Goal: Task Accomplishment & Management: Use online tool/utility

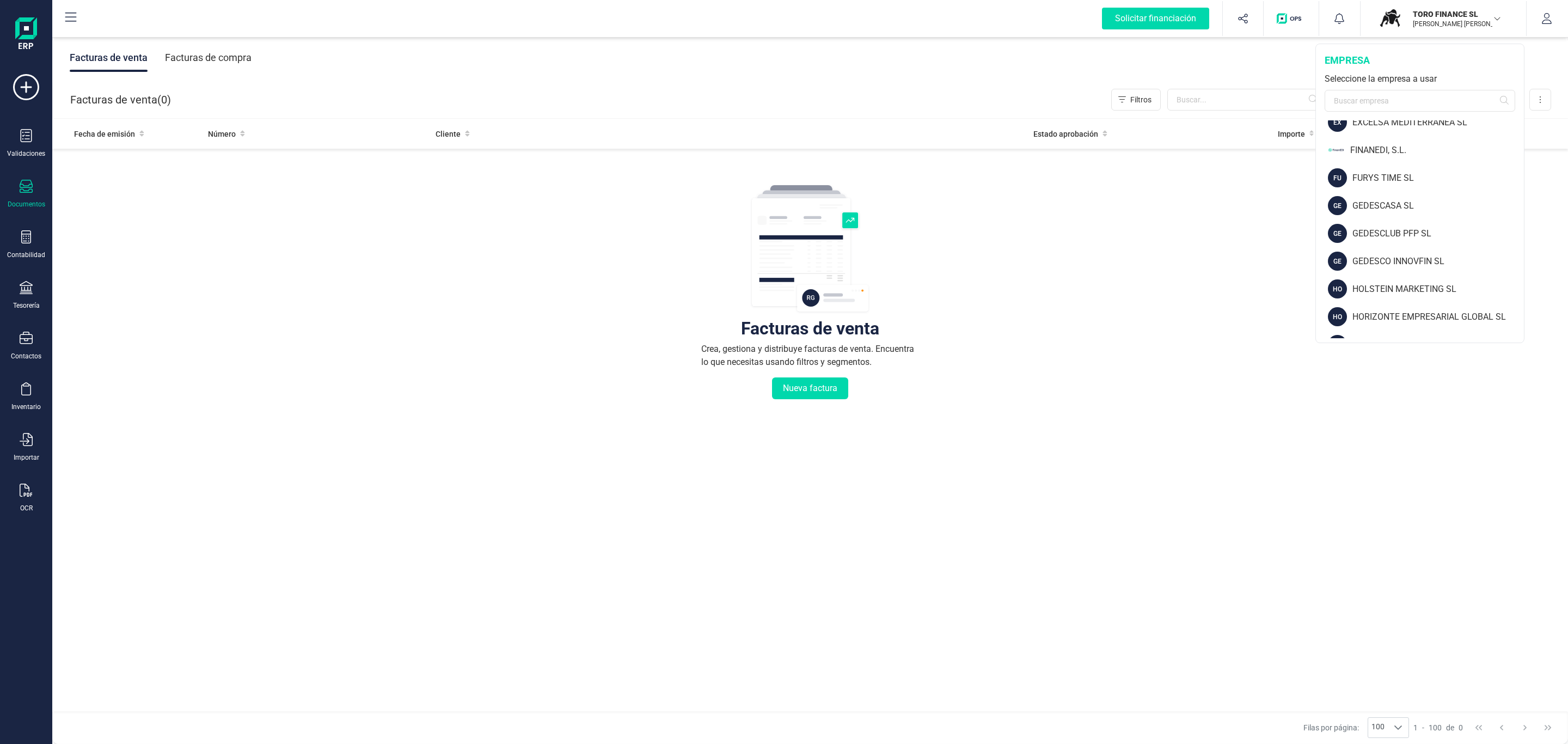
scroll to position [180, 0]
click at [1381, 230] on div "FINANEDI, S.L." at bounding box center [1437, 231] width 173 height 13
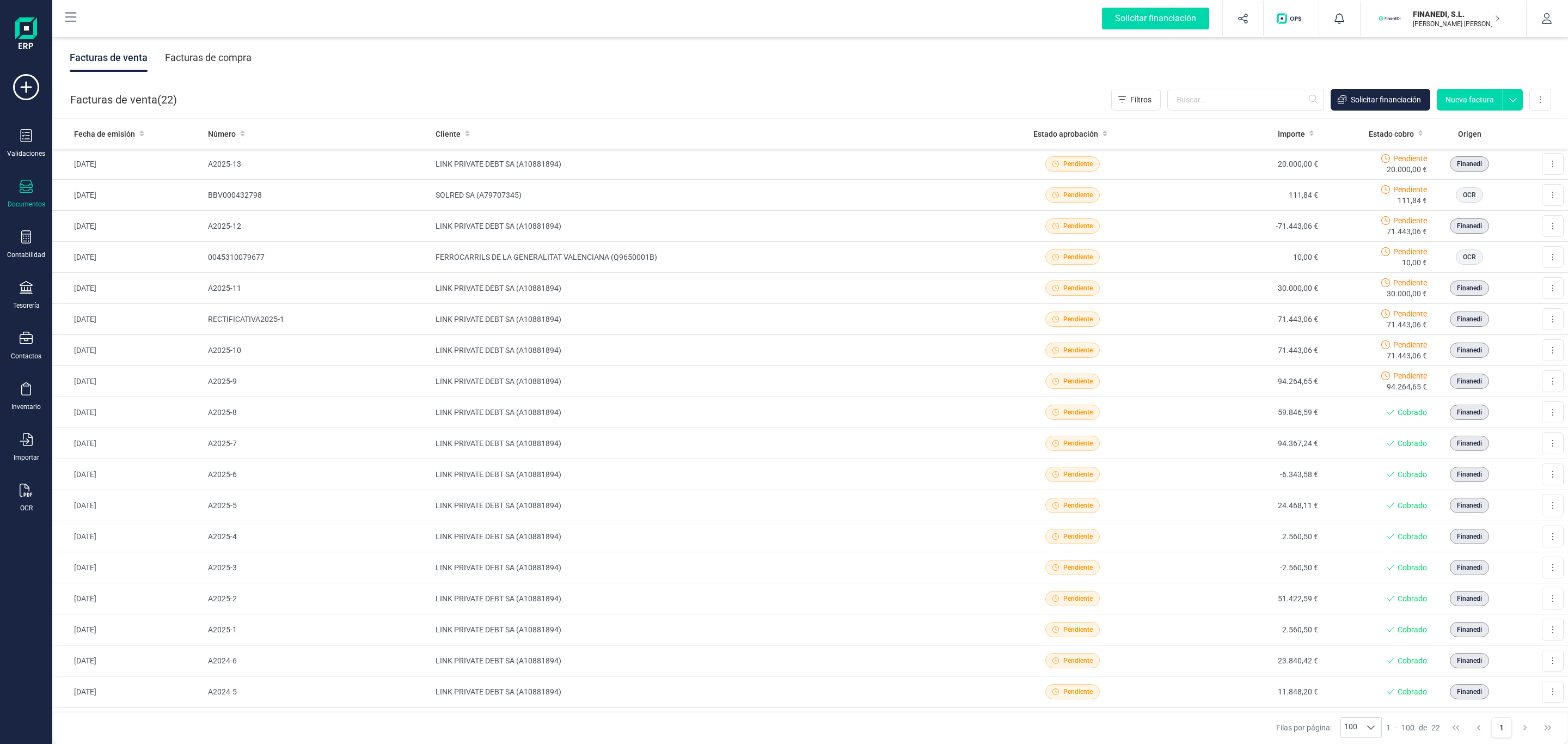
click at [835, 70] on div "Facturas de venta Facturas de compra" at bounding box center [810, 57] width 1516 height 46
click at [695, 116] on div "Facturas de venta ( 22 ) Filtros Solicitar financiación Nueva factura Importar …" at bounding box center [811, 99] width 1516 height 37
click at [906, 75] on div "Facturas de venta Facturas de compra" at bounding box center [810, 57] width 1516 height 46
click at [705, 85] on div "Facturas de venta ( 22 ) Filtros Solicitar financiación Nueva factura Importar …" at bounding box center [811, 99] width 1516 height 37
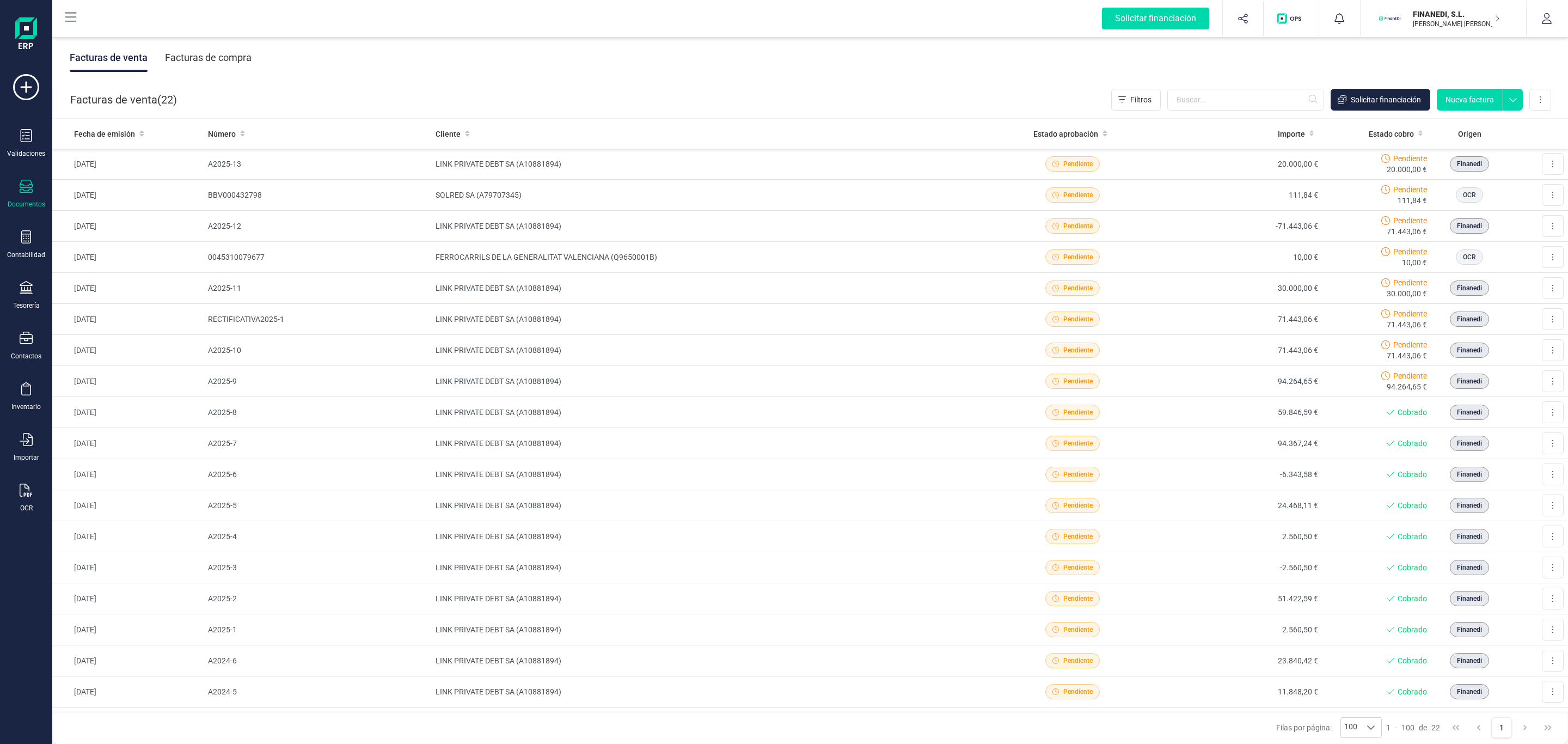
click at [646, 83] on div "Facturas de venta ( 22 ) Filtros Solicitar financiación Nueva factura Importar …" at bounding box center [811, 99] width 1516 height 37
click at [929, 84] on div "Facturas de venta ( 22 ) Filtros Solicitar financiación Nueva factura Importar …" at bounding box center [811, 99] width 1516 height 37
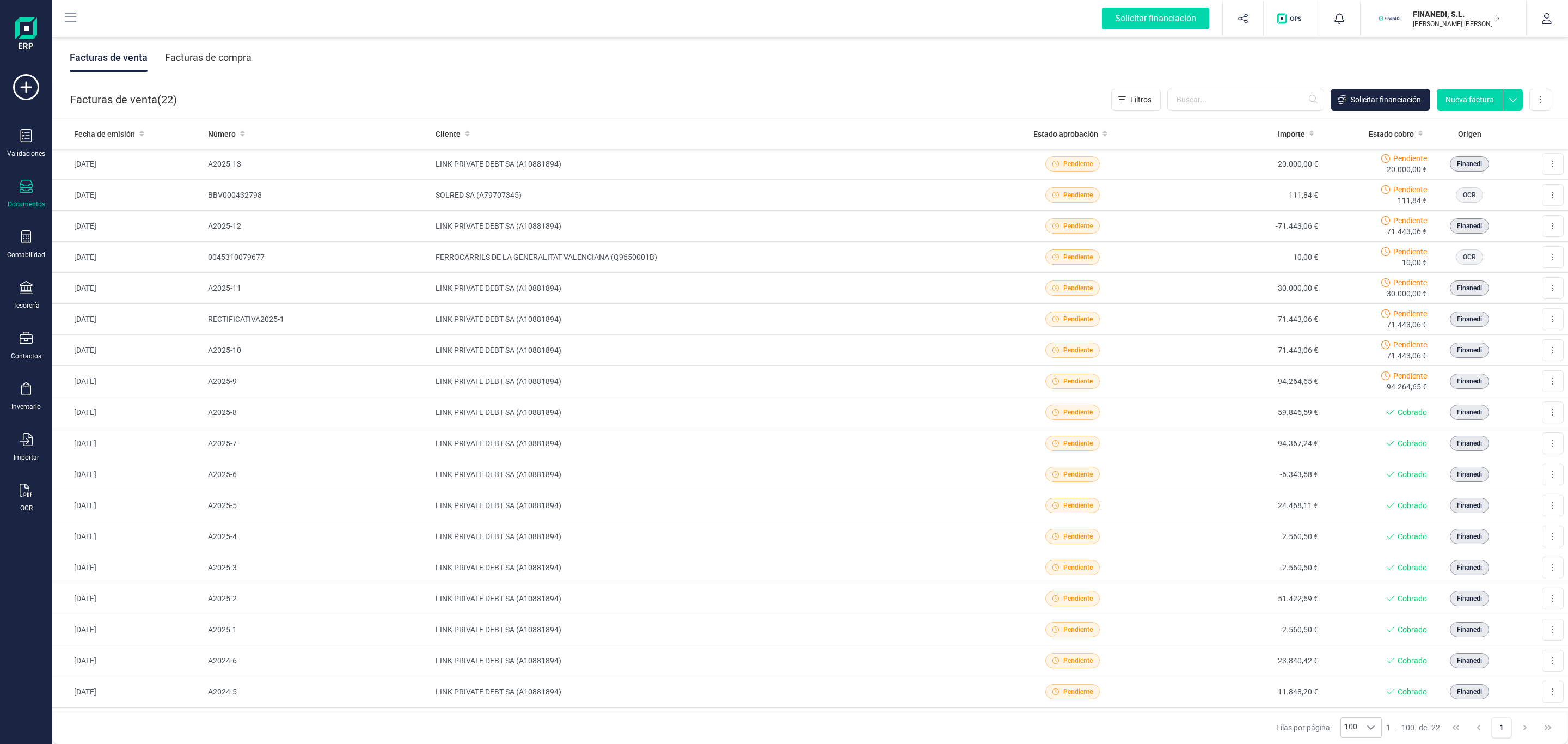
click at [1005, 64] on div "Facturas de venta Facturas de compra" at bounding box center [810, 57] width 1516 height 46
click at [928, 75] on div "Facturas de venta Facturas de compra" at bounding box center [810, 57] width 1516 height 46
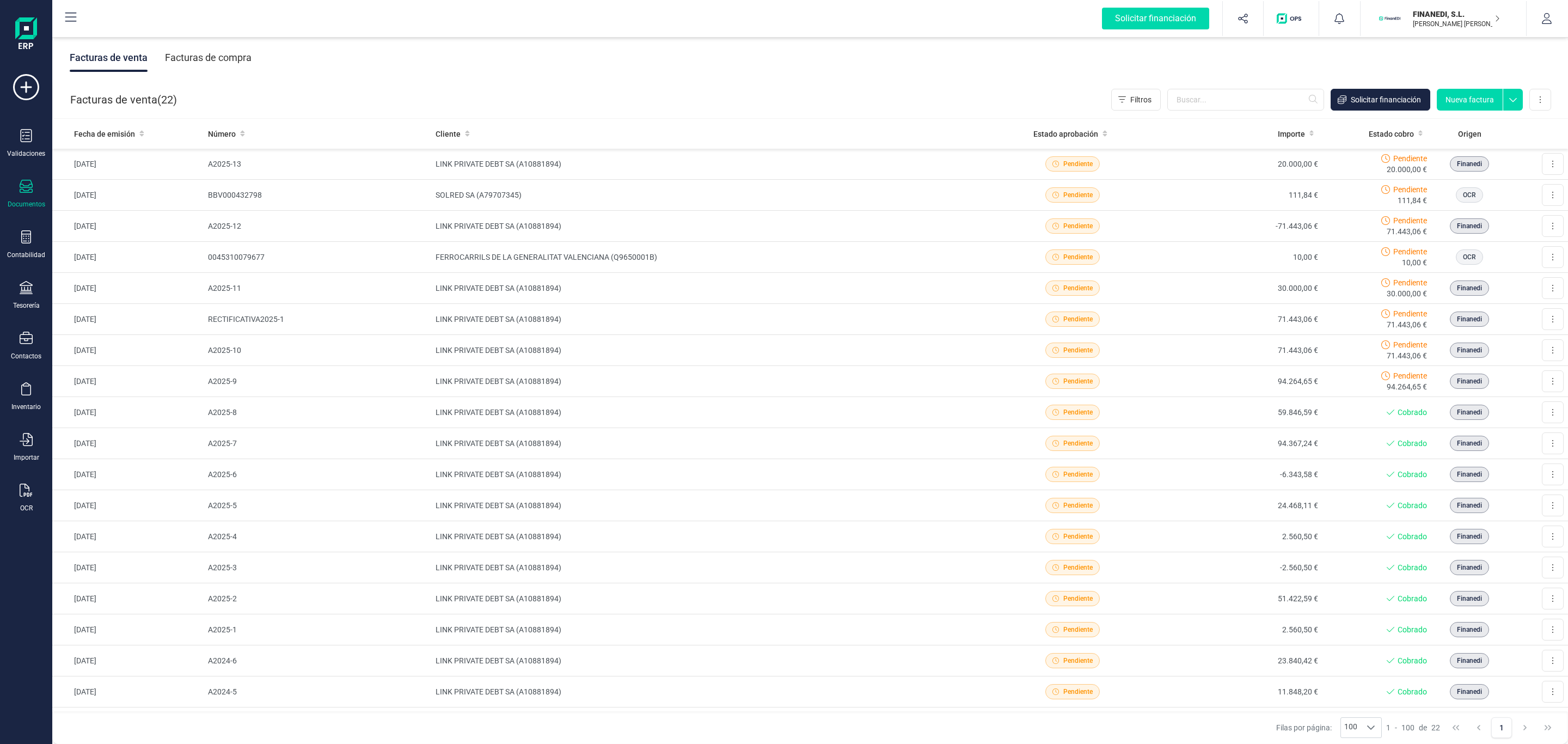
click at [558, 74] on div "Facturas de venta Facturas de compra" at bounding box center [810, 57] width 1516 height 46
click at [547, 66] on div "Facturas de venta Facturas de compra" at bounding box center [810, 57] width 1516 height 46
click at [629, 57] on div "Facturas de venta Facturas de compra" at bounding box center [810, 57] width 1516 height 46
click at [23, 290] on icon at bounding box center [26, 287] width 13 height 13
click at [139, 183] on span "Cuentas bancarias" at bounding box center [133, 185] width 96 height 13
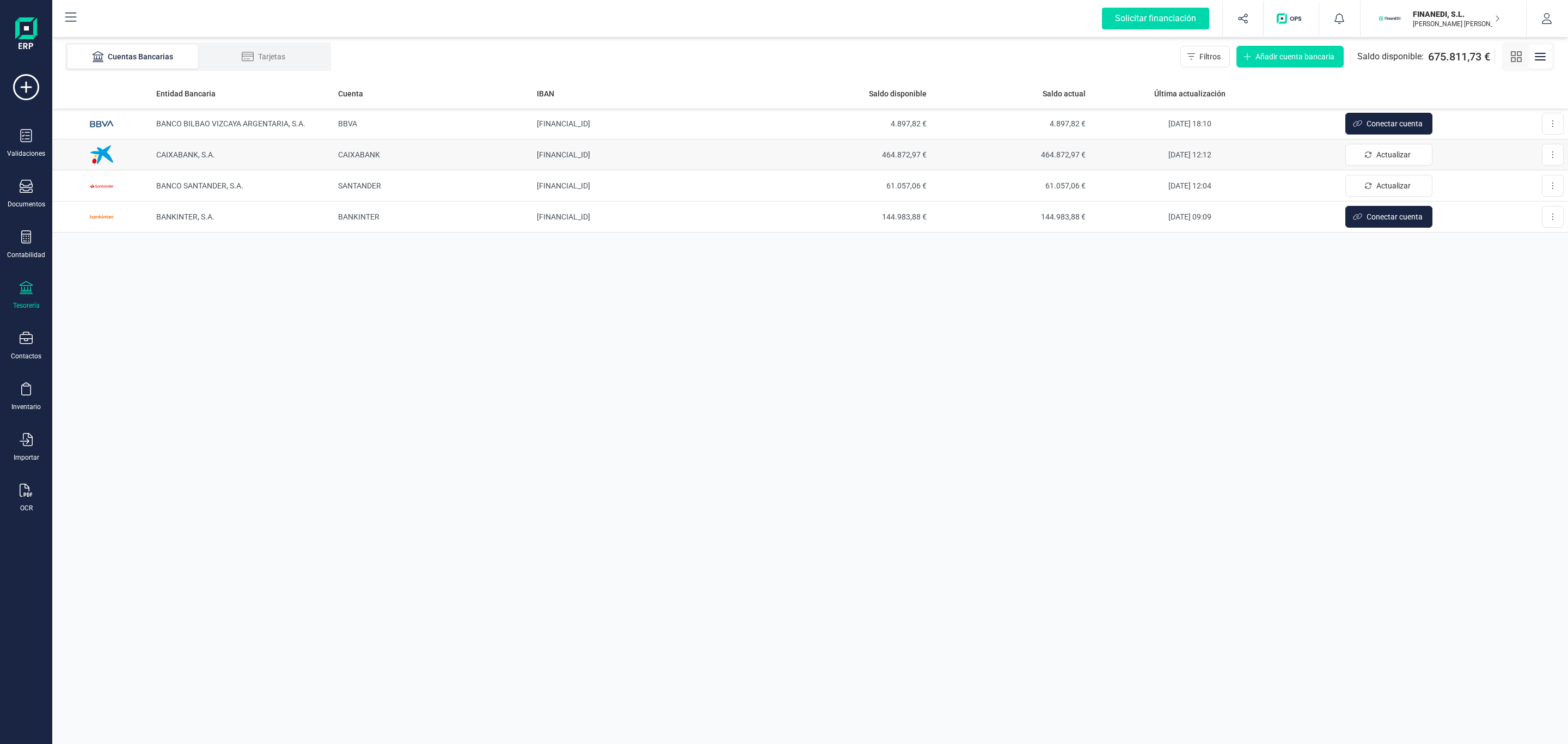
click at [315, 147] on td "CAIXABANK, S.A." at bounding box center [243, 155] width 182 height 31
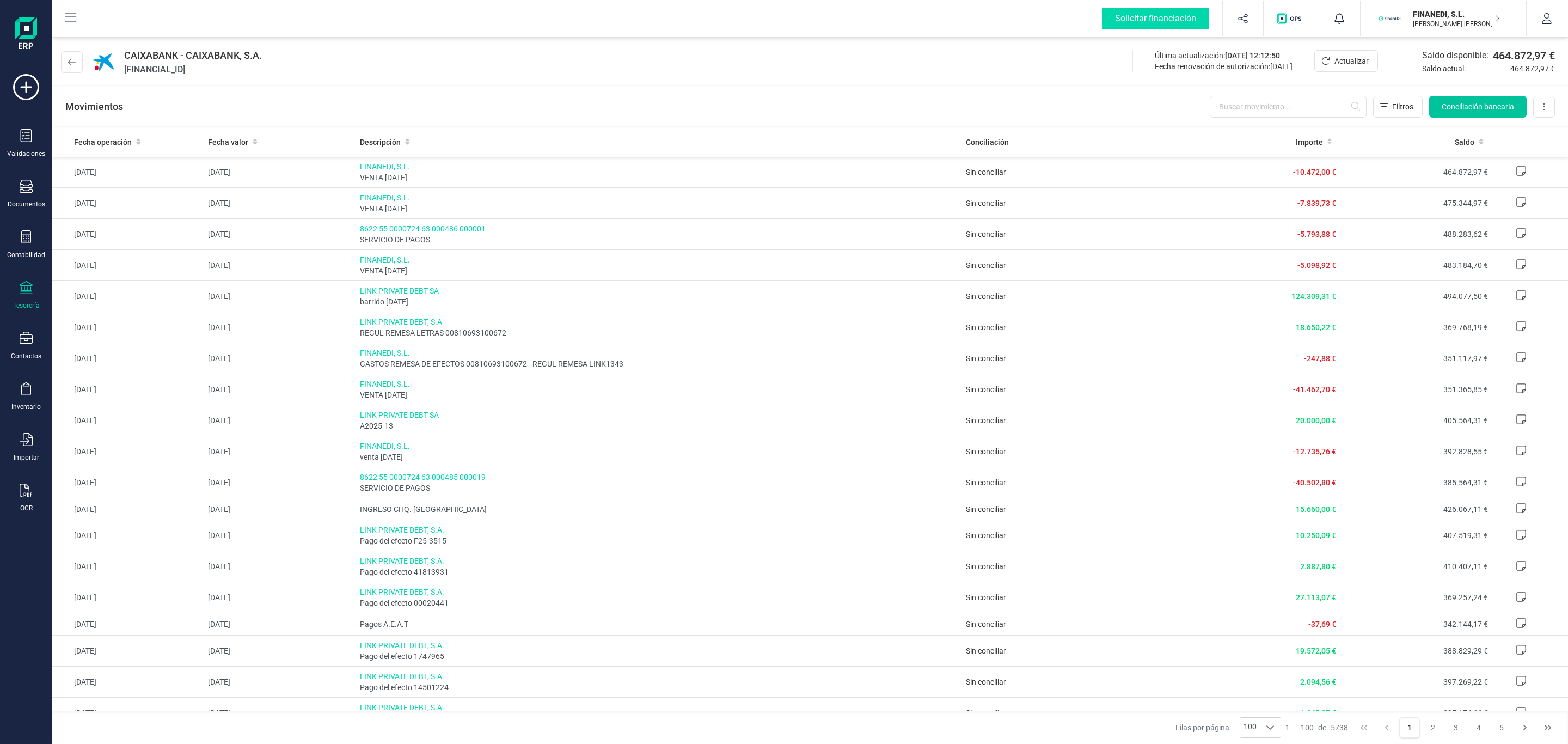
click at [1473, 101] on span "Conciliación bancaria" at bounding box center [1477, 107] width 72 height 11
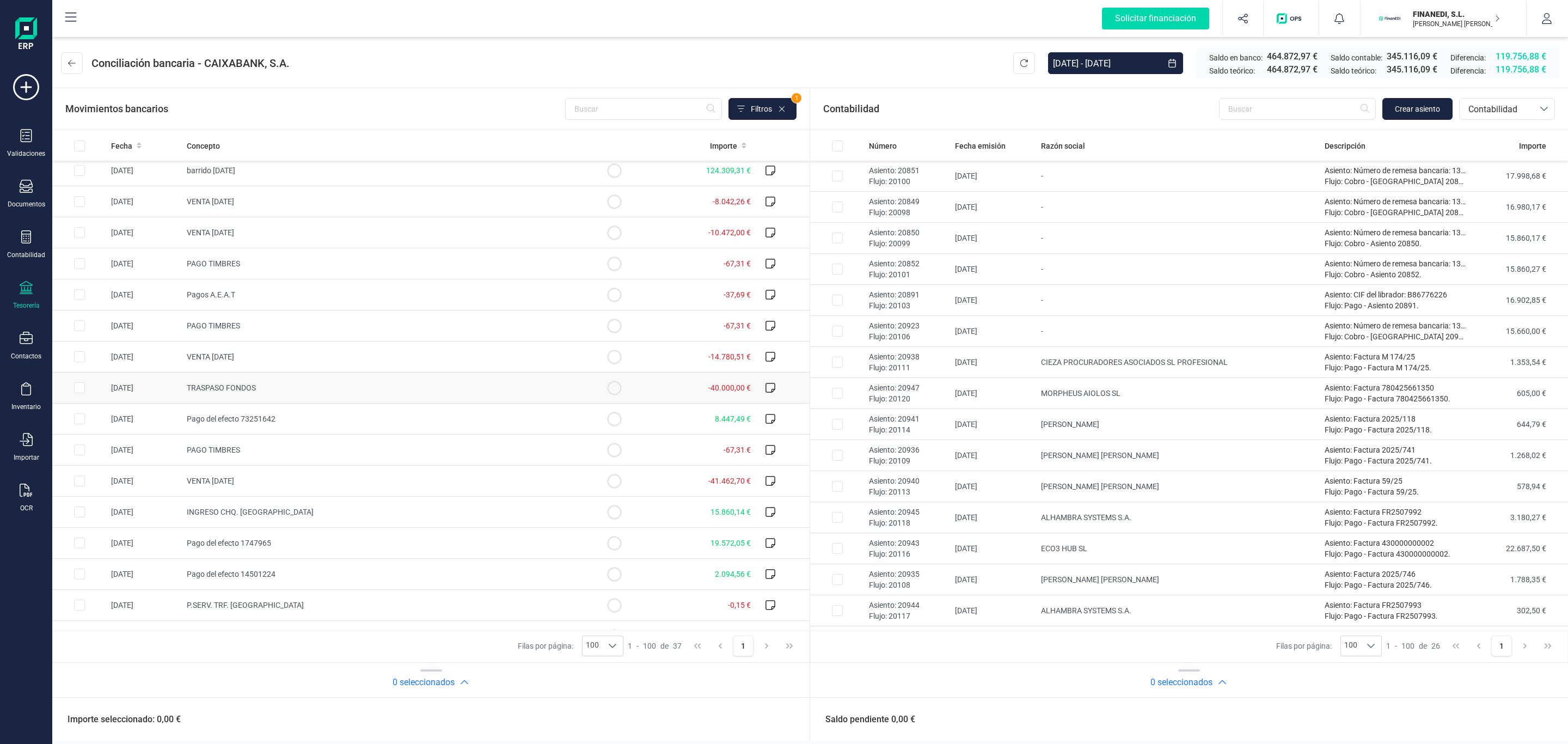
scroll to position [689, 0]
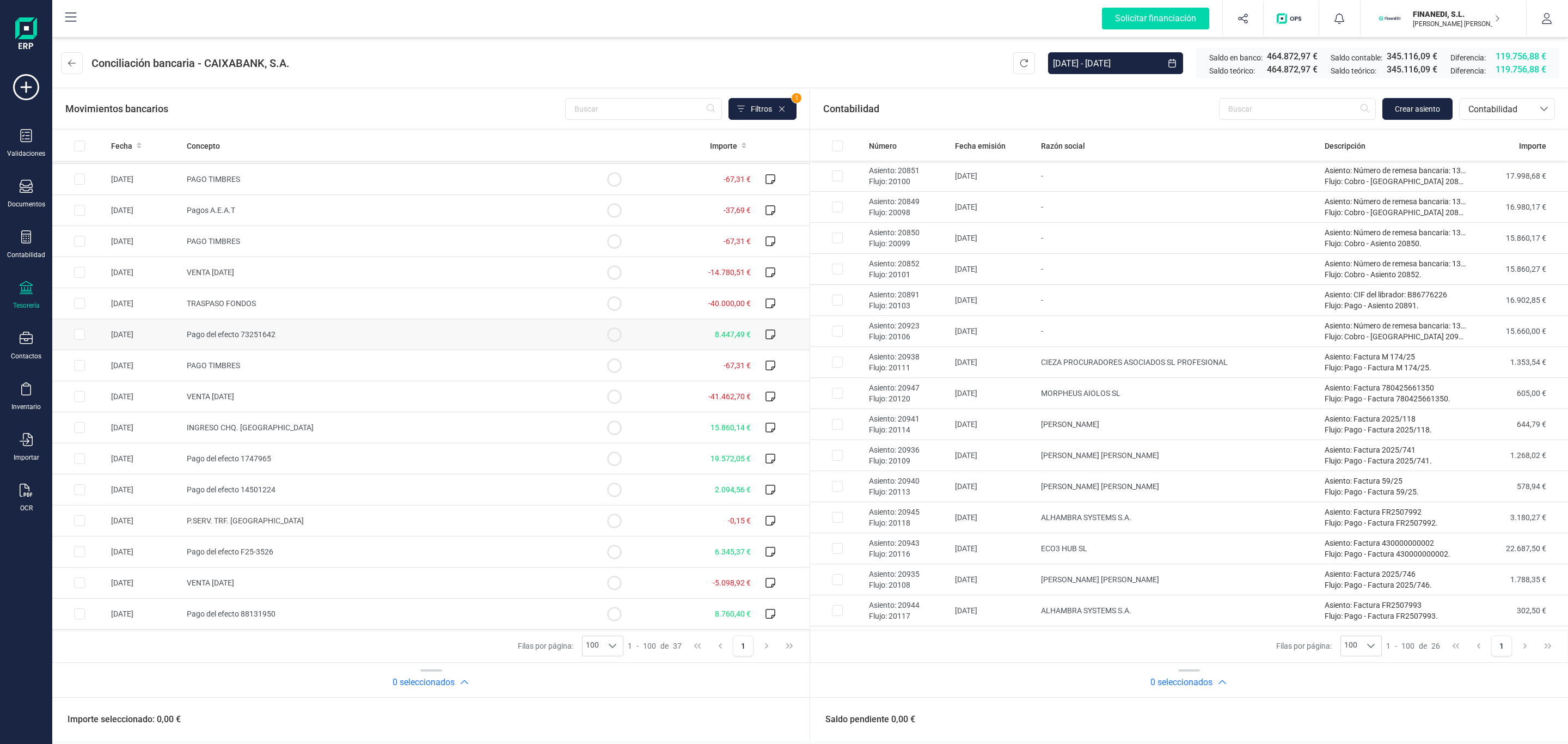
click at [426, 331] on td "Pago del efecto 73251642" at bounding box center [385, 334] width 405 height 31
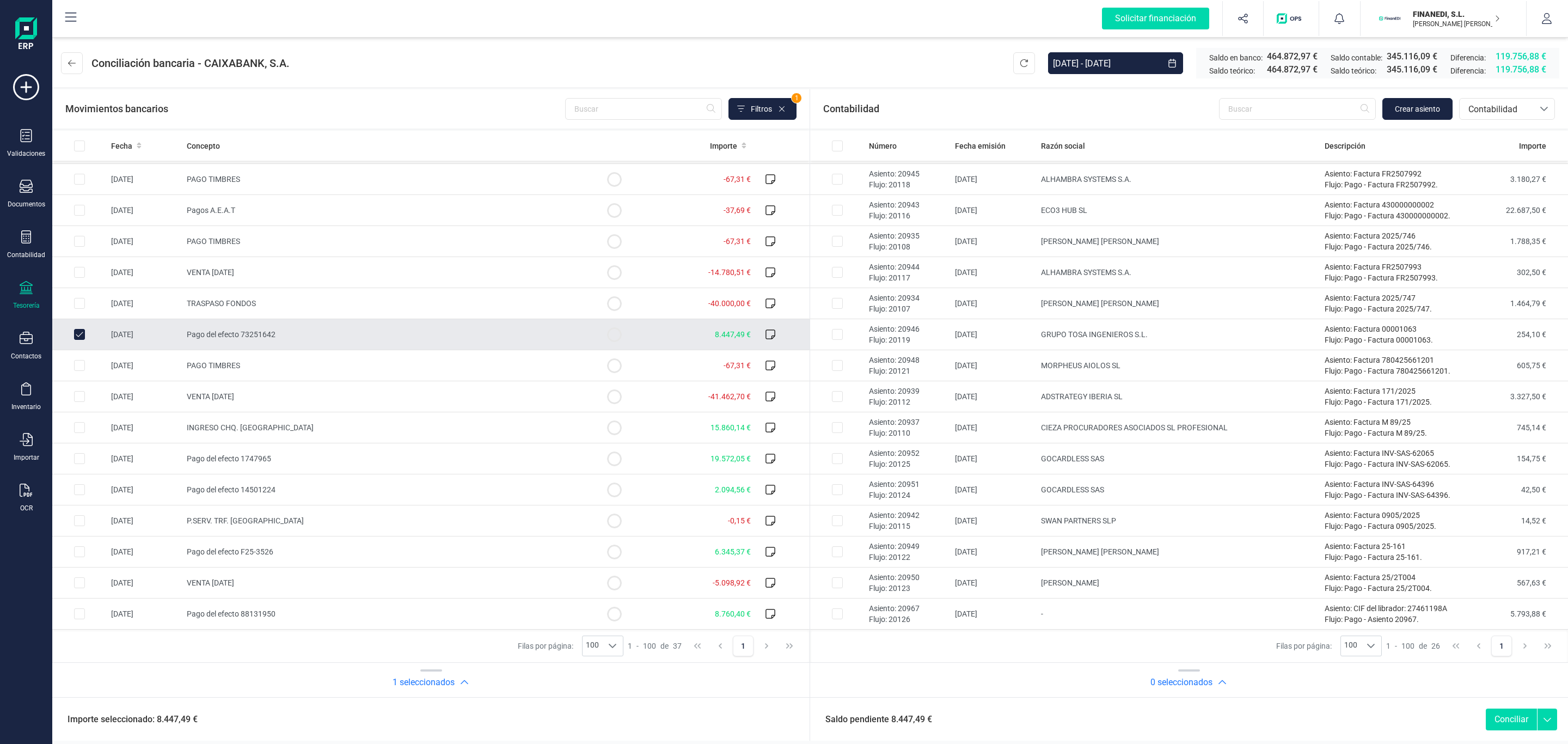
scroll to position [345, 0]
click at [217, 340] on td "Pago del efecto 73251642" at bounding box center [385, 334] width 405 height 31
checkbox input "false"
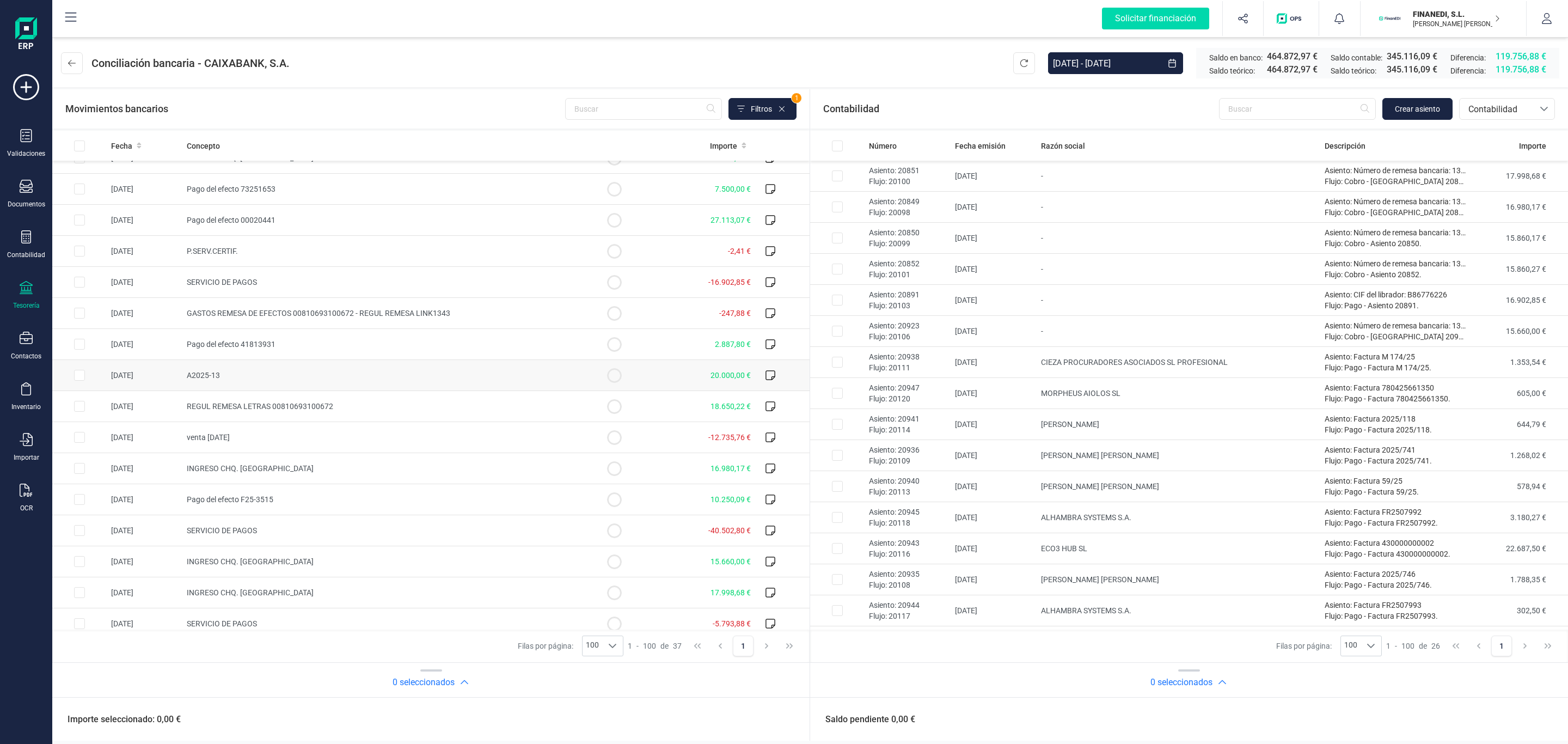
scroll to position [0, 0]
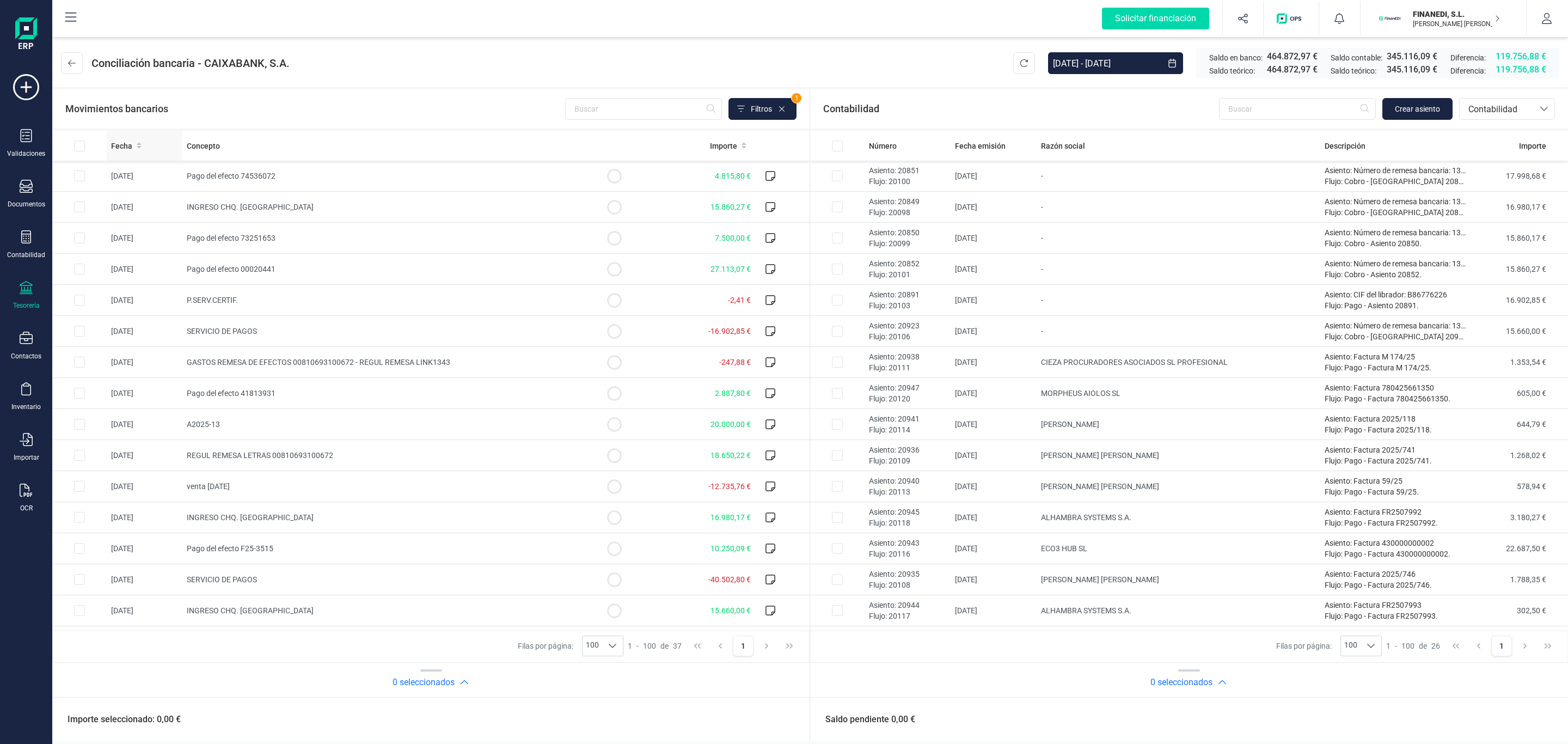
click at [124, 142] on span "Fecha" at bounding box center [121, 146] width 21 height 11
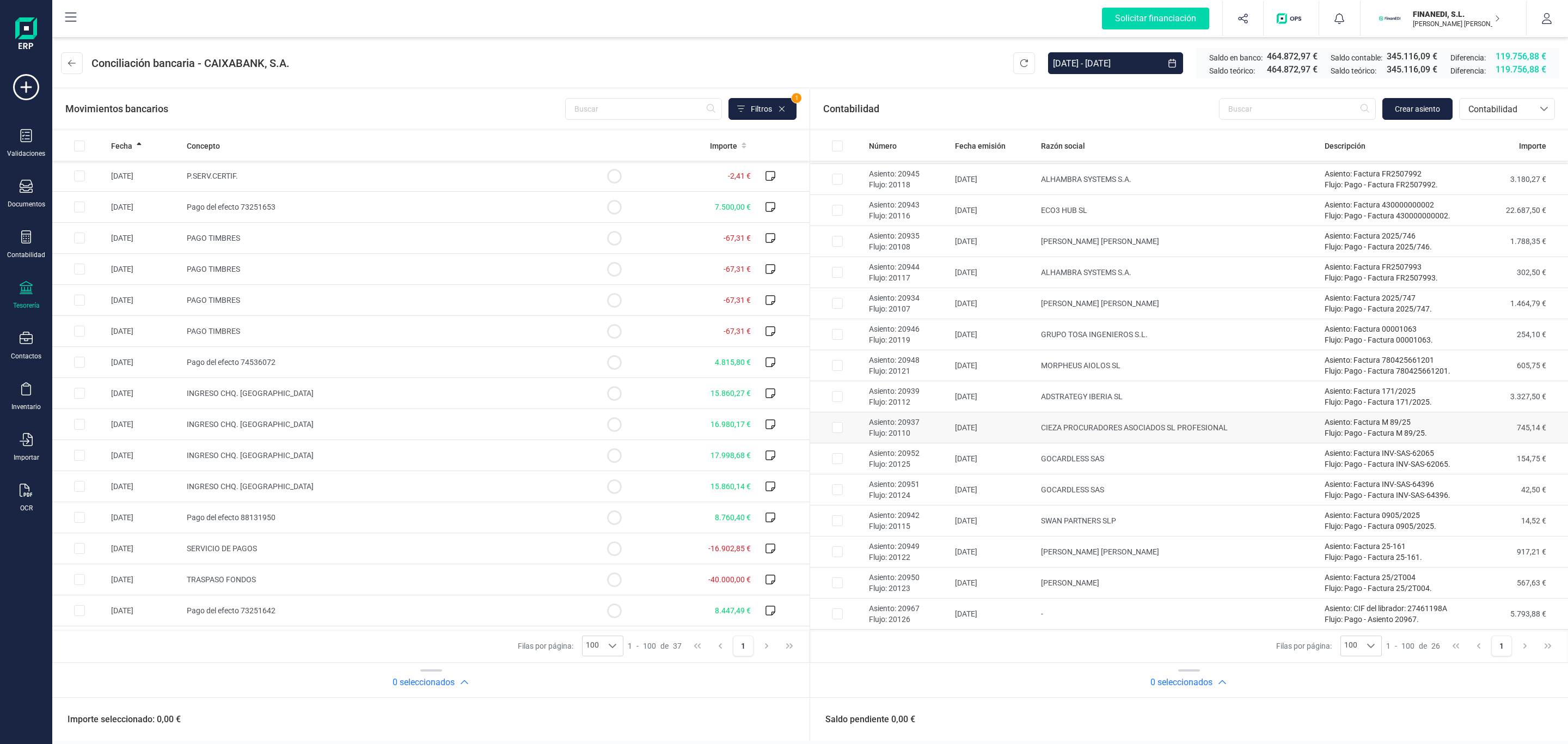
scroll to position [345, 0]
click at [229, 175] on span "P.SERV.CERTIF." at bounding box center [212, 176] width 51 height 9
checkbox input "true"
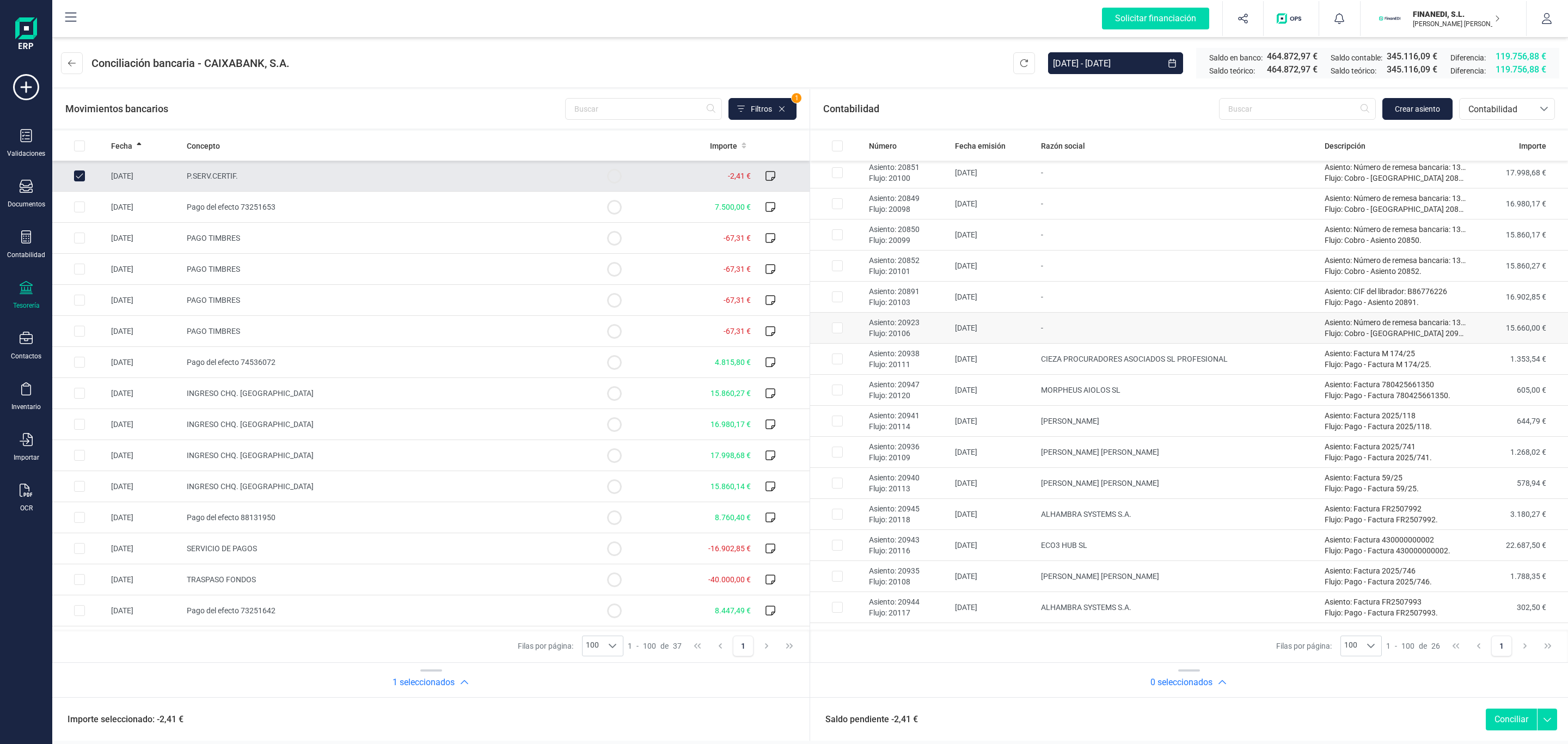
scroll to position [0, 0]
click at [1416, 118] on button "Crear asiento" at bounding box center [1417, 109] width 70 height 22
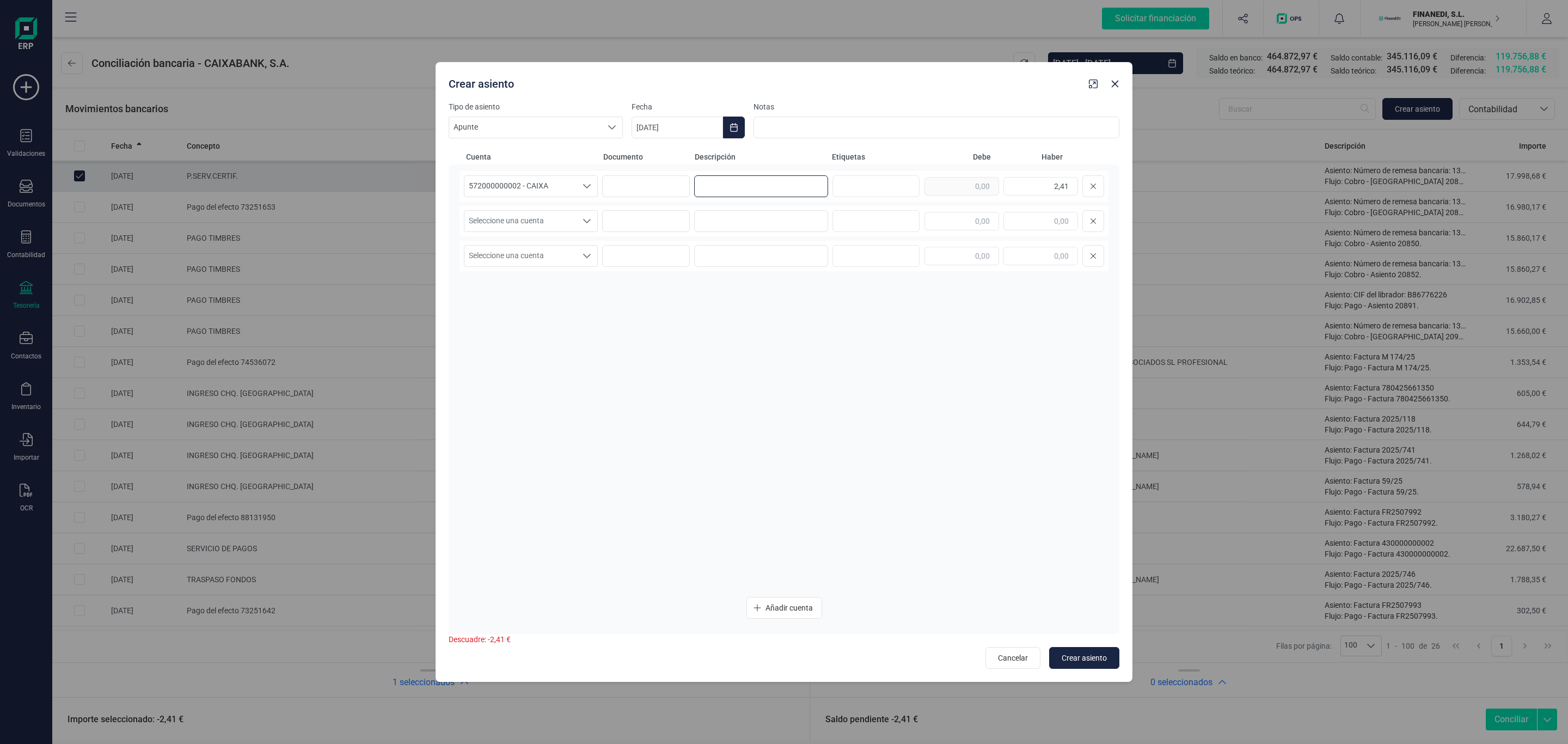
click at [778, 183] on input at bounding box center [761, 186] width 134 height 22
type input "Comisiones bancarias"
click at [543, 219] on span "Seleccione una cuenta" at bounding box center [520, 221] width 112 height 21
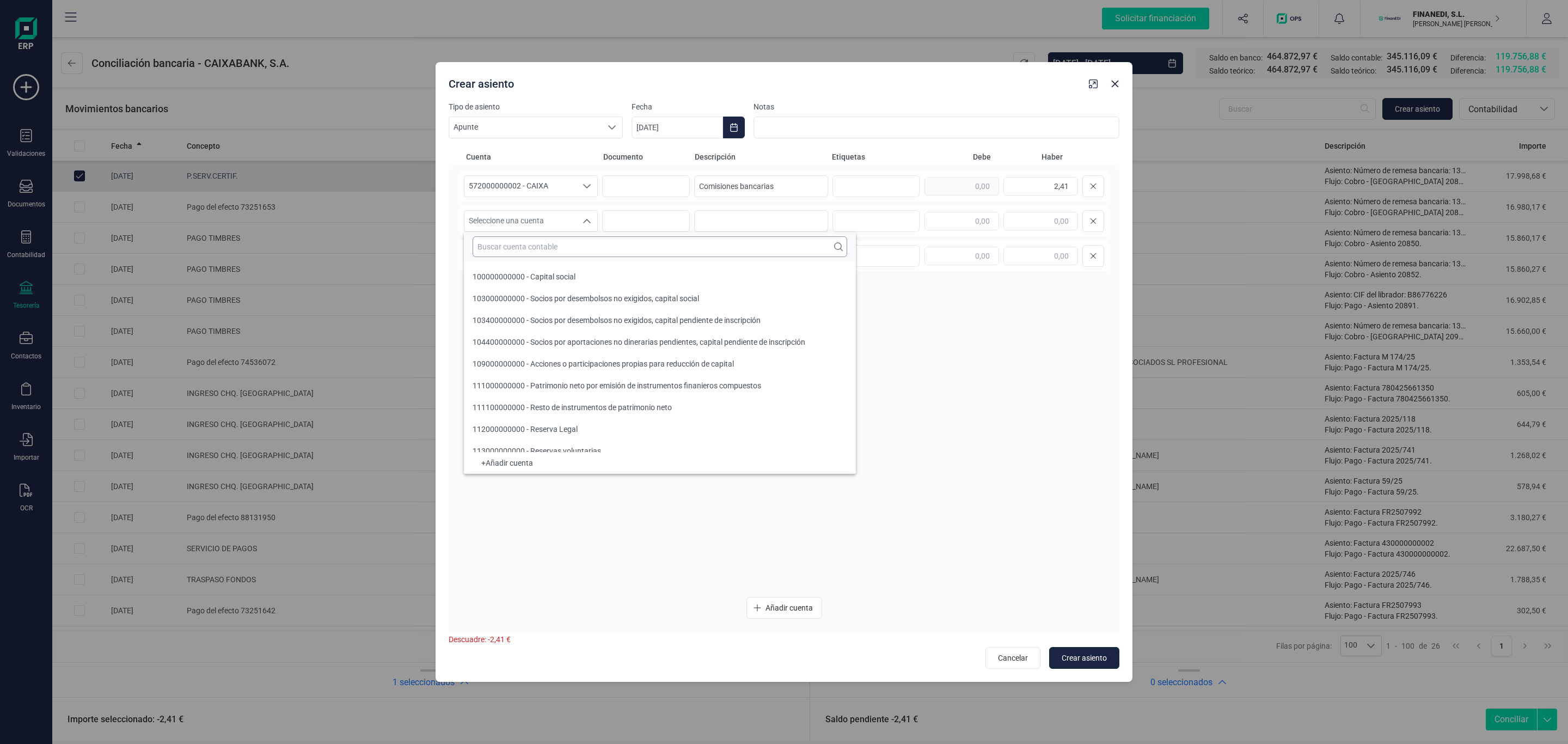
click at [519, 254] on input "text" at bounding box center [659, 247] width 374 height 21
click at [608, 247] on input "text" at bounding box center [659, 247] width 374 height 21
click at [561, 244] on input "text" at bounding box center [659, 247] width 374 height 21
click at [583, 242] on input "text" at bounding box center [659, 247] width 374 height 21
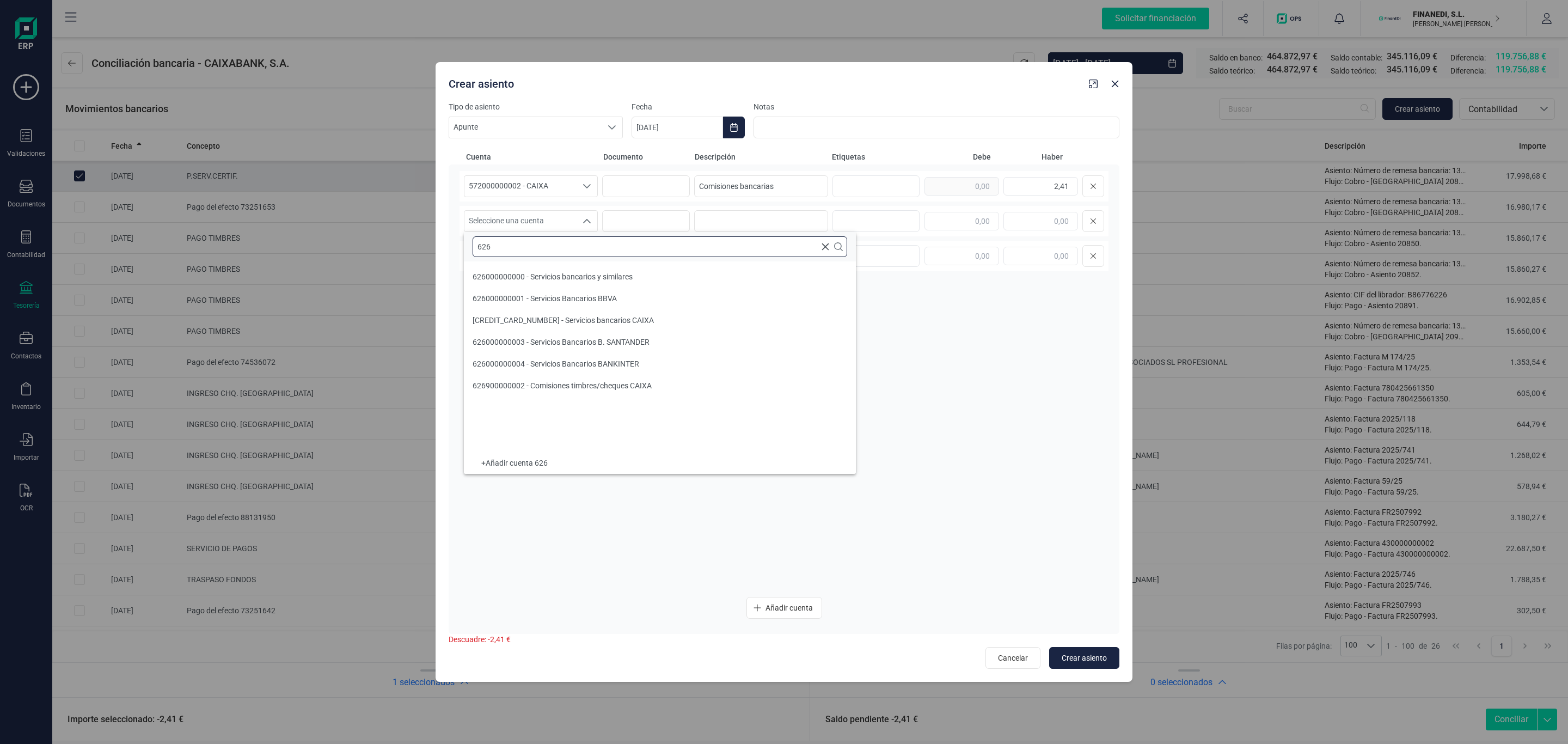
scroll to position [0, 0]
type input "626"
click at [611, 272] on span "626000000000 - Servicios bancarios y similares" at bounding box center [552, 276] width 160 height 9
drag, startPoint x: 779, startPoint y: 174, endPoint x: 760, endPoint y: 188, distance: 23.6
click at [564, 189] on div "572000000002 - CAIXA 572000000002 - CAIXA Comisiones bancarias 2,41" at bounding box center [784, 186] width 649 height 30
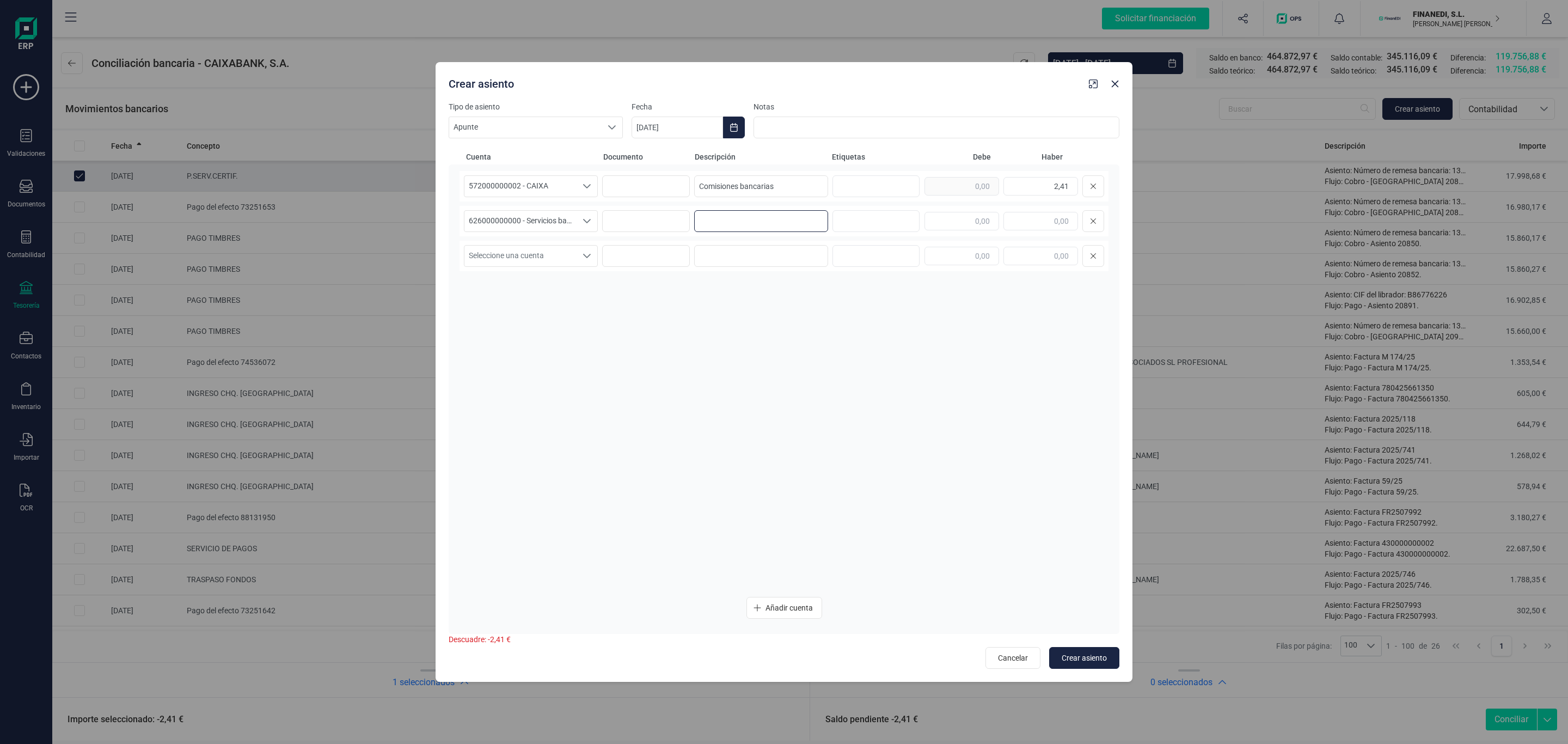
click at [786, 226] on input at bounding box center [761, 221] width 134 height 22
drag, startPoint x: 786, startPoint y: 194, endPoint x: 506, endPoint y: 206, distance: 280.3
click at [463, 212] on div "572000000002 - CAIXA 572000000002 - CAIXA Comisiones bancarias 2,41 62600000000…" at bounding box center [784, 379] width 649 height 417
click at [749, 217] on input at bounding box center [761, 221] width 134 height 22
paste input "Comisiones bancarias"
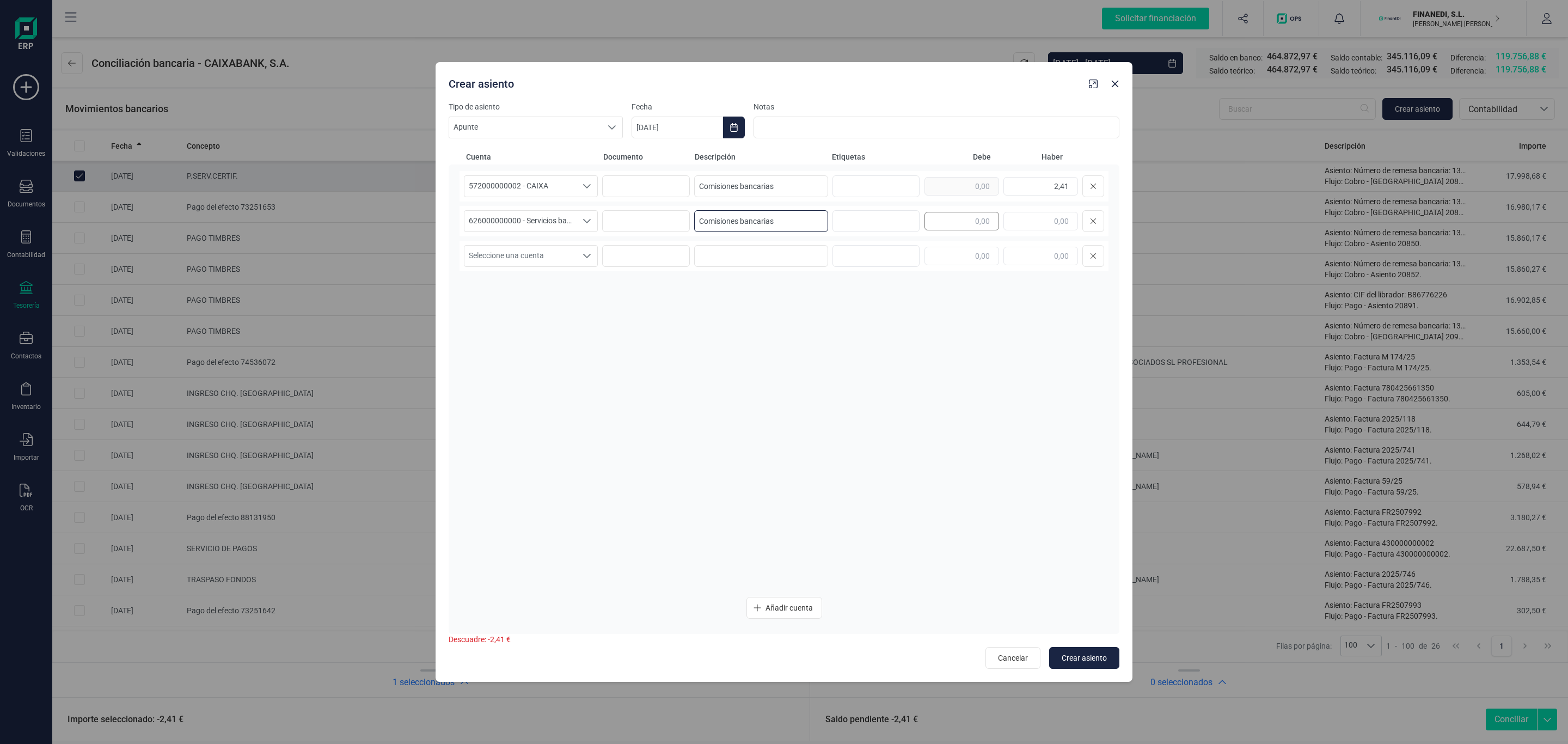
type input "Comisiones bancarias"
click at [951, 225] on input "text" at bounding box center [962, 221] width 75 height 18
type input "2,41"
click at [734, 131] on icon "Choose Date" at bounding box center [734, 127] width 9 height 9
click at [650, 163] on icon "Previous Month" at bounding box center [653, 160] width 9 height 9
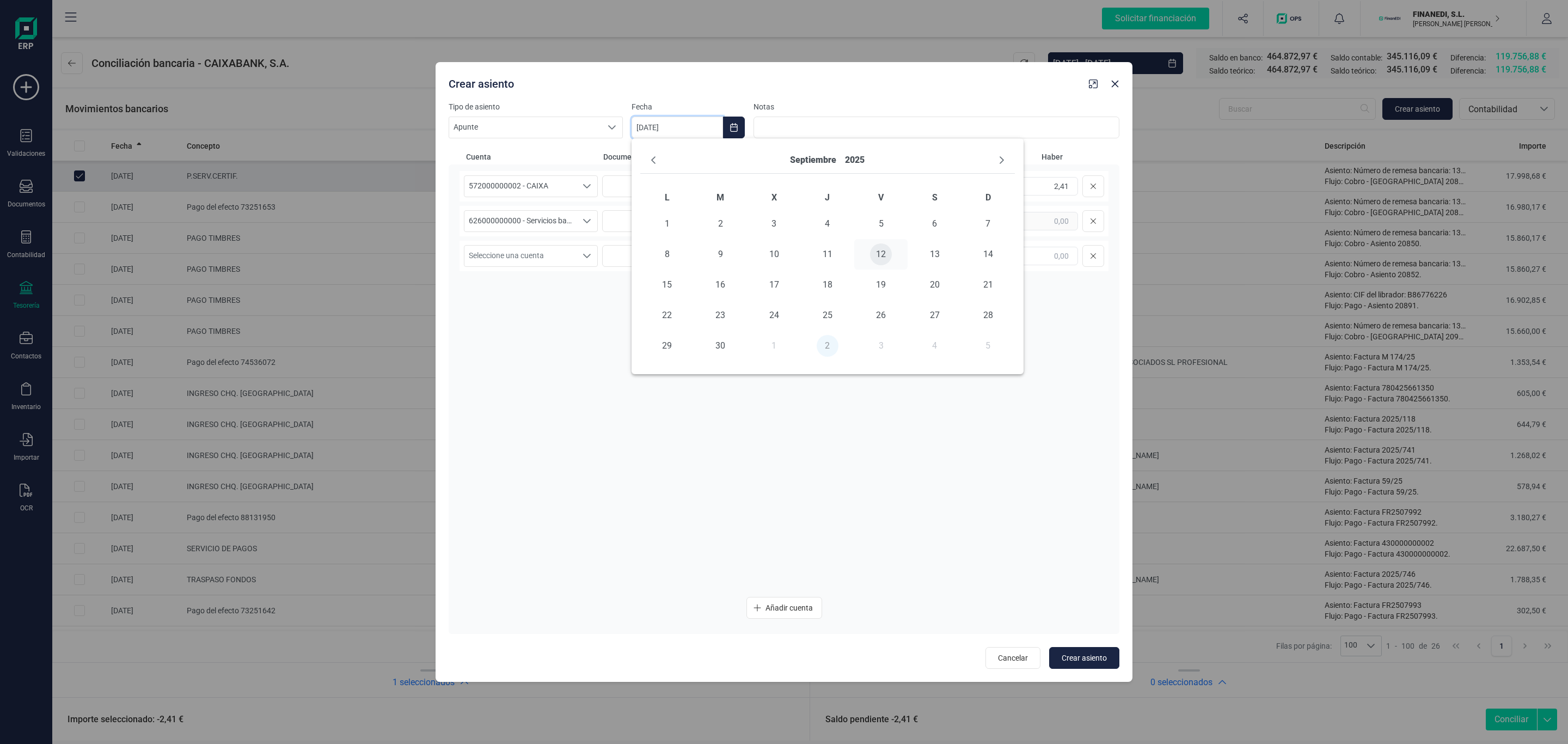
click at [883, 259] on span "12" at bounding box center [881, 254] width 22 height 22
click at [1090, 649] on button "Crear asiento" at bounding box center [1084, 658] width 70 height 22
type input "[DATE]"
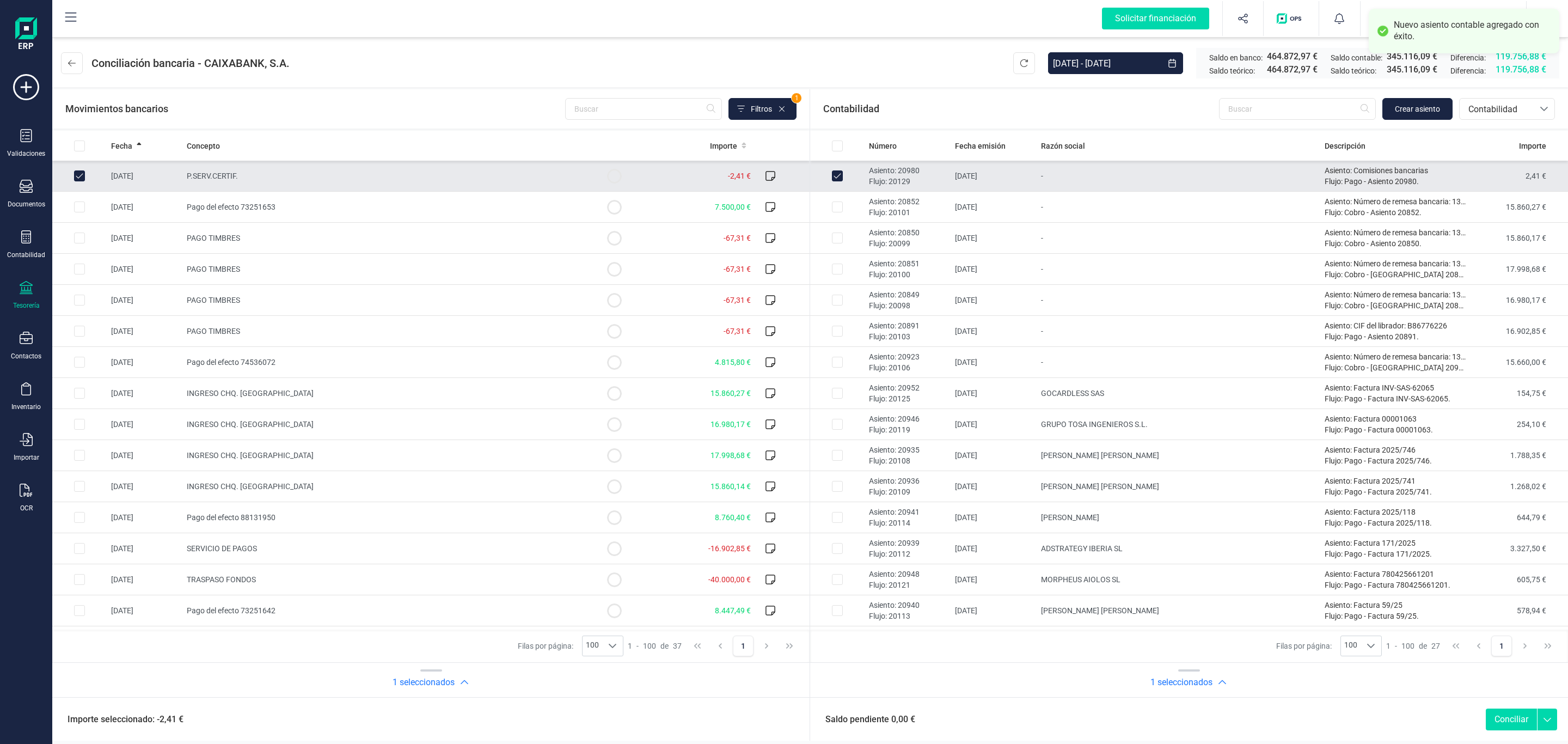
click at [1506, 717] on button "Conciliar" at bounding box center [1511, 720] width 51 height 22
checkbox input "false"
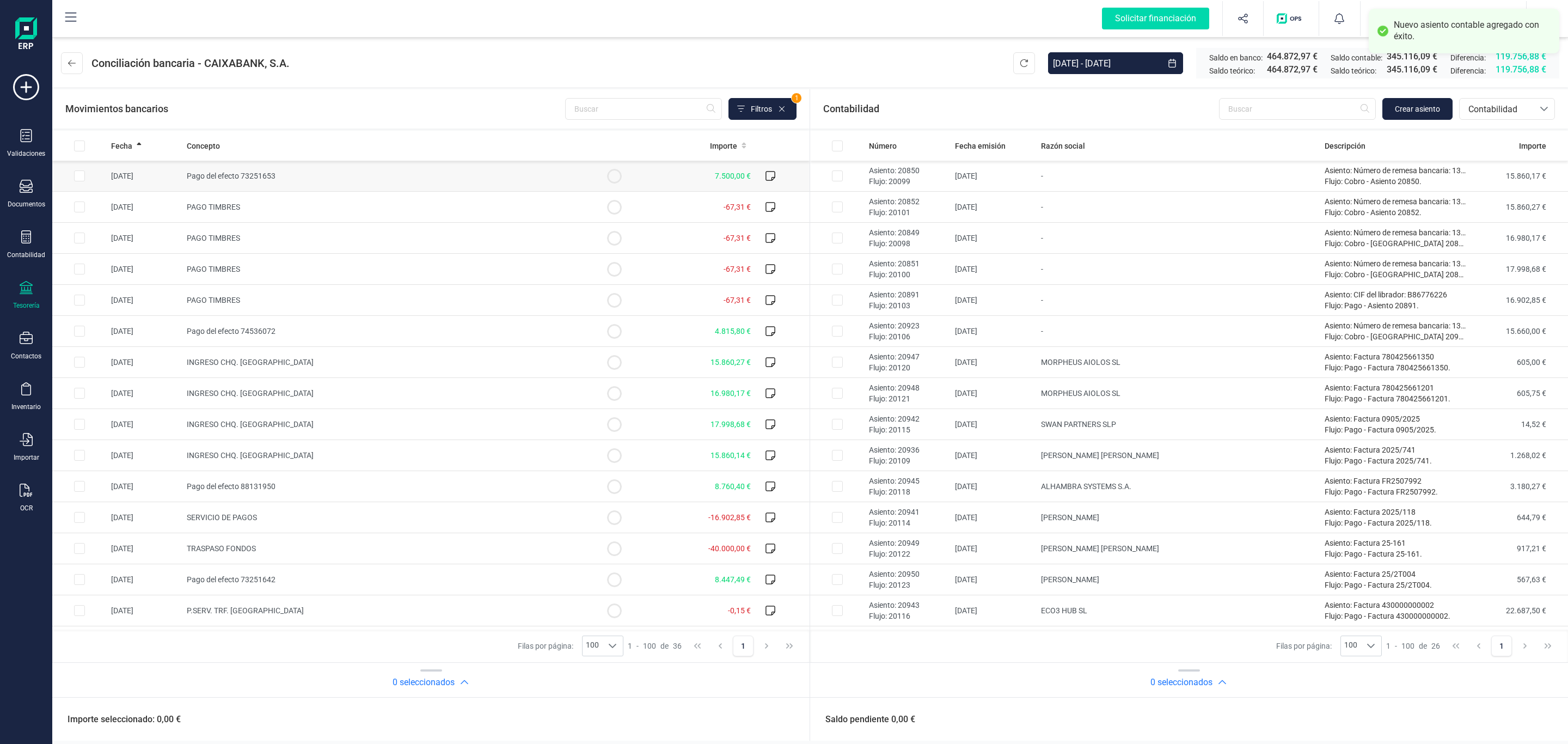
click at [232, 173] on span "Pago del efecto 73251653" at bounding box center [231, 176] width 89 height 9
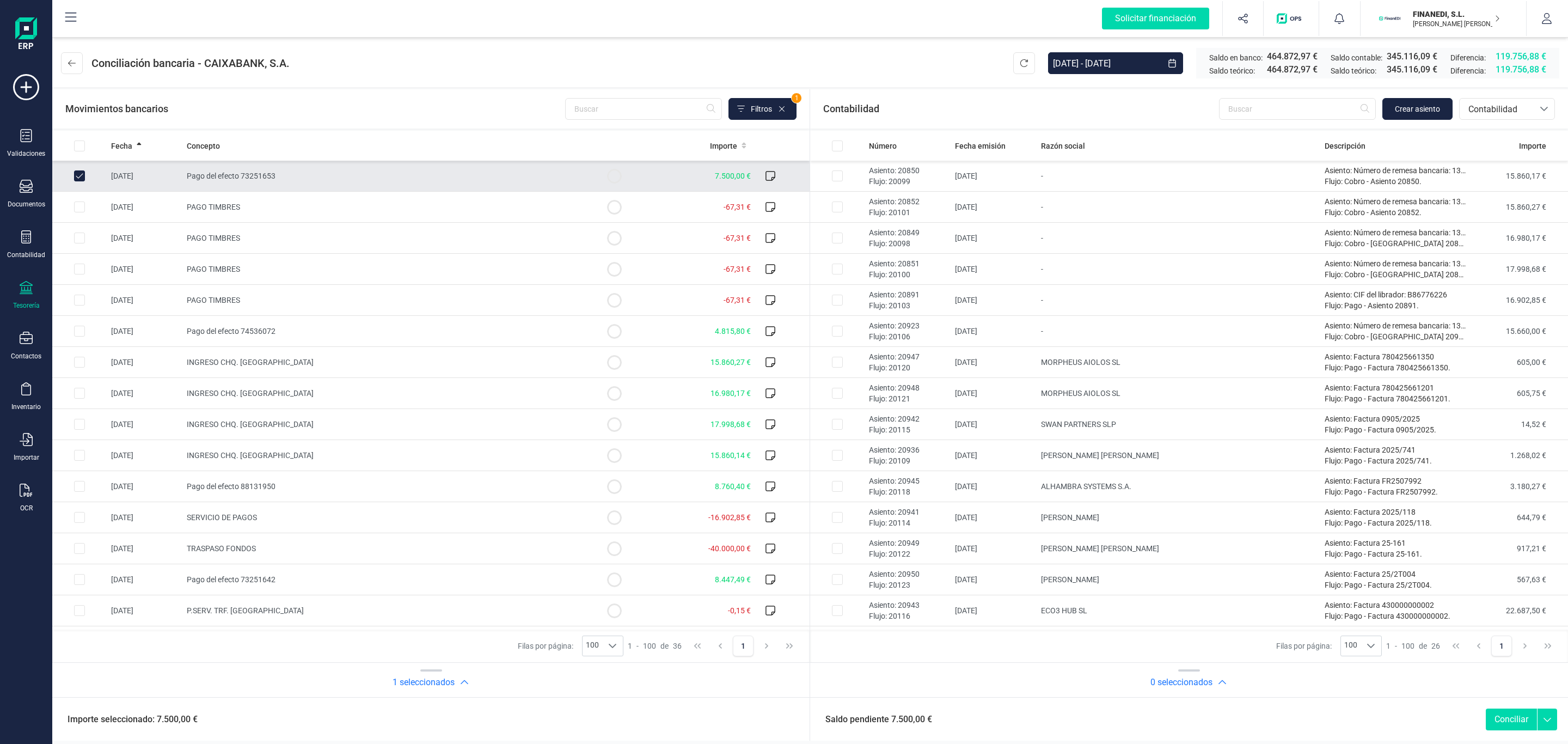
click at [384, 185] on td "Pago del efecto 73251653" at bounding box center [385, 176] width 405 height 31
checkbox input "false"
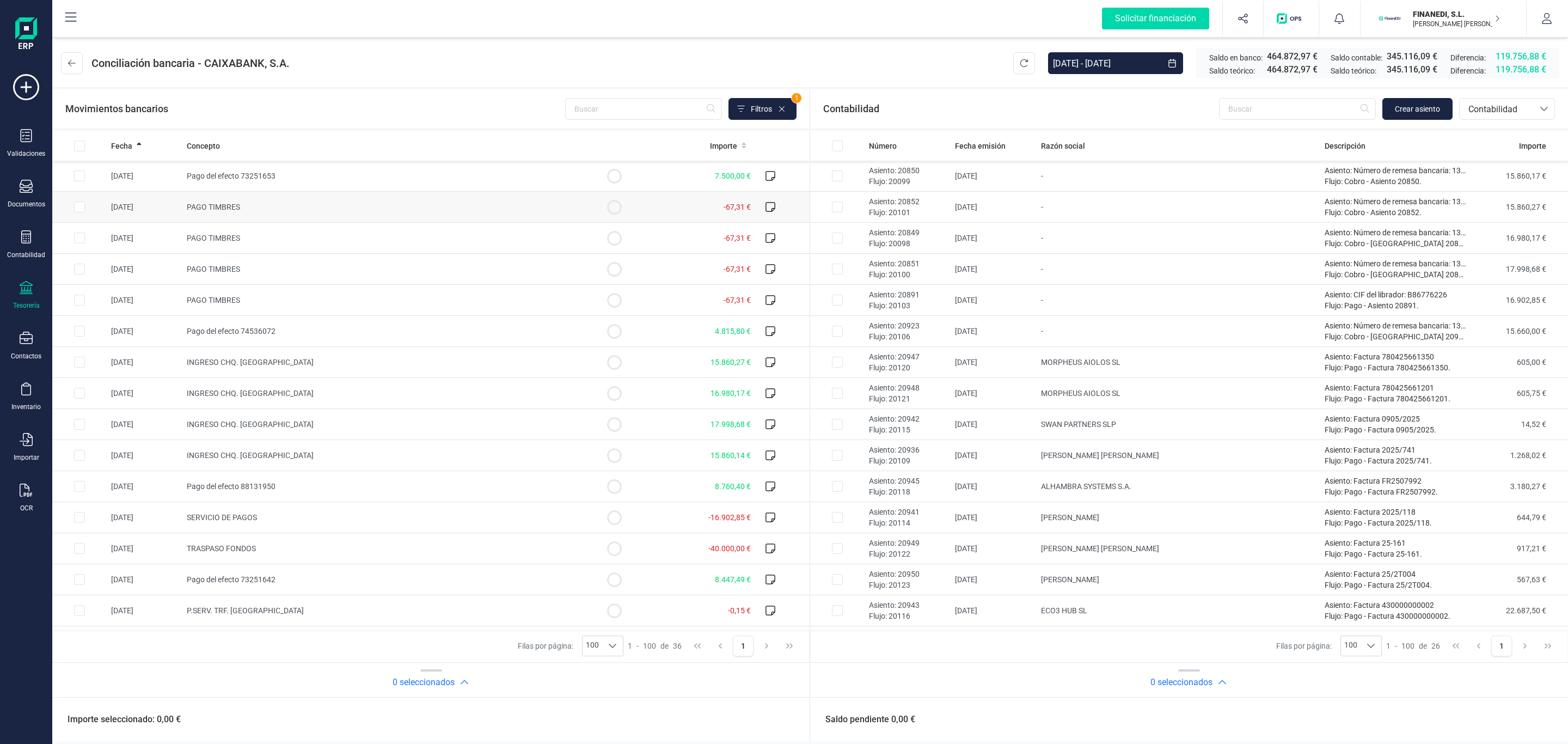
click at [315, 208] on td "PAGO TIMBRES" at bounding box center [385, 207] width 405 height 31
checkbox input "true"
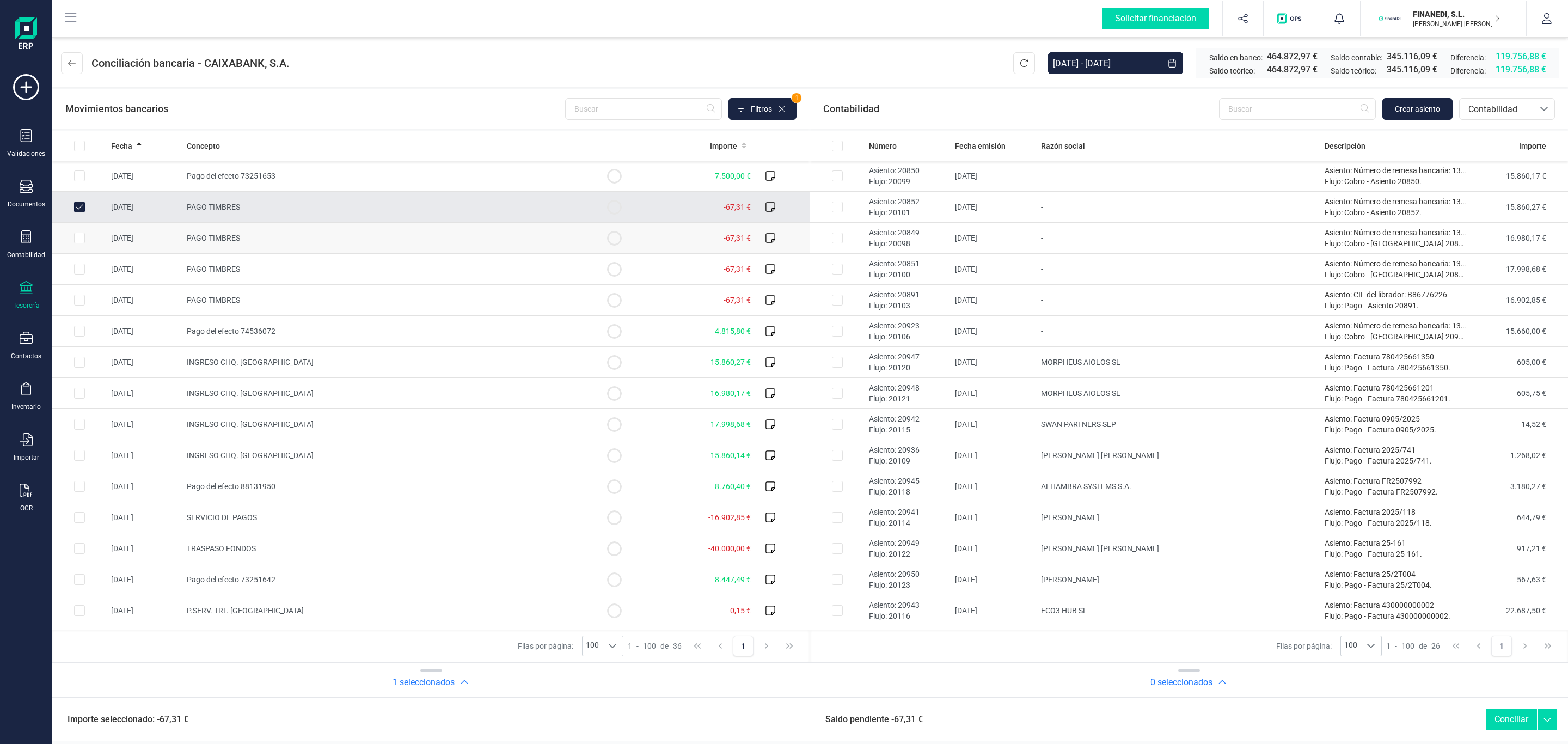
click at [297, 236] on td "PAGO TIMBRES" at bounding box center [385, 238] width 405 height 31
checkbox input "true"
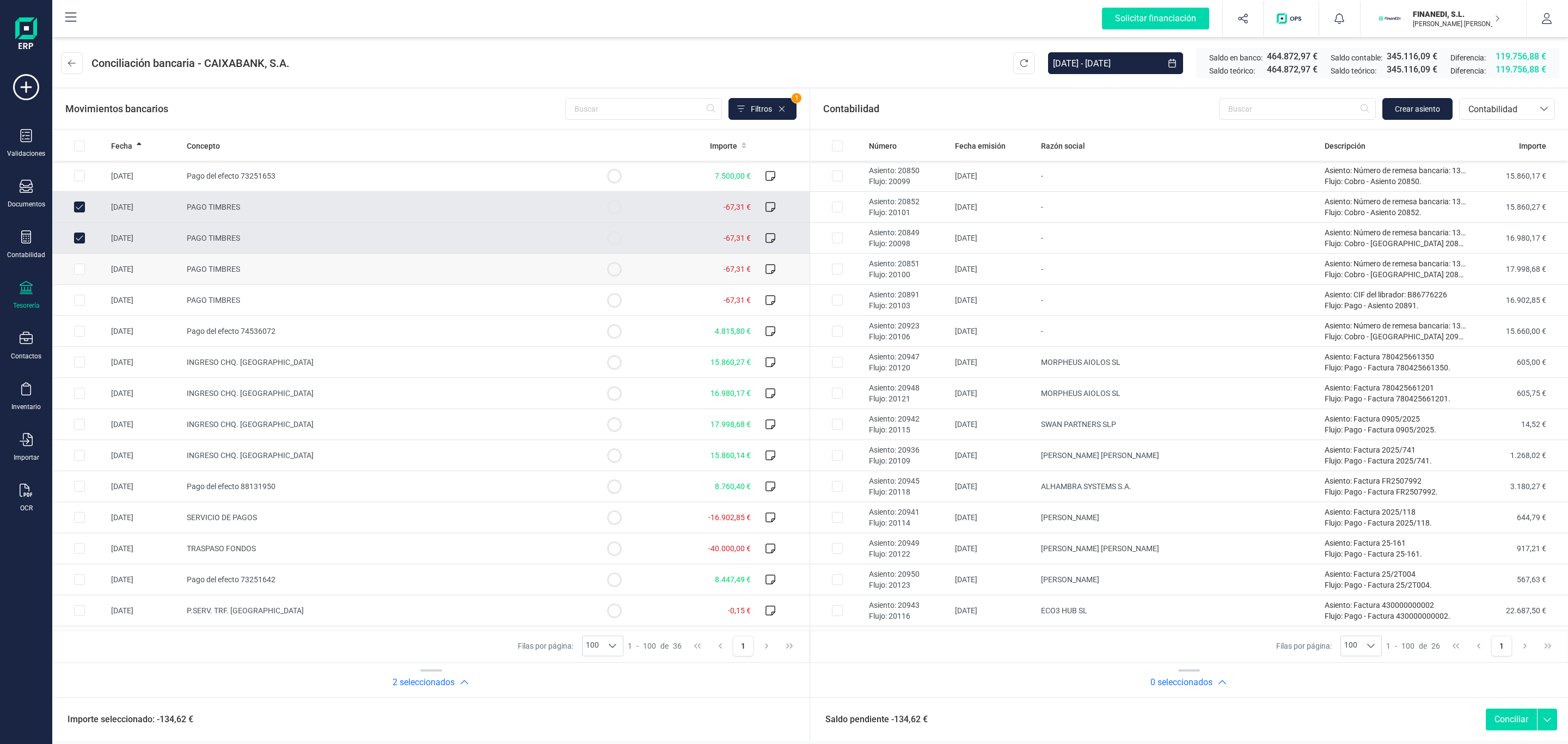
click at [281, 267] on td "PAGO TIMBRES" at bounding box center [385, 269] width 405 height 31
checkbox input "true"
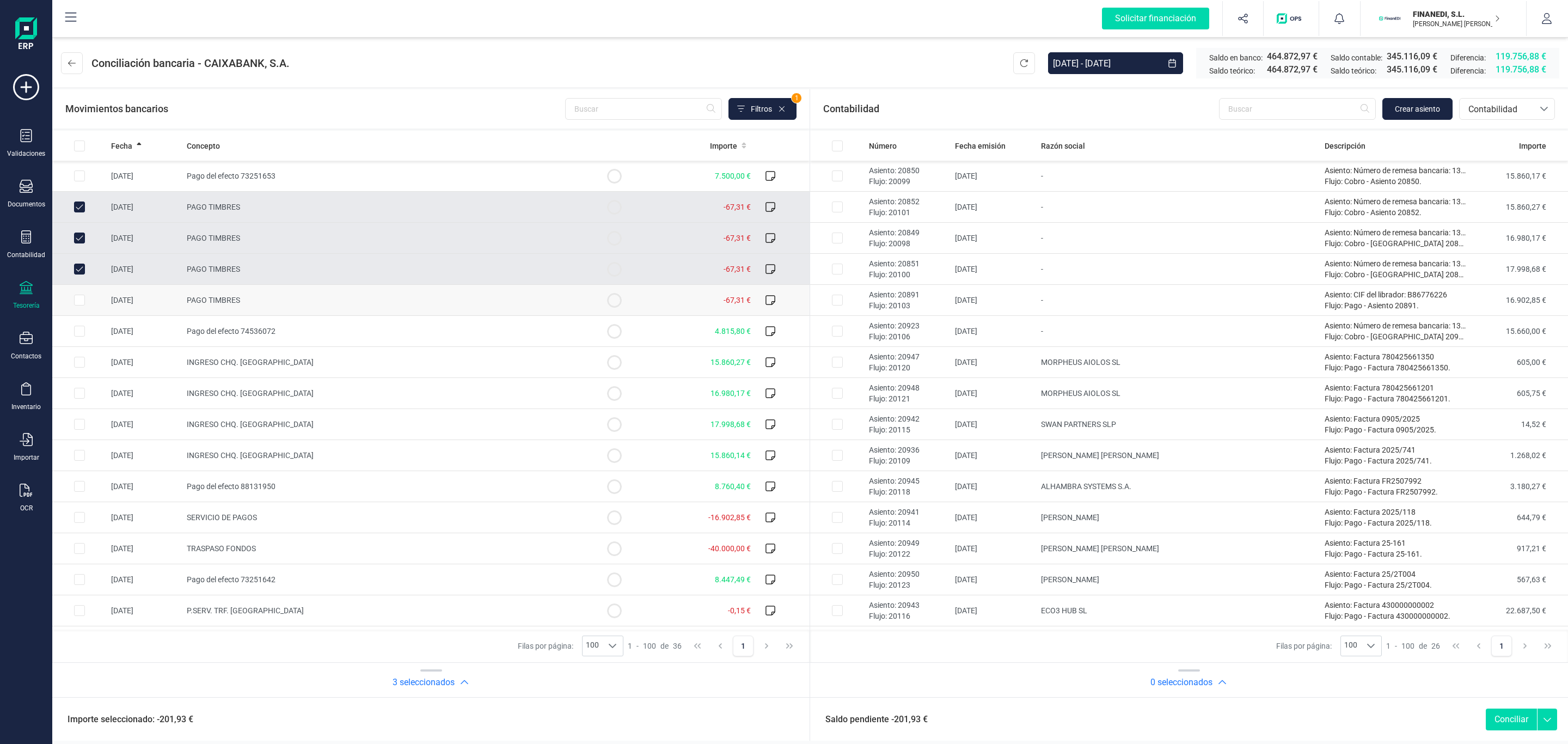
click at [278, 292] on td "PAGO TIMBRES" at bounding box center [385, 300] width 405 height 31
checkbox input "true"
click at [1412, 102] on button "Crear asiento" at bounding box center [1417, 109] width 70 height 22
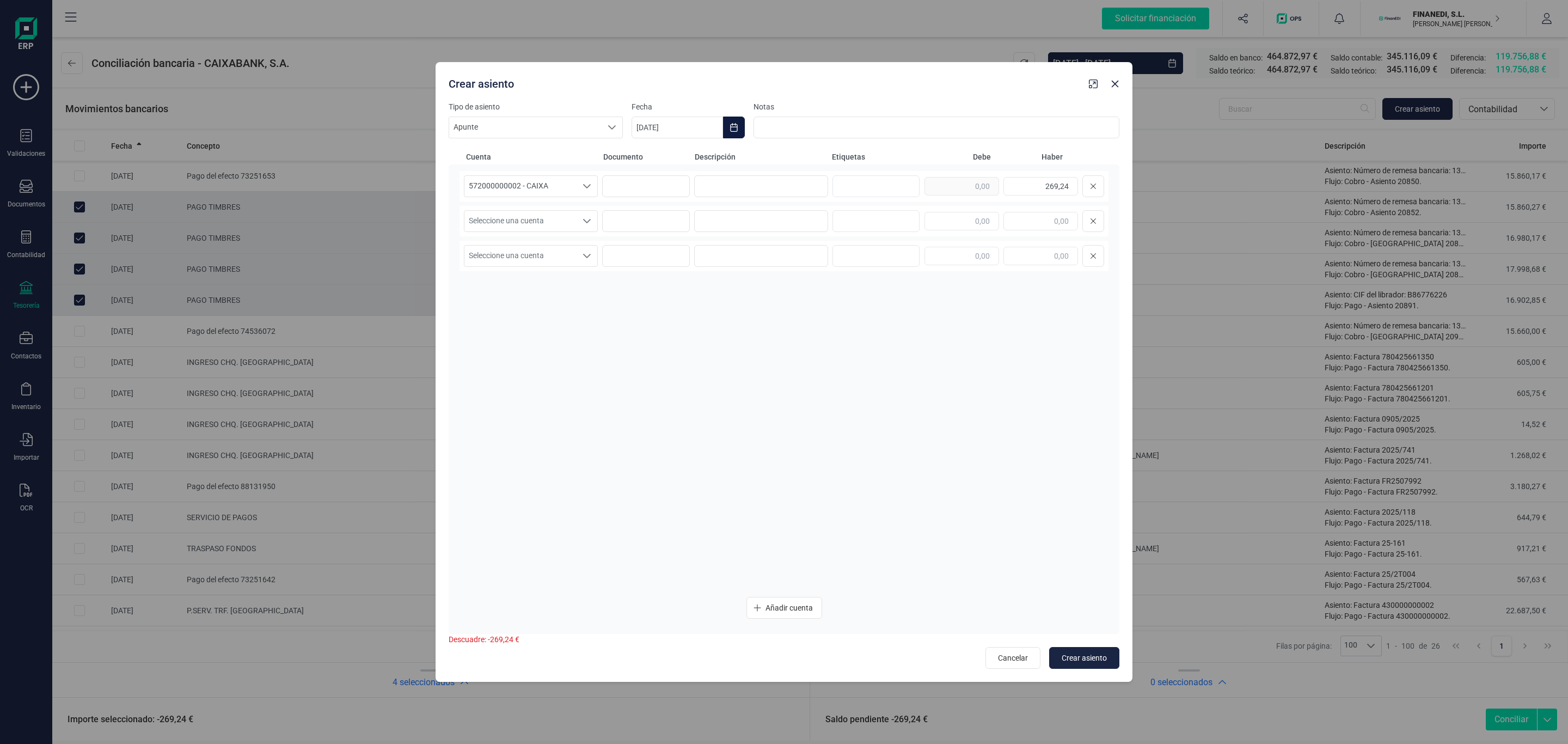
click at [733, 124] on icon "Choose Date" at bounding box center [733, 127] width 7 height 9
click at [653, 156] on icon "Previous Month" at bounding box center [653, 160] width 9 height 9
click at [725, 281] on span "16" at bounding box center [720, 285] width 22 height 22
type input "[DATE]"
click at [730, 192] on input at bounding box center [761, 186] width 134 height 22
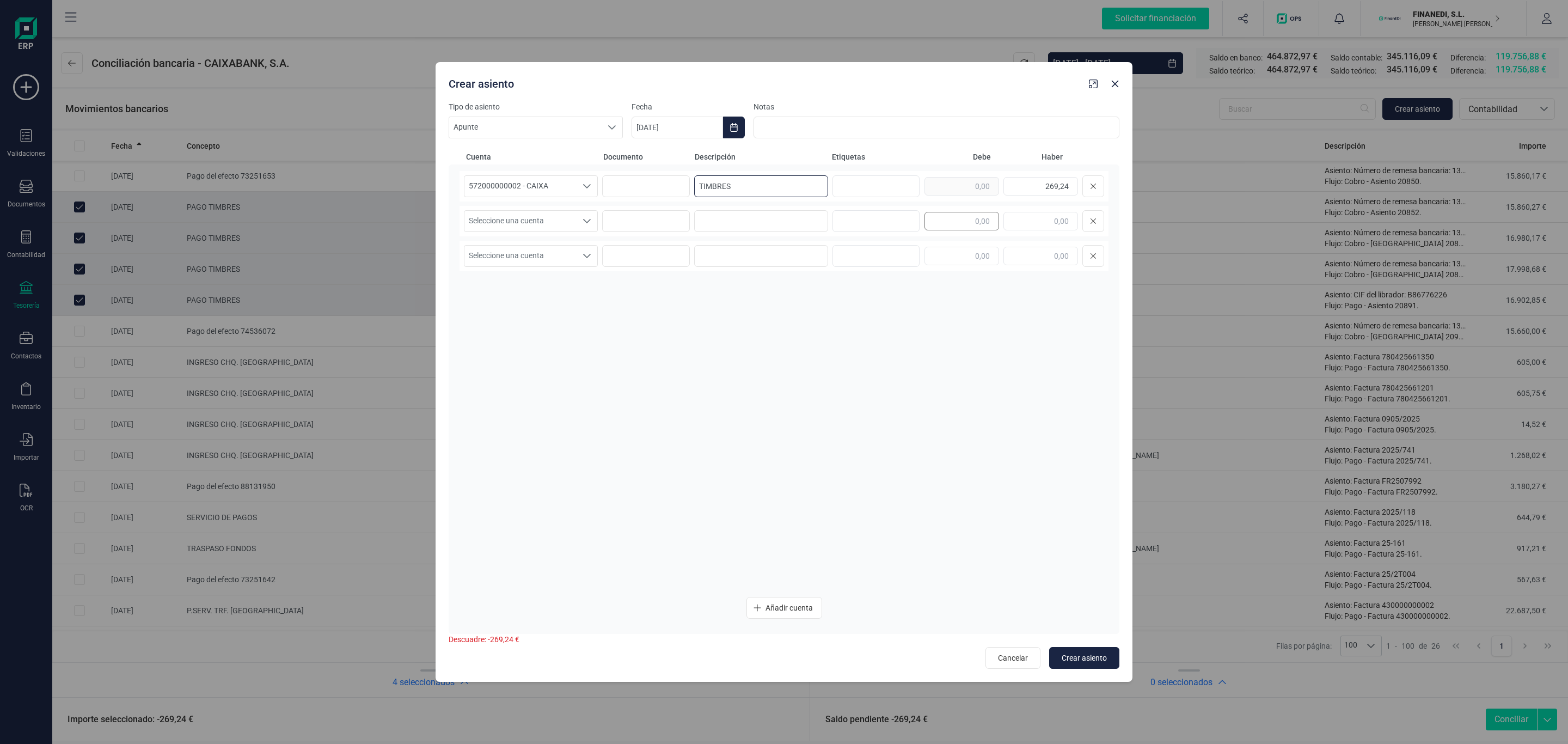
type input "TIMBRES"
click at [977, 219] on input "text" at bounding box center [962, 221] width 75 height 18
type input "269,24"
click at [536, 208] on div "Seleccione una cuenta Seleccione una cuenta 269,24" at bounding box center [784, 221] width 649 height 30
click at [536, 217] on span "Seleccione una cuenta" at bounding box center [520, 221] width 112 height 21
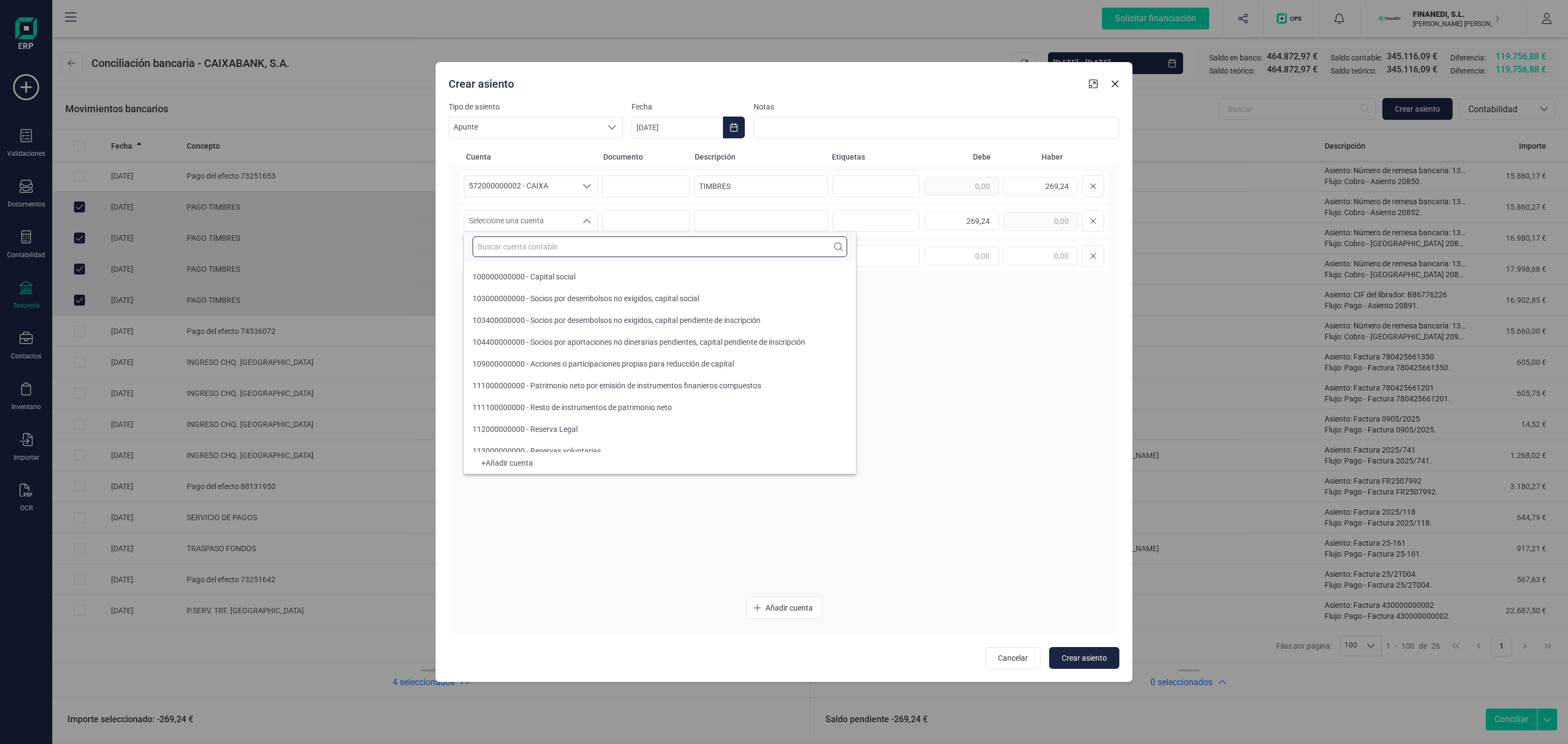
click at [531, 239] on input "text" at bounding box center [659, 247] width 374 height 21
type input "[PERSON_NAME]"
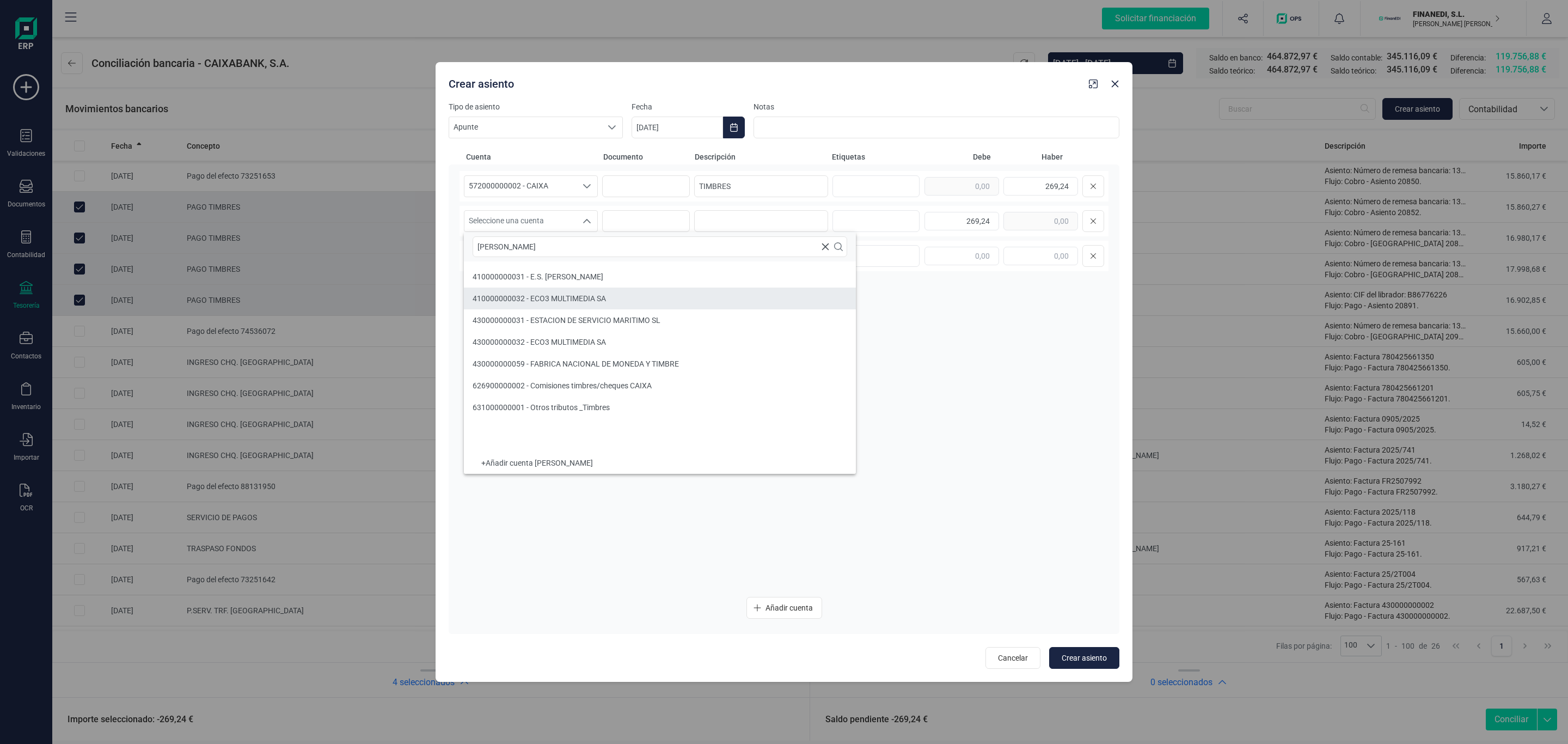
scroll to position [0, 0]
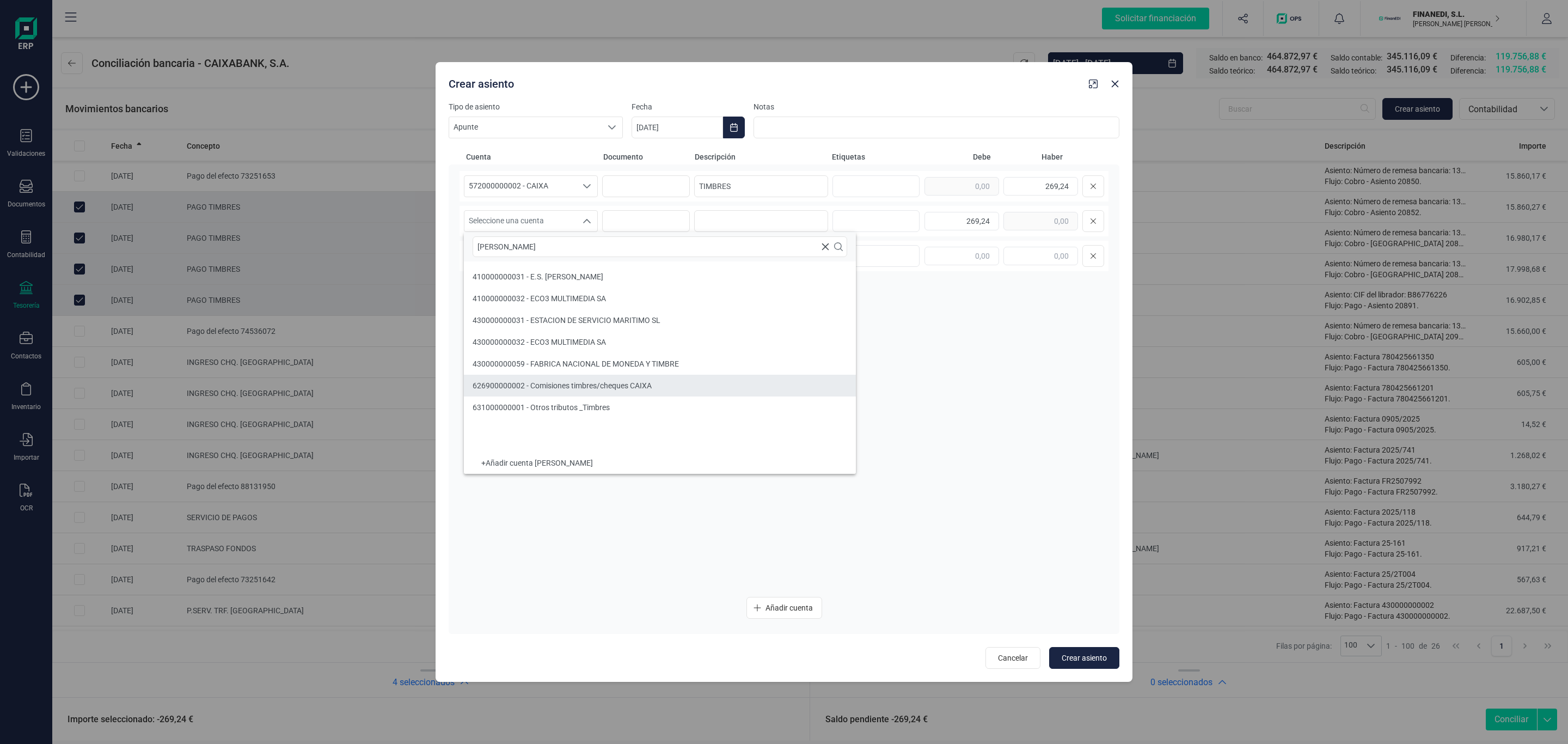
click at [634, 386] on span "626900000002 - Comisiones timbres/cheques CAIXA" at bounding box center [562, 385] width 179 height 9
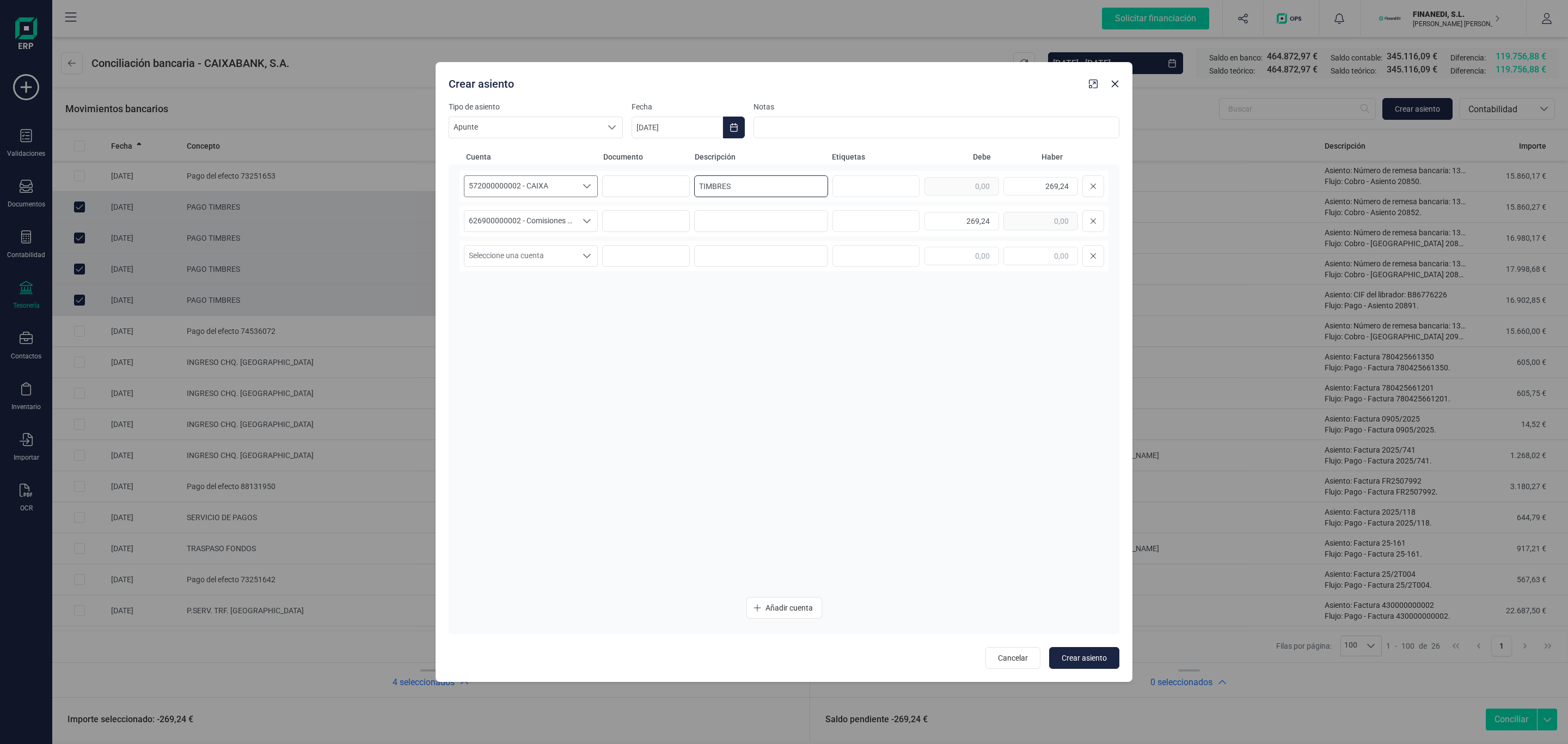
drag, startPoint x: 750, startPoint y: 184, endPoint x: 590, endPoint y: 185, distance: 160.0
click at [590, 185] on div "572000000002 - CAIXA 572000000002 - CAIXA 572000000002 - CAIXA TIMBRES 269,24" at bounding box center [784, 186] width 649 height 30
click at [724, 224] on input at bounding box center [761, 221] width 134 height 22
paste input "TIMBRES"
type input "TIMBRES"
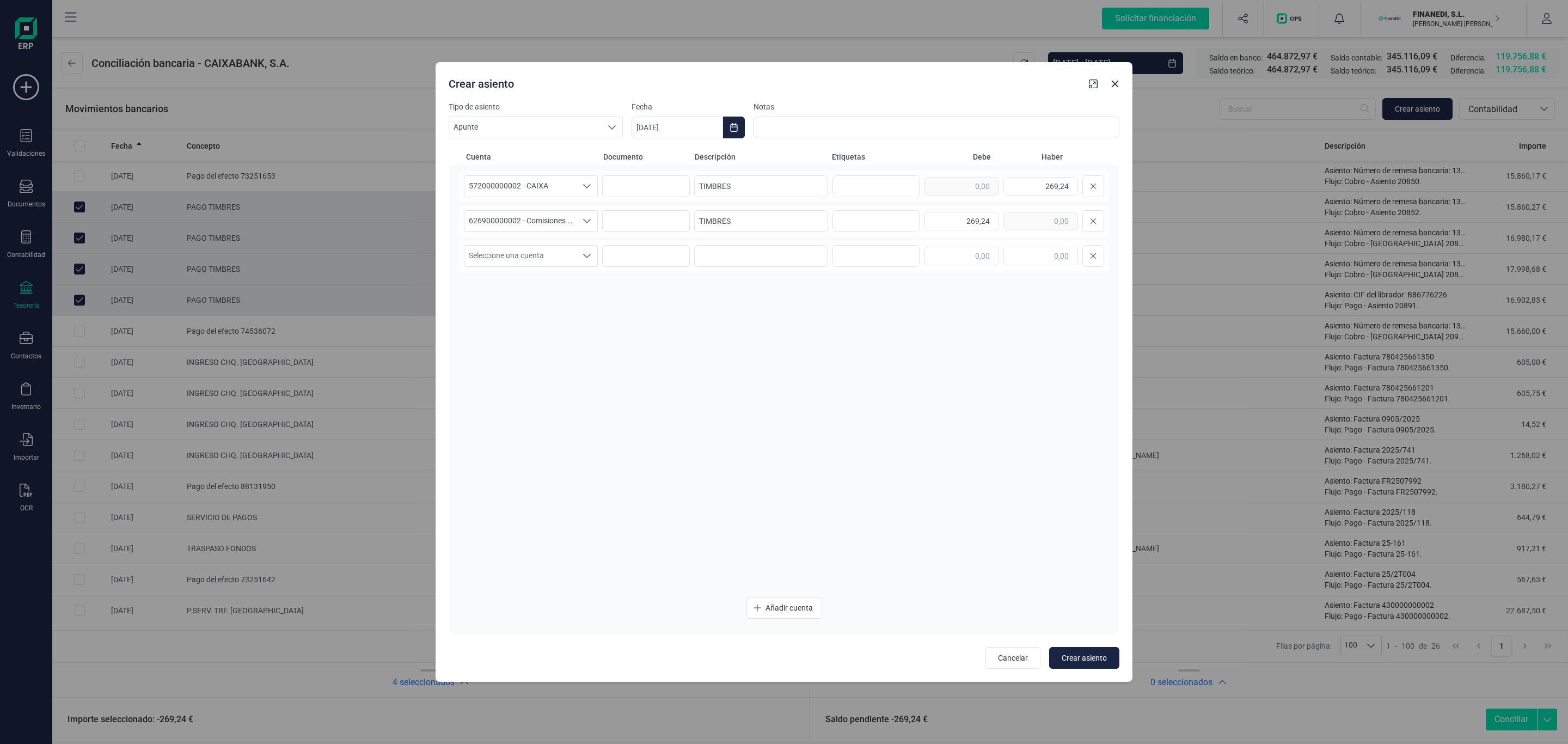
click at [880, 381] on div "572000000002 - CAIXA 572000000002 - CAIXA 572000000002 - CAIXA TIMBRES 269,24 6…" at bounding box center [784, 379] width 649 height 417
click at [1068, 652] on button "Crear asiento" at bounding box center [1084, 658] width 70 height 22
type input "[DATE]"
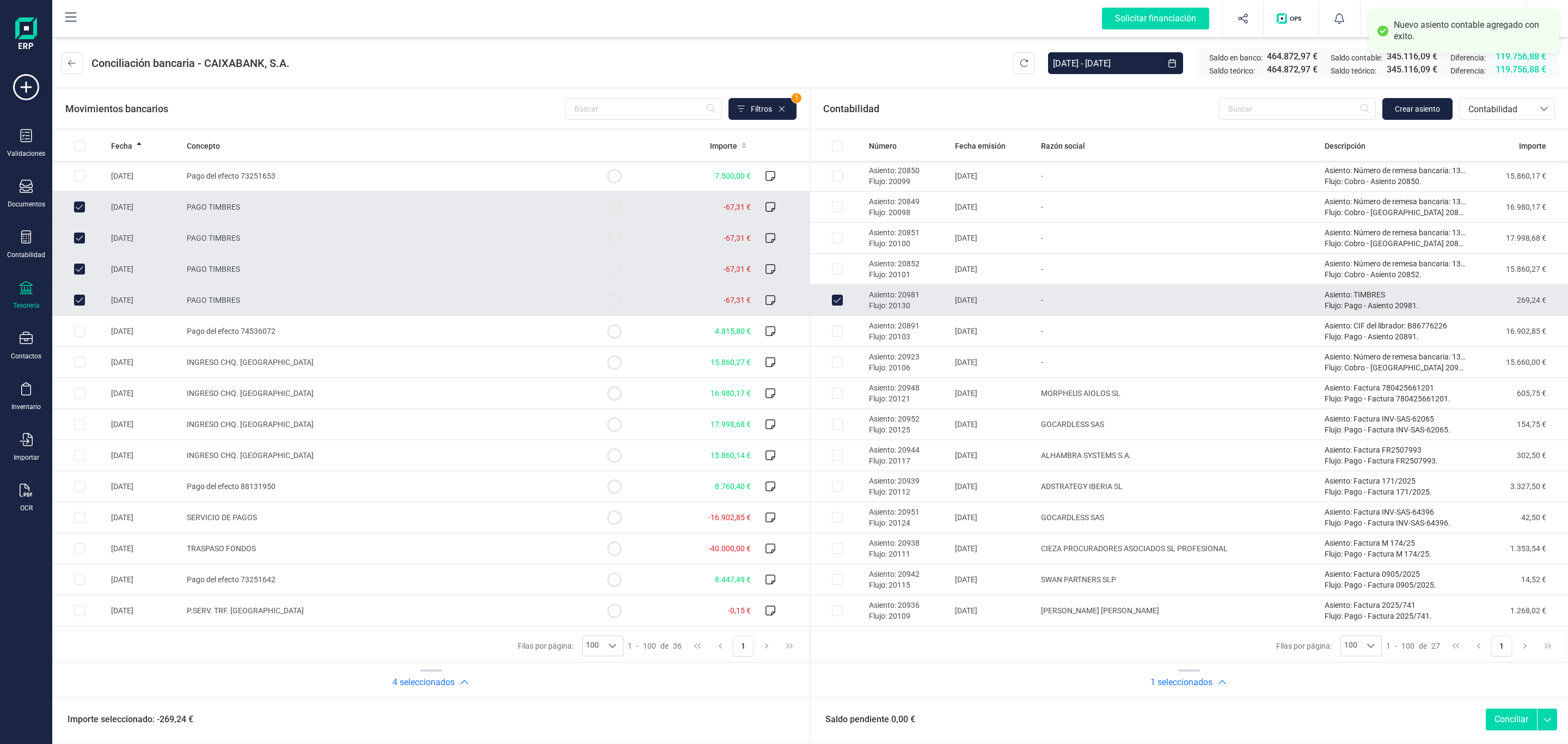
click at [1508, 717] on button "Conciliar" at bounding box center [1511, 720] width 51 height 22
checkbox input "false"
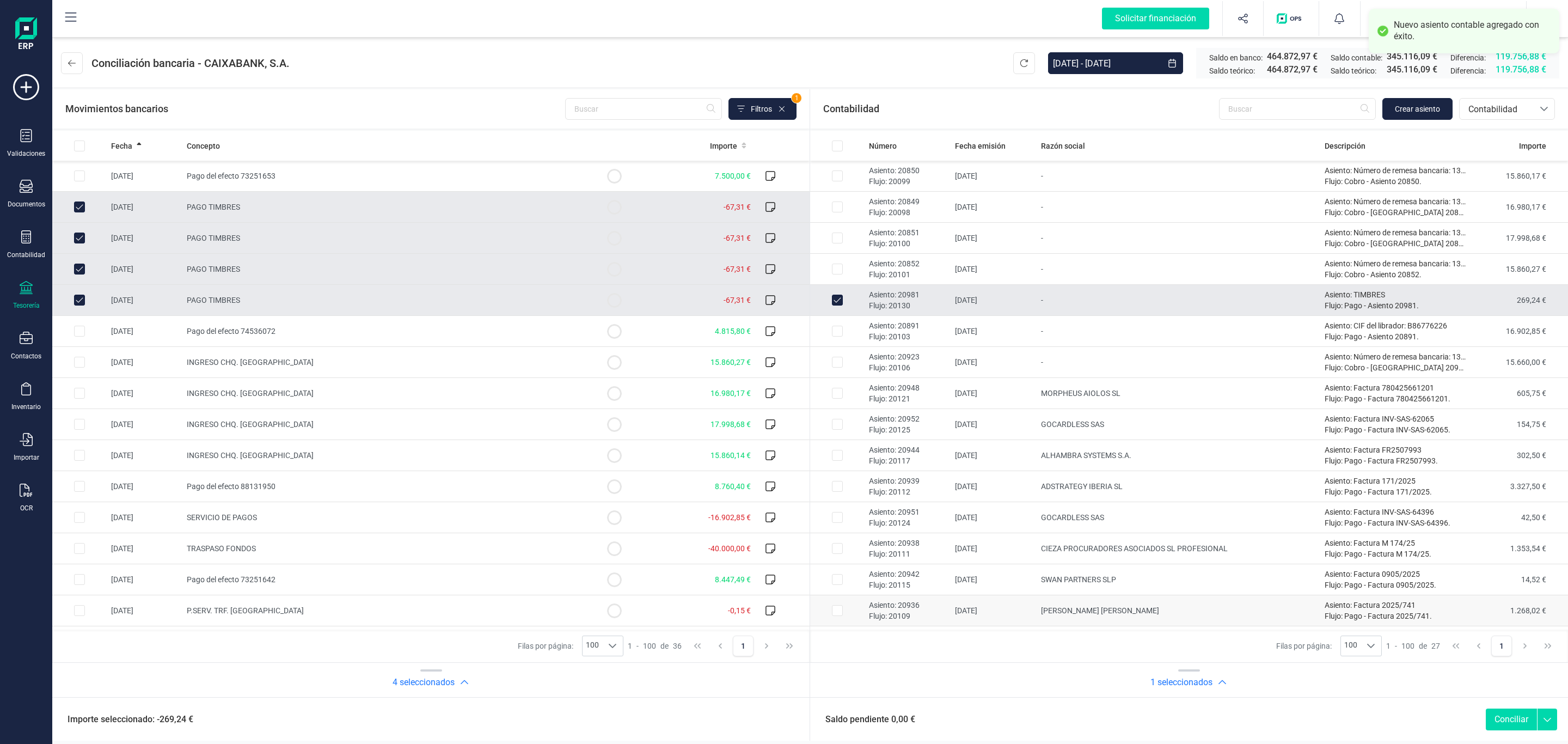
checkbox input "false"
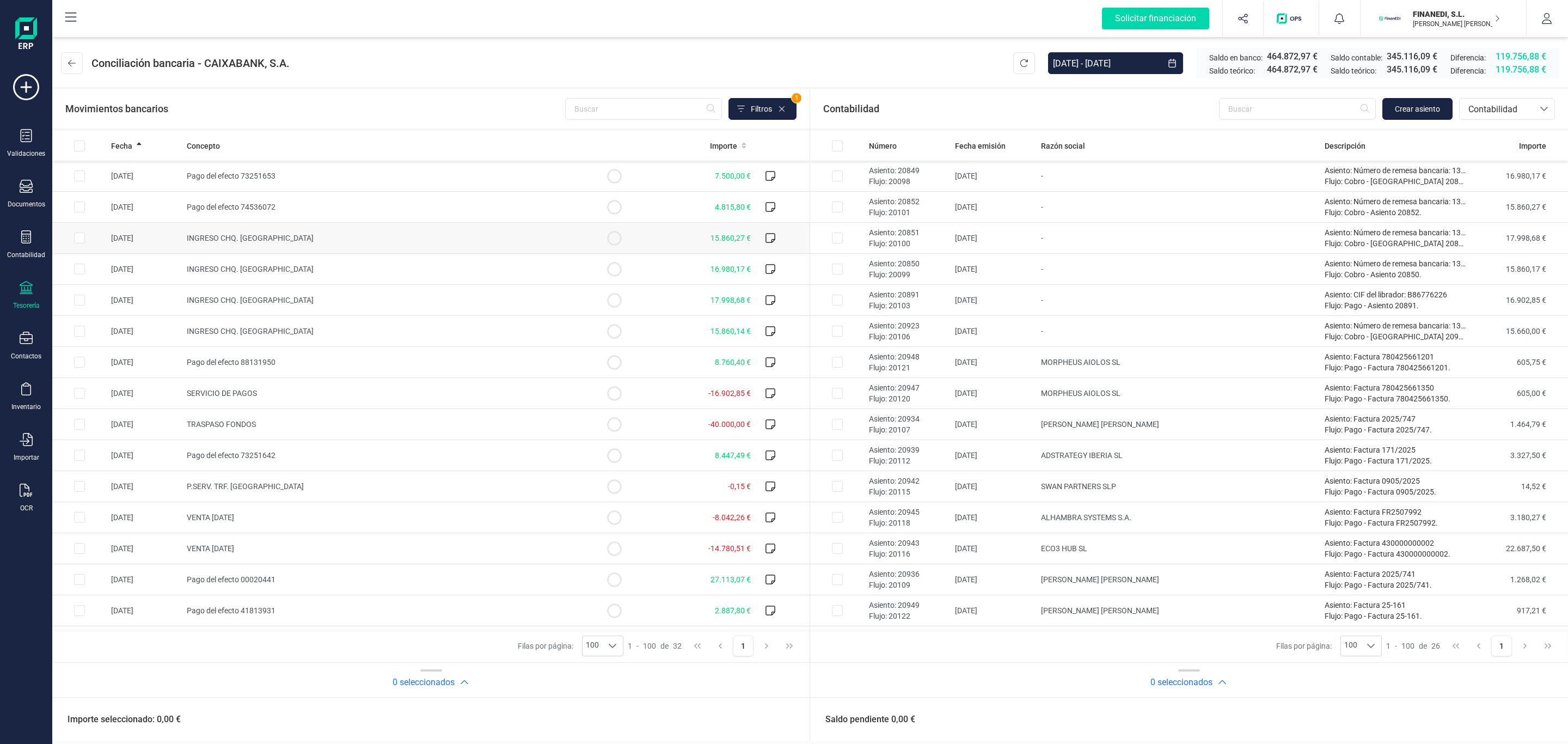
click at [321, 240] on td "INGRESO CHQ. [GEOGRAPHIC_DATA]" at bounding box center [385, 238] width 405 height 31
checkbox input "true"
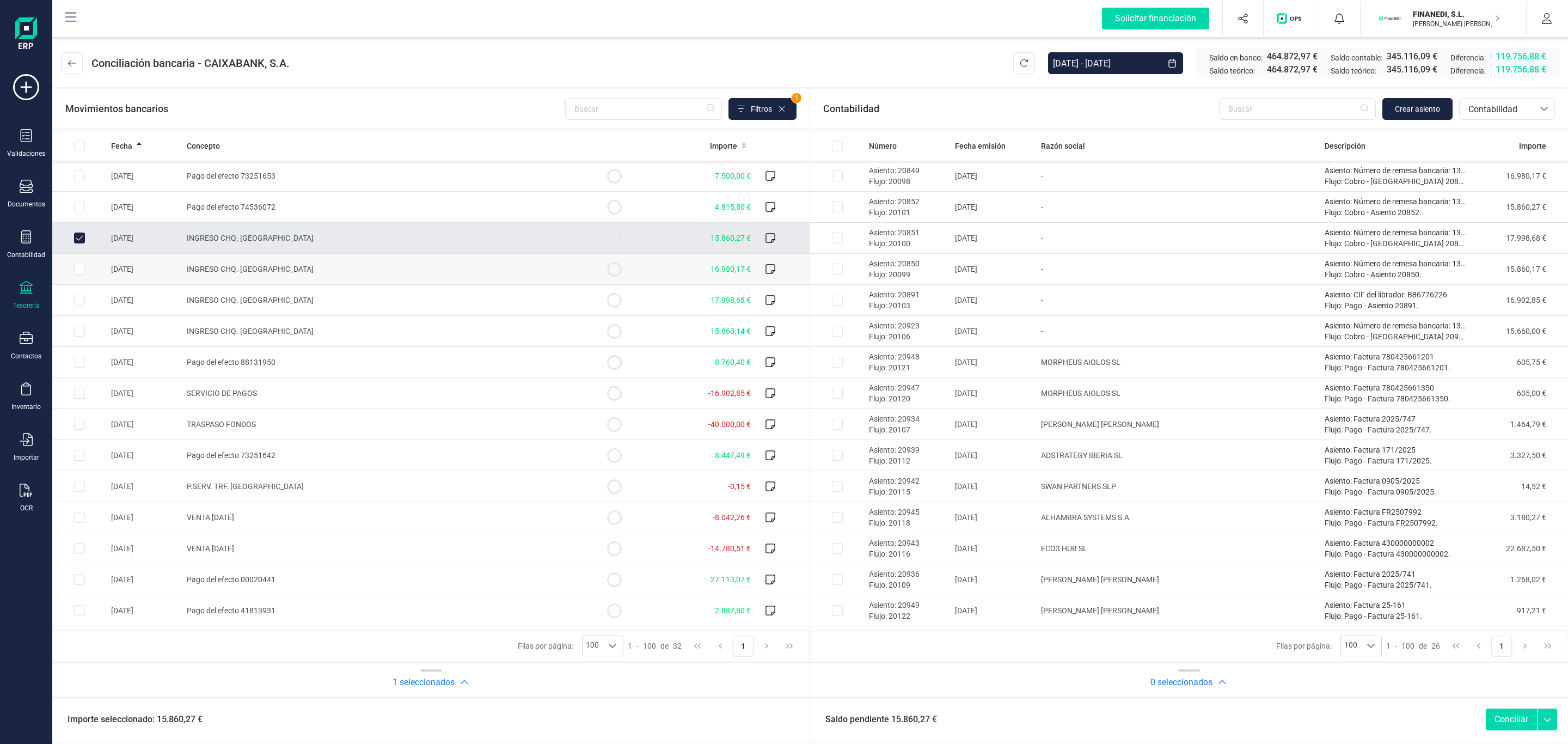
click at [273, 270] on td "INGRESO CHQ. [GEOGRAPHIC_DATA]" at bounding box center [385, 269] width 405 height 31
checkbox input "true"
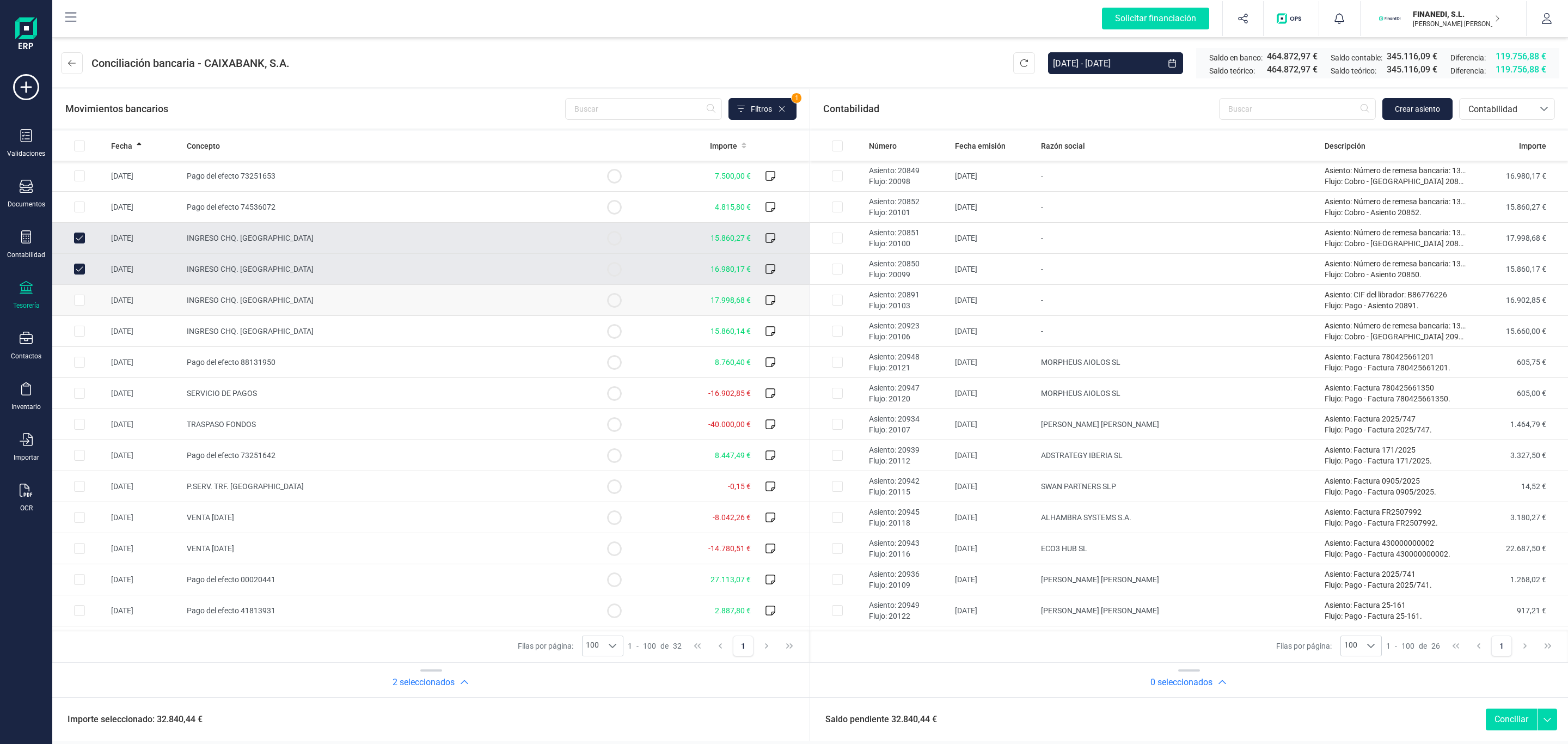
click at [258, 299] on span "INGRESO CHQ. [GEOGRAPHIC_DATA]" at bounding box center [250, 300] width 127 height 9
checkbox input "true"
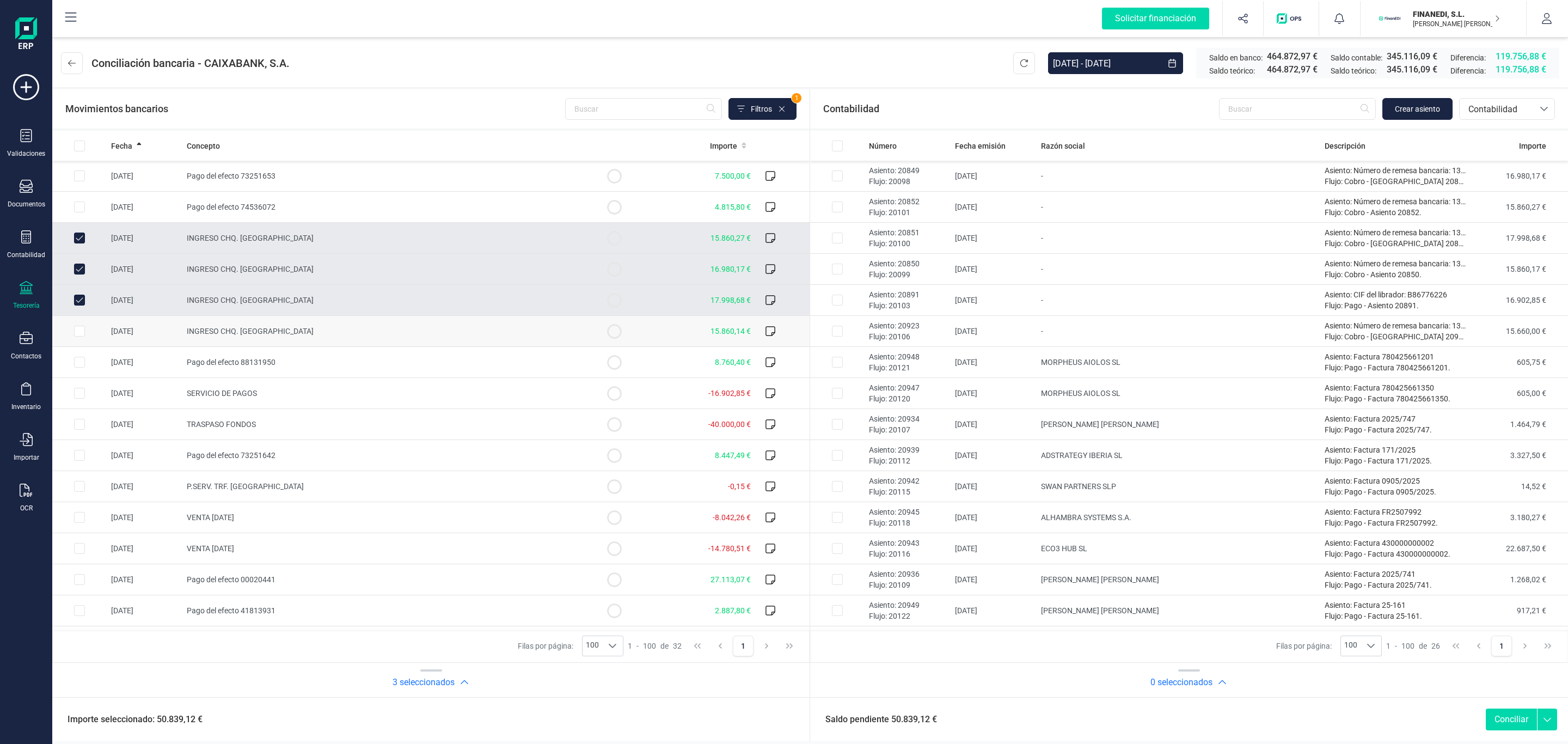
click at [249, 328] on span "INGRESO CHQ. [GEOGRAPHIC_DATA]" at bounding box center [250, 331] width 127 height 9
checkbox input "true"
click at [1213, 170] on td "-" at bounding box center [1178, 176] width 284 height 31
checkbox input "true"
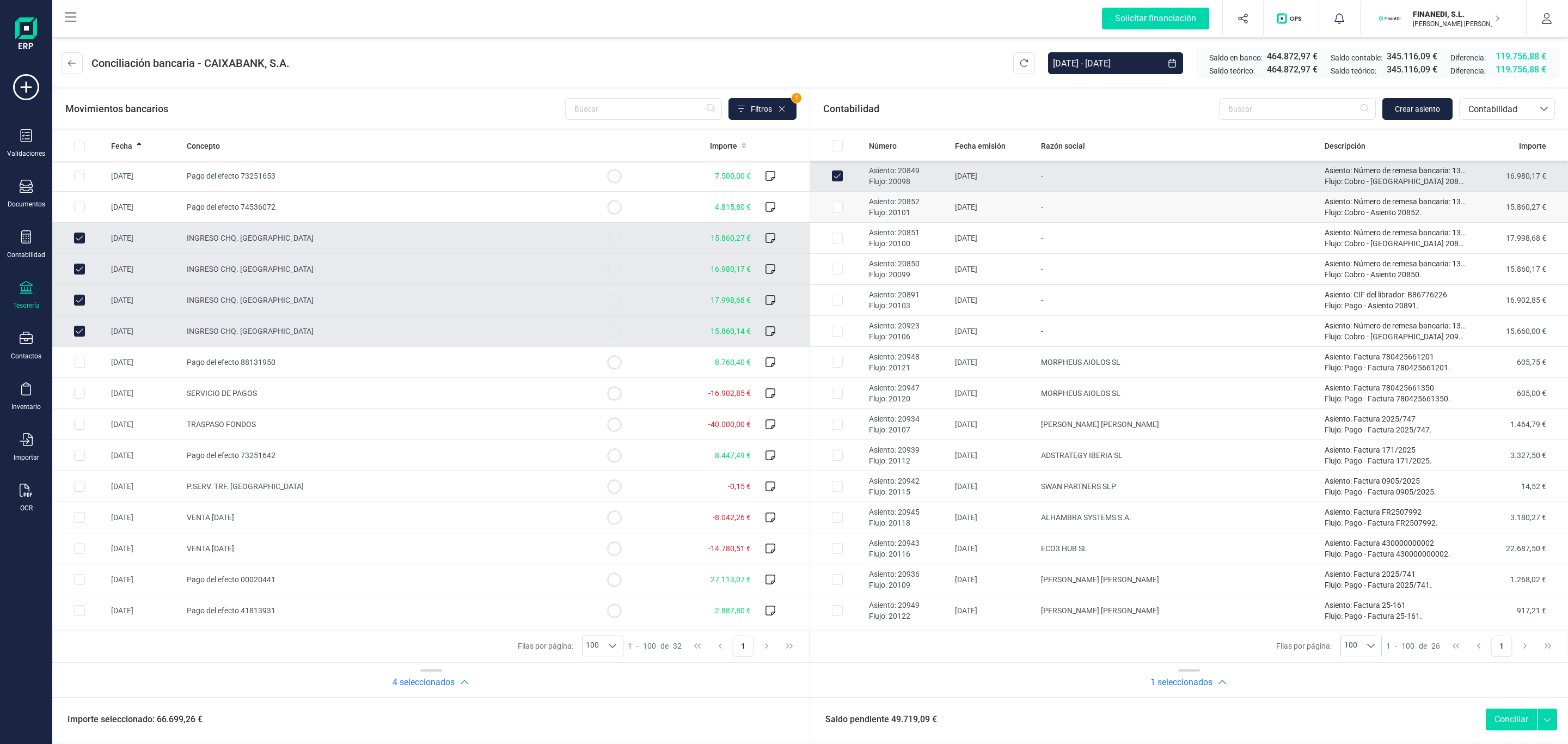
click at [1188, 196] on td "-" at bounding box center [1178, 207] width 284 height 31
checkbox input "true"
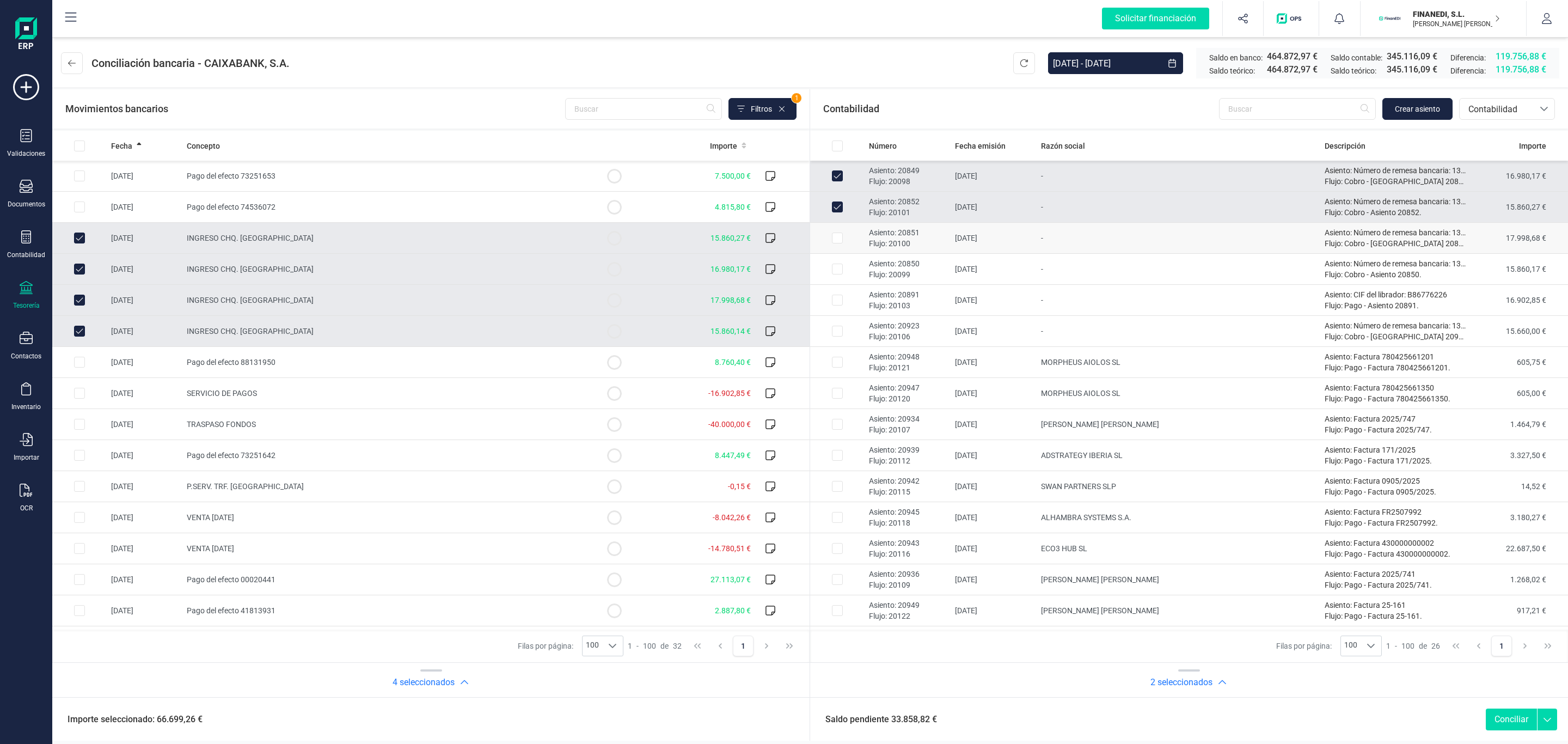
click at [1172, 245] on td "-" at bounding box center [1178, 238] width 284 height 31
checkbox input "true"
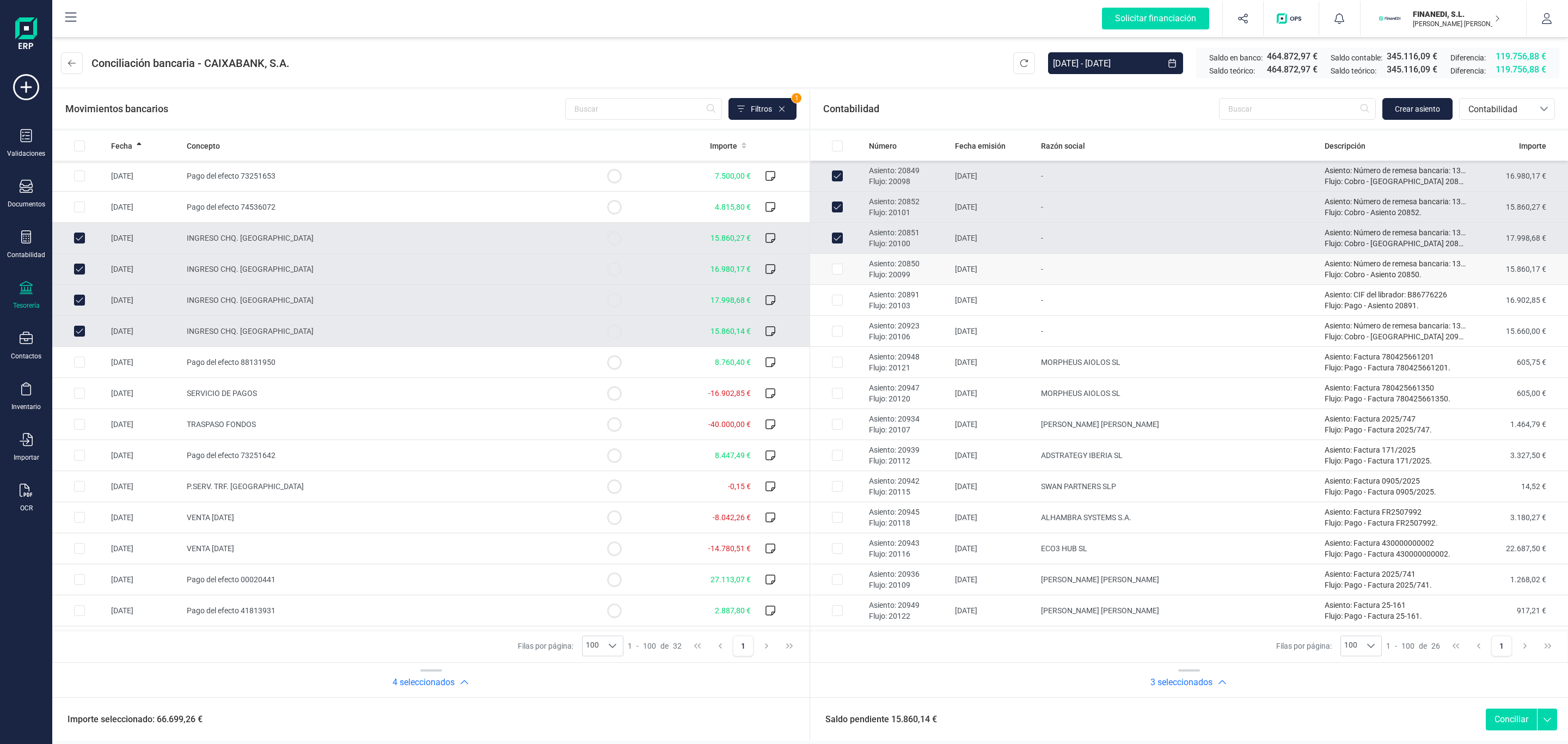
click at [1141, 271] on td "-" at bounding box center [1178, 269] width 284 height 31
checkbox input "true"
drag, startPoint x: 247, startPoint y: 0, endPoint x: 660, endPoint y: 60, distance: 417.3
click at [660, 60] on header "Conciliación bancaria - CAIXABANK, [DATE] - [DATE] Saldo en banco: 464.872,97 €…" at bounding box center [810, 61] width 1516 height 52
click at [255, 329] on span "INGRESO CHQ. [GEOGRAPHIC_DATA]" at bounding box center [250, 331] width 127 height 9
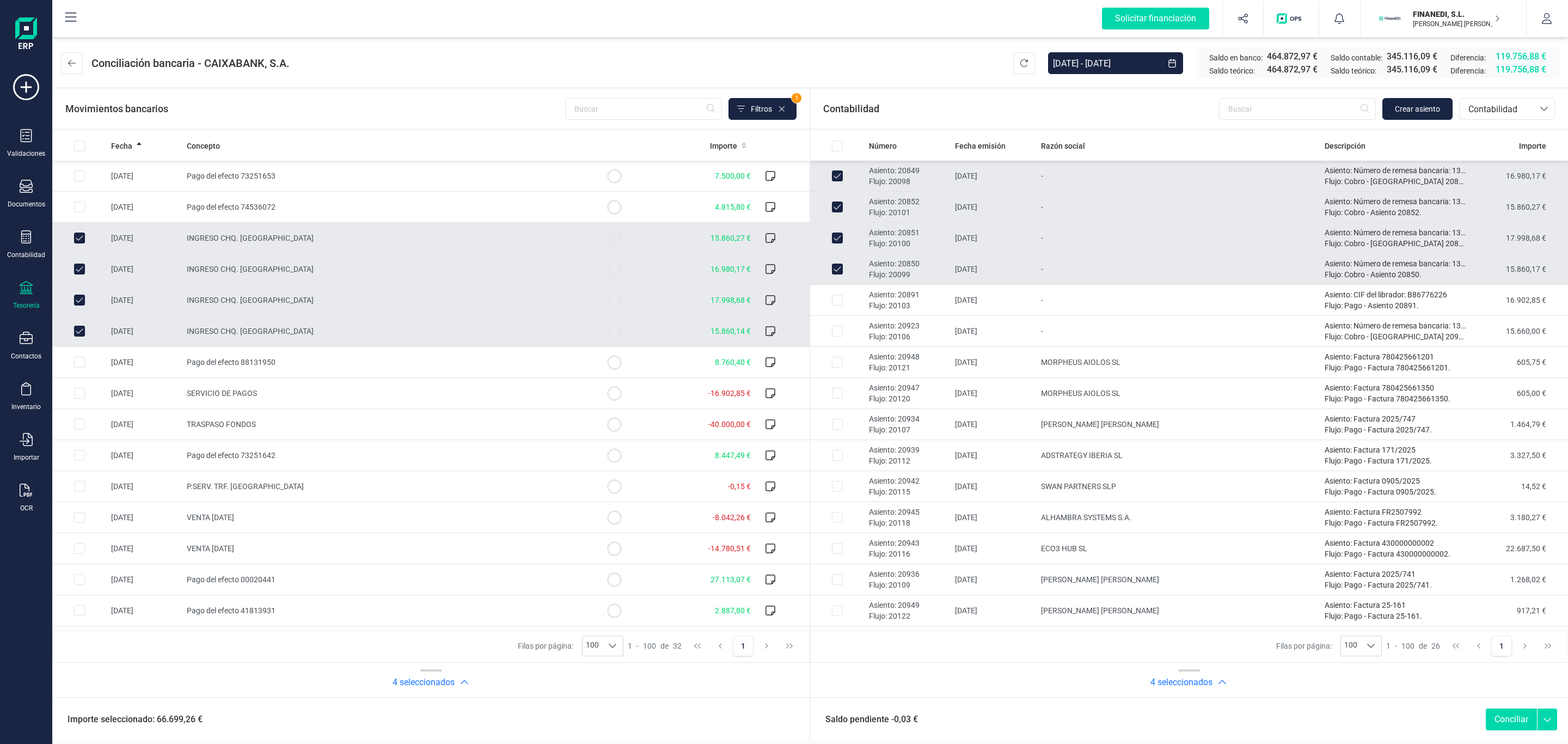
checkbox input "false"
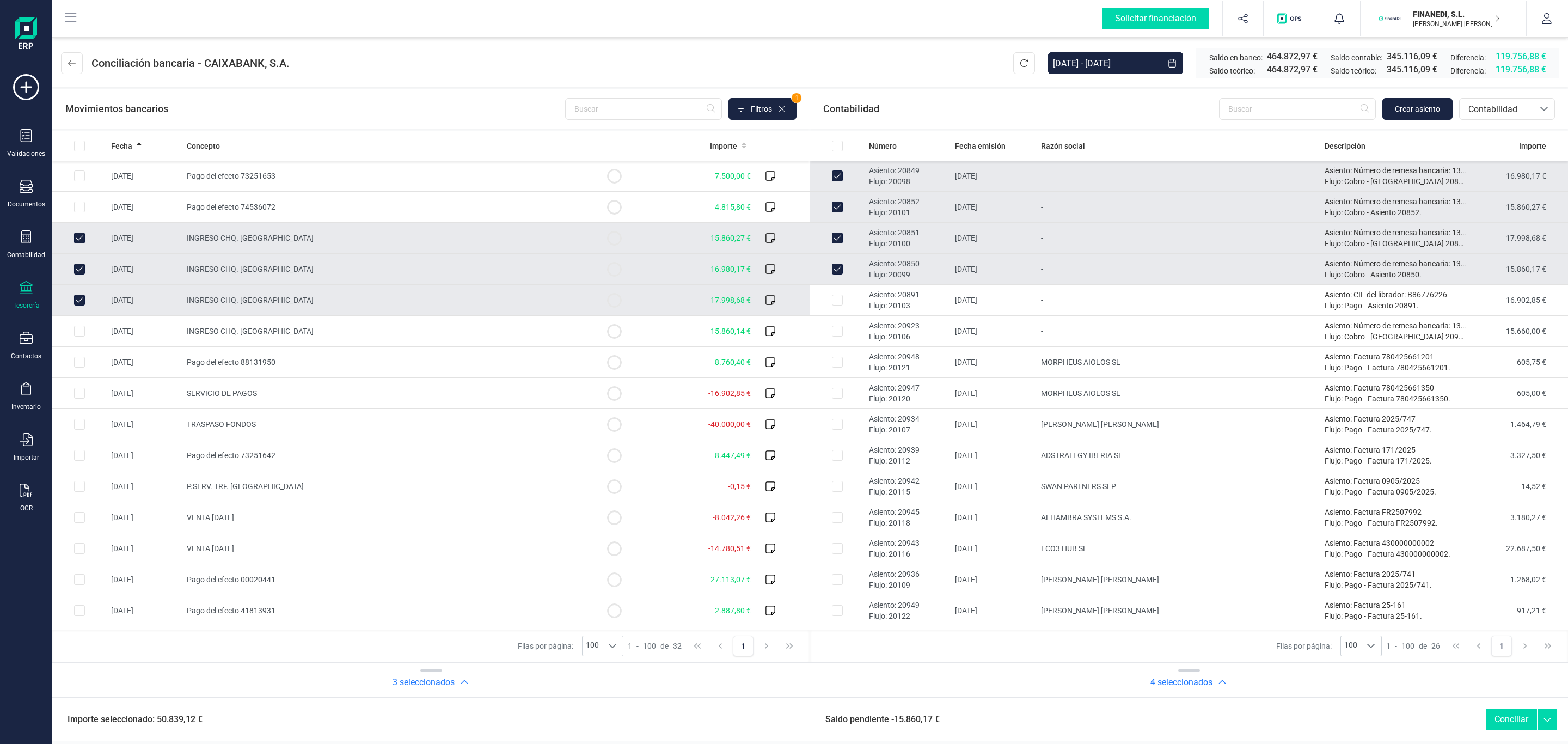
click at [243, 297] on span "INGRESO CHQ. [GEOGRAPHIC_DATA]" at bounding box center [250, 300] width 127 height 9
checkbox input "false"
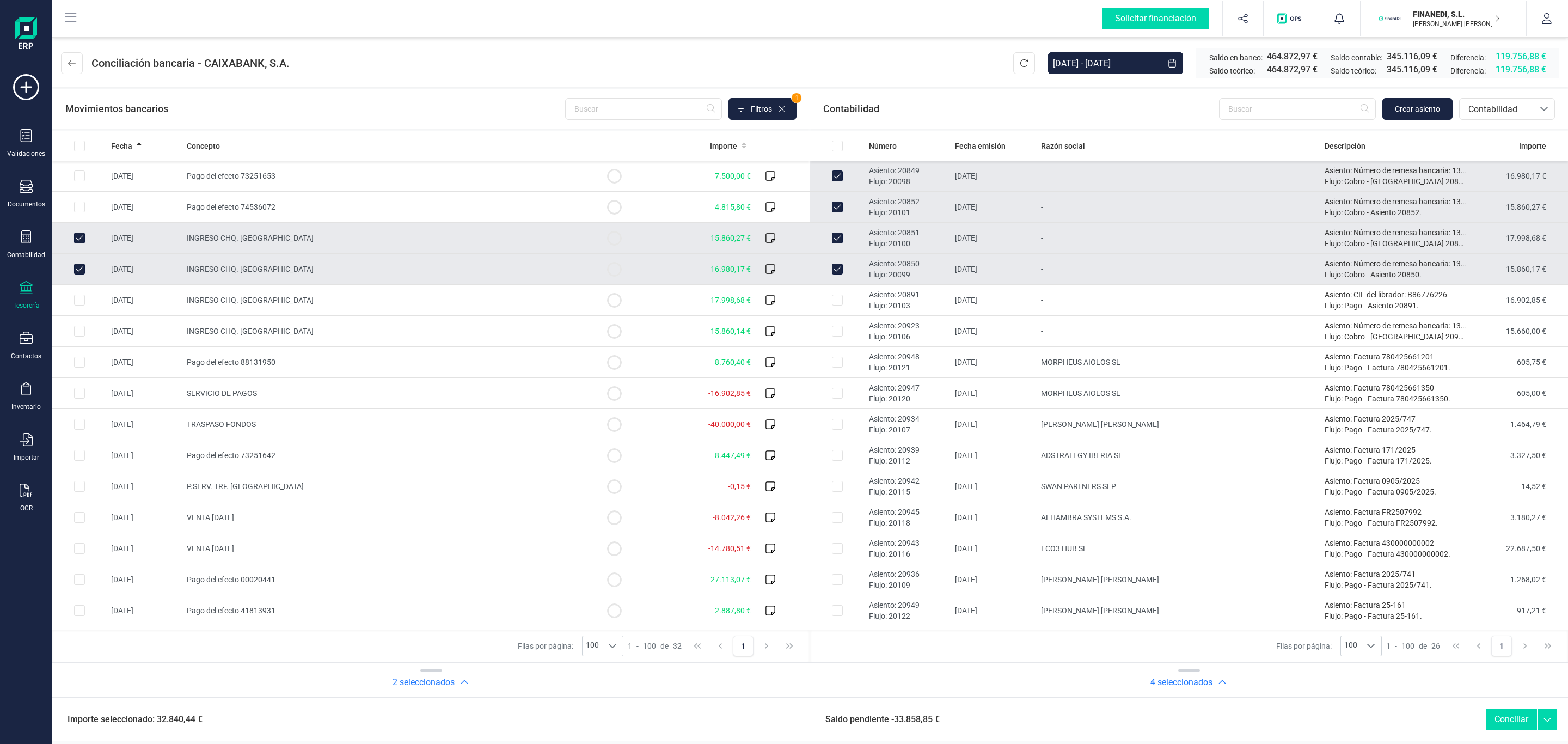
click at [240, 275] on td "INGRESO CHQ. [GEOGRAPHIC_DATA]" at bounding box center [385, 269] width 405 height 31
checkbox input "false"
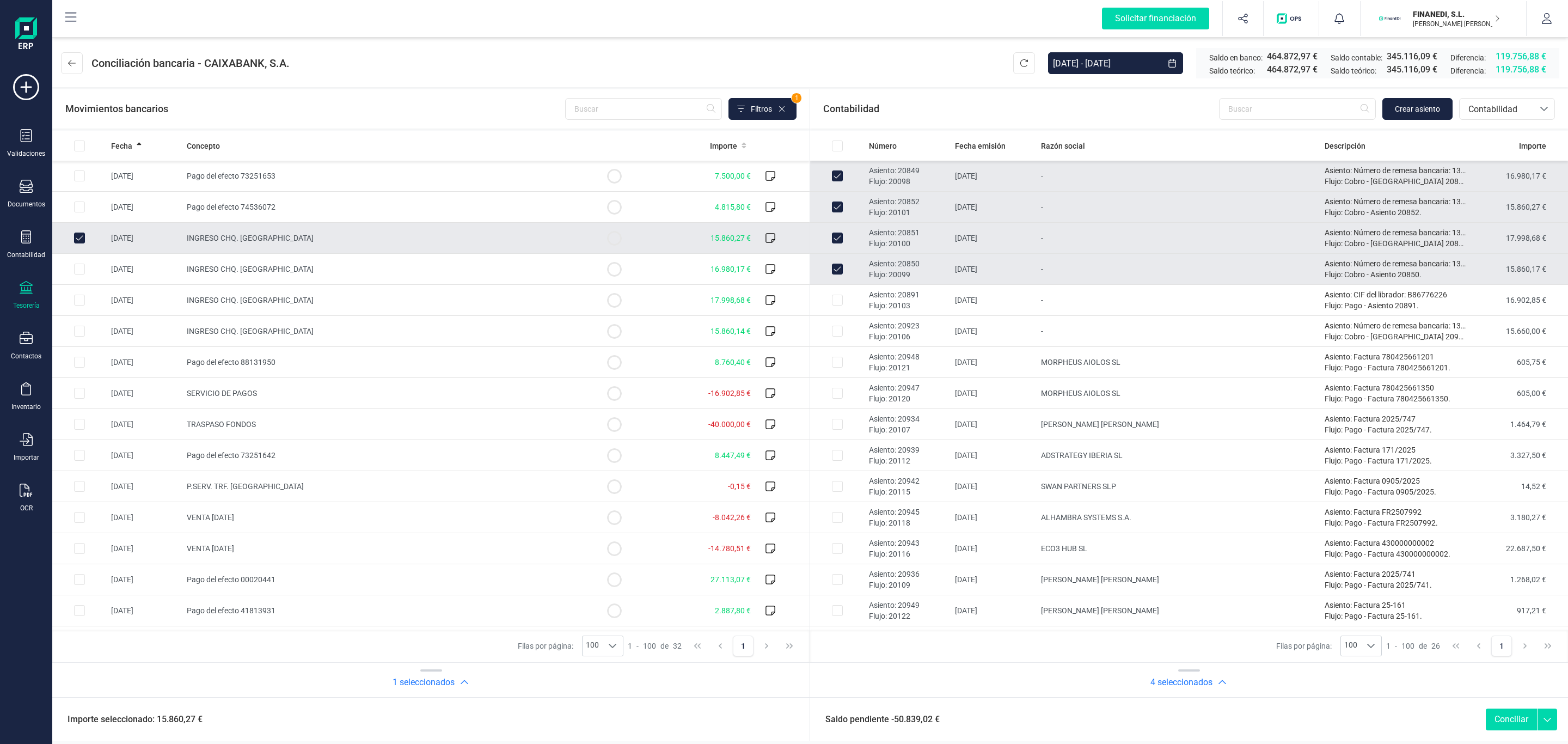
click at [239, 239] on span "INGRESO CHQ. [GEOGRAPHIC_DATA]" at bounding box center [250, 238] width 127 height 9
checkbox input "false"
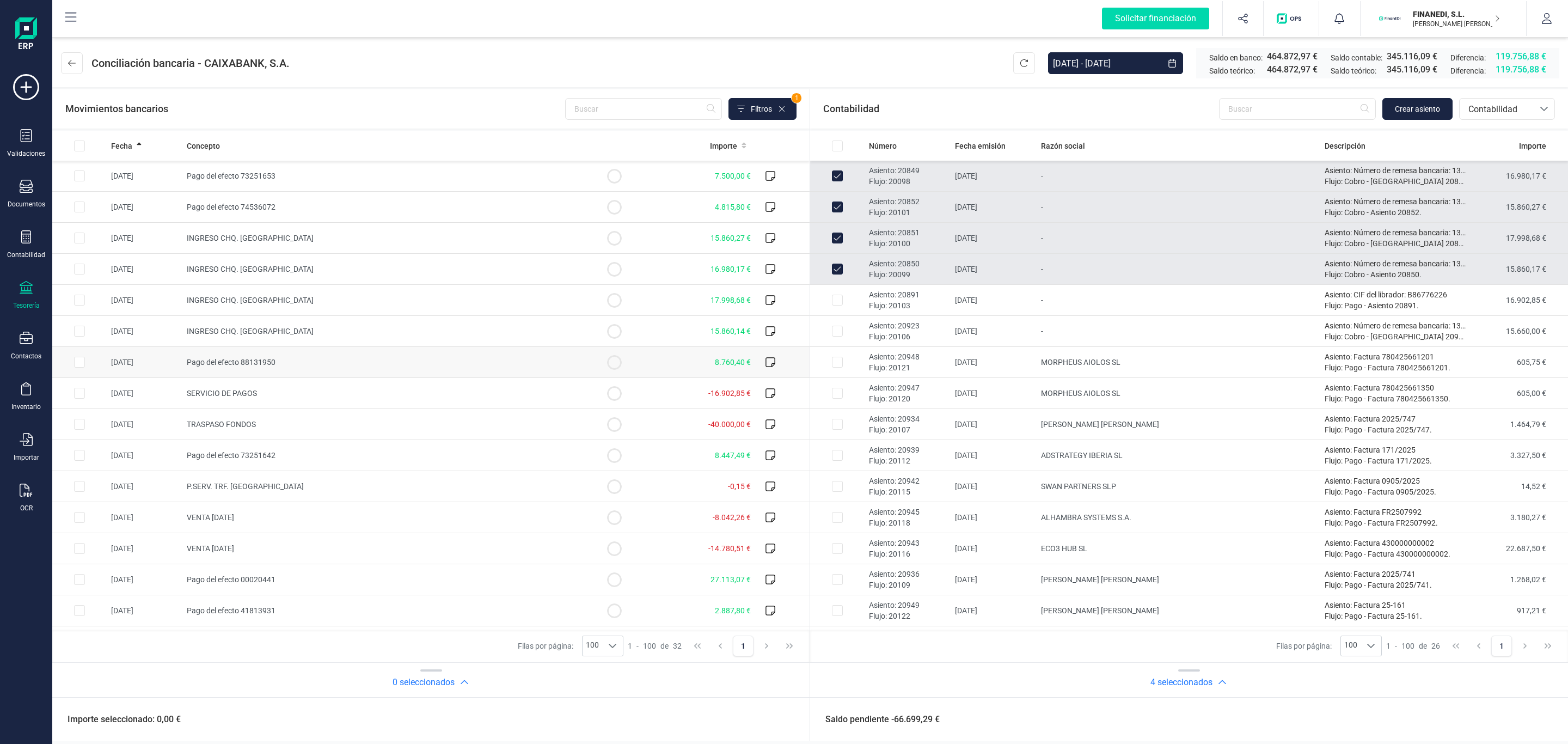
click at [267, 358] on td "Pago del efecto 88131950" at bounding box center [385, 362] width 405 height 31
click at [317, 364] on td "Pago del efecto 88131950" at bounding box center [385, 362] width 405 height 31
checkbox input "false"
click at [287, 390] on td "SERVICIO DE PAGOS" at bounding box center [385, 393] width 405 height 31
checkbox input "true"
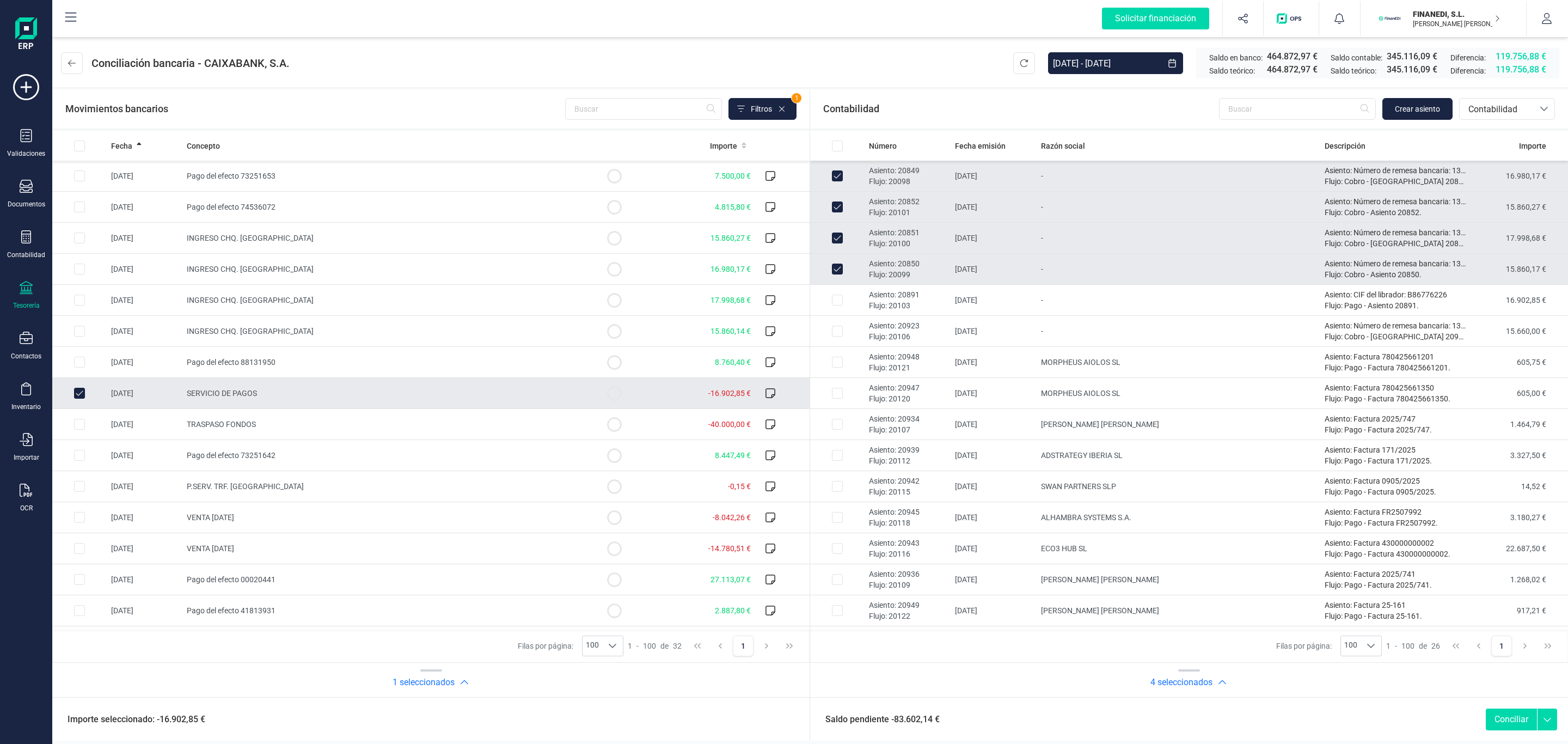
click at [1004, 265] on td "[DATE]" at bounding box center [993, 269] width 86 height 31
checkbox input "false"
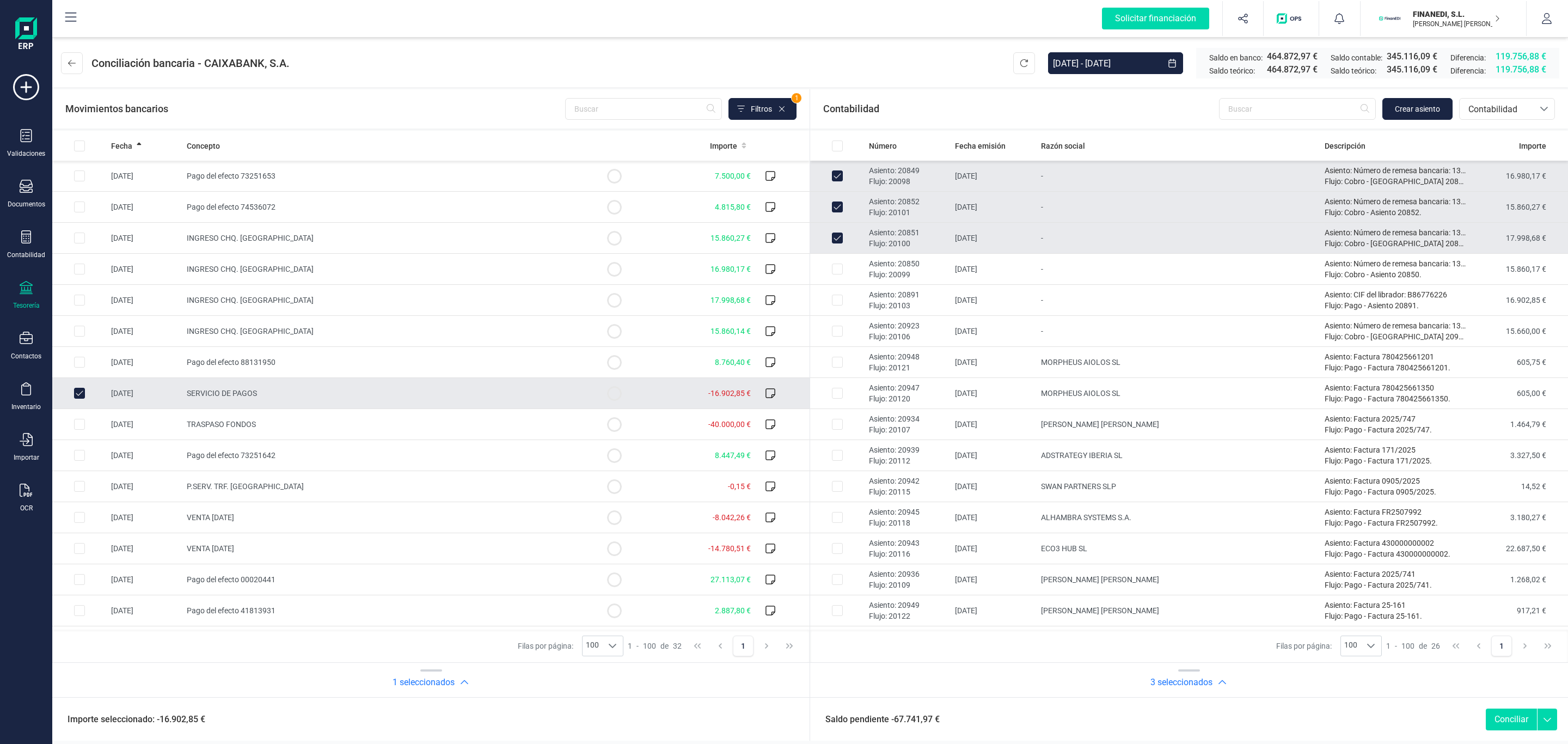
click at [977, 225] on td "[DATE]" at bounding box center [993, 238] width 86 height 31
checkbox input "false"
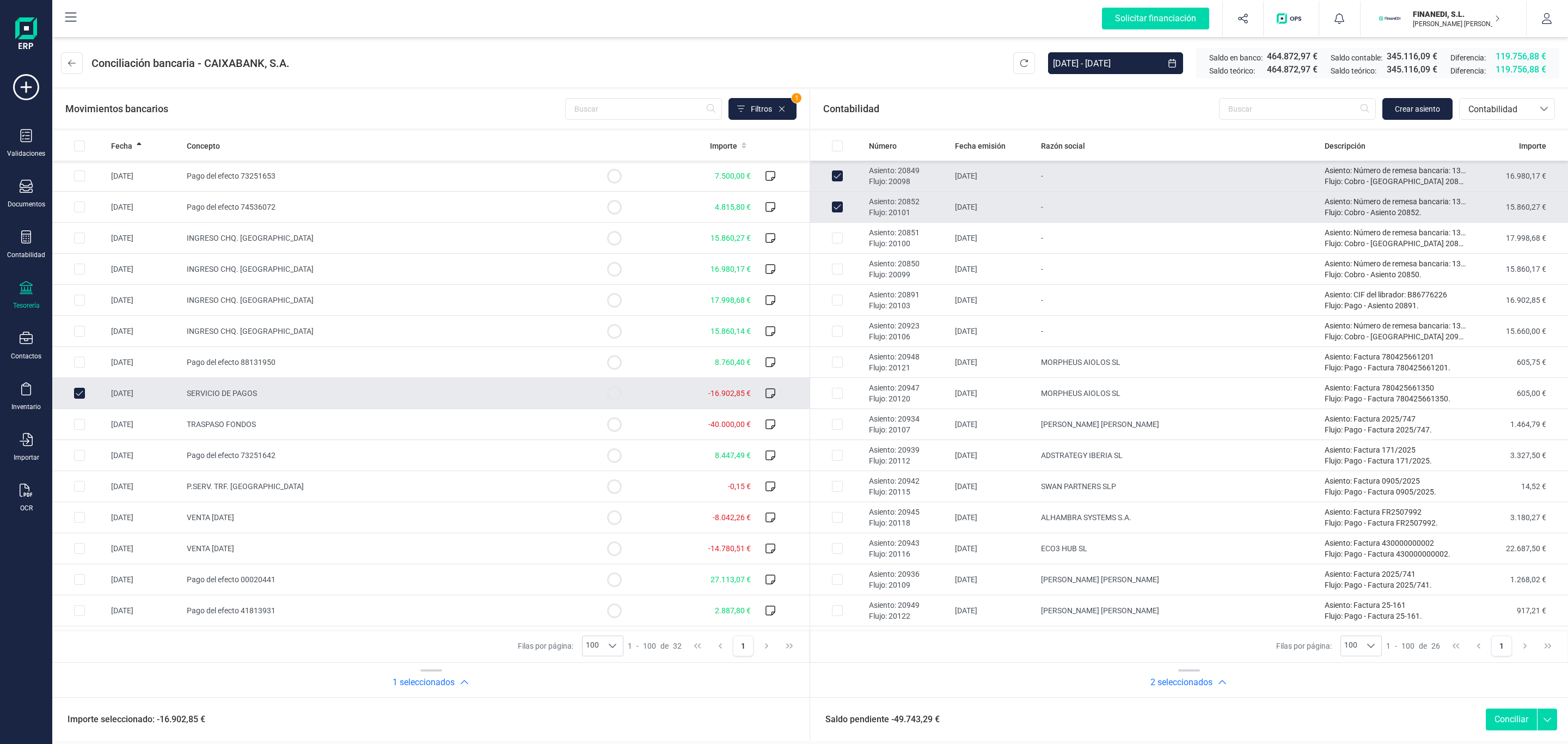
click at [972, 200] on td "[DATE]" at bounding box center [993, 207] width 86 height 31
checkbox input "false"
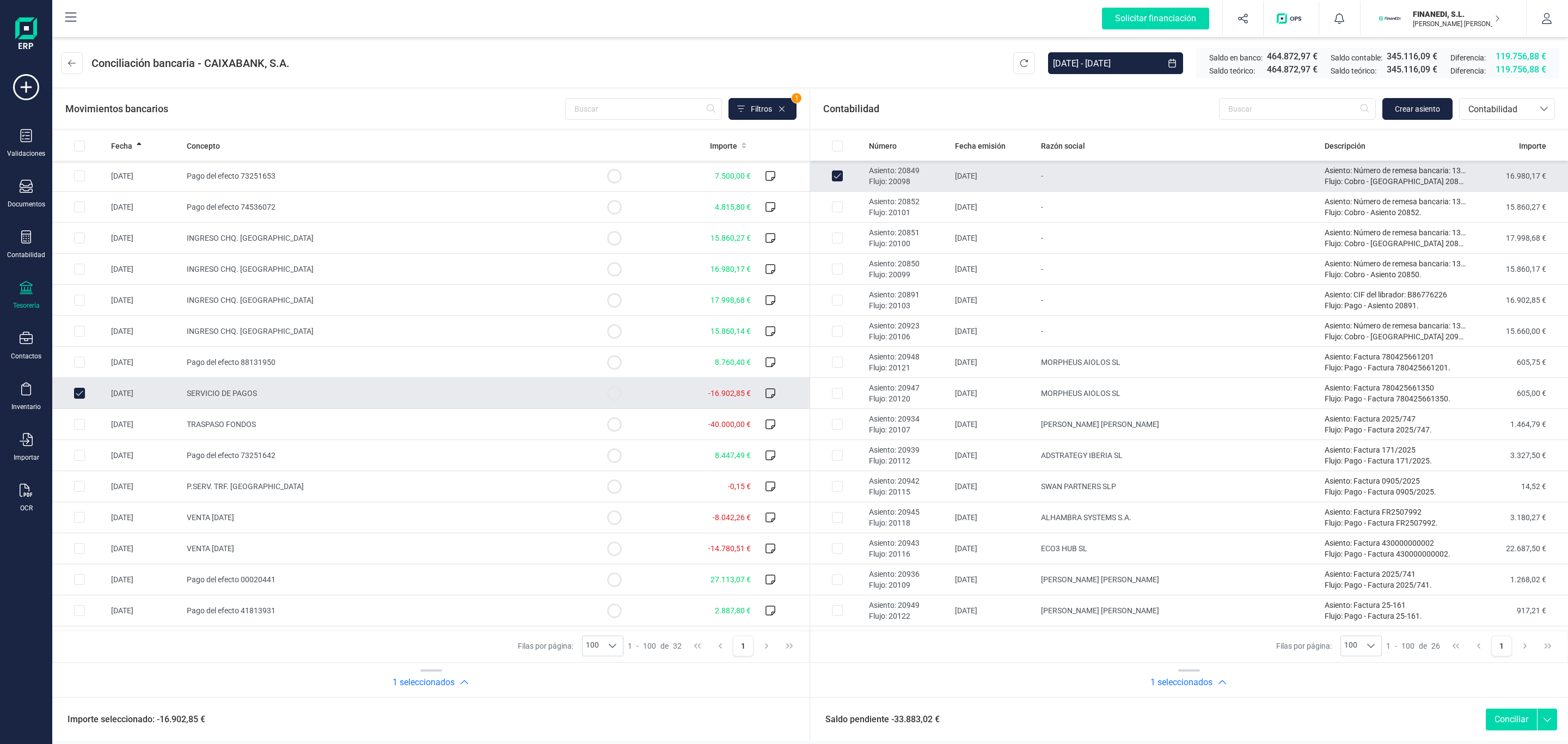
click at [972, 181] on td "[DATE]" at bounding box center [993, 176] width 86 height 31
checkbox input "false"
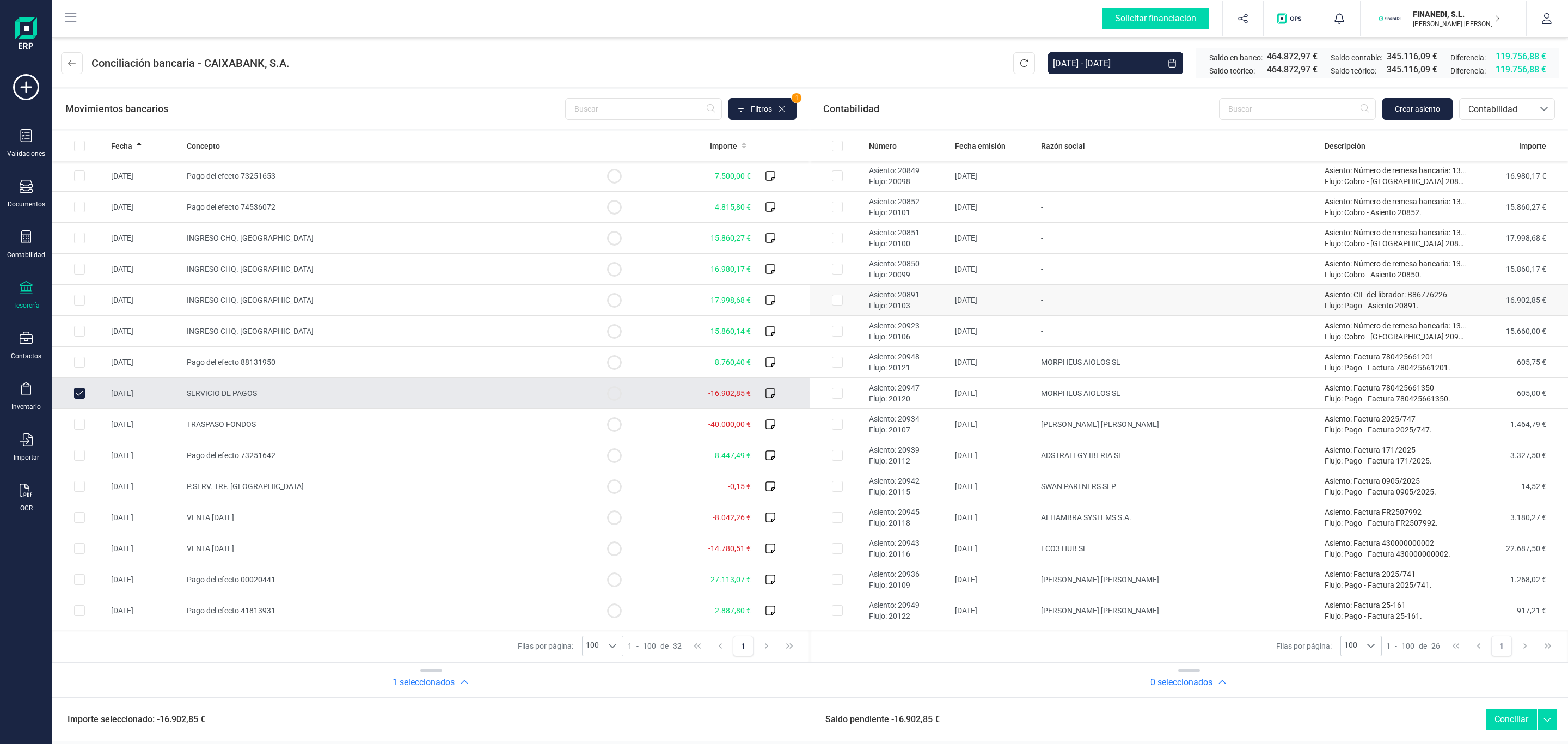
click at [1100, 293] on td "-" at bounding box center [1178, 300] width 284 height 31
click at [1508, 715] on button "Conciliar" at bounding box center [1511, 720] width 51 height 22
checkbox input "false"
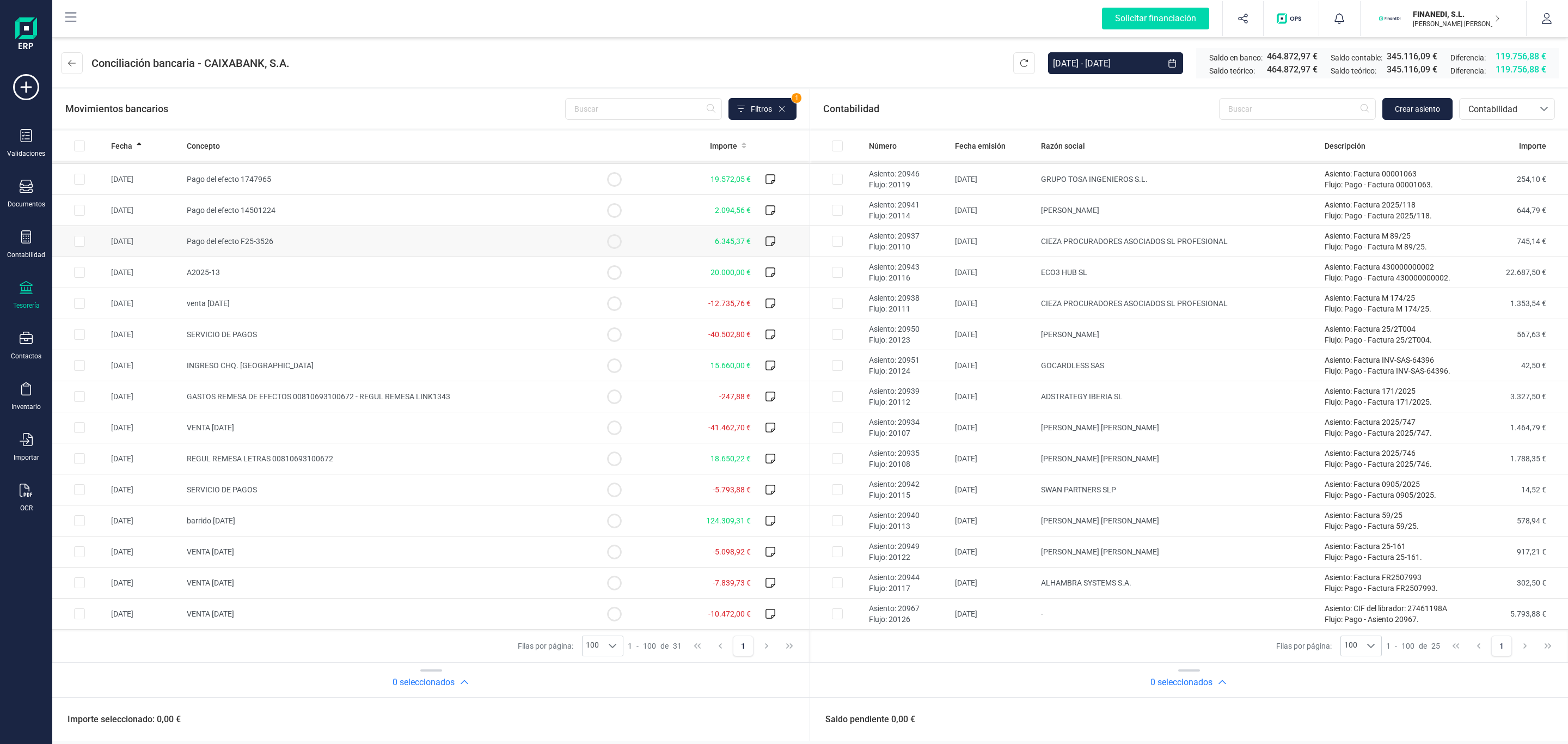
scroll to position [500, 0]
click at [1168, 610] on td "-" at bounding box center [1178, 614] width 284 height 31
checkbox input "true"
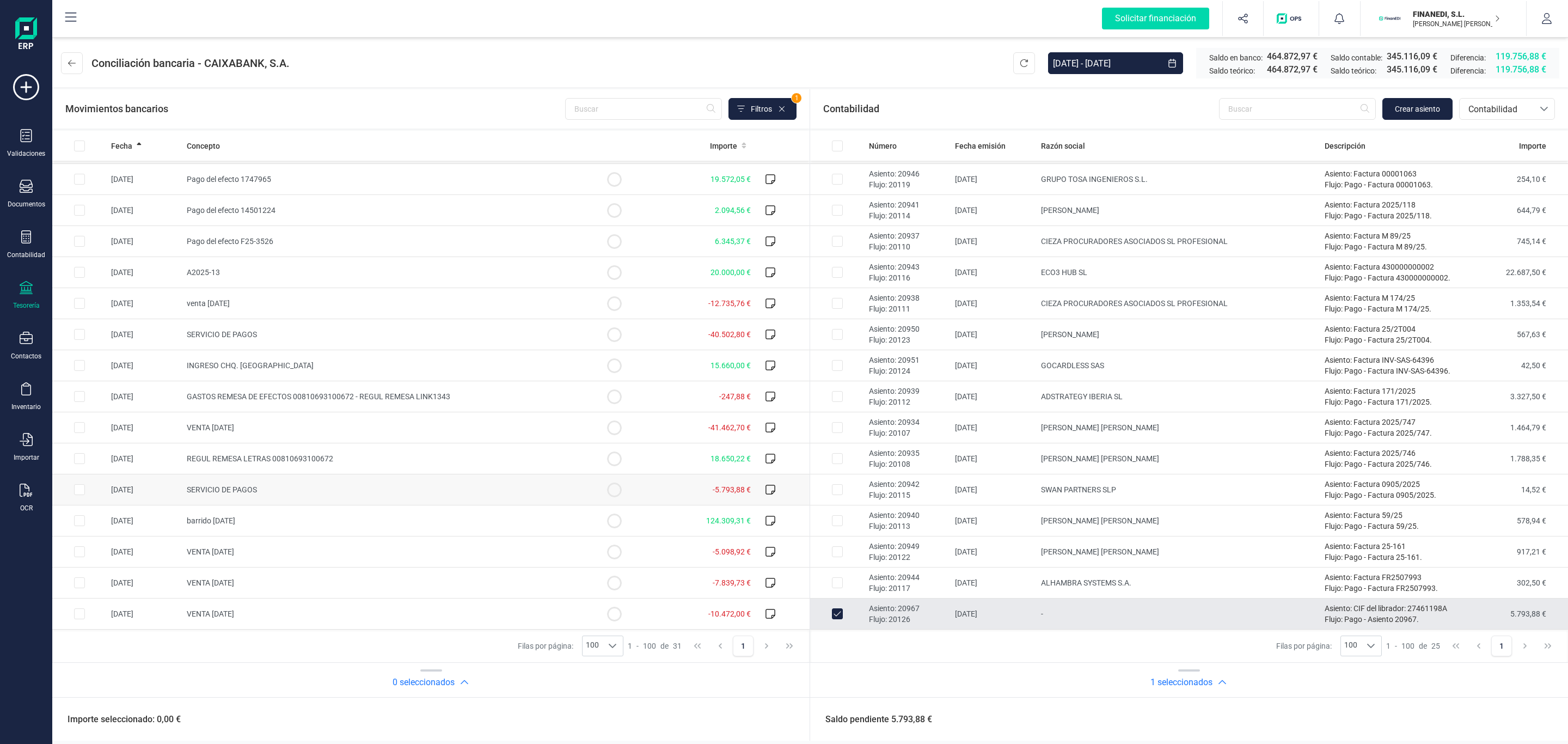
click at [507, 489] on td "SERVICIO DE PAGOS" at bounding box center [385, 490] width 405 height 31
checkbox input "true"
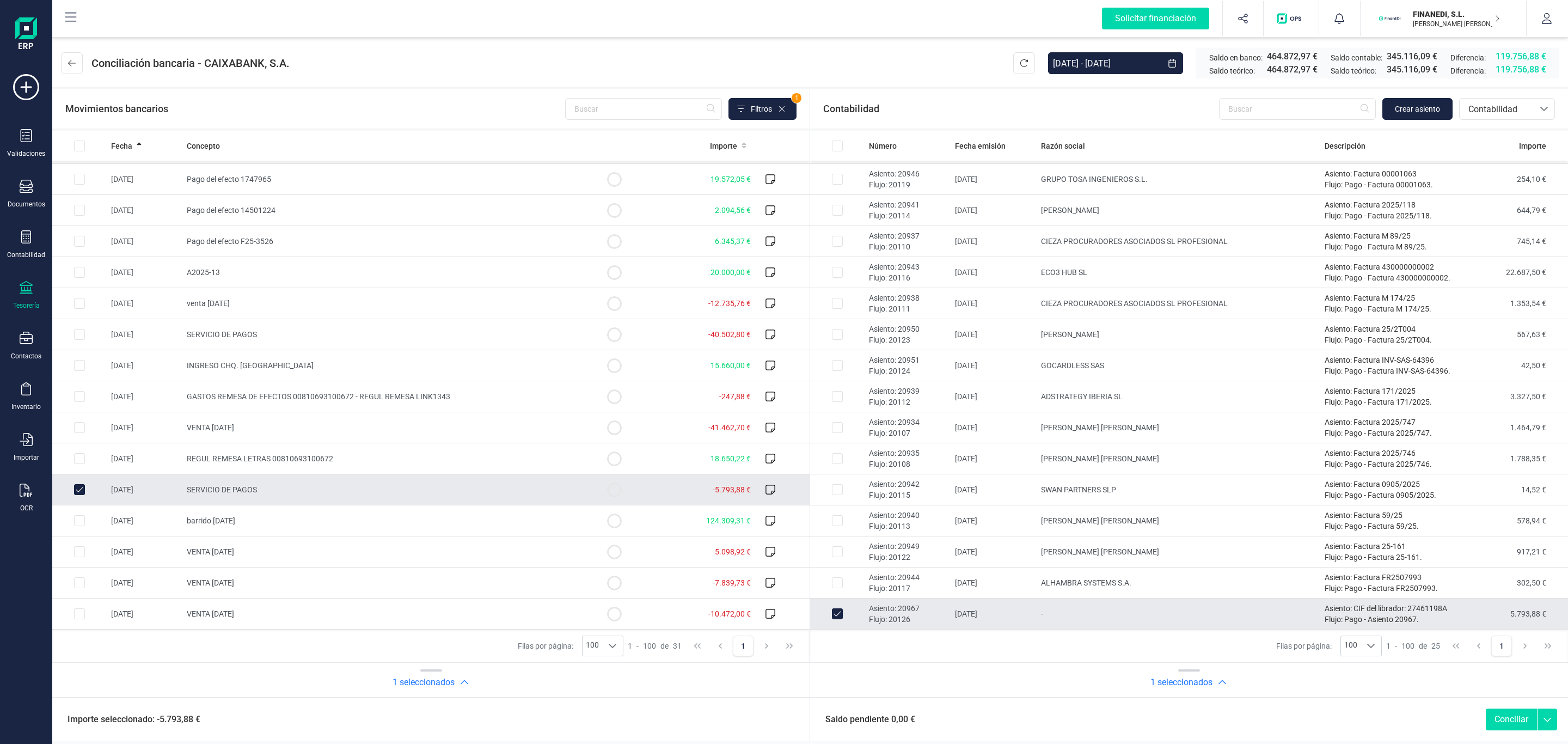
click at [1508, 726] on button "Conciliar" at bounding box center [1511, 720] width 51 height 22
checkbox input "false"
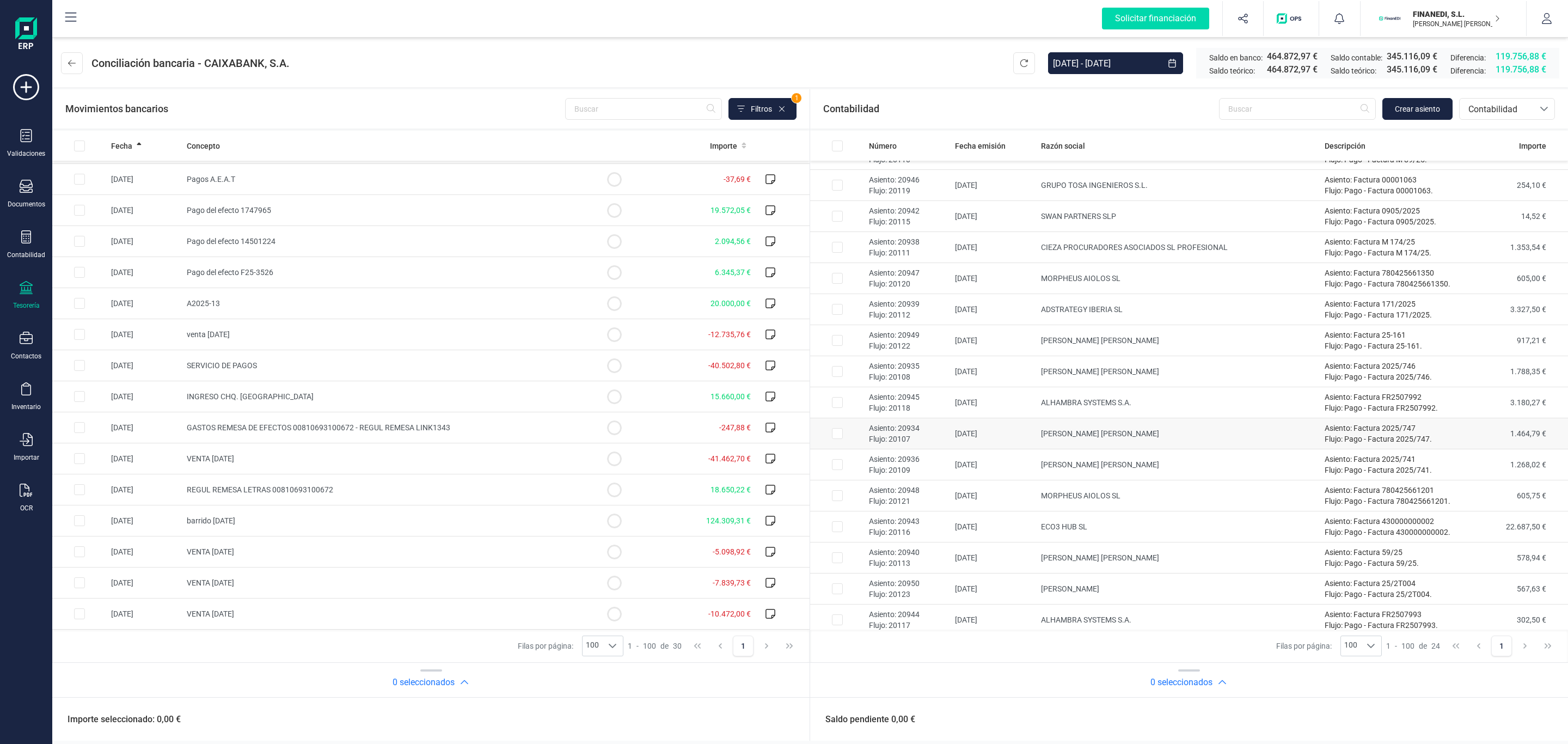
scroll to position [281, 0]
click at [345, 367] on td "SERVICIO DE PAGOS" at bounding box center [385, 365] width 405 height 31
checkbox input "true"
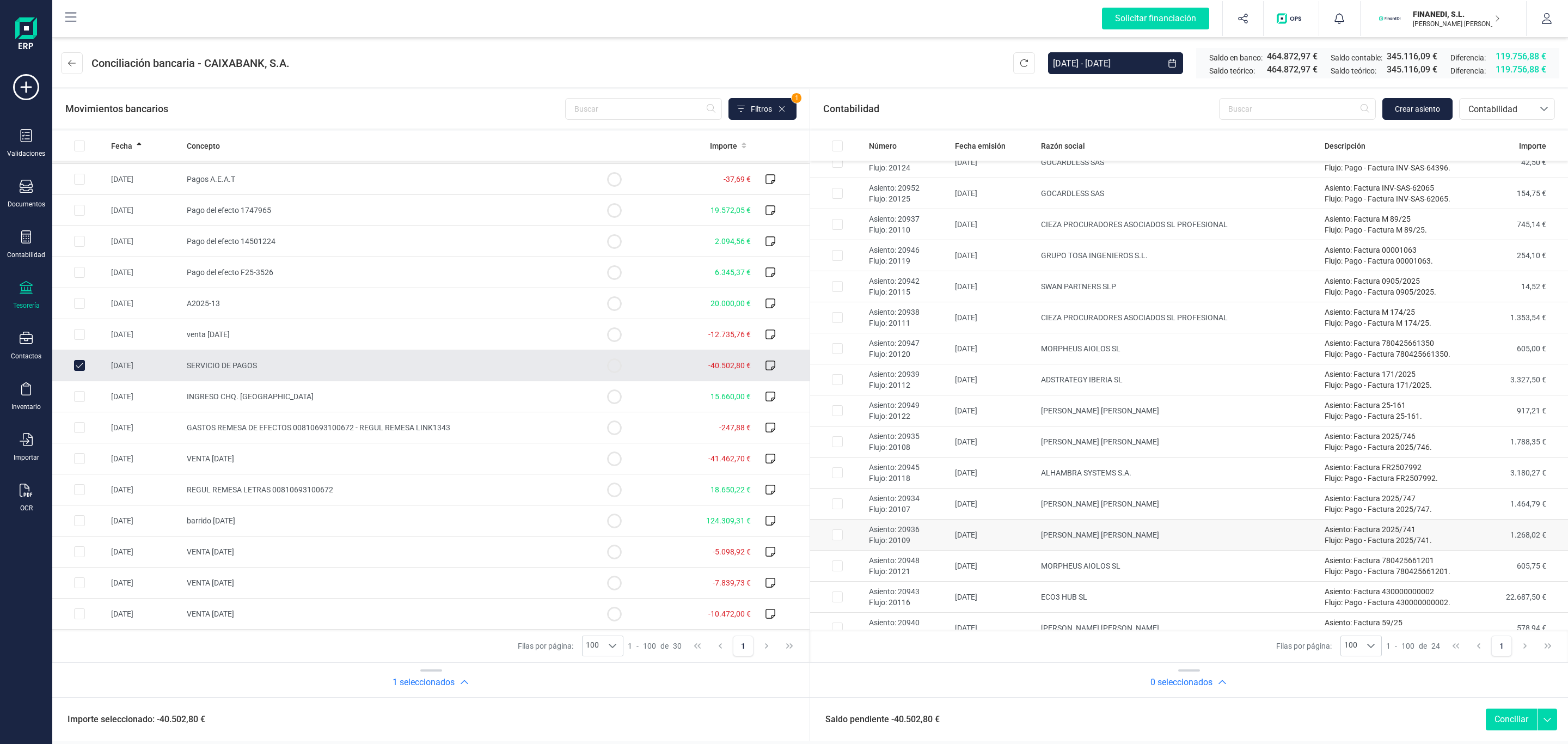
scroll to position [118, 0]
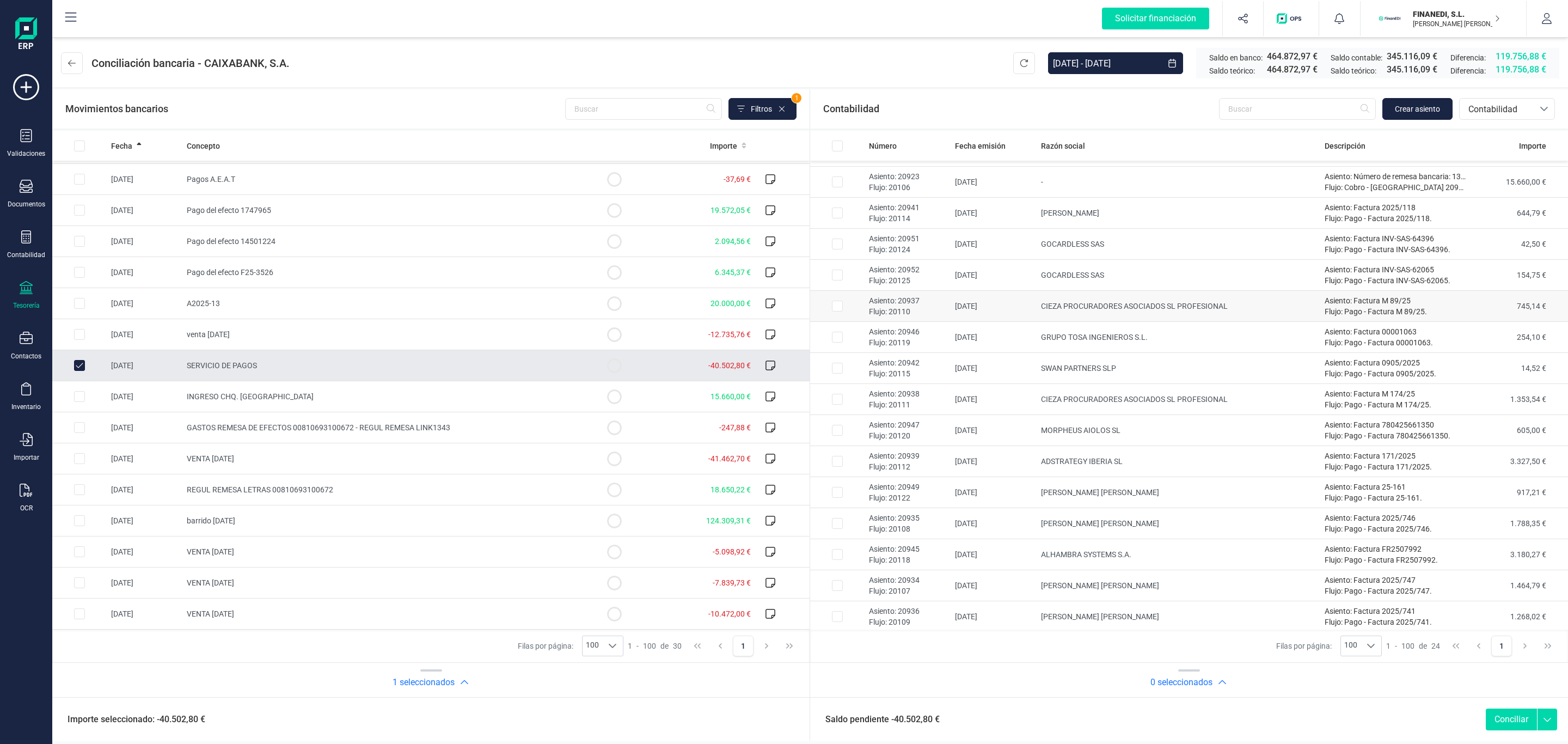
click at [1105, 307] on td "CIEZA PROCURADORES ASOCIADOS SL PROFESIONAL" at bounding box center [1178, 306] width 284 height 31
checkbox input "true"
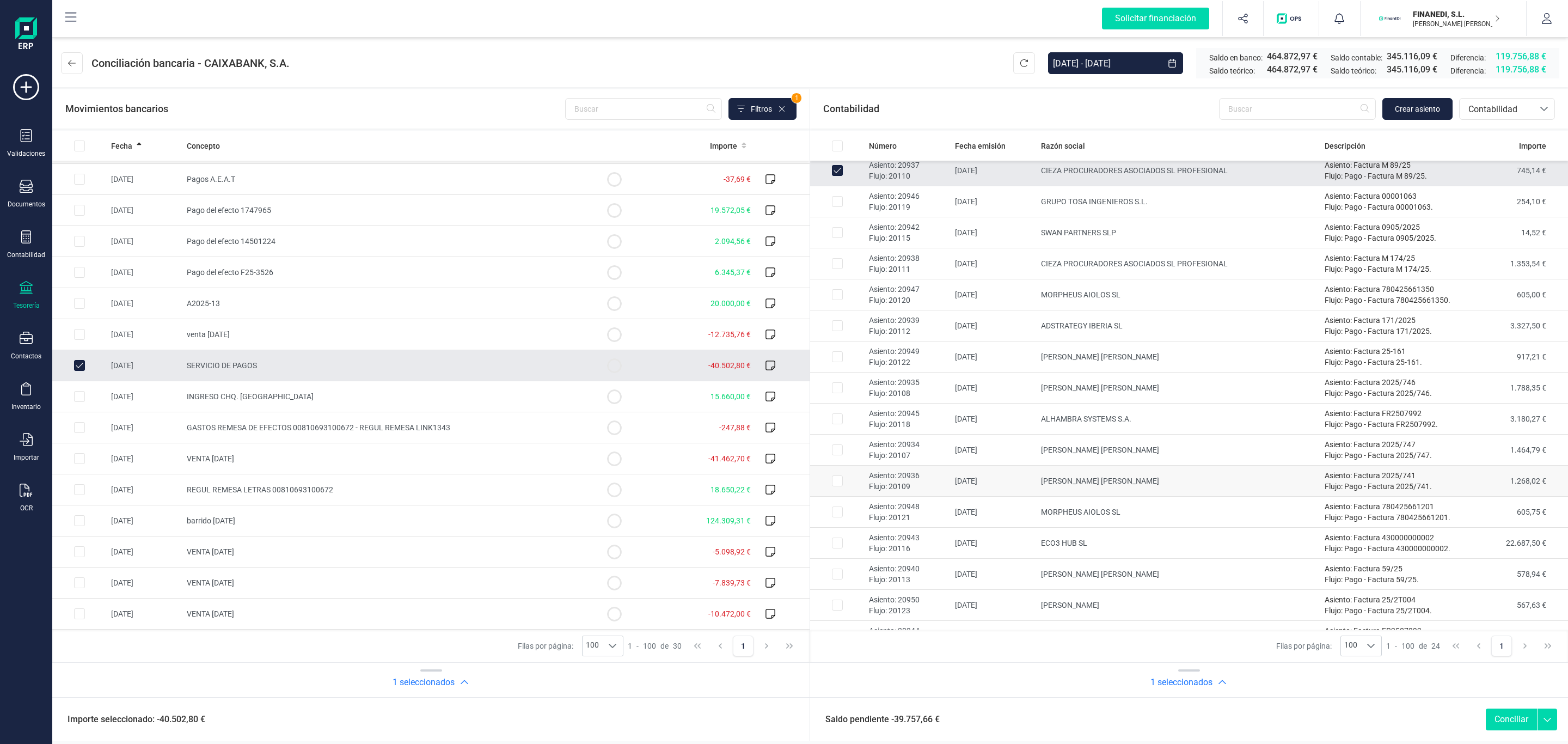
scroll to position [281, 0]
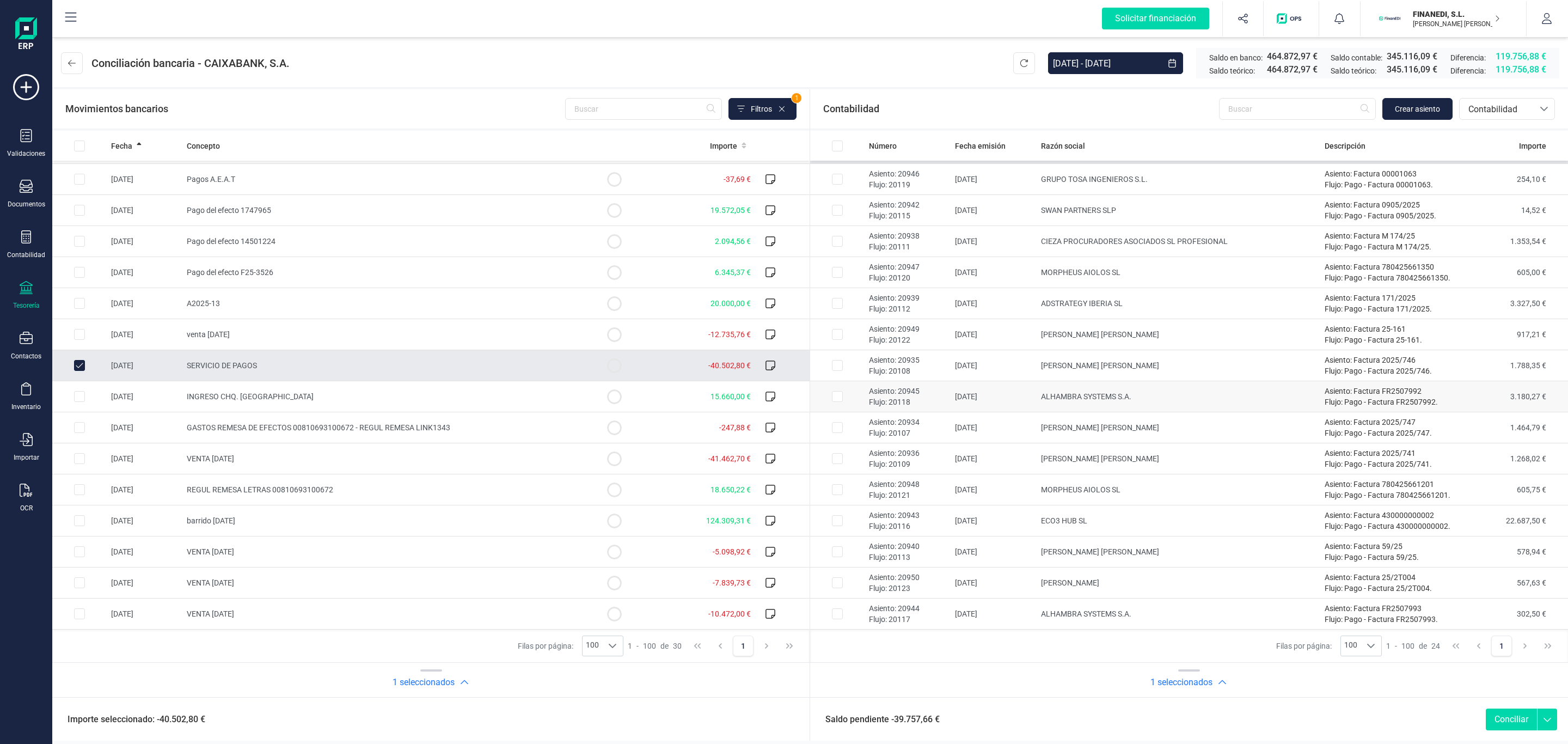
click at [1095, 390] on td "ALHAMBRA SYSTEMS S.A." at bounding box center [1178, 396] width 284 height 31
checkbox input "true"
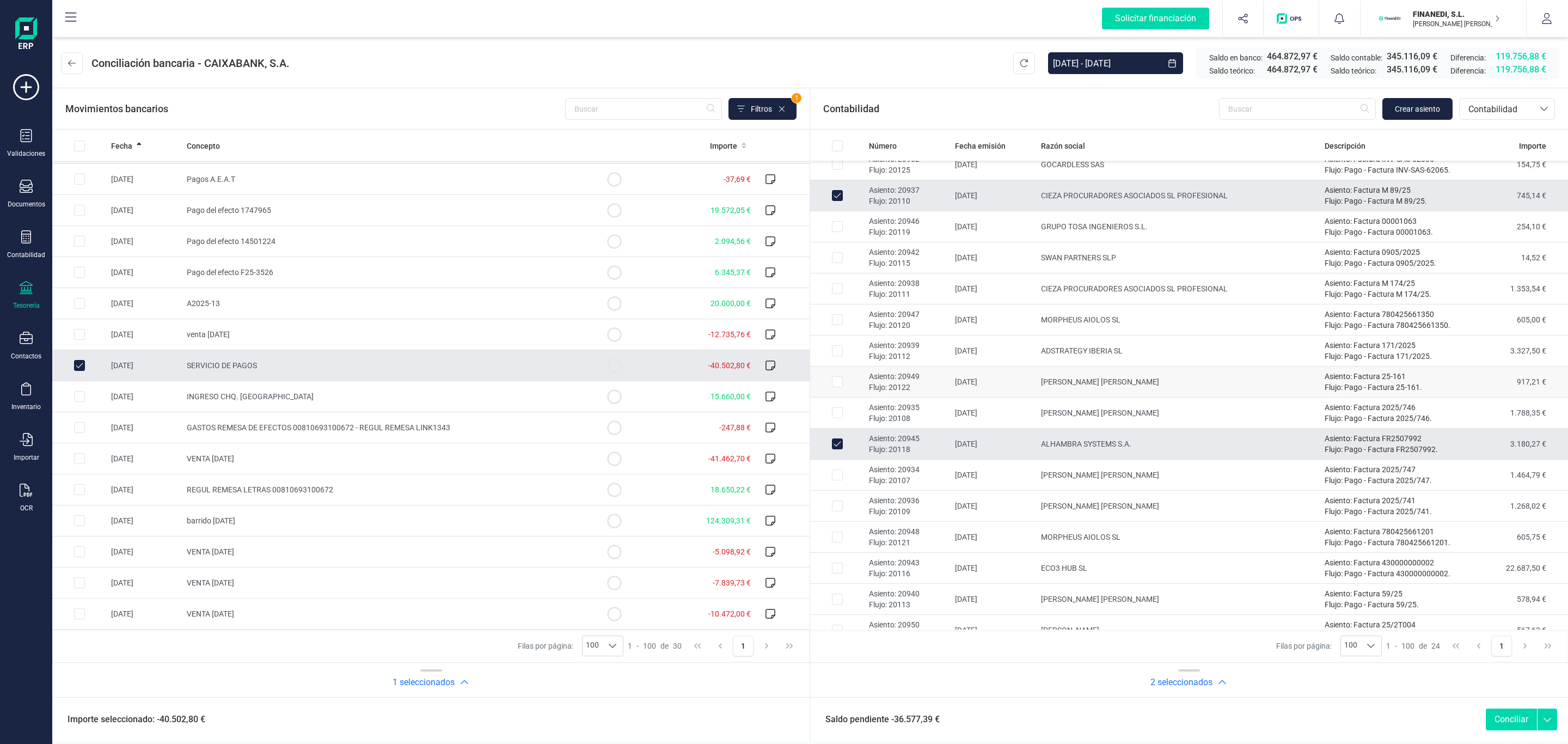
scroll to position [200, 0]
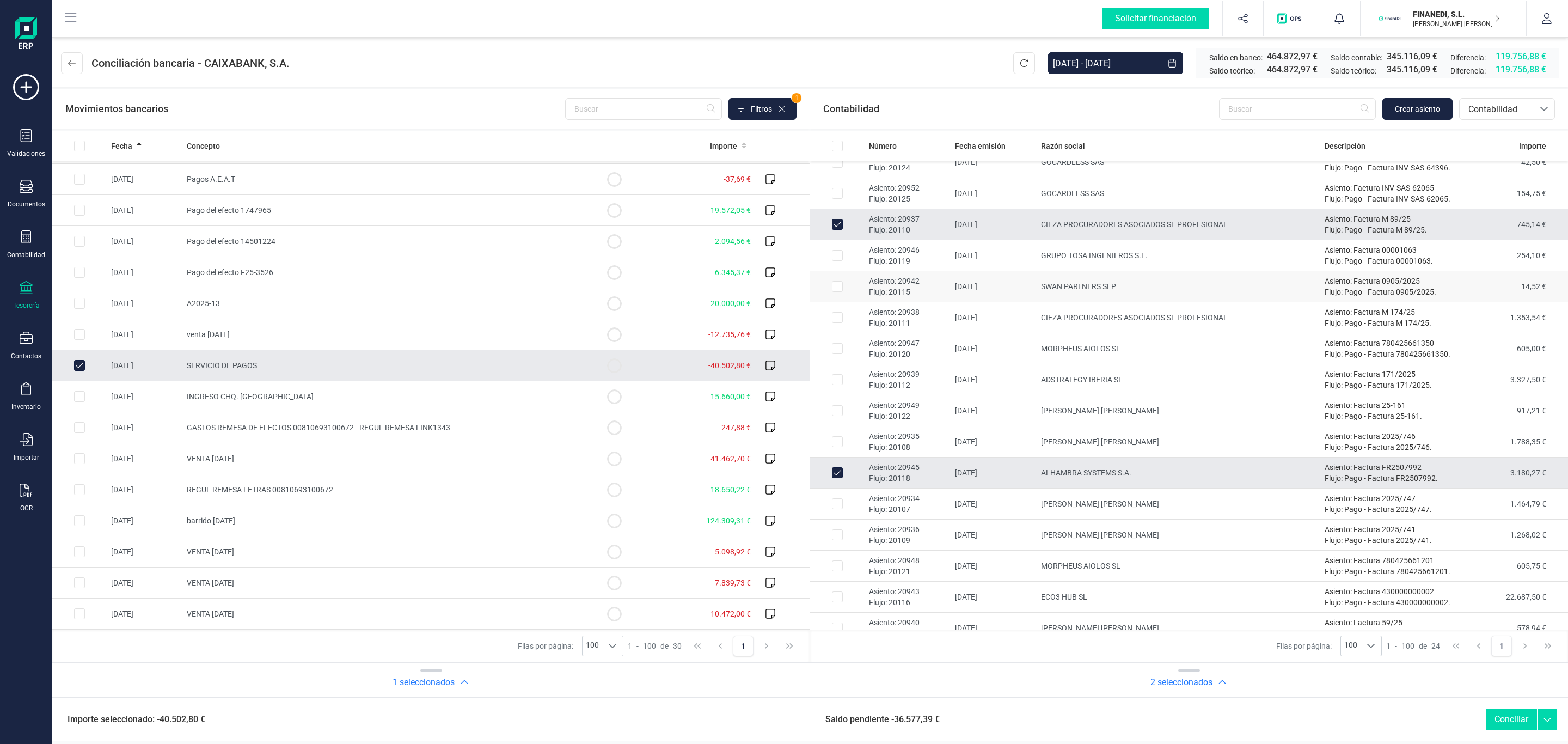
click at [1076, 285] on td "SWAN PARTNERS SLP" at bounding box center [1178, 286] width 284 height 31
checkbox input "true"
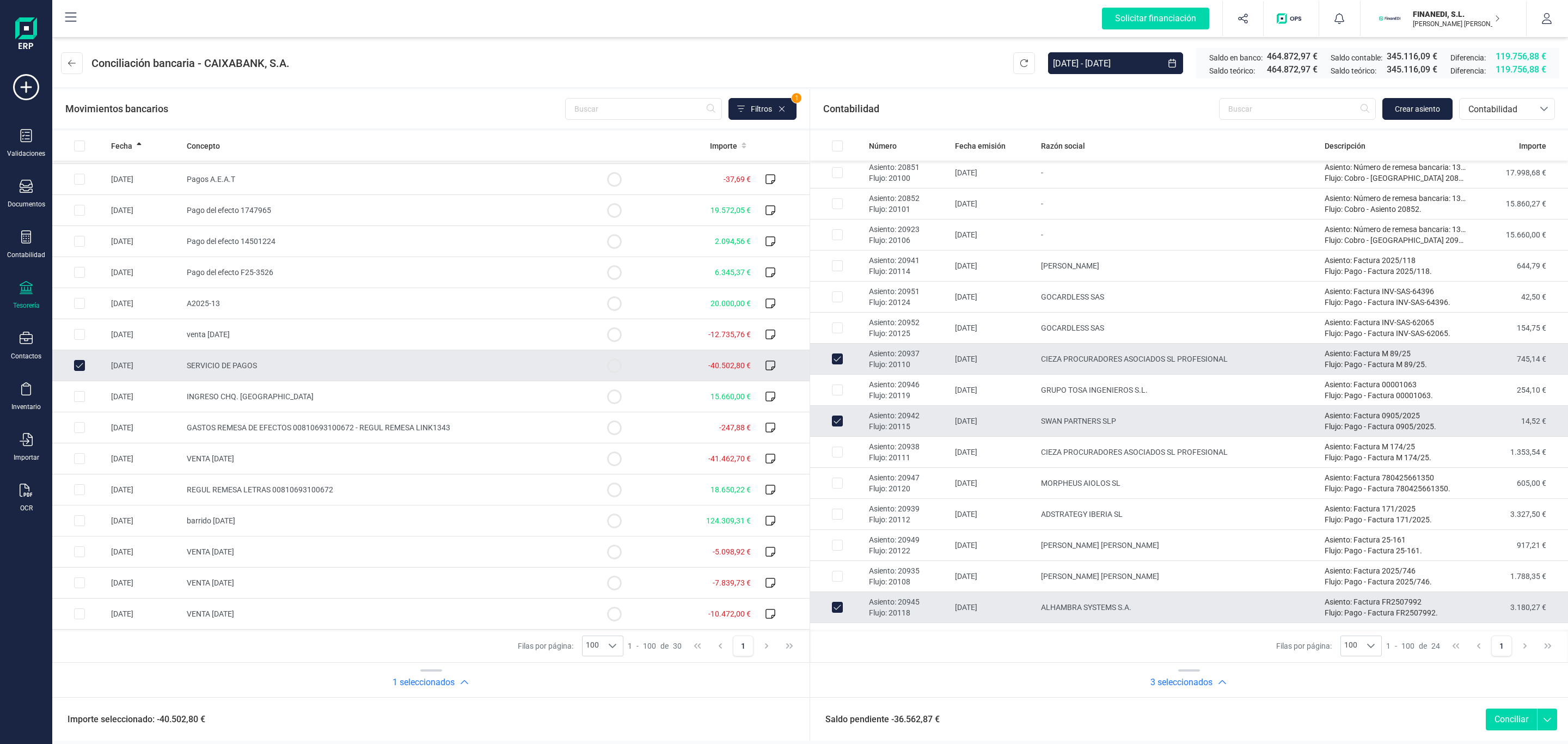
scroll to position [37, 0]
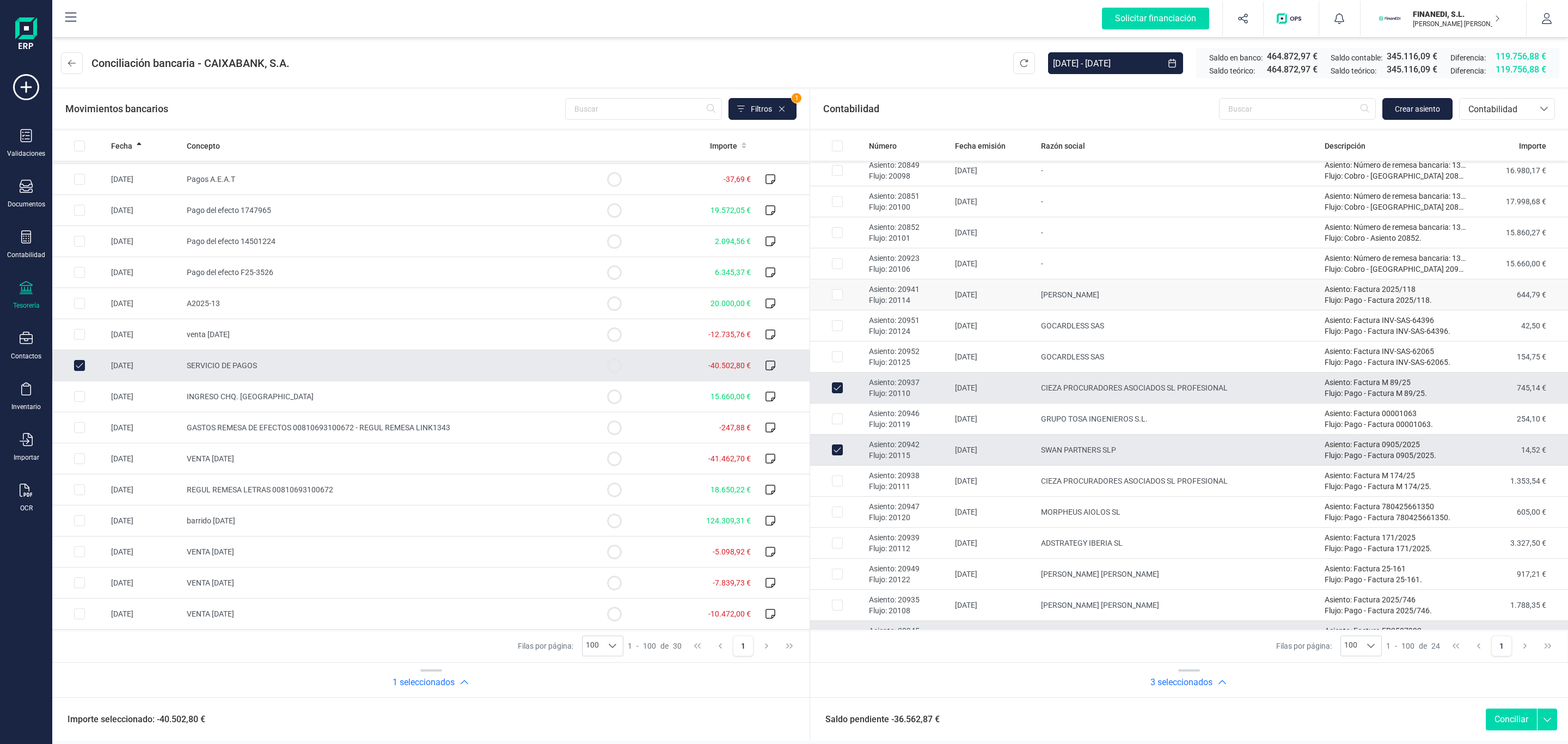
click at [1088, 298] on td "[PERSON_NAME]" at bounding box center [1178, 295] width 284 height 31
checkbox input "true"
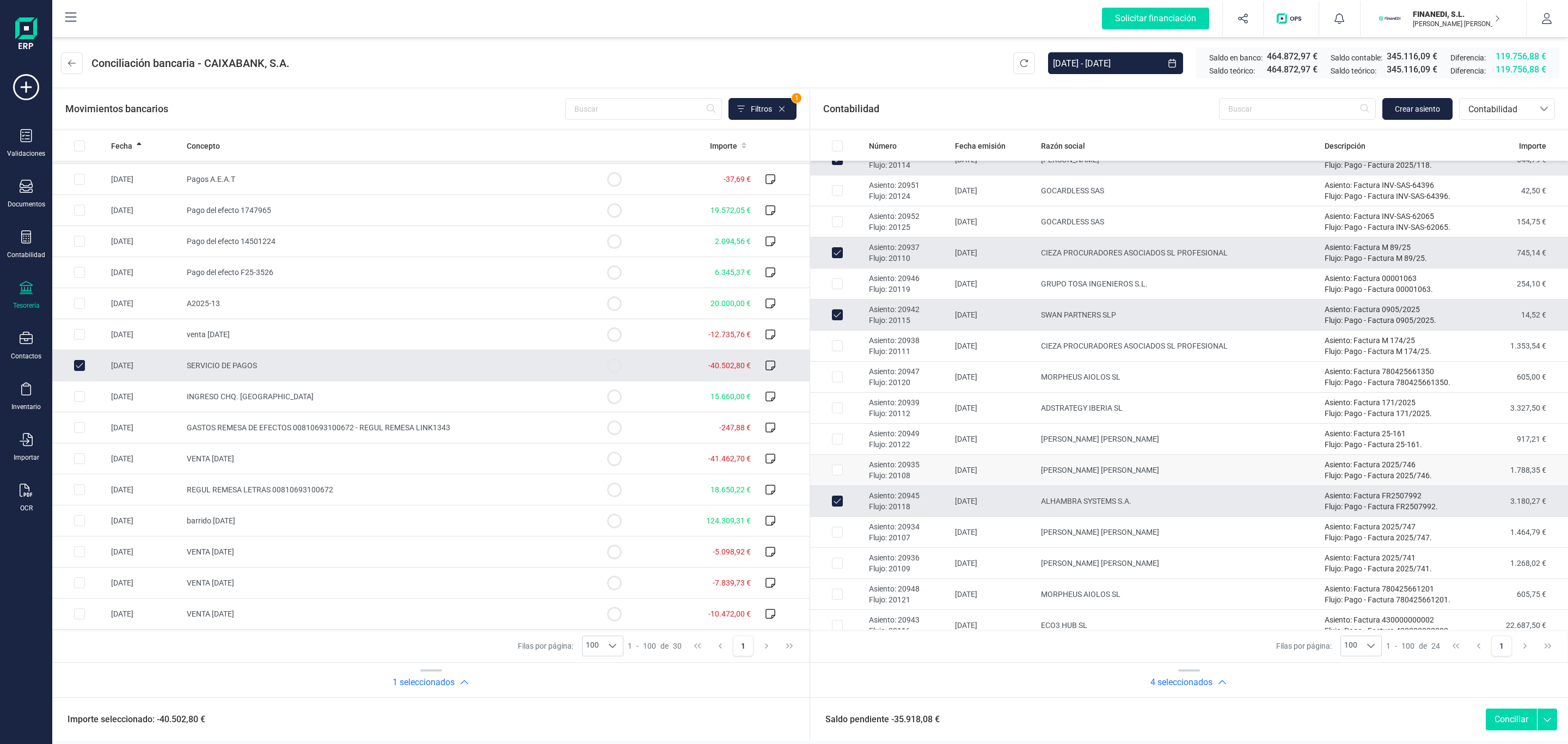
scroll to position [200, 0]
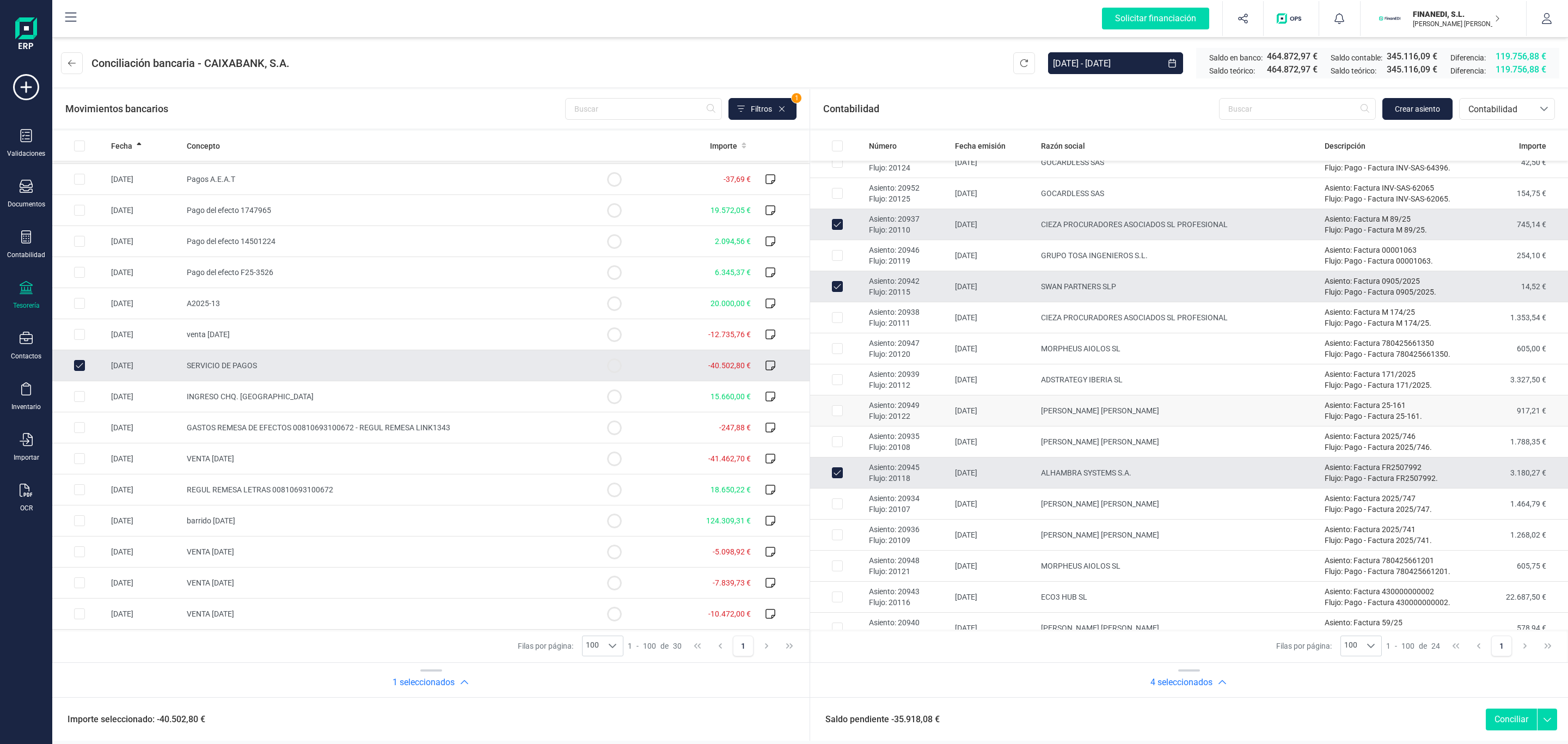
click at [1110, 414] on td "[PERSON_NAME] [PERSON_NAME]" at bounding box center [1178, 410] width 284 height 31
checkbox input "true"
click at [1096, 593] on td "ECO3 HUB SL" at bounding box center [1178, 597] width 284 height 31
checkbox input "true"
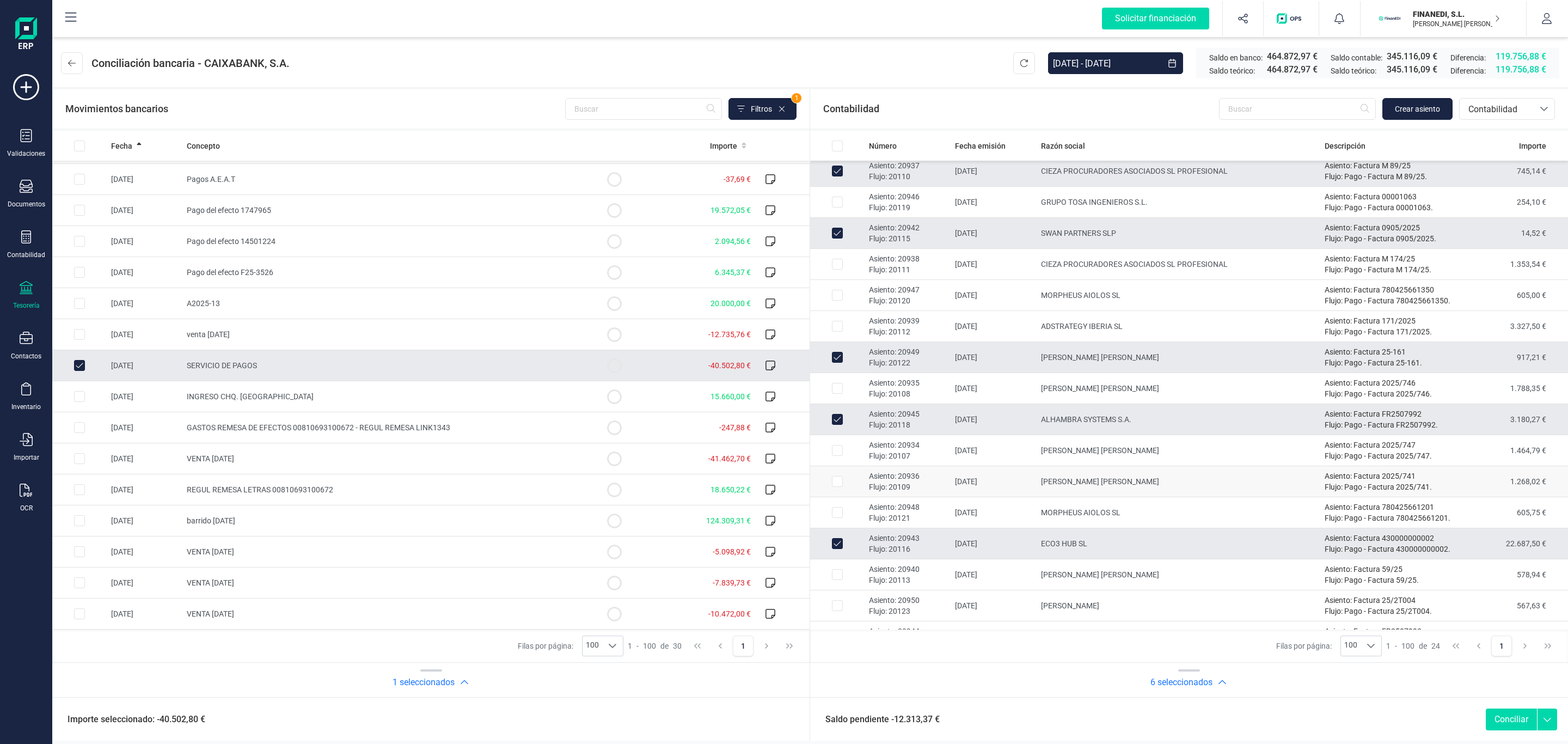
scroll to position [281, 0]
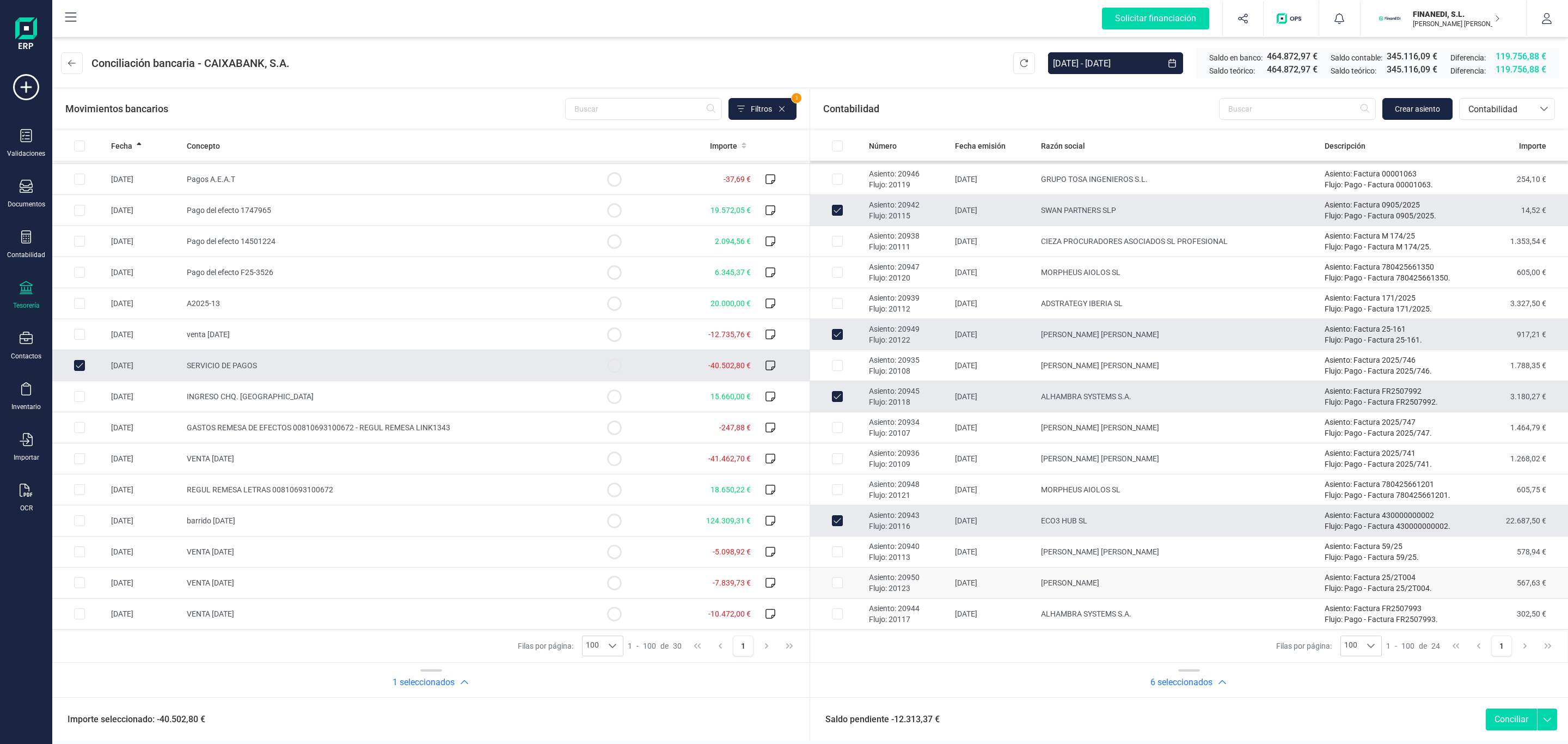
click at [1083, 574] on td "[PERSON_NAME]" at bounding box center [1178, 583] width 284 height 31
checkbox input "true"
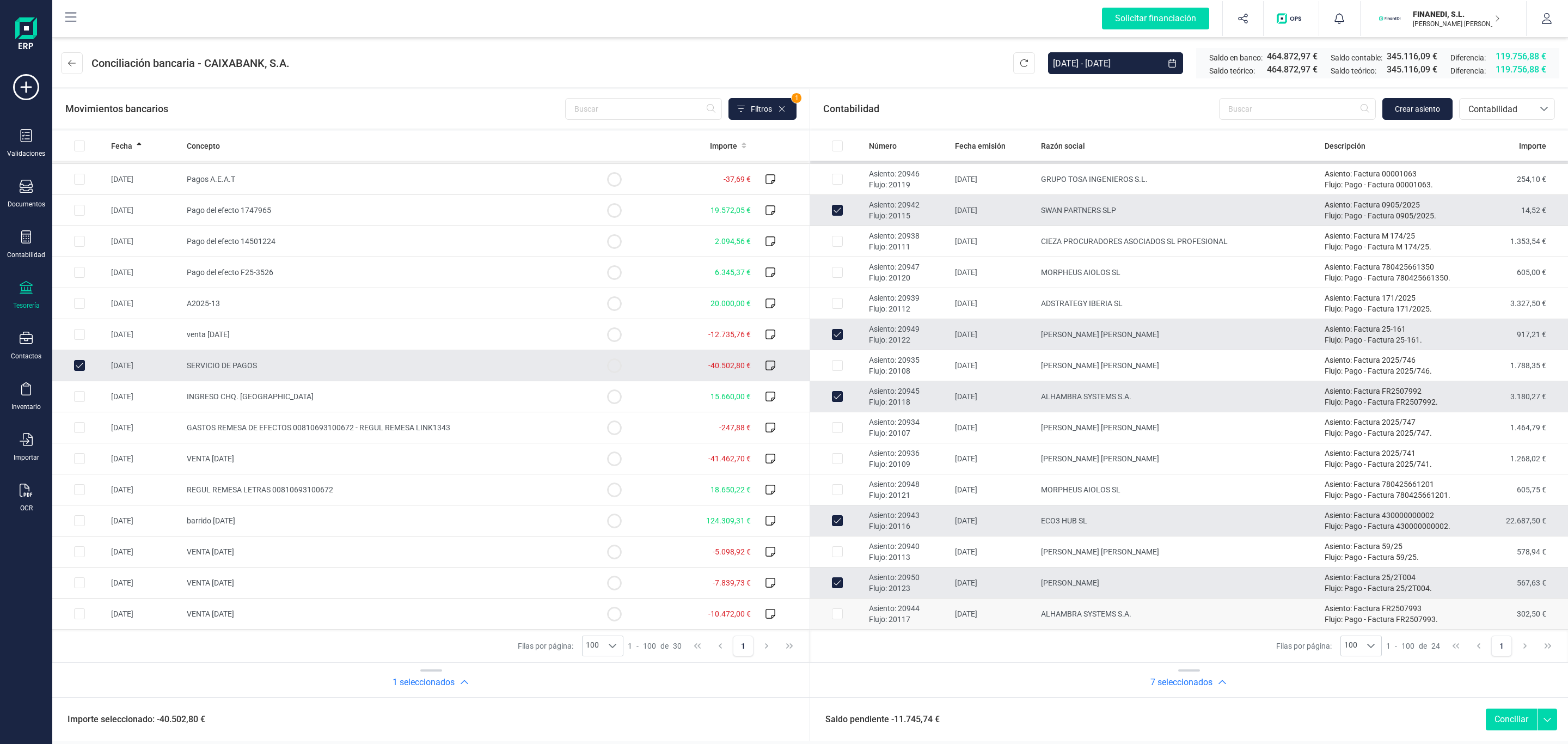
click at [1082, 620] on td "ALHAMBRA SYSTEMS S.A." at bounding box center [1178, 614] width 284 height 31
checkbox input "true"
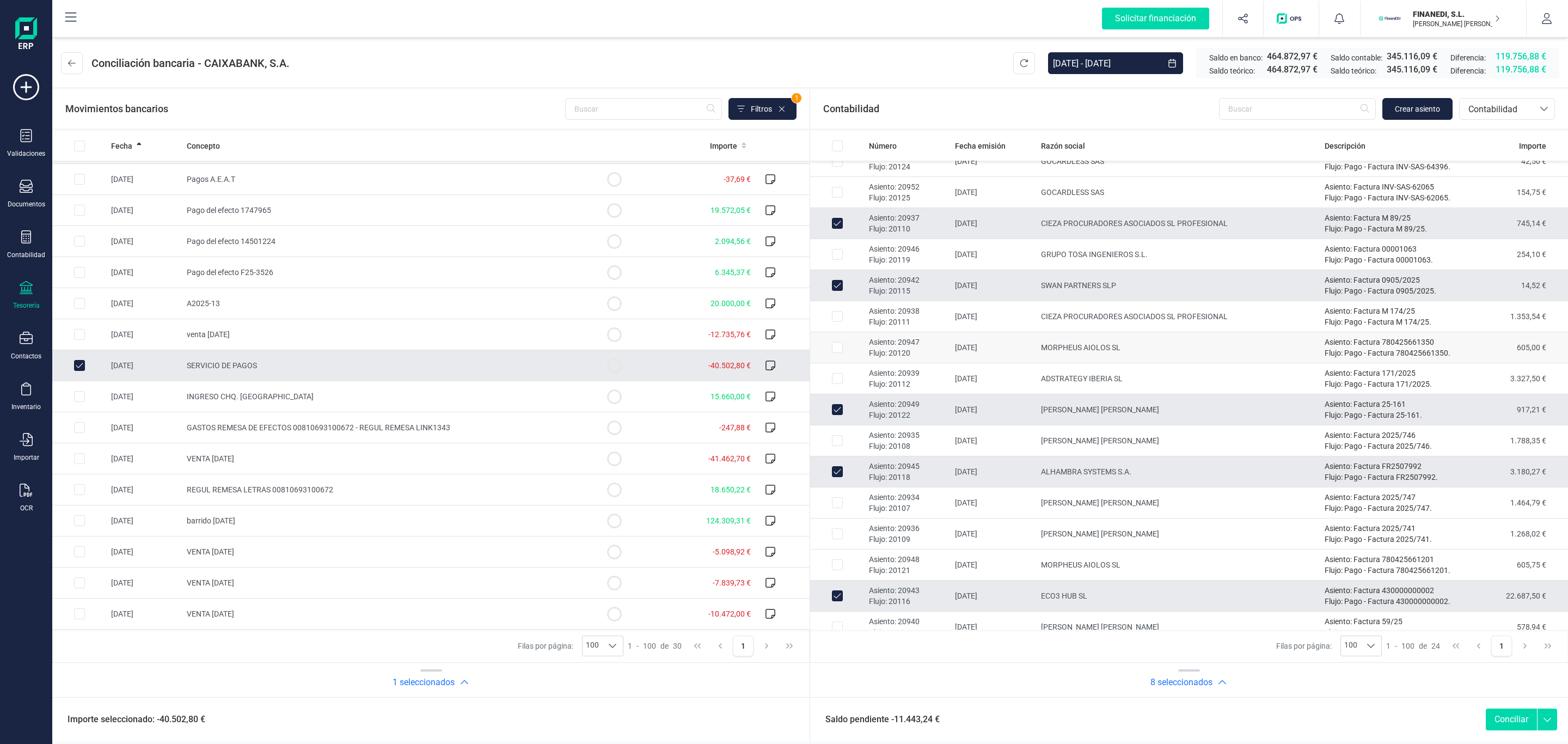
scroll to position [200, 0]
click at [1098, 254] on td "GRUPO TOSA INGENIEROS S.L." at bounding box center [1178, 255] width 284 height 31
checkbox input "true"
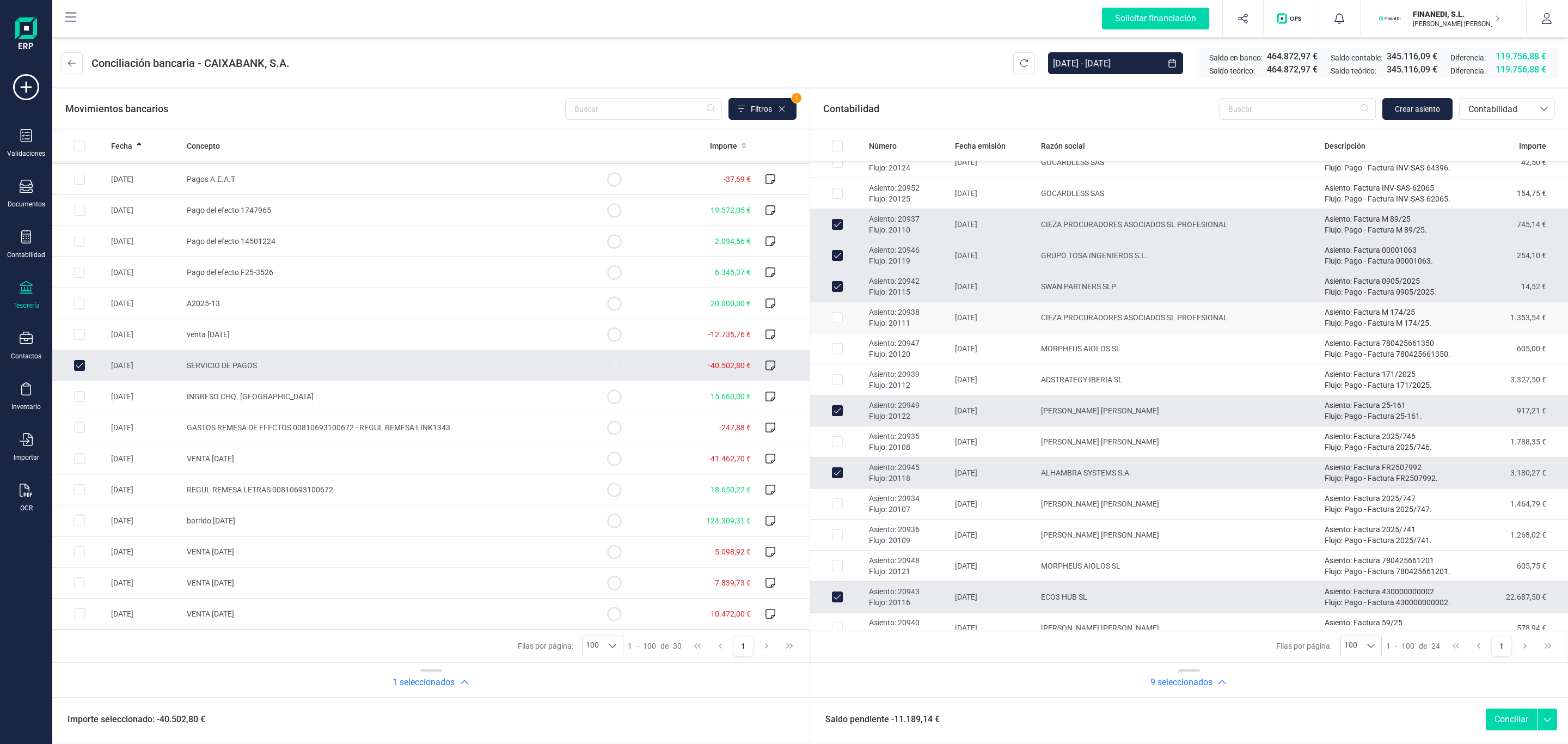
click at [1088, 316] on td "CIEZA PROCURADORES ASOCIADOS SL PROFESIONAL" at bounding box center [1178, 317] width 284 height 31
checkbox input "true"
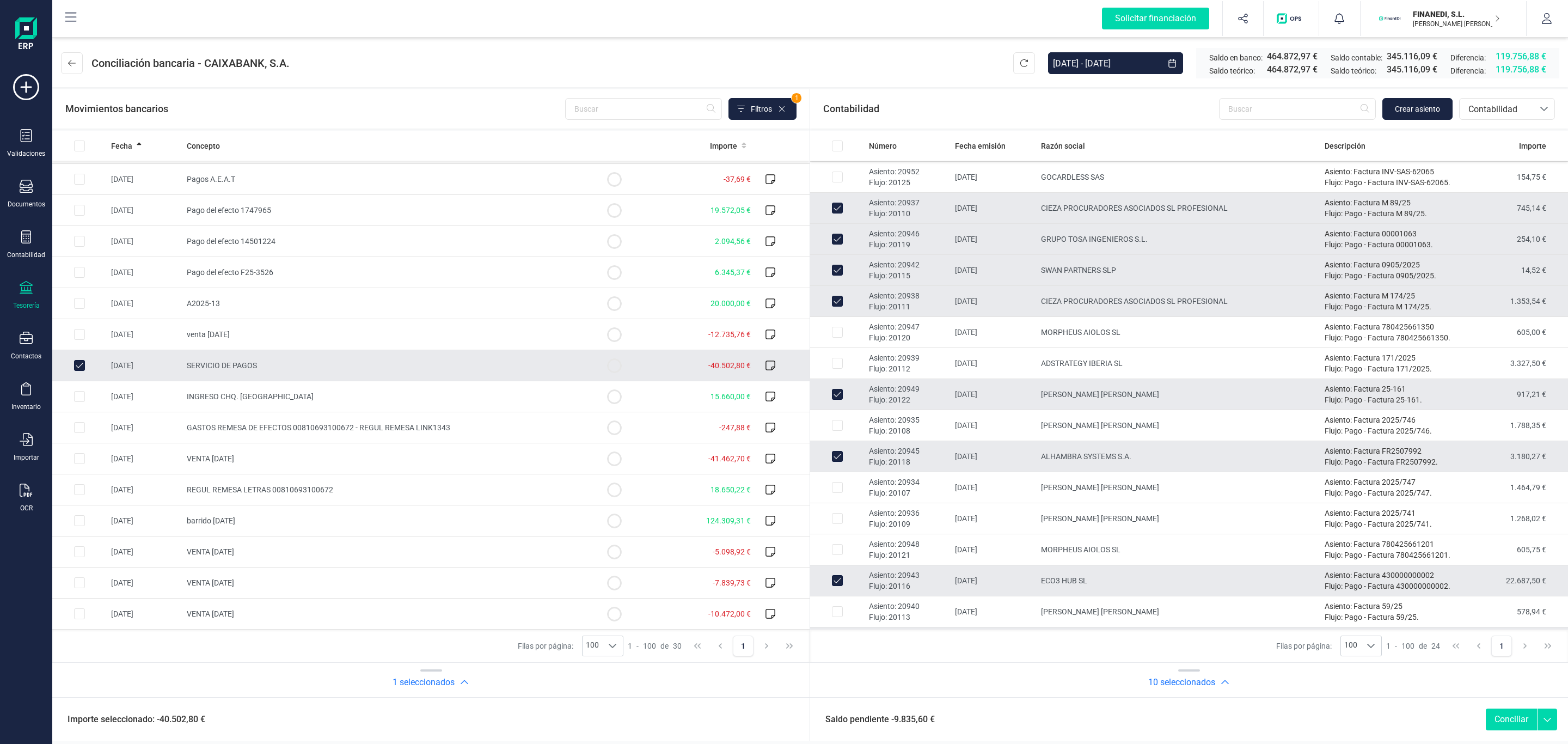
scroll to position [245, 0]
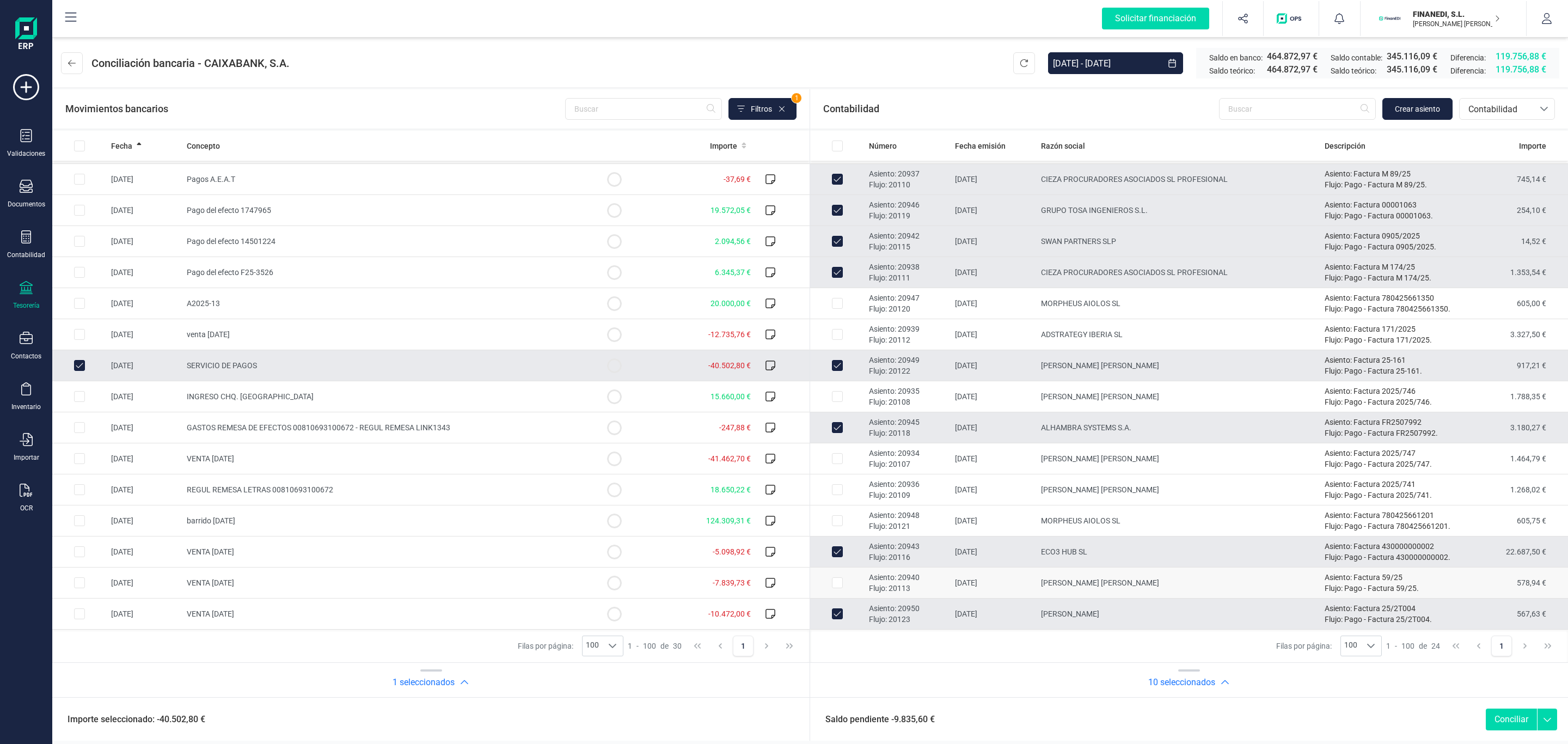
click at [1133, 581] on td "[PERSON_NAME] [PERSON_NAME]" at bounding box center [1178, 583] width 284 height 31
checkbox input "true"
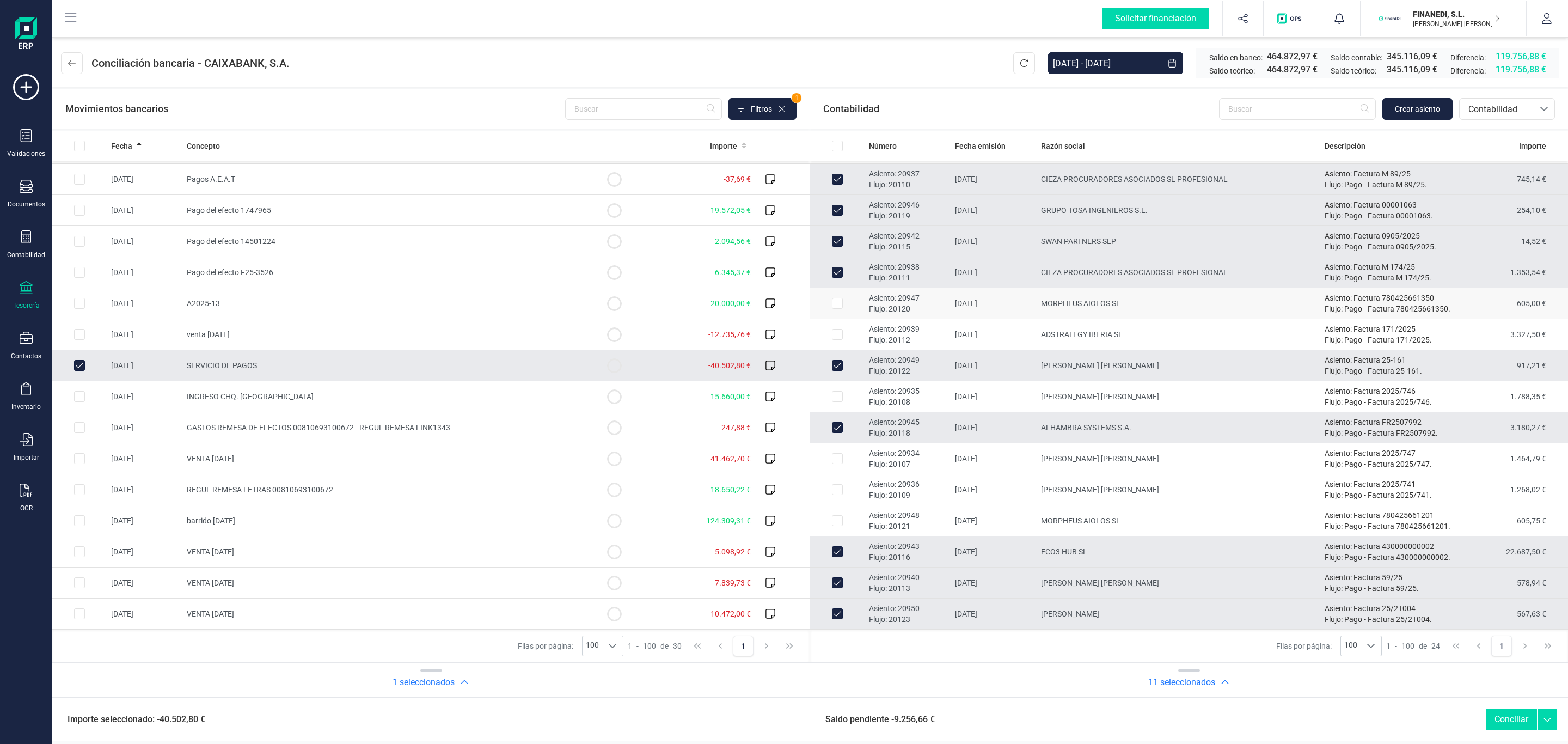
click at [1059, 304] on td "MORPHEUS AIOLOS SL" at bounding box center [1178, 303] width 284 height 31
checkbox input "true"
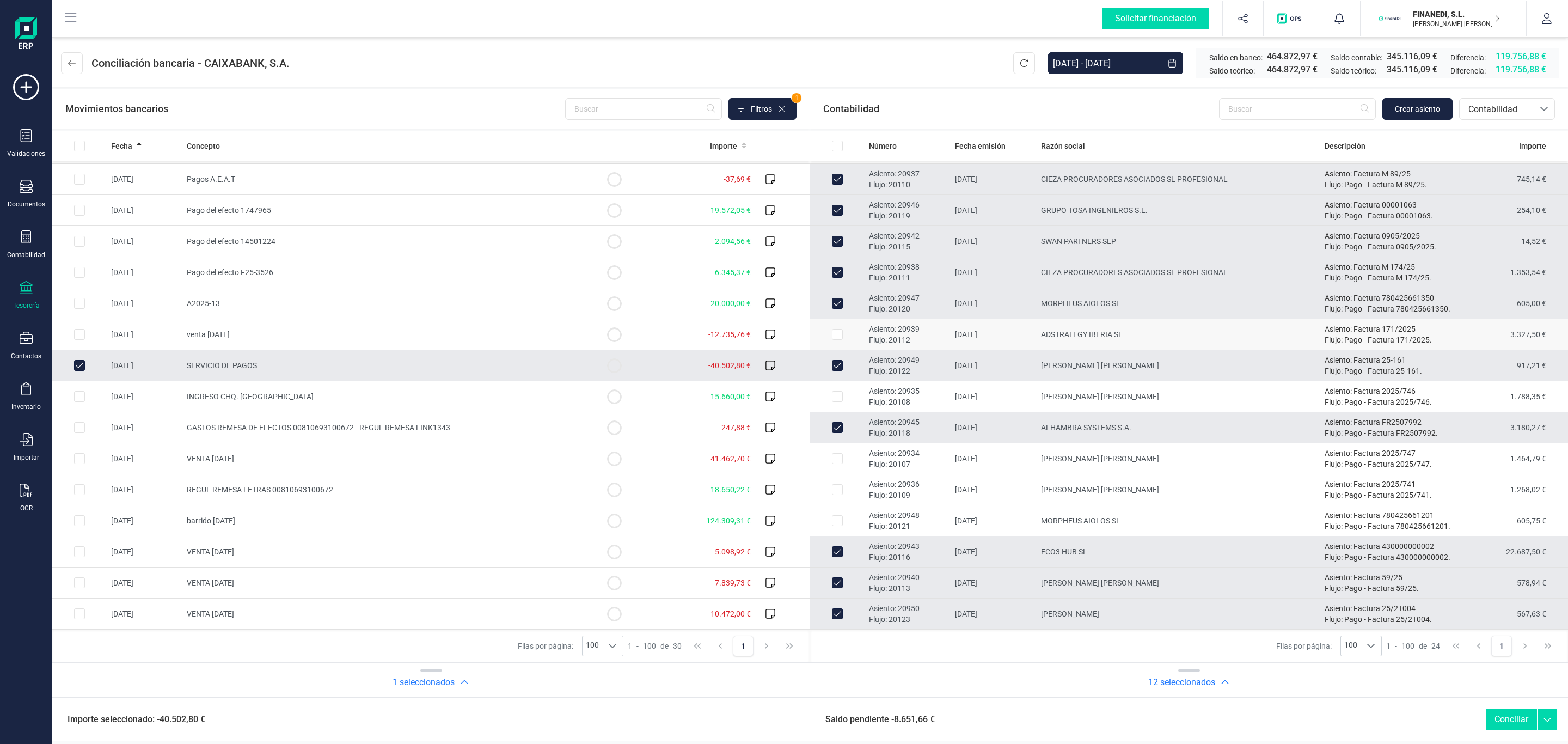
click at [1093, 340] on td "ADSTRATEGY IBERIA SL" at bounding box center [1178, 334] width 284 height 31
checkbox input "true"
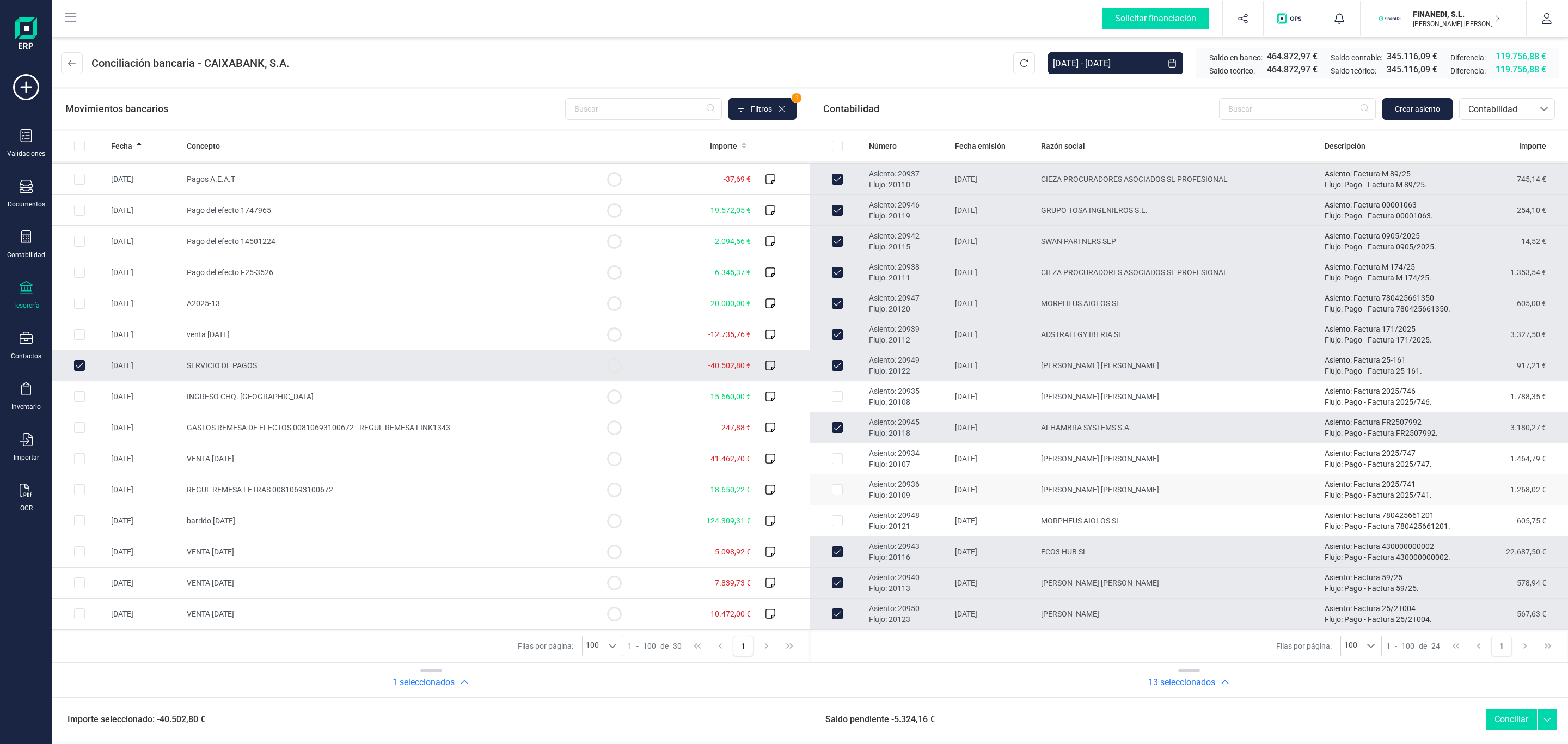
click at [1069, 500] on td "[PERSON_NAME] [PERSON_NAME]" at bounding box center [1178, 490] width 284 height 31
checkbox input "true"
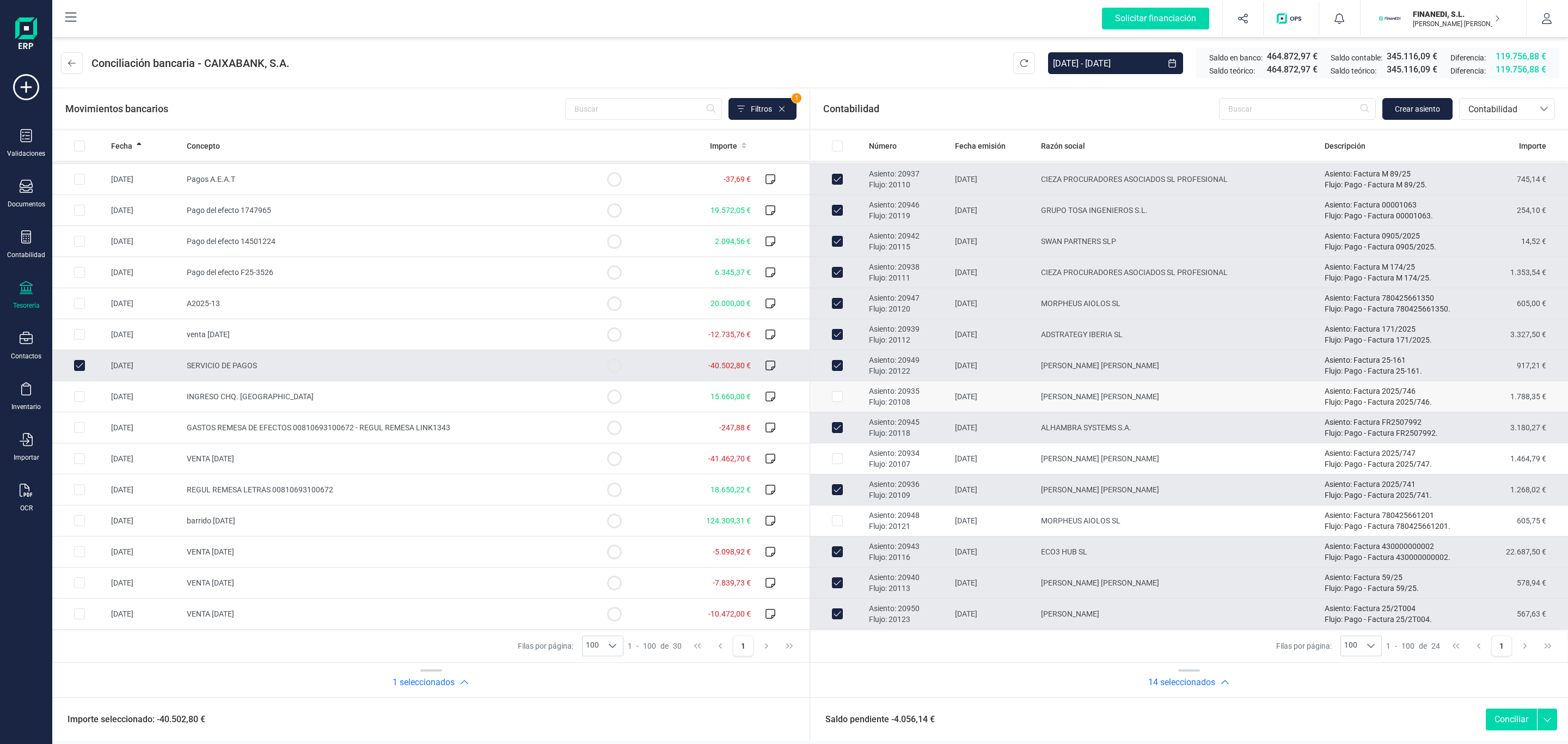
click at [1063, 399] on td "[PERSON_NAME] [PERSON_NAME]" at bounding box center [1178, 396] width 284 height 31
checkbox input "true"
click at [1119, 462] on td "[PERSON_NAME] [PERSON_NAME]" at bounding box center [1178, 458] width 284 height 31
checkbox input "true"
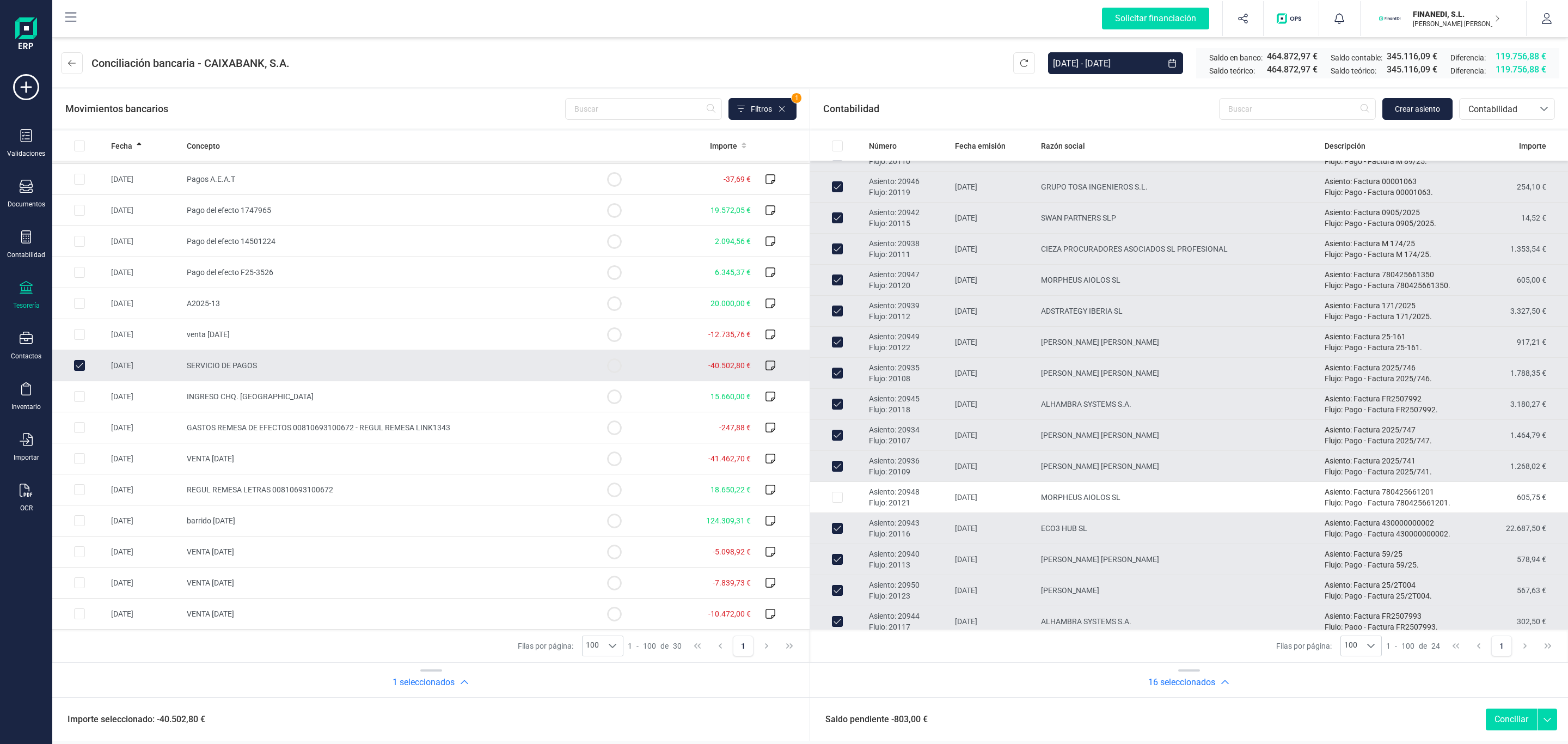
scroll to position [281, 0]
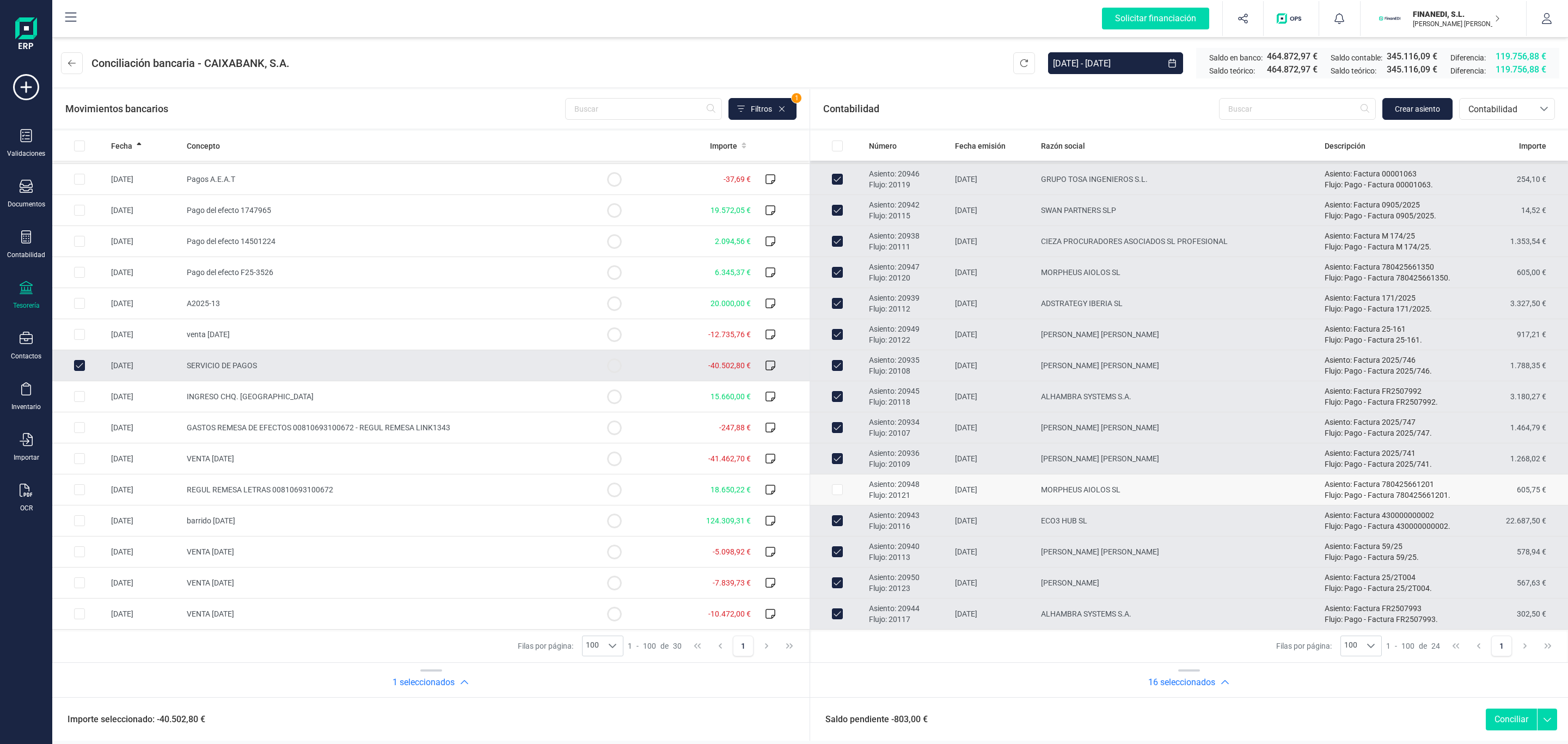
click at [1131, 490] on td "MORPHEUS AIOLOS SL" at bounding box center [1178, 490] width 284 height 31
checkbox input "true"
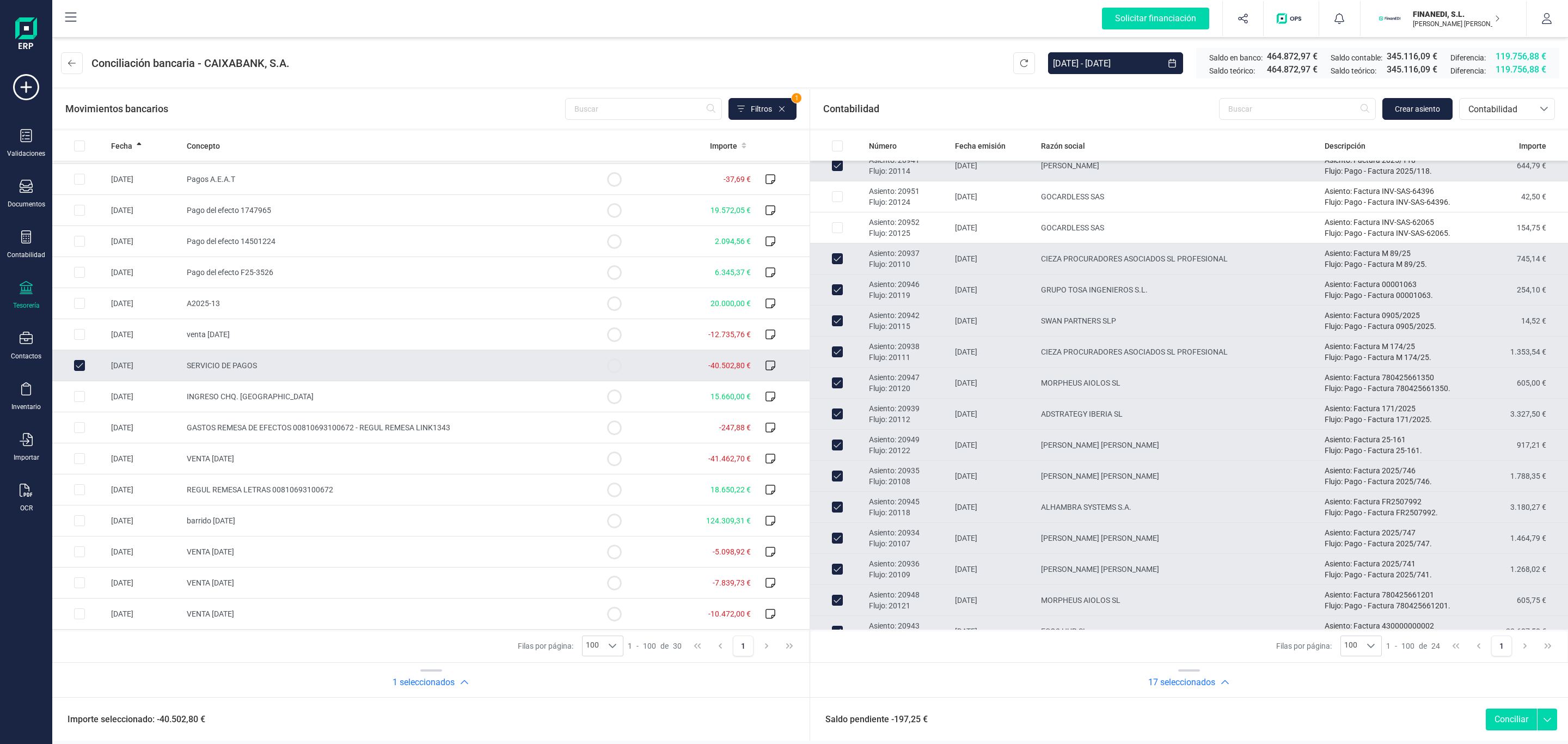
scroll to position [37, 0]
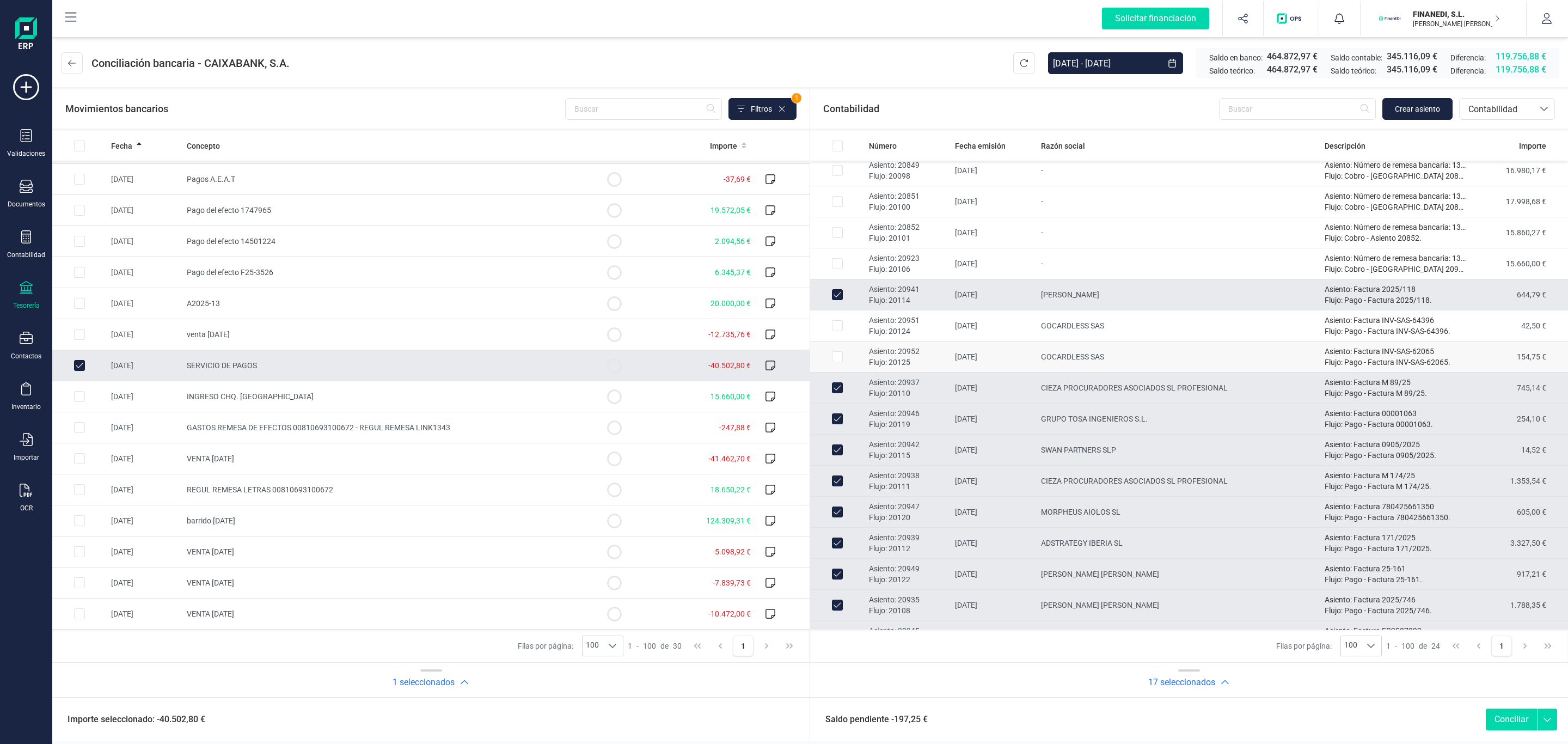
click at [1111, 358] on td "GOCARDLESS SAS" at bounding box center [1178, 357] width 284 height 31
checkbox input "true"
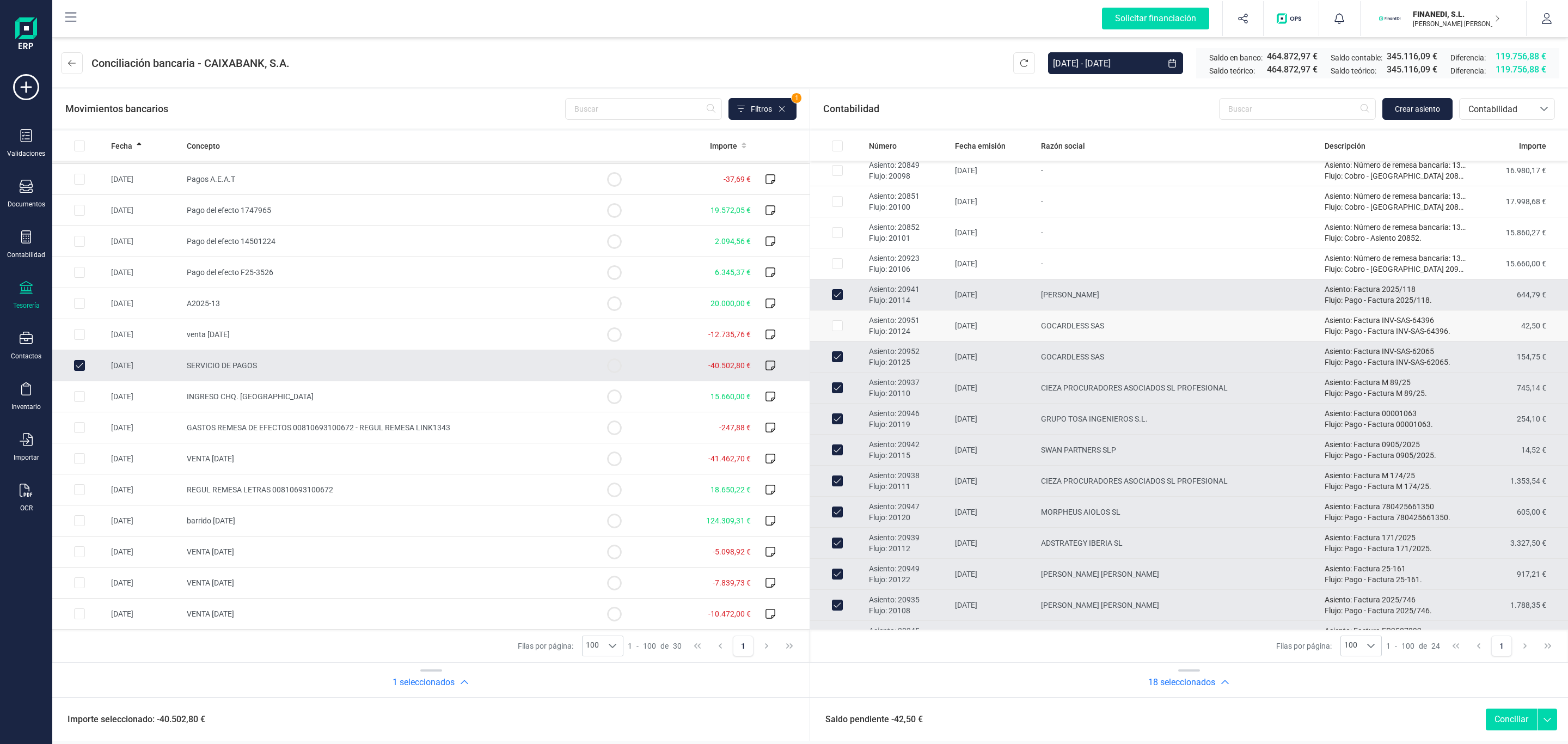
click at [1106, 327] on td "GOCARDLESS SAS" at bounding box center [1178, 326] width 284 height 31
checkbox input "true"
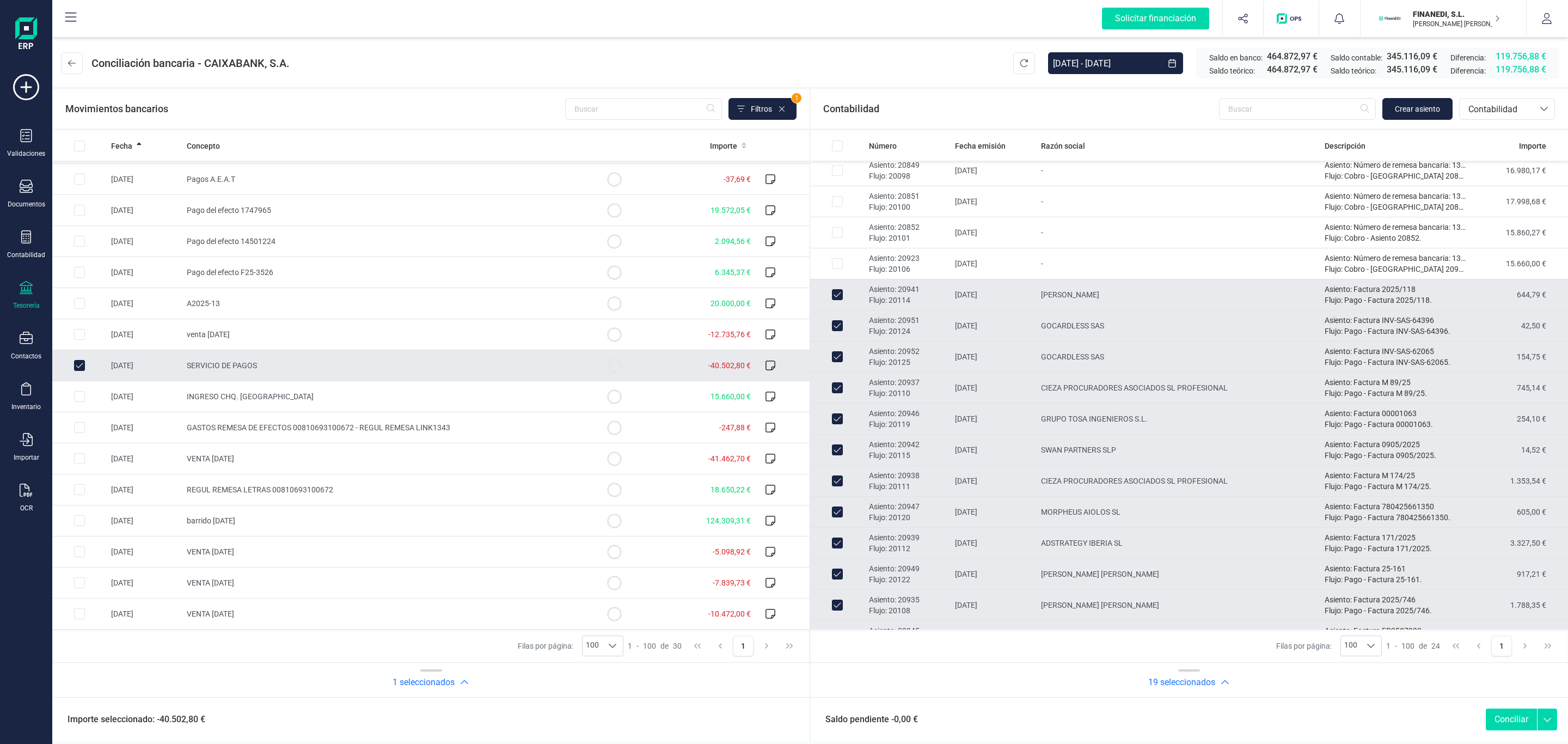
click at [1493, 714] on button "Conciliar" at bounding box center [1511, 720] width 51 height 22
checkbox input "false"
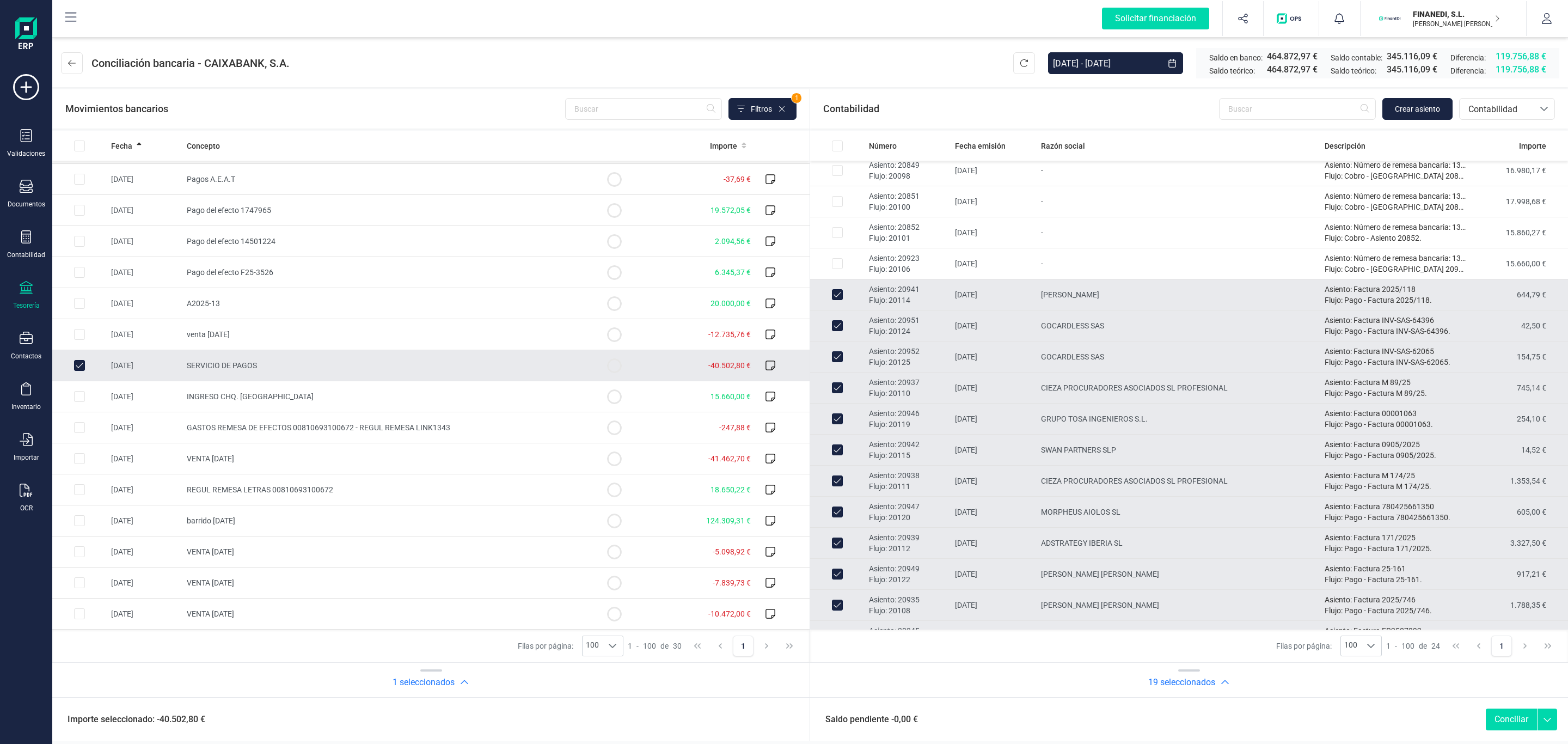
checkbox input "false"
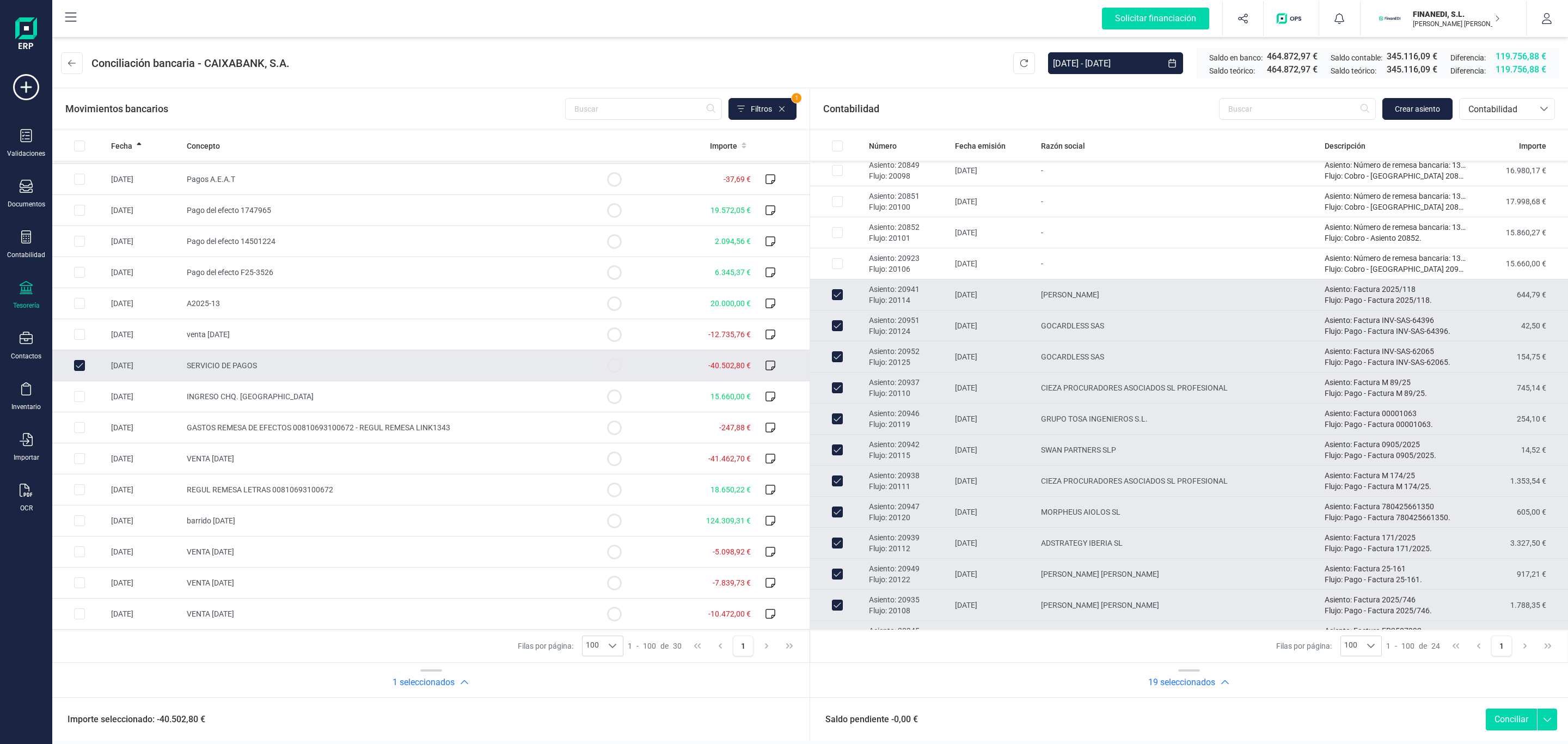
checkbox input "false"
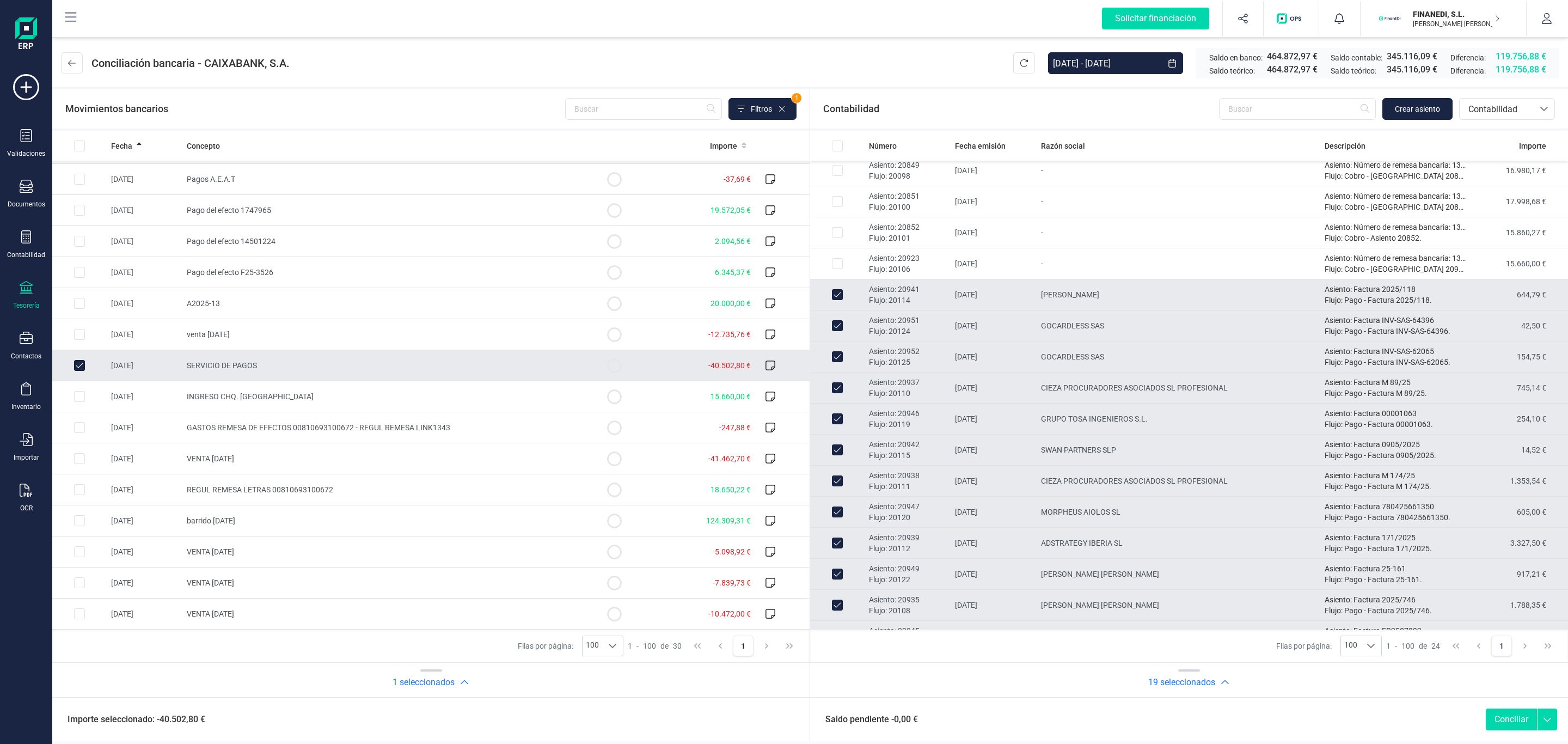
checkbox input "false"
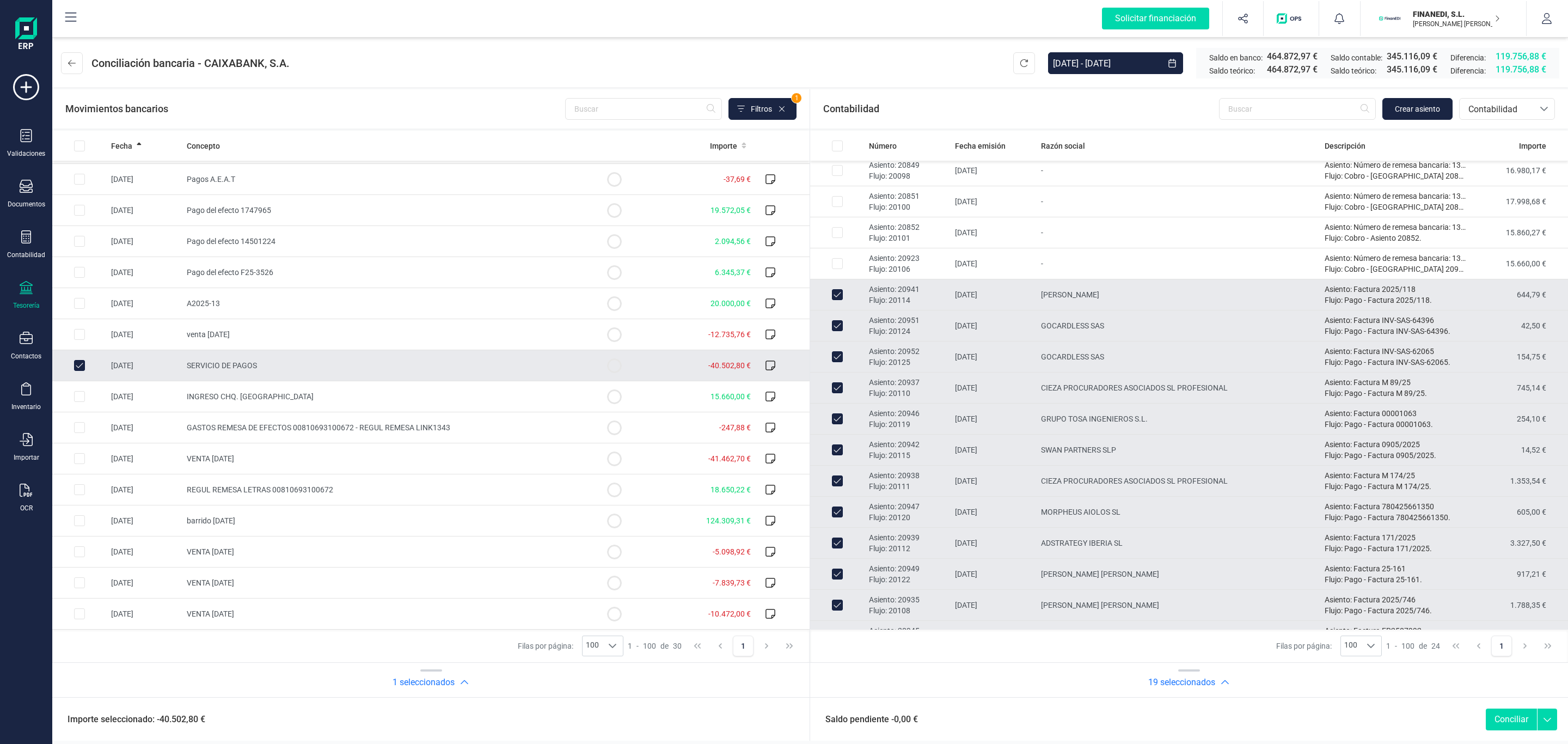
checkbox input "false"
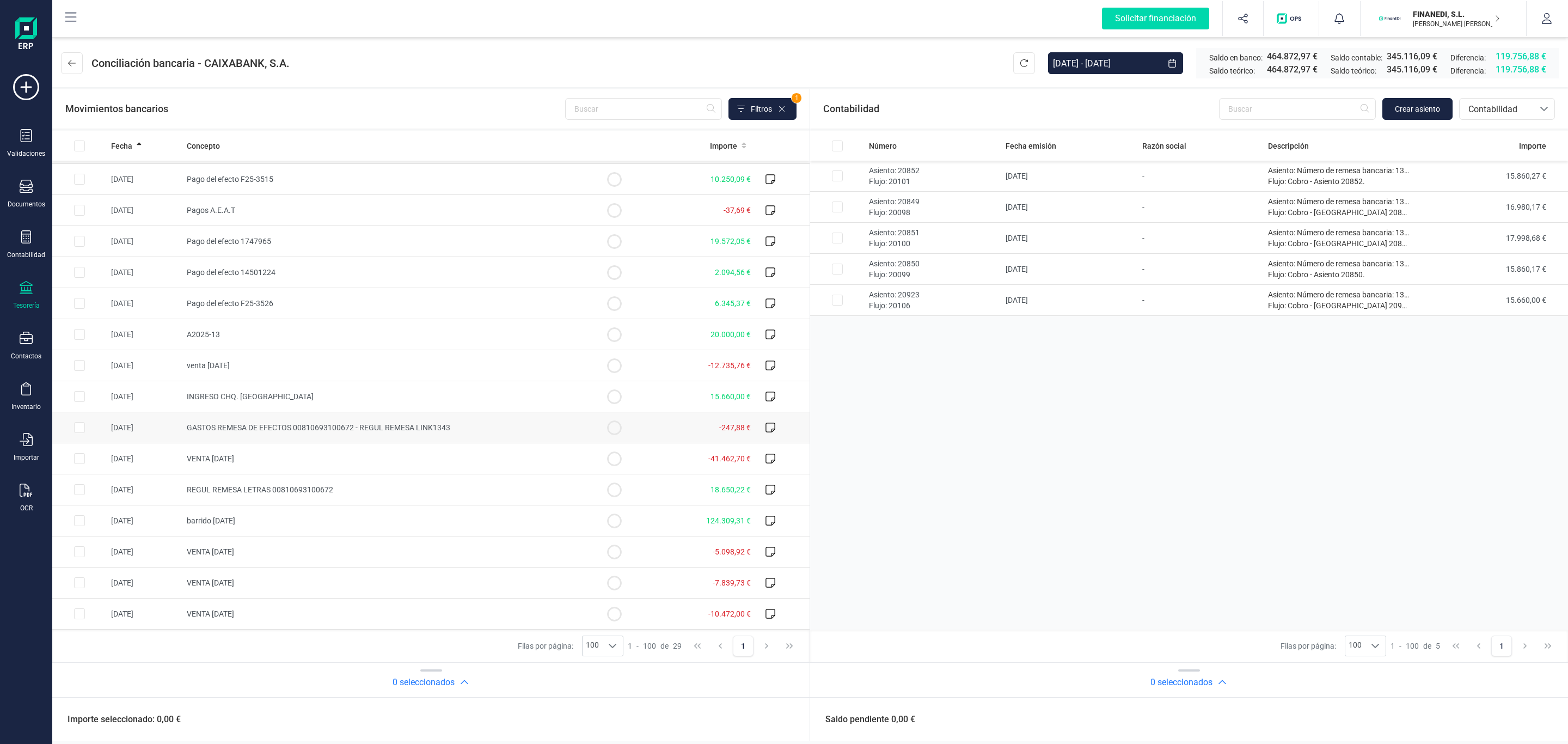
scroll to position [0, 0]
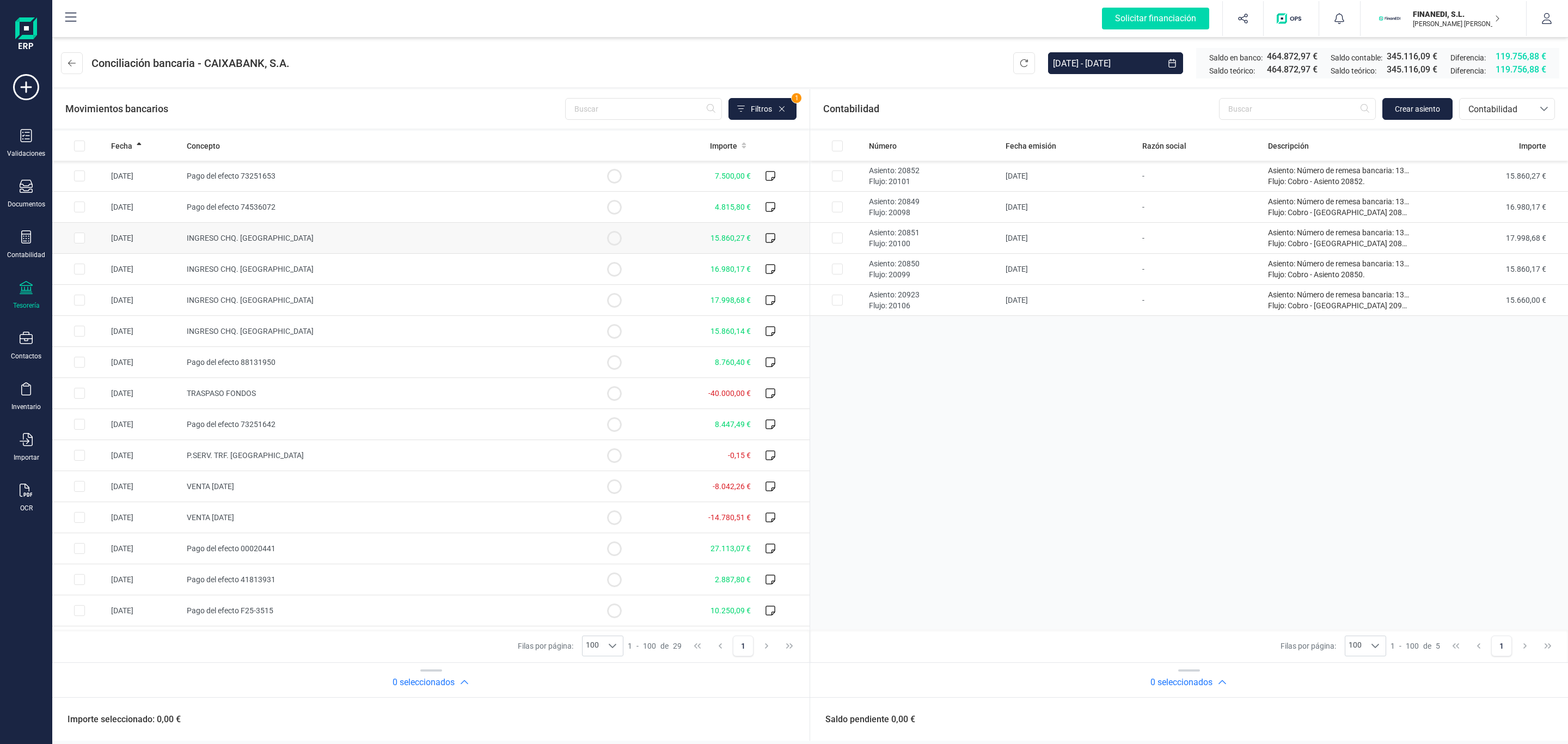
click at [683, 245] on td "15.860,27 €" at bounding box center [698, 238] width 114 height 31
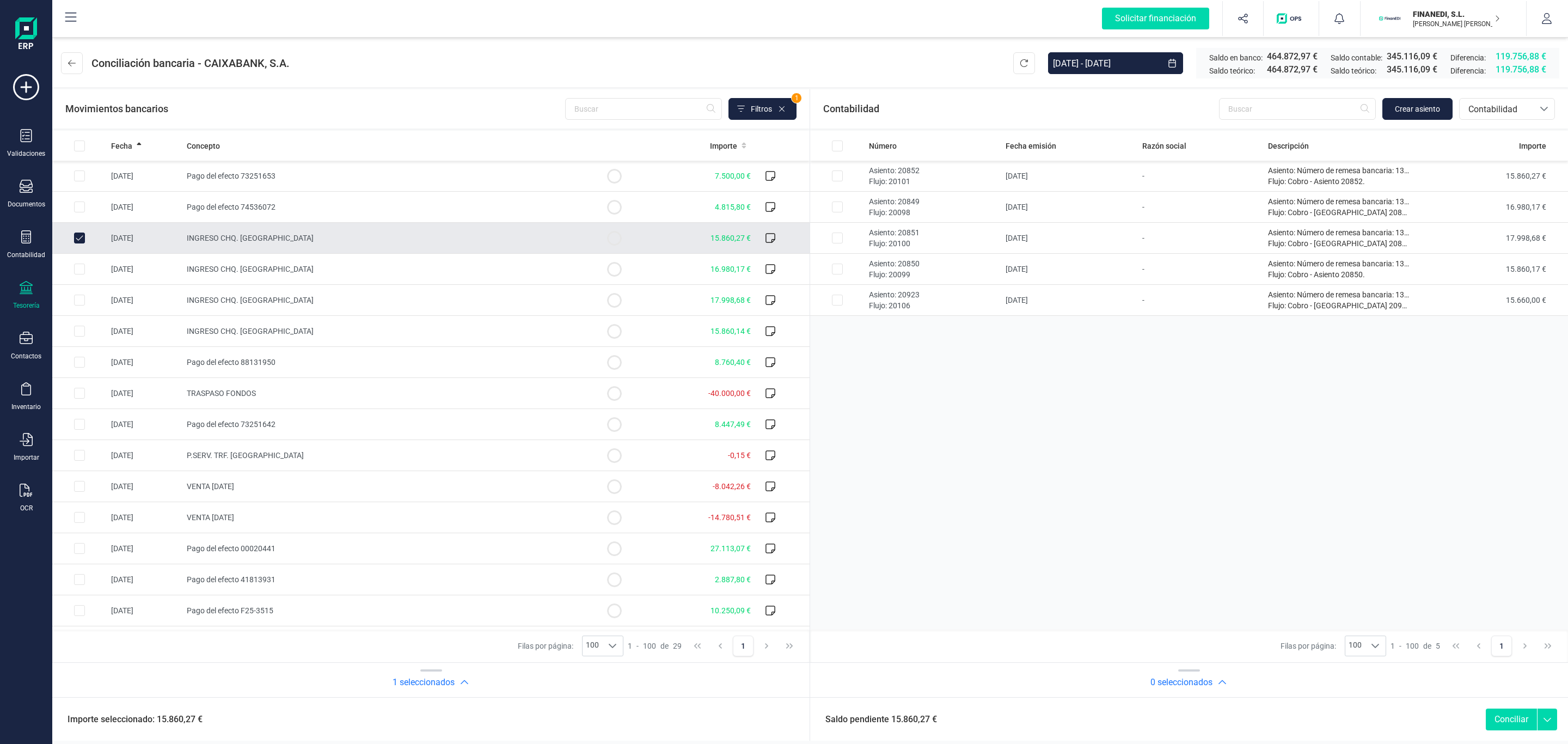
click at [659, 242] on td "15.860,27 €" at bounding box center [698, 238] width 114 height 31
checkbox input "false"
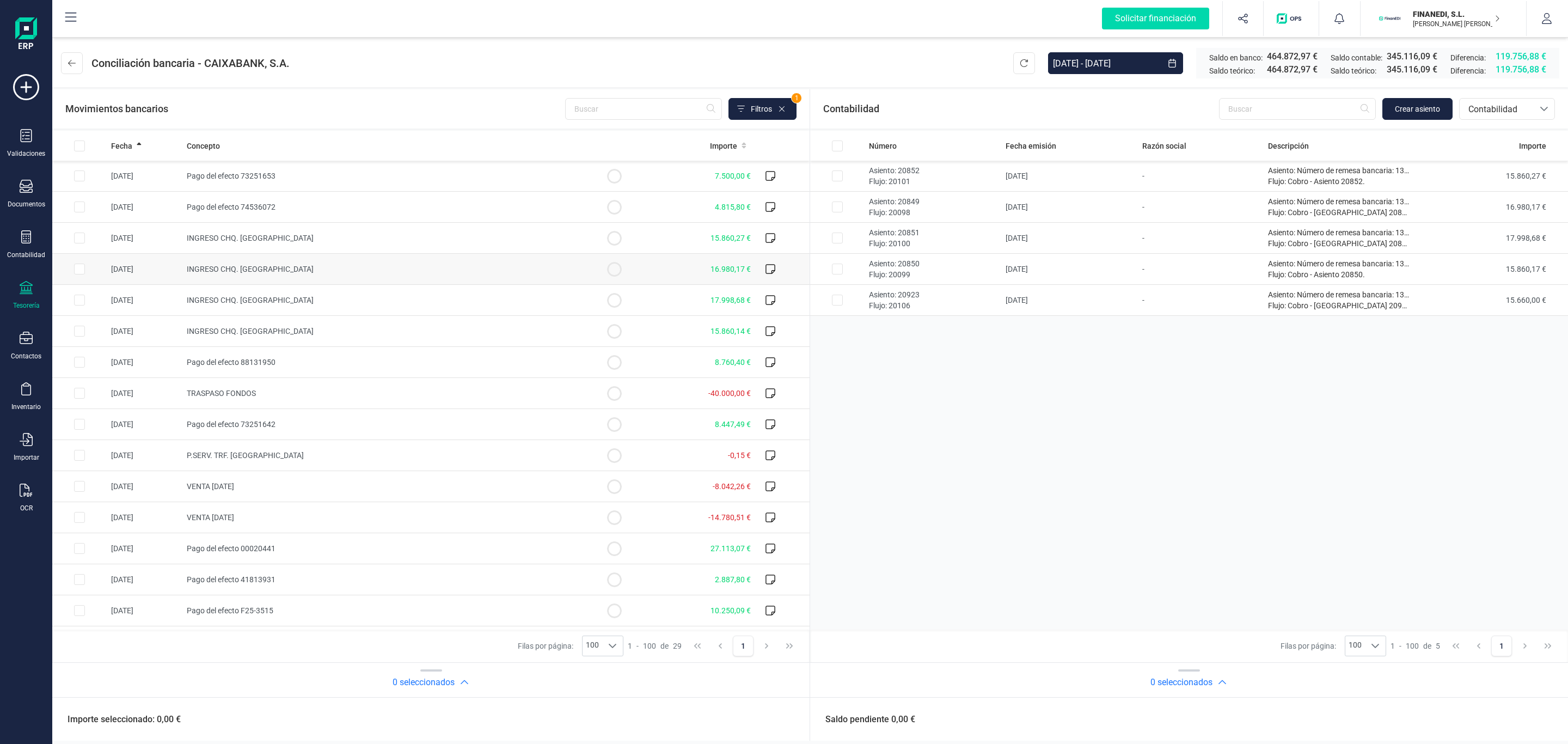
click at [657, 265] on td "16.980,17 €" at bounding box center [698, 269] width 114 height 31
checkbox input "true"
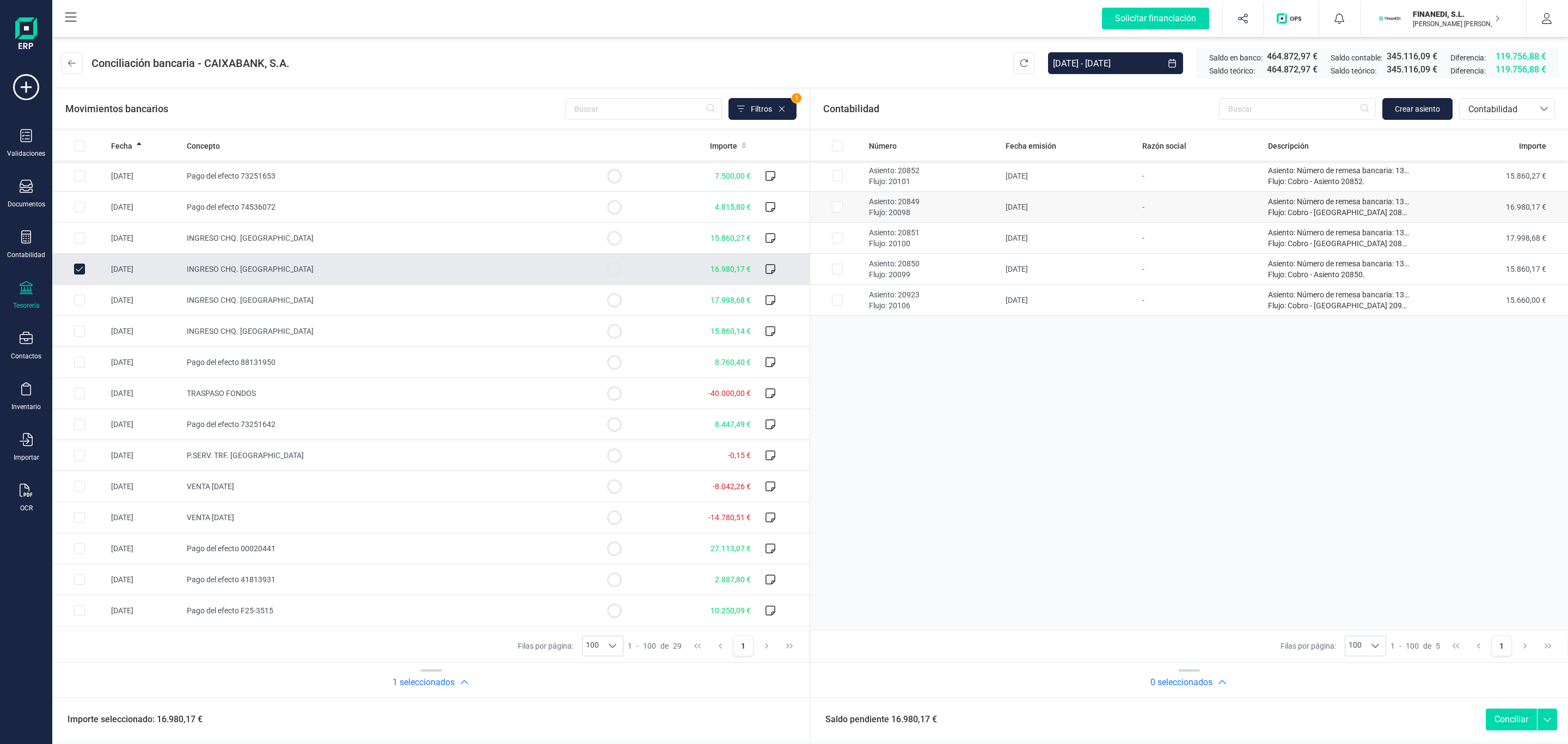
click at [1258, 203] on td "-" at bounding box center [1200, 207] width 125 height 31
checkbox input "true"
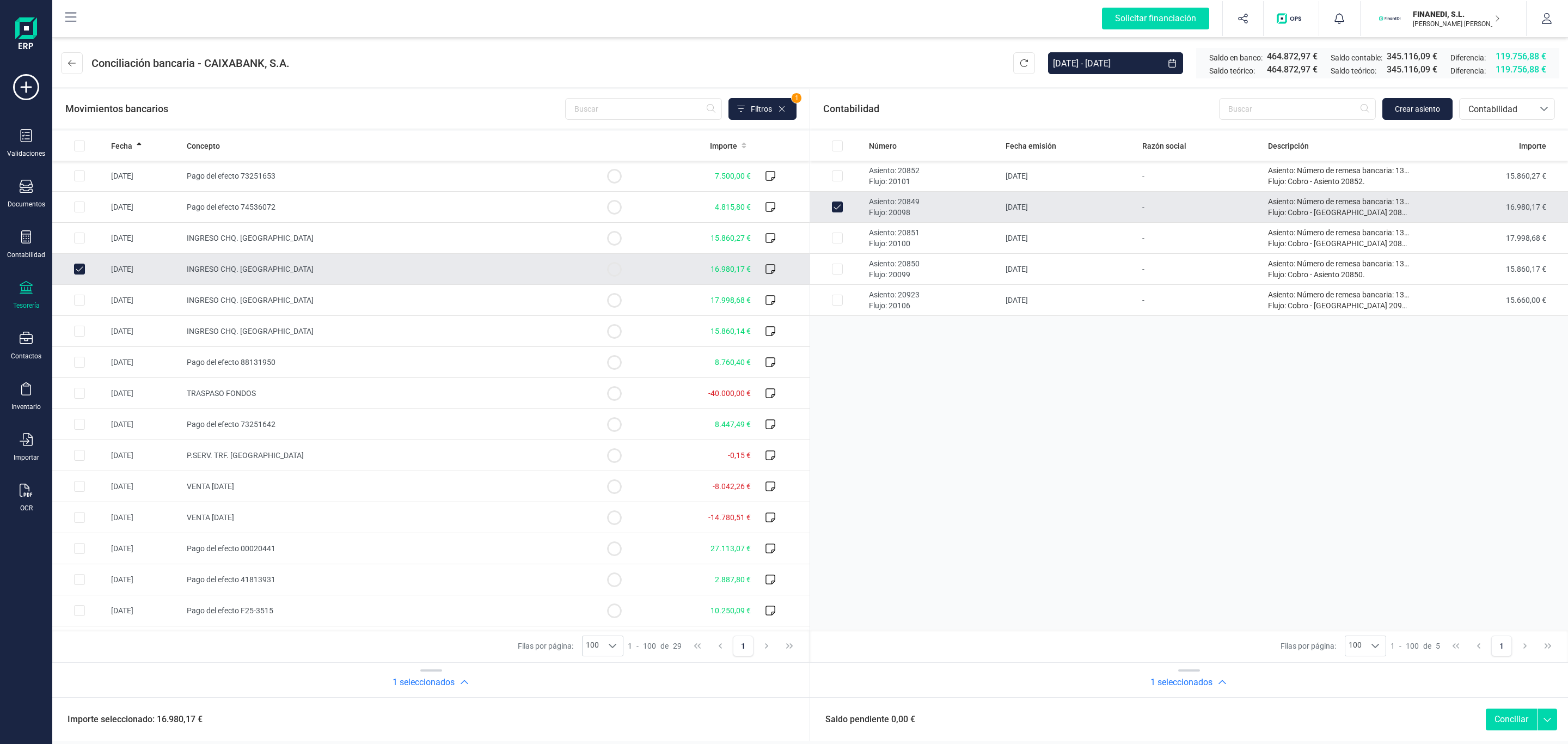
click at [1511, 709] on button "Conciliar" at bounding box center [1511, 720] width 51 height 22
checkbox input "false"
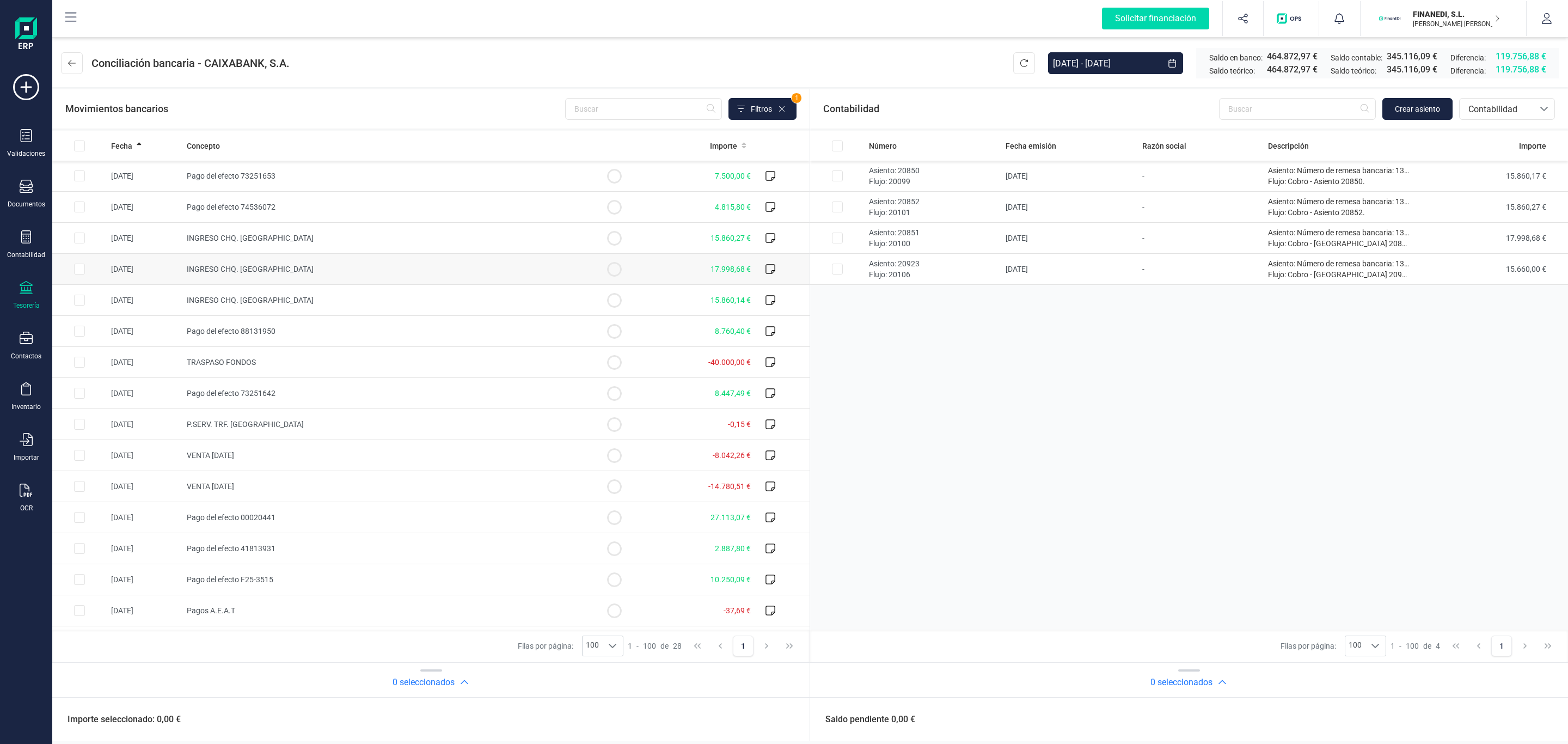
click at [688, 276] on td "17.998,68 €" at bounding box center [698, 269] width 114 height 31
checkbox input "true"
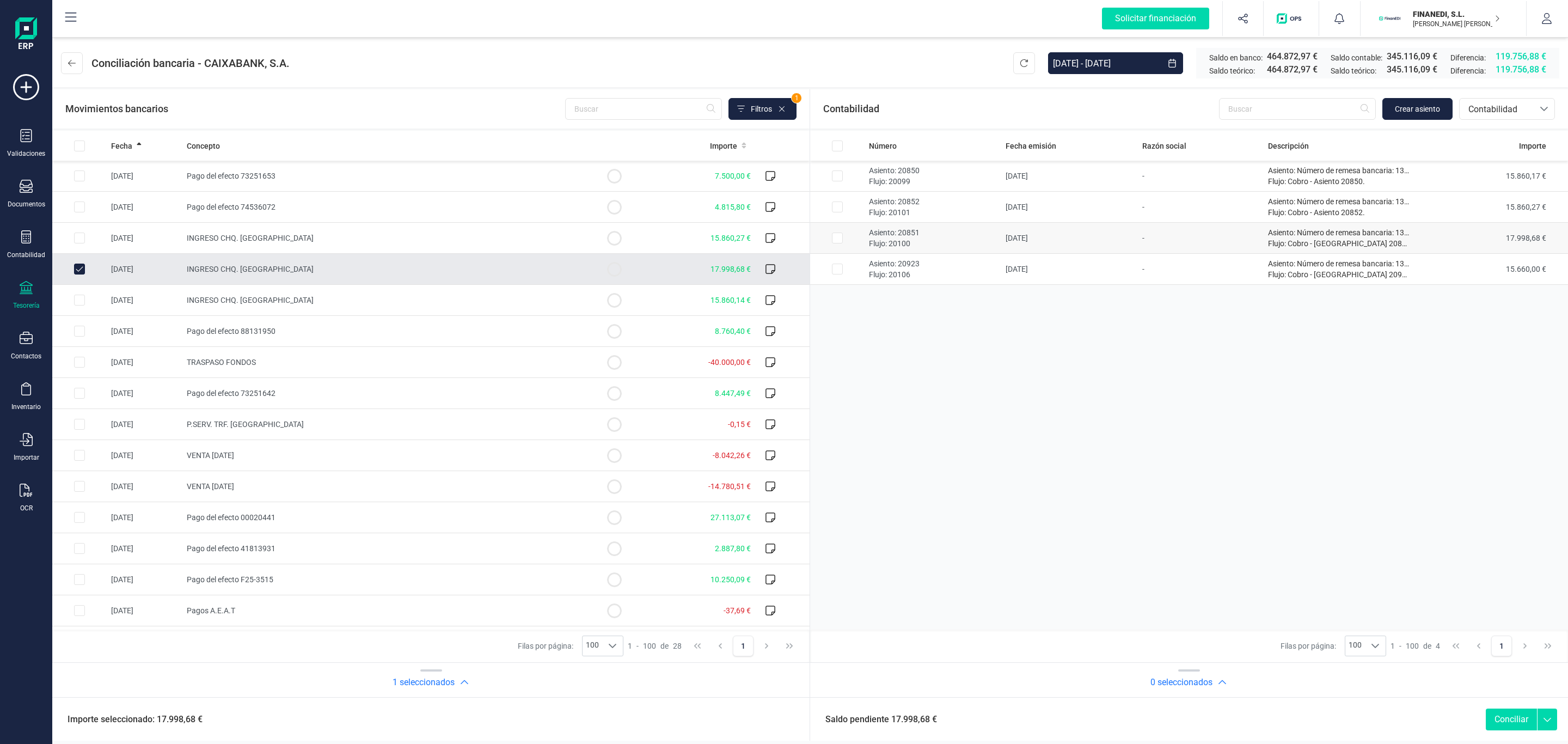
click at [1085, 248] on td "[DATE]" at bounding box center [1069, 238] width 137 height 31
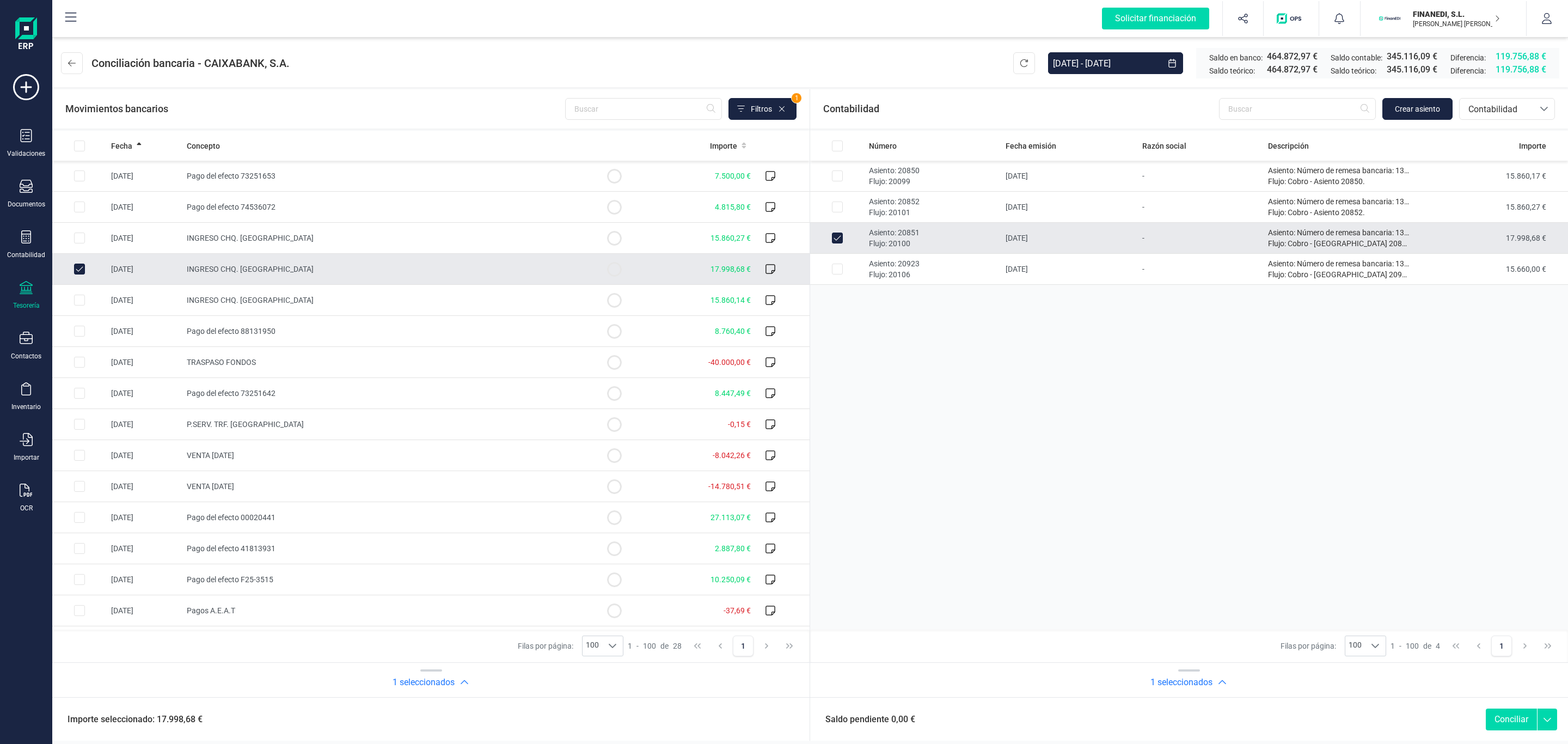
click at [1501, 717] on button "Conciliar" at bounding box center [1511, 720] width 51 height 22
checkbox input "false"
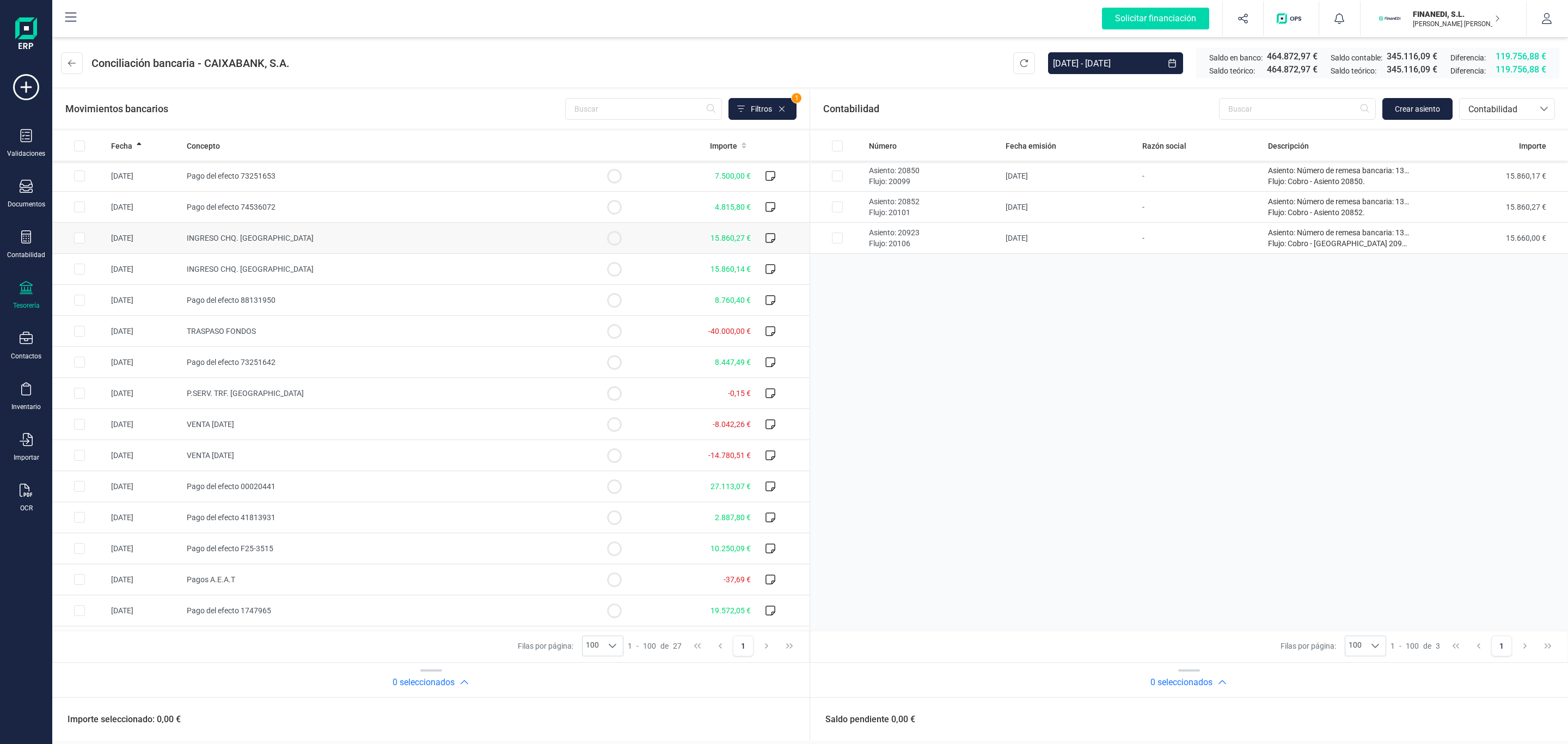
click at [690, 244] on td "15.860,27 €" at bounding box center [698, 238] width 114 height 31
checkbox input "true"
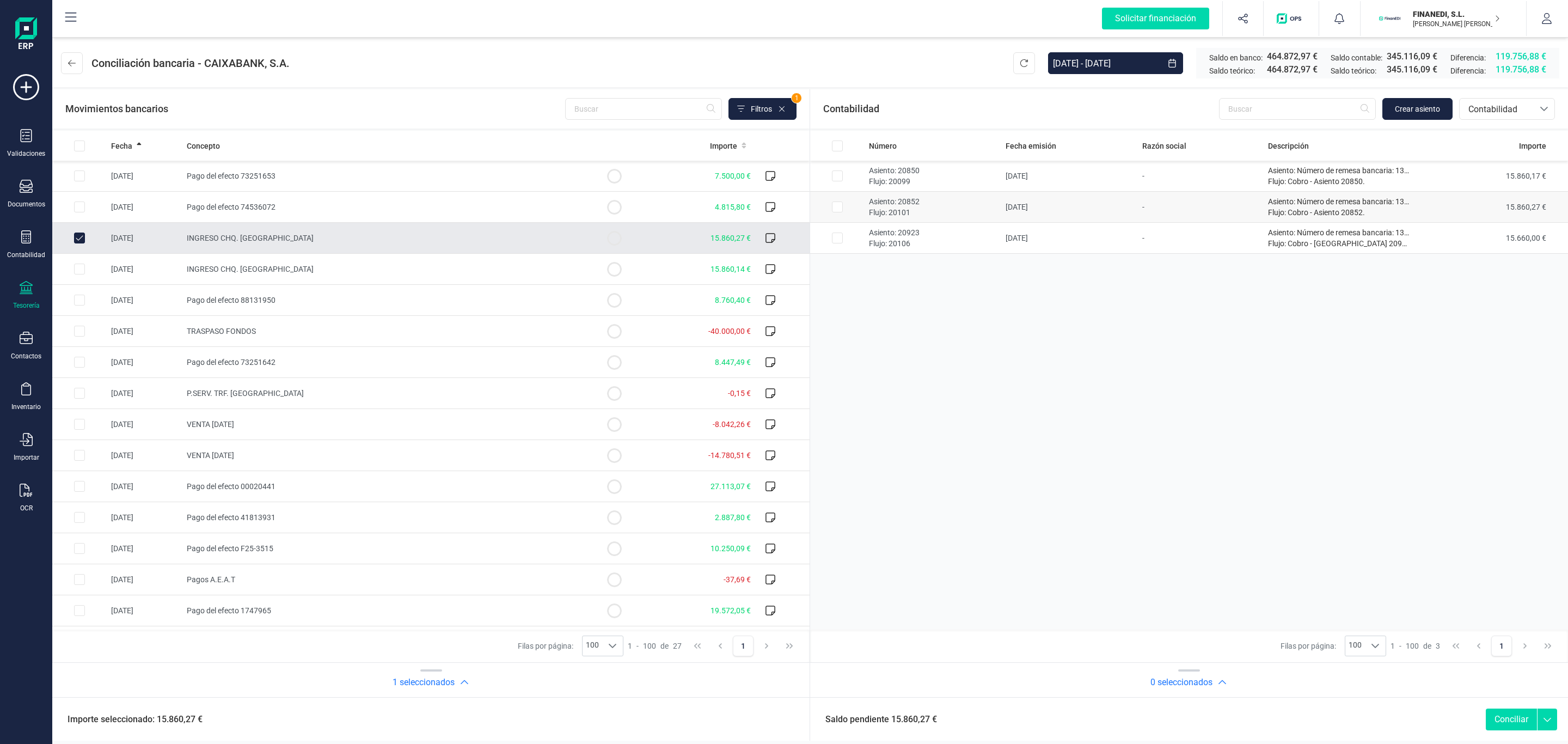
click at [1232, 203] on td "-" at bounding box center [1200, 207] width 125 height 31
checkbox input "true"
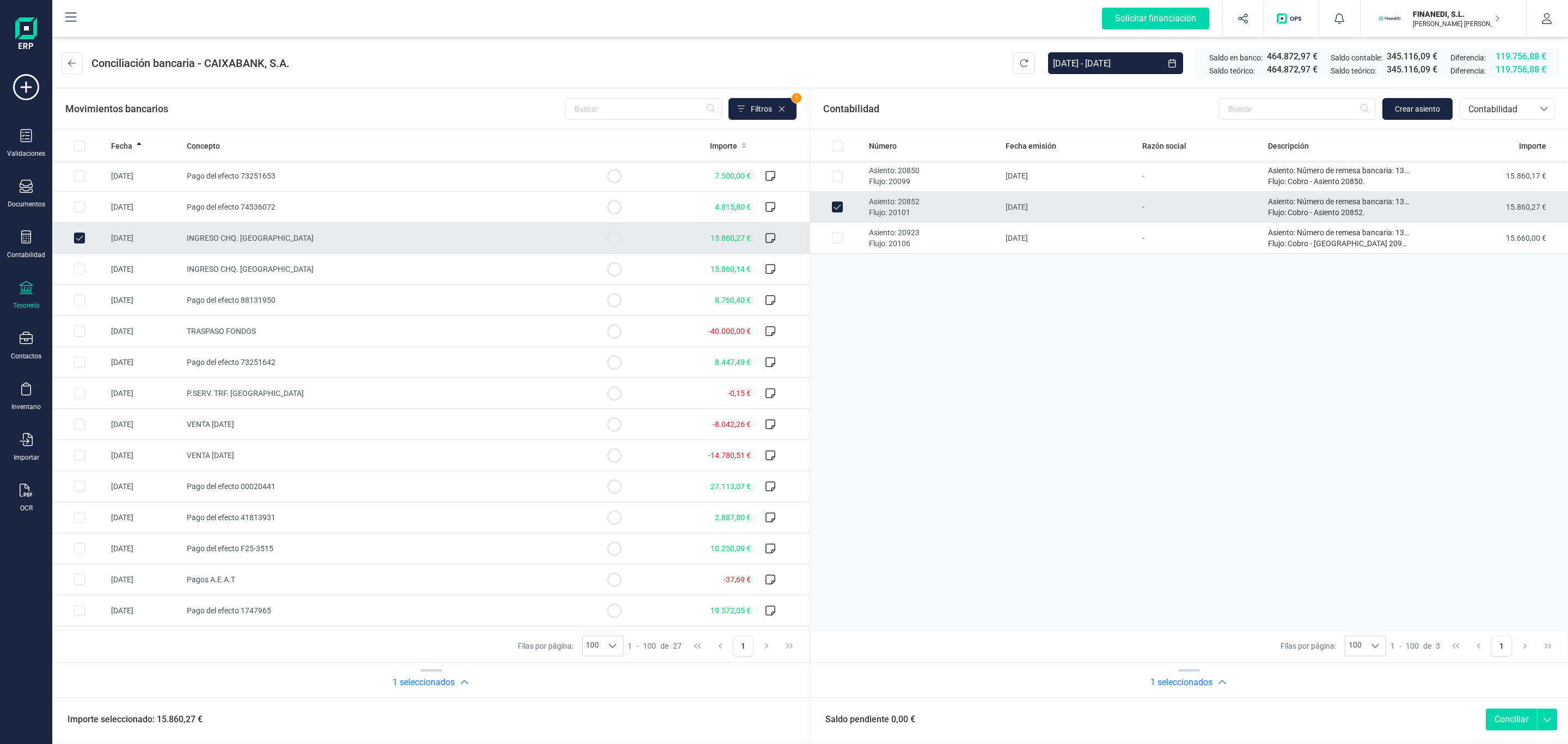
click at [1504, 717] on button "Conciliar" at bounding box center [1511, 720] width 51 height 22
checkbox input "false"
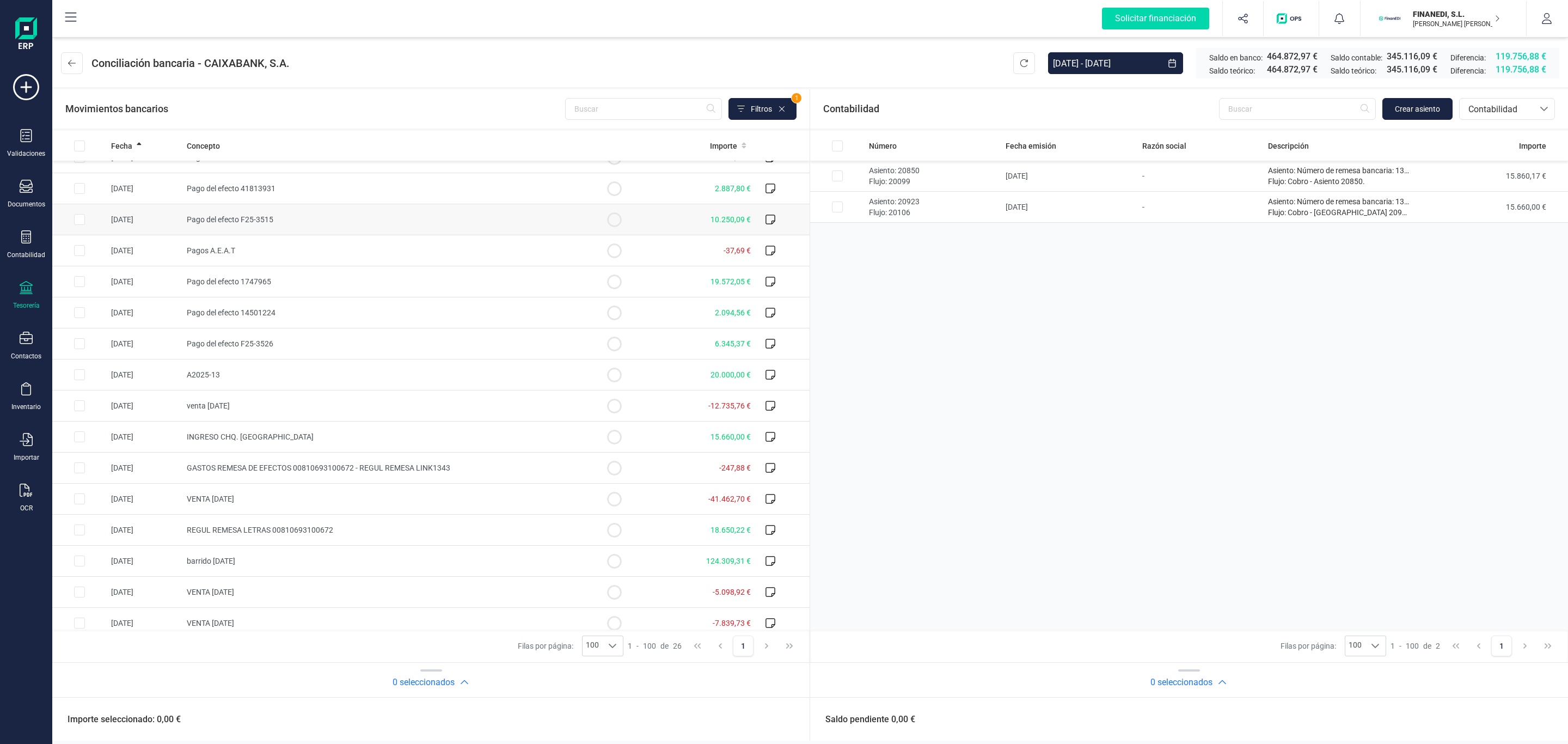
scroll to position [327, 0]
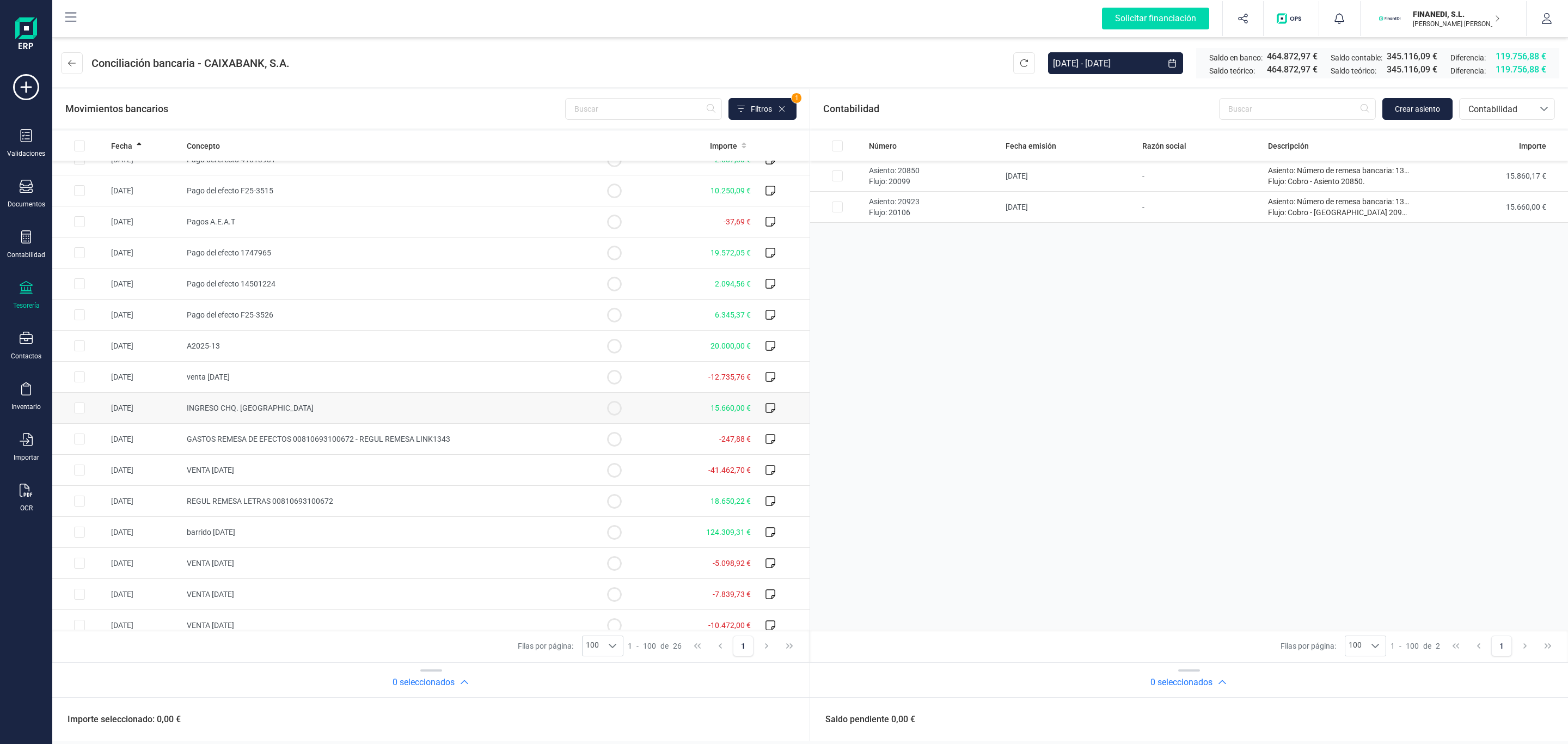
click at [656, 416] on td "15.660,00 €" at bounding box center [698, 408] width 114 height 31
checkbox input "true"
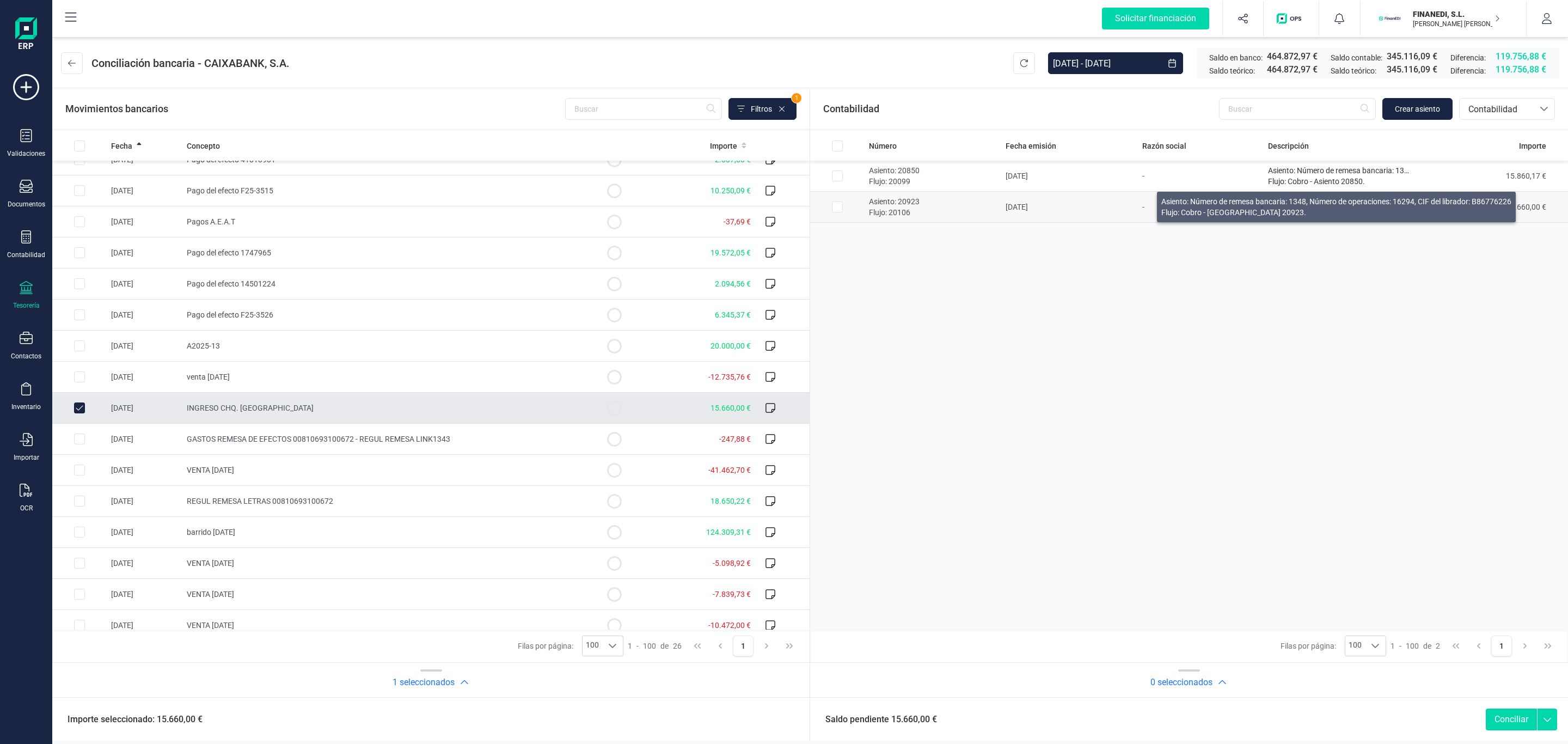
click at [1318, 217] on p "Flujo: Cobro - [GEOGRAPHIC_DATA] 20923." at bounding box center [1339, 212] width 142 height 11
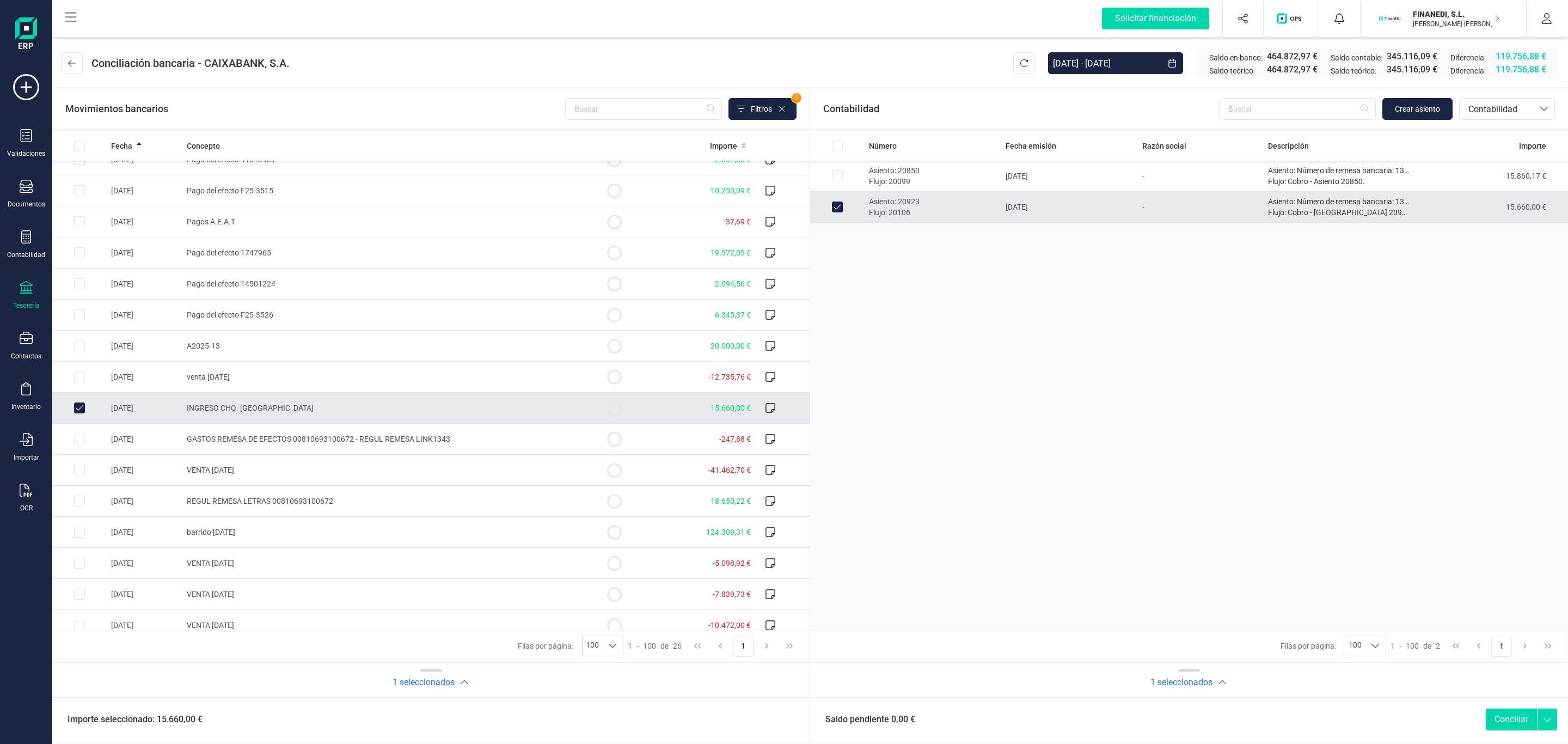
click at [1486, 725] on button "Conciliar" at bounding box center [1511, 720] width 51 height 22
checkbox input "false"
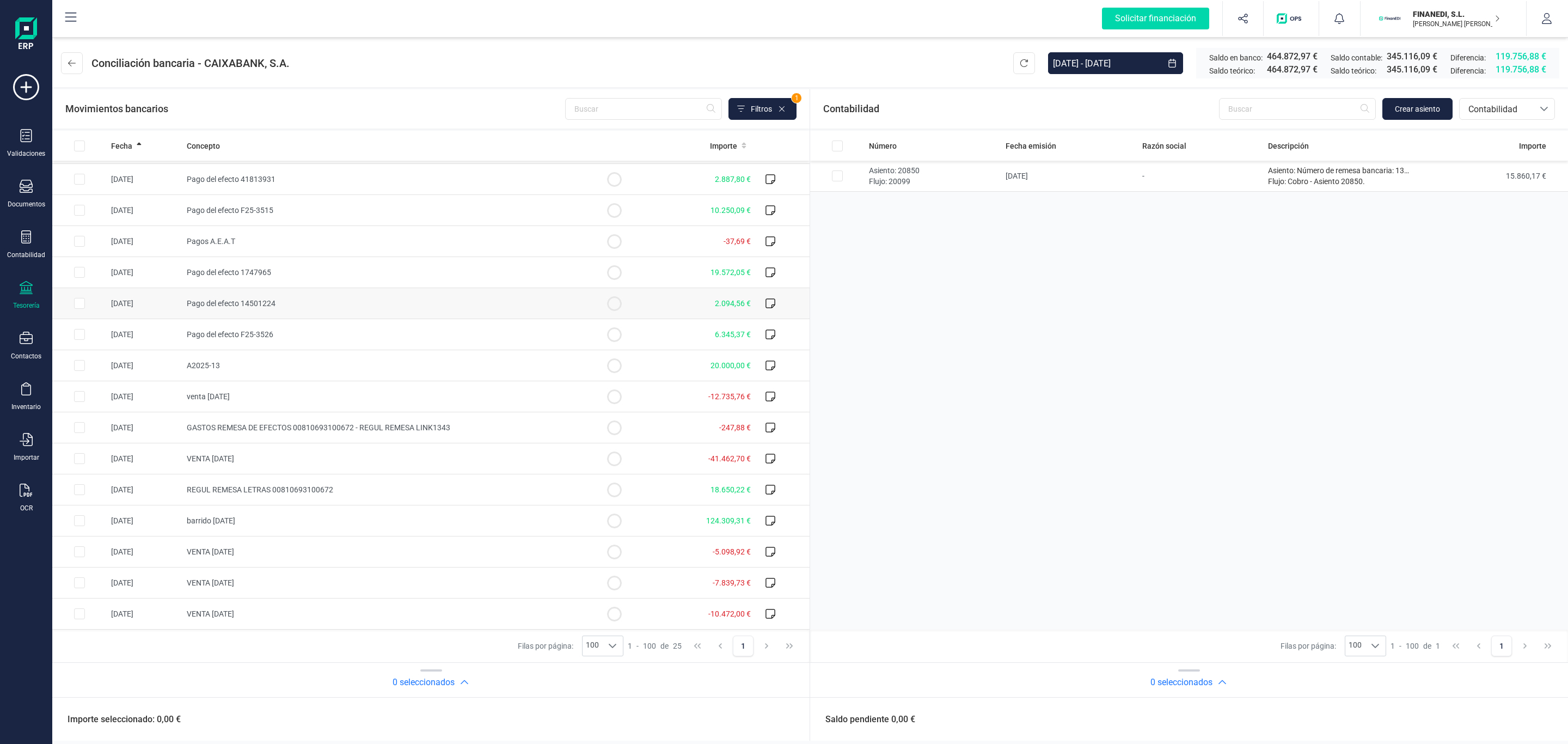
scroll to position [0, 0]
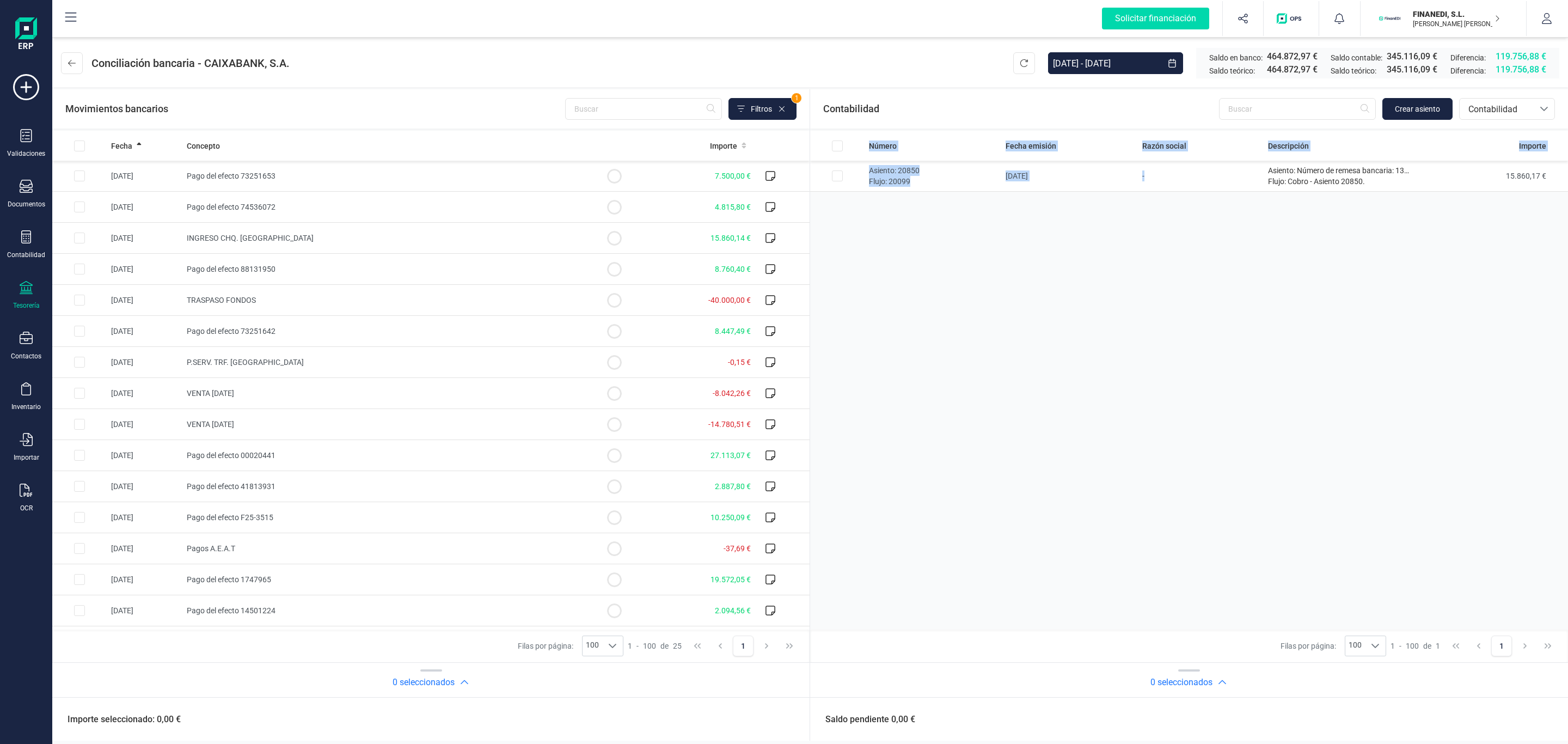
drag, startPoint x: 1245, startPoint y: 182, endPoint x: 1209, endPoint y: 319, distance: 141.7
click at [1209, 319] on div "Número Fecha emisión Razón social Descripción Importe Asiento: 20850 Flujo: 200…" at bounding box center [1189, 380] width 758 height 499
click at [1210, 319] on div "Número Fecha emisión Razón social Descripción Importe Asiento: 20850 Flujo: 200…" at bounding box center [1189, 380] width 758 height 499
click at [1188, 289] on div "Número Fecha emisión Razón social Descripción Importe Asiento: 20850 Flujo: 200…" at bounding box center [1189, 380] width 758 height 499
click at [1395, 111] on span "Crear asiento" at bounding box center [1418, 109] width 45 height 11
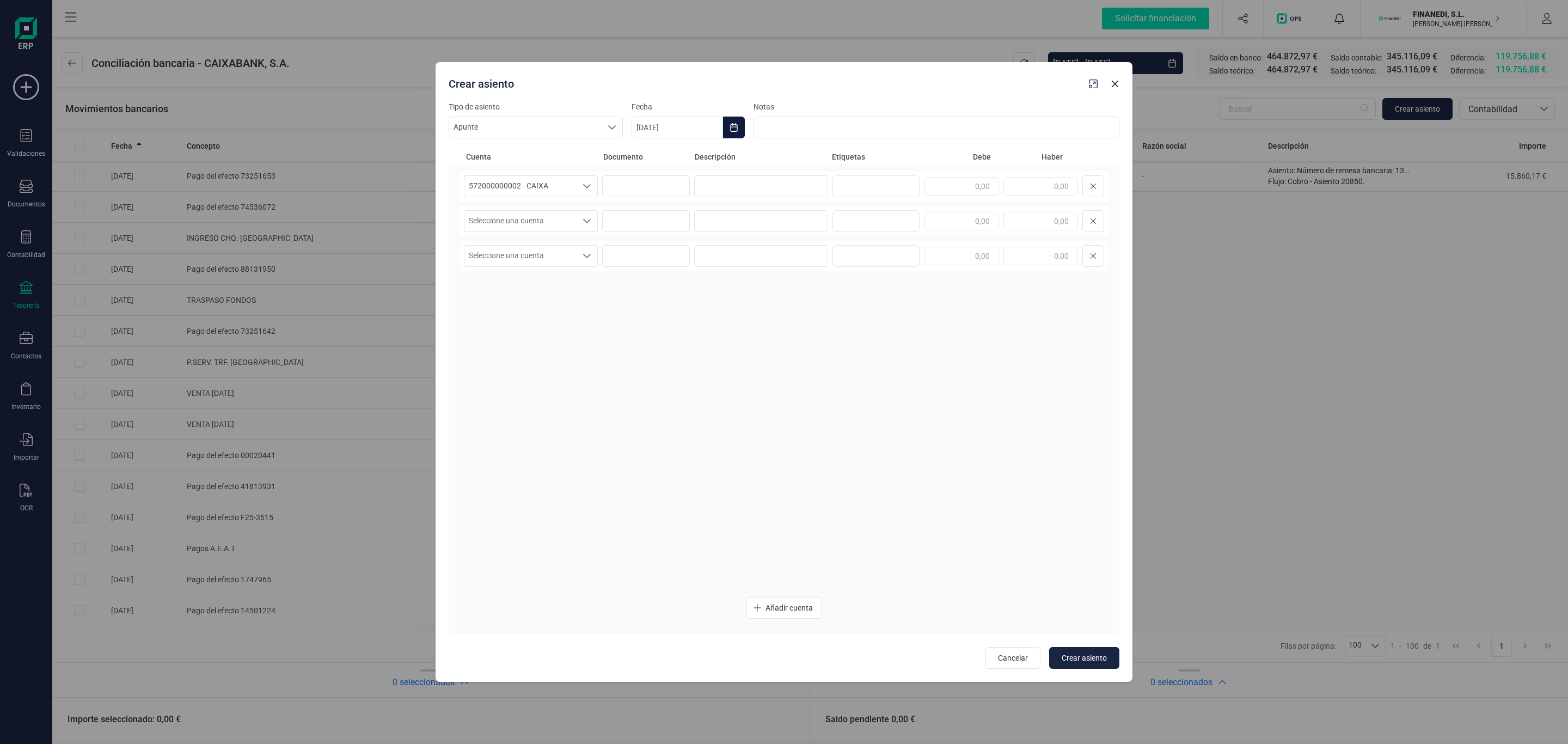
click at [740, 124] on button "Choose Date" at bounding box center [734, 127] width 22 height 22
click at [649, 156] on icon "Previous Month" at bounding box center [653, 160] width 9 height 9
click at [670, 281] on span "15" at bounding box center [667, 285] width 22 height 22
type input "[DATE]"
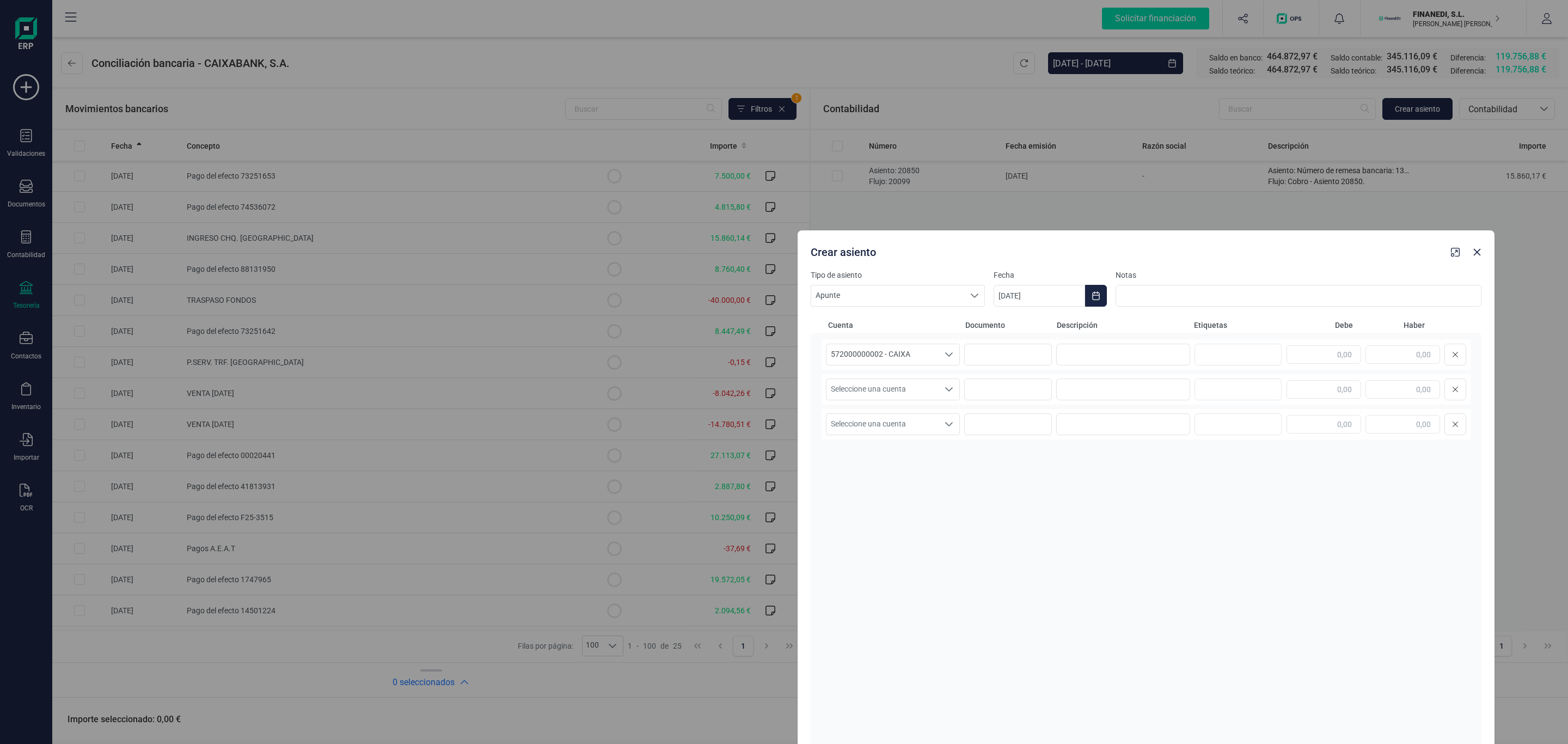
drag, startPoint x: 843, startPoint y: 82, endPoint x: 1201, endPoint y: 251, distance: 395.9
click at [1204, 250] on div "Crear asiento" at bounding box center [1127, 250] width 640 height 19
click at [1411, 353] on input "text" at bounding box center [1401, 354] width 75 height 18
type input "0,03"
click at [1172, 358] on input at bounding box center [1122, 354] width 134 height 22
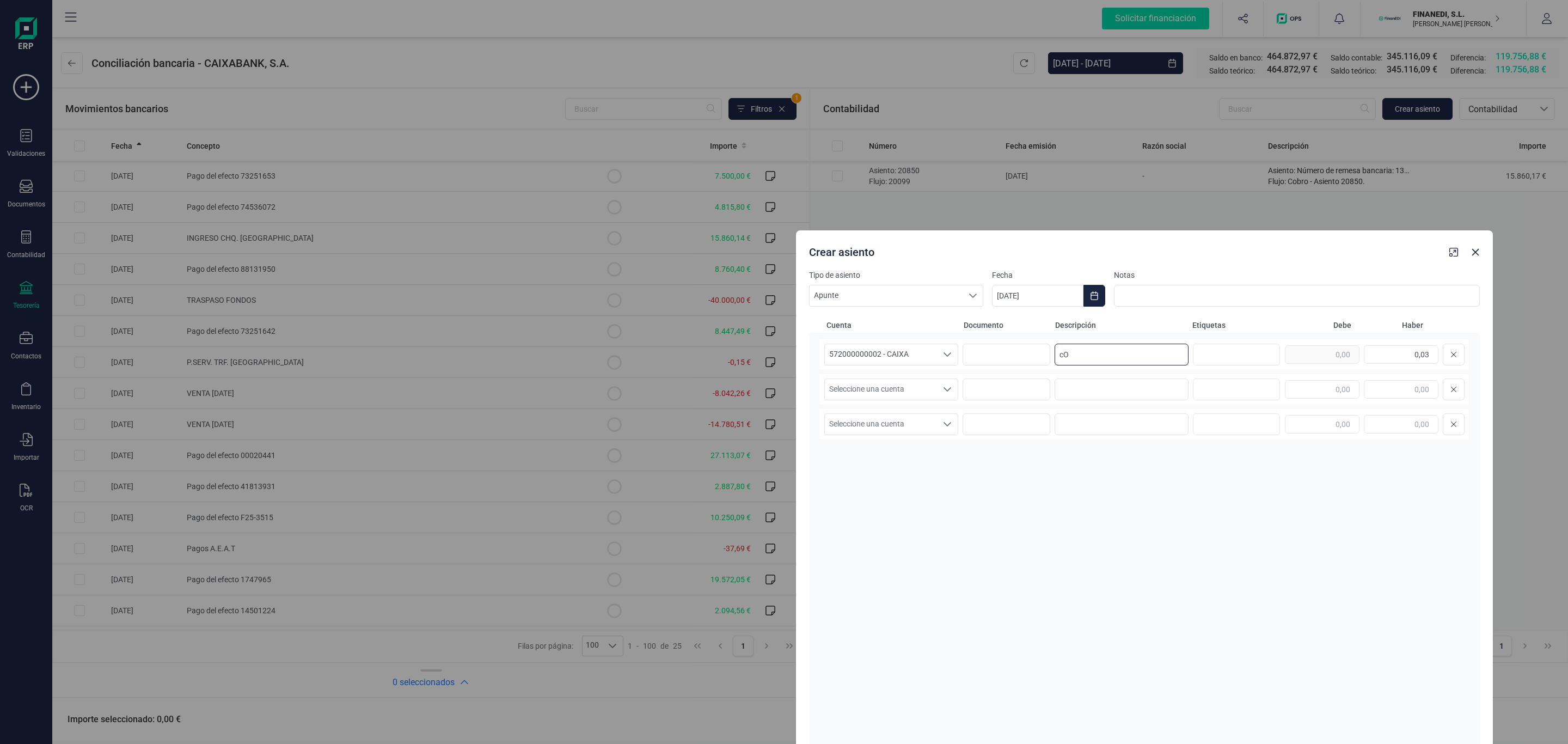
type input "c"
type input "Comisiones"
click at [895, 389] on span "Seleccione una cuenta" at bounding box center [881, 390] width 112 height 21
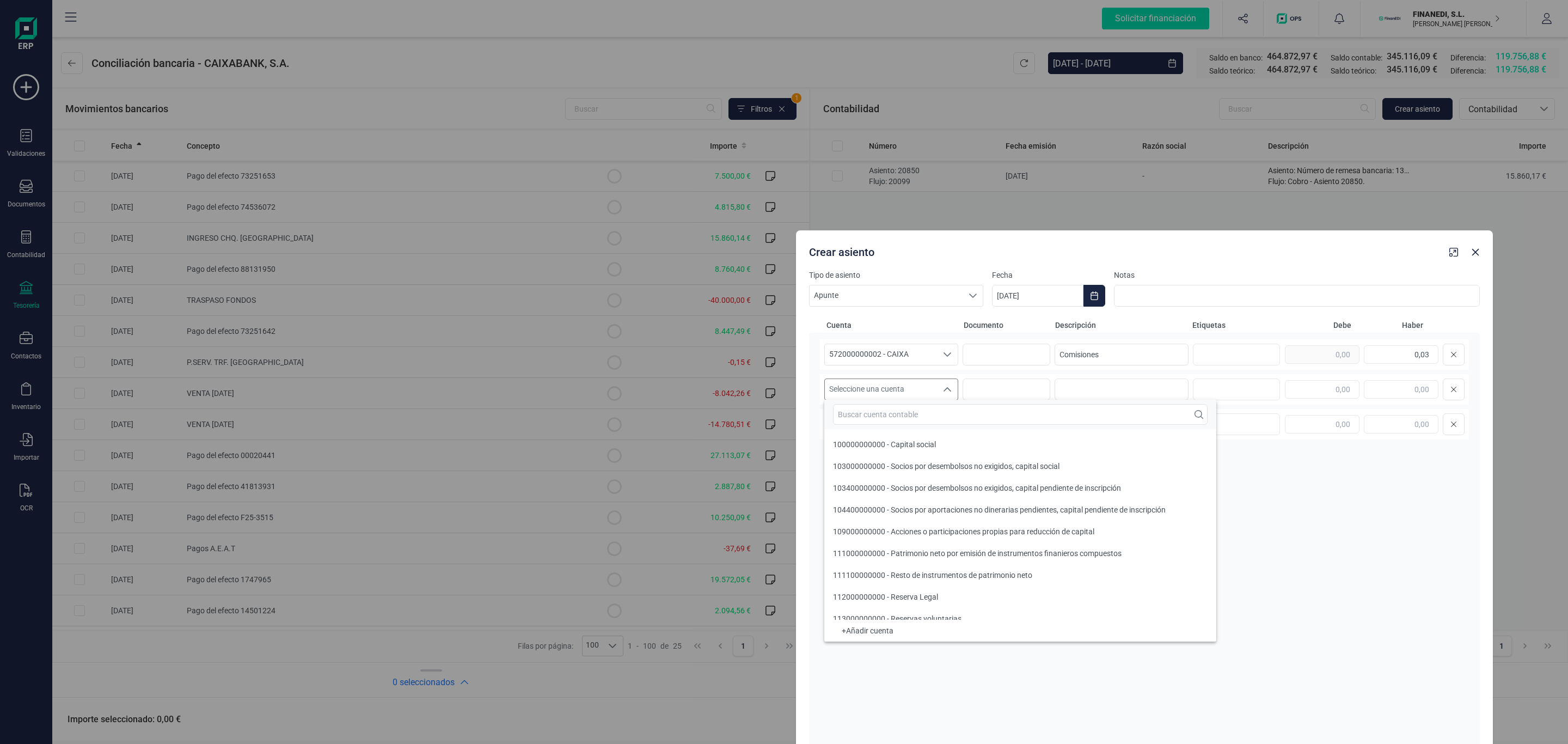
drag, startPoint x: 895, startPoint y: 390, endPoint x: 884, endPoint y: 417, distance: 29.2
click at [895, 421] on input "text" at bounding box center [1020, 415] width 374 height 21
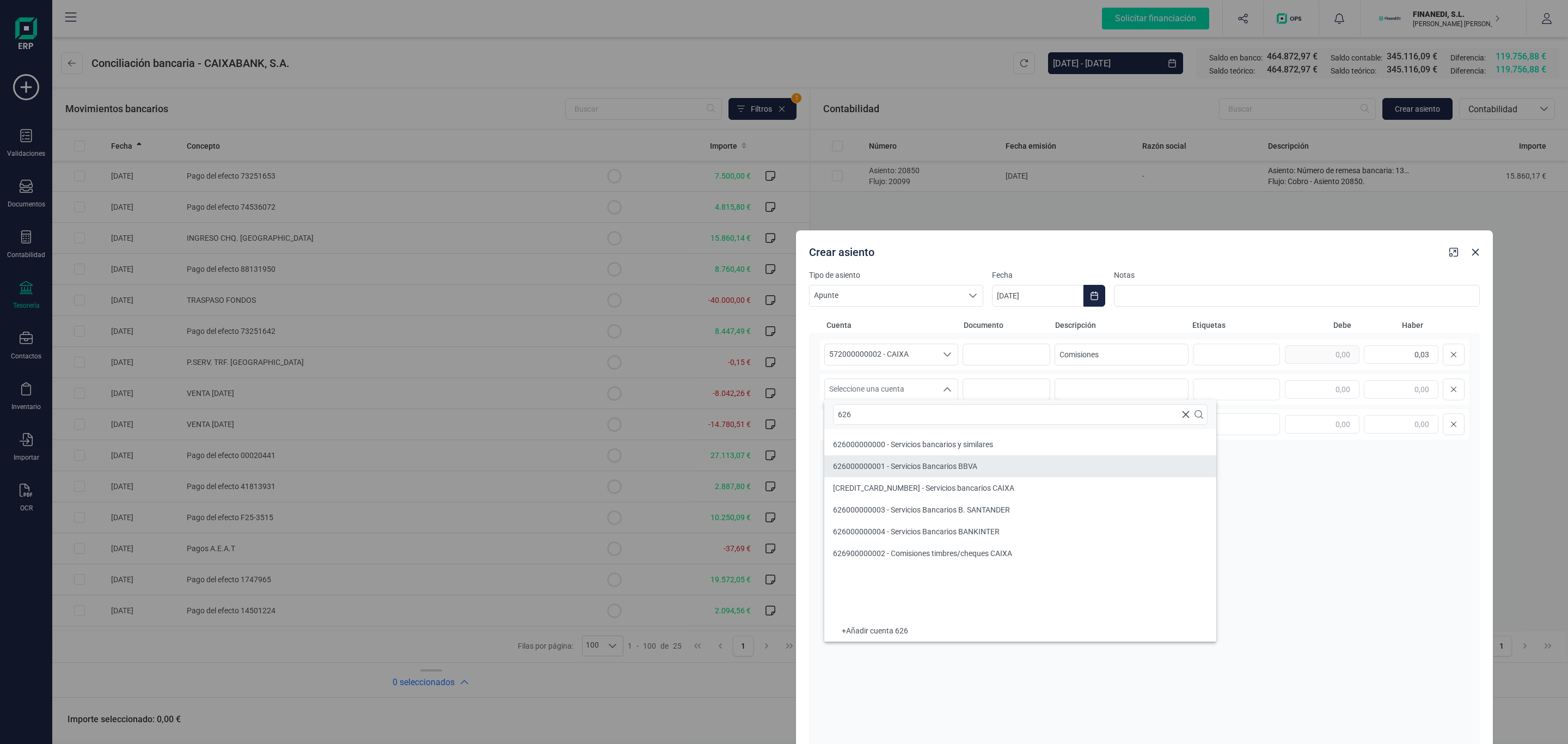
type input "626"
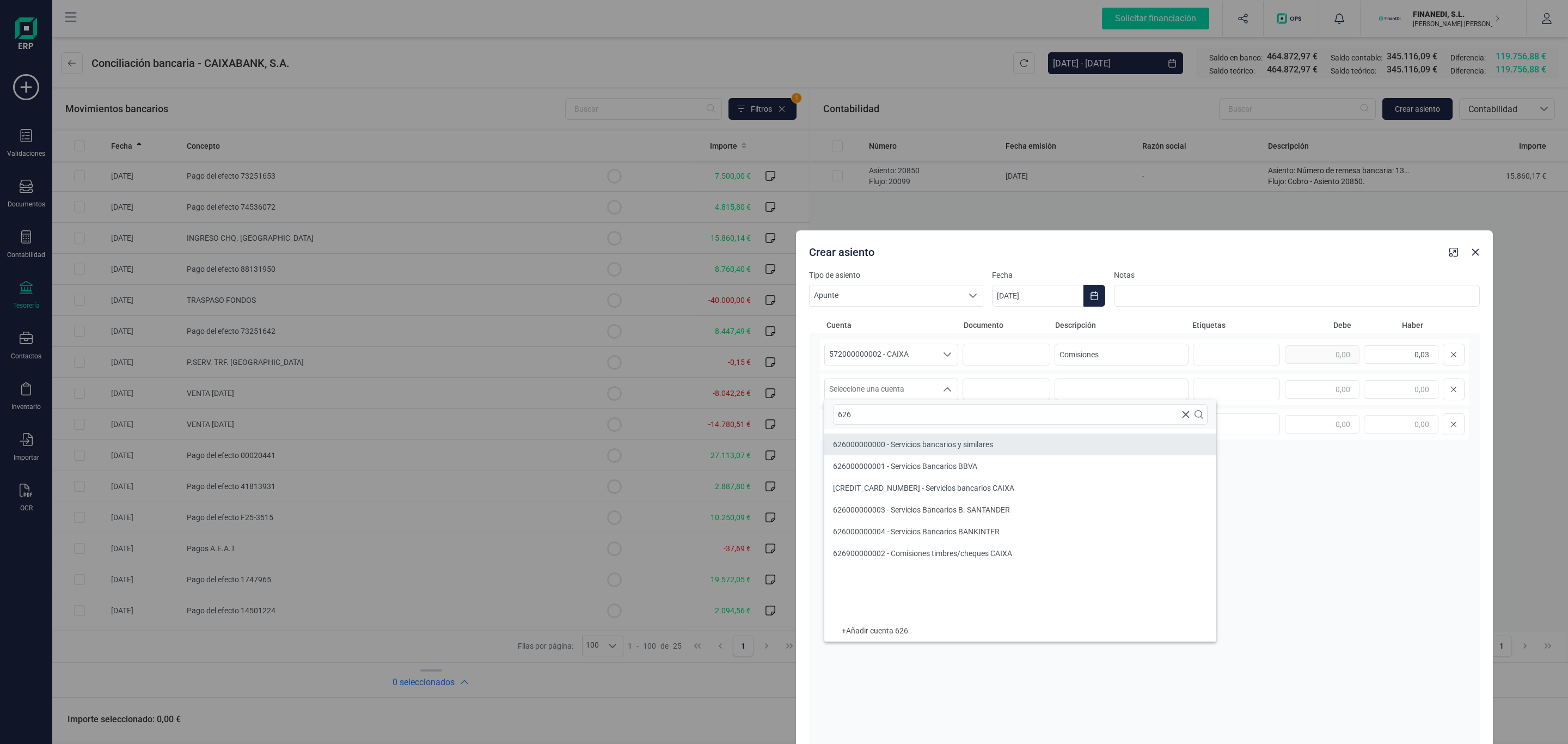
click at [885, 451] on li "626000000000 - Servicios bancarios y similares" at bounding box center [1020, 444] width 392 height 22
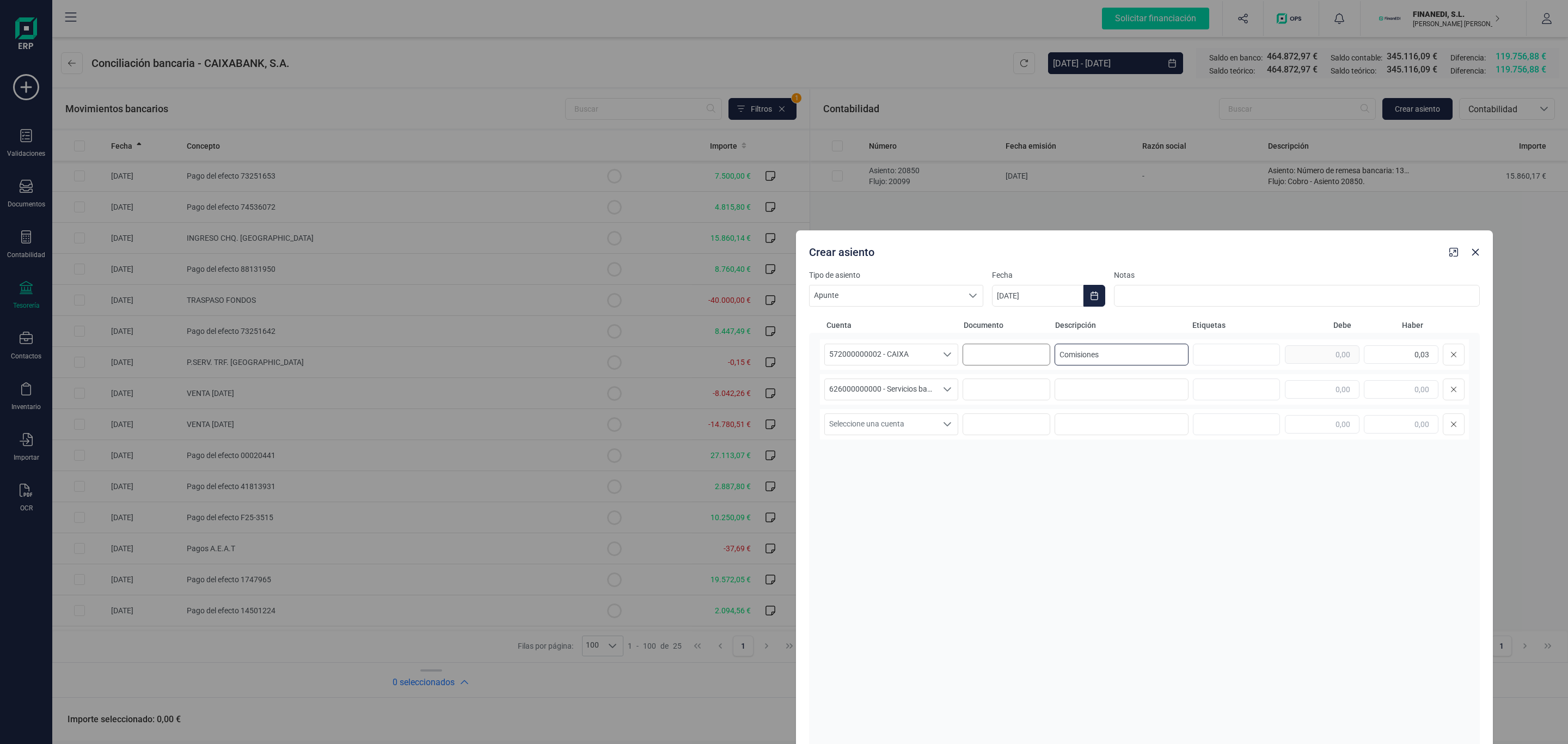
drag, startPoint x: 1103, startPoint y: 353, endPoint x: 996, endPoint y: 349, distance: 107.1
click at [996, 349] on div "572000000002 - CAIXA 572000000002 - CAIXA Comisiones 0,03" at bounding box center [1144, 354] width 649 height 30
click at [1096, 386] on input at bounding box center [1122, 390] width 134 height 22
paste input "Comisiones"
type input "Comisiones"
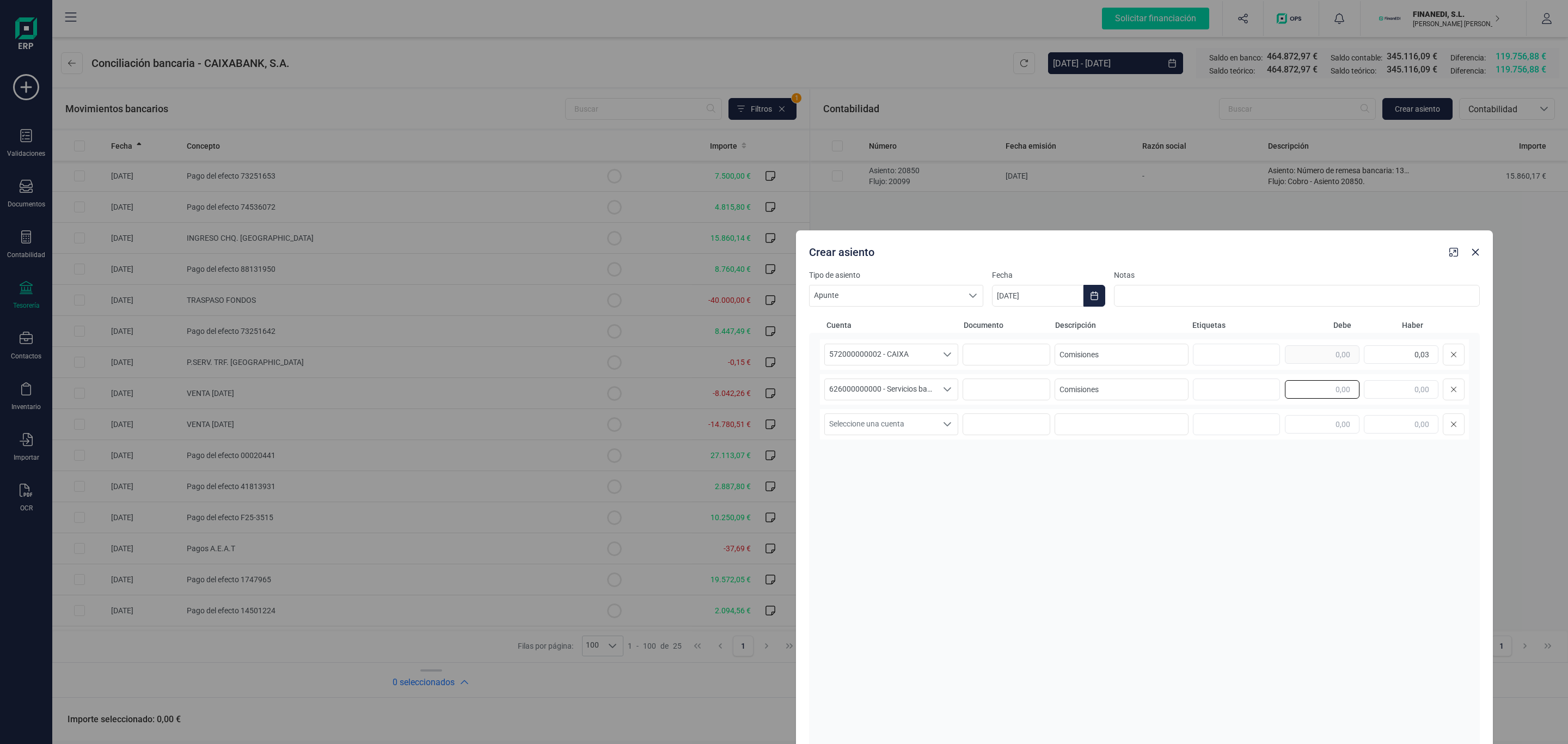
click at [1318, 391] on input "text" at bounding box center [1322, 389] width 75 height 18
type input "0,03"
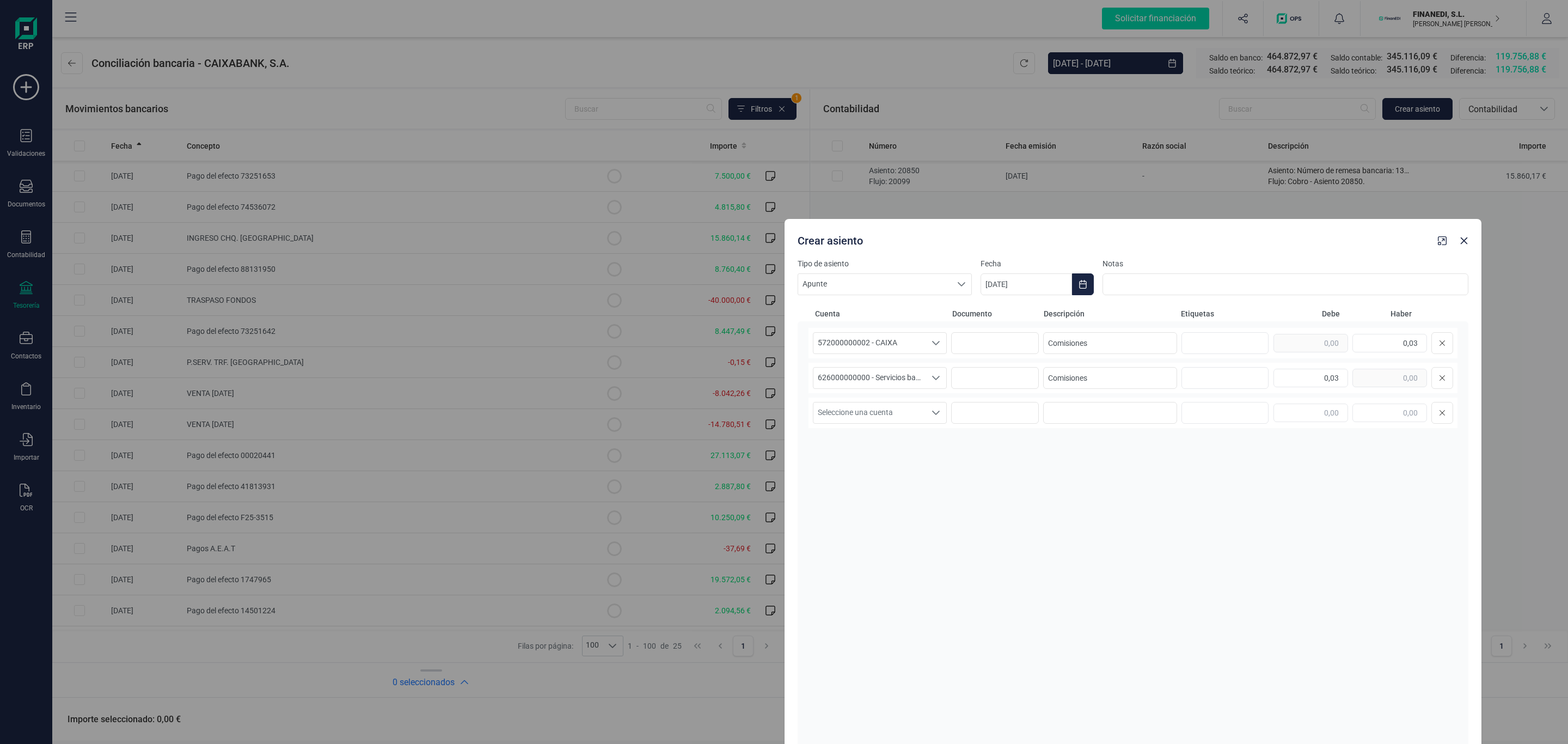
drag, startPoint x: 1241, startPoint y: 252, endPoint x: 1144, endPoint y: 136, distance: 151.2
click at [1144, 219] on div "Crear asiento" at bounding box center [1133, 239] width 697 height 39
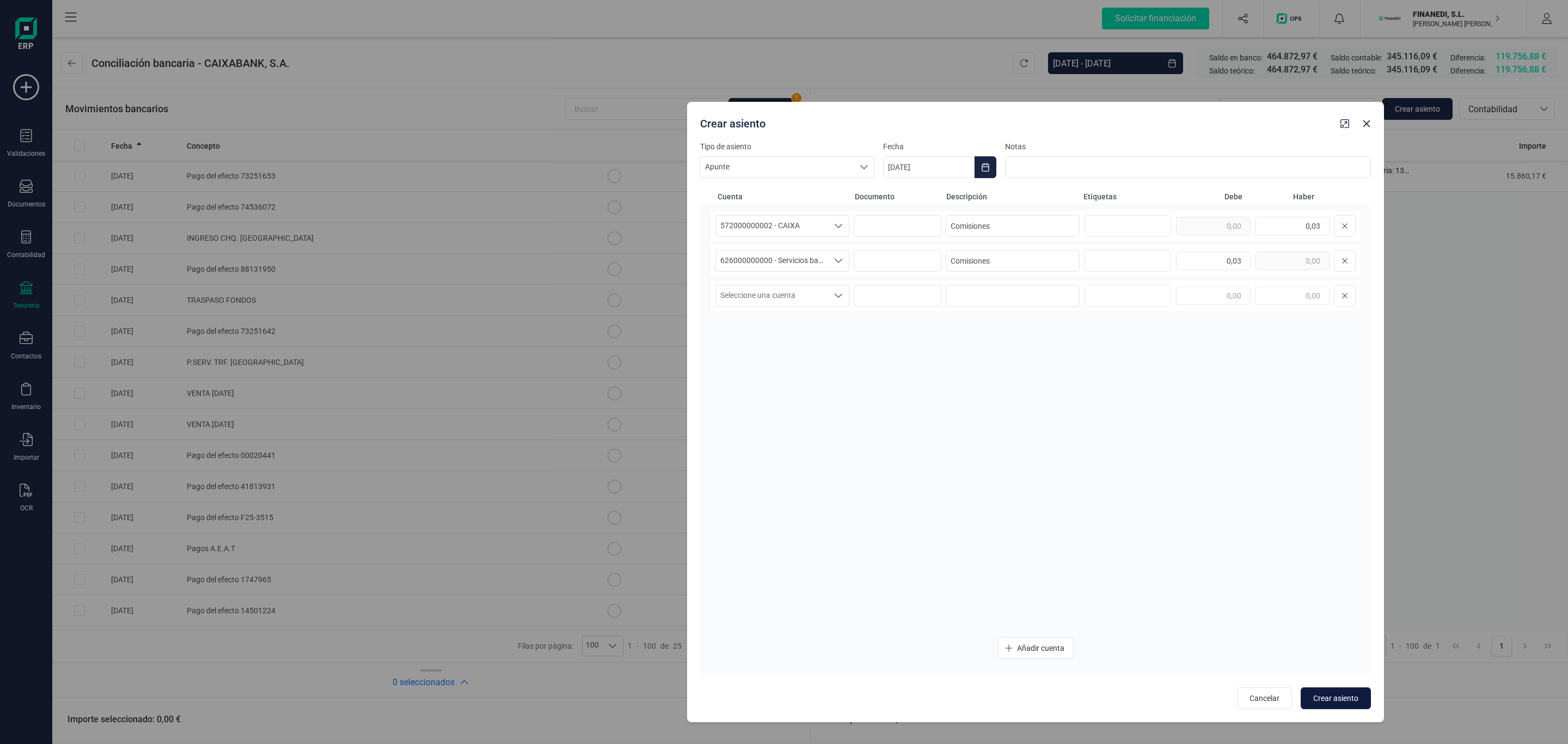
click at [1343, 687] on button "Crear asiento" at bounding box center [1335, 698] width 70 height 22
type input "[DATE]"
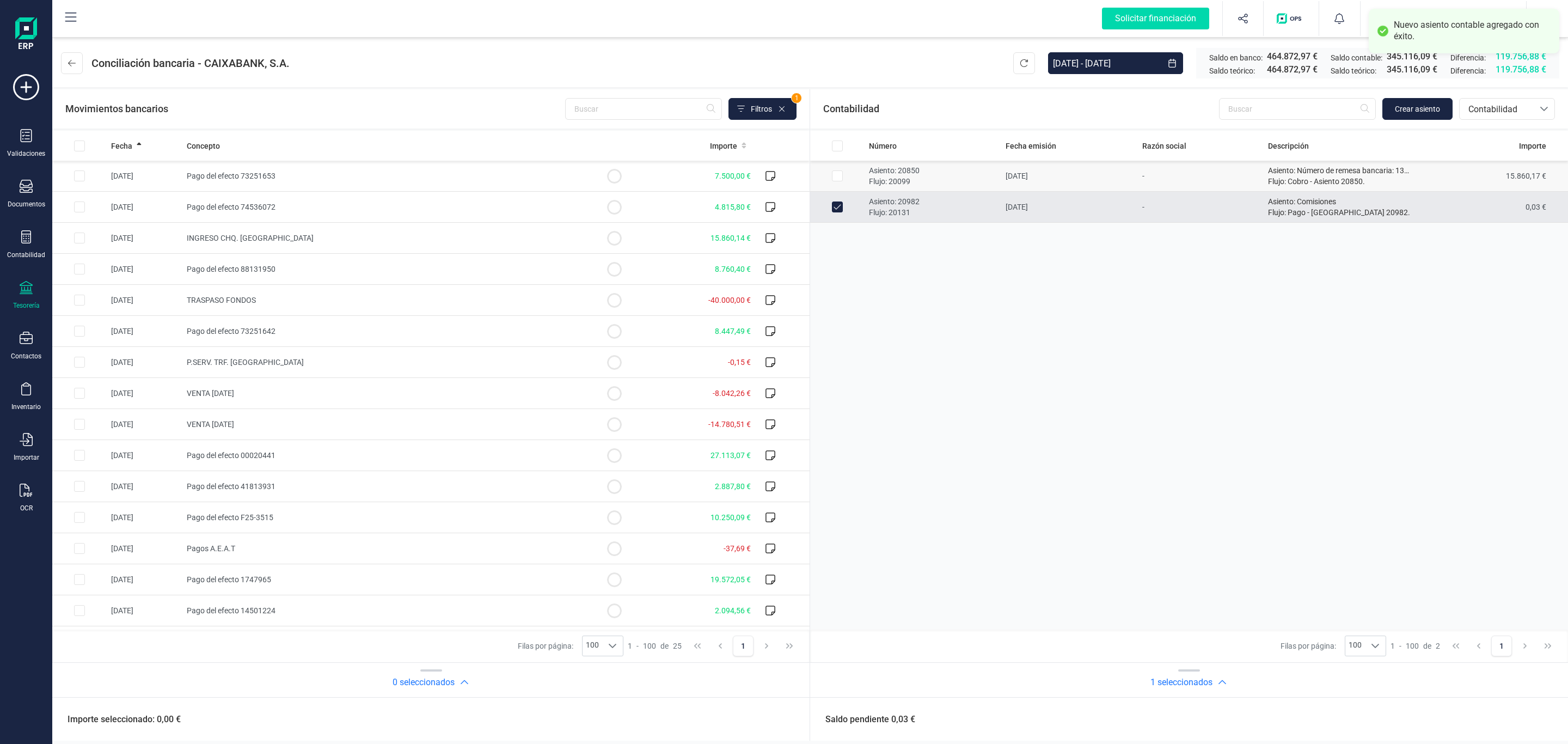
click at [1078, 175] on td "[DATE]" at bounding box center [1069, 176] width 137 height 31
checkbox input "true"
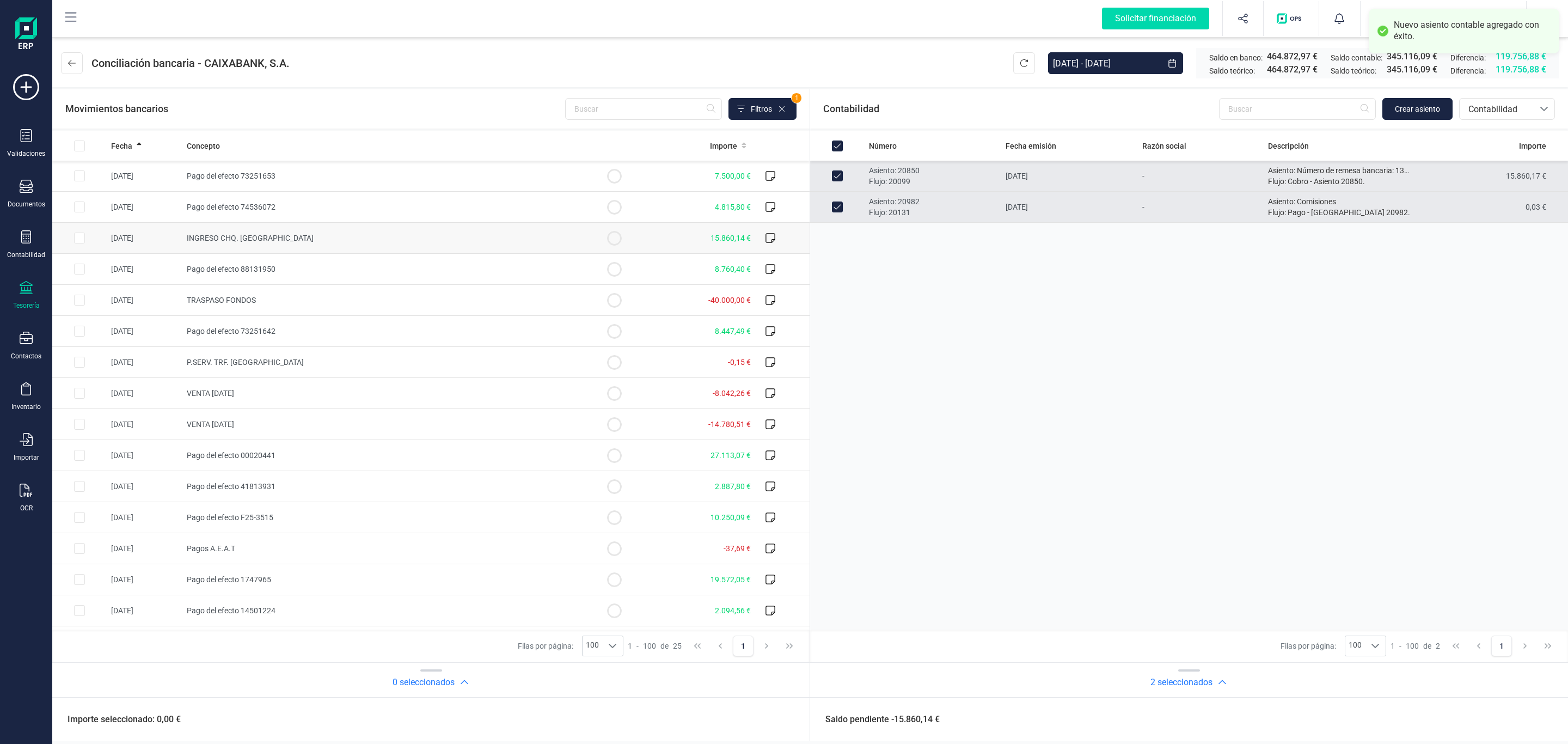
click at [531, 242] on td "INGRESO CHQ. [GEOGRAPHIC_DATA]" at bounding box center [385, 238] width 405 height 31
checkbox input "true"
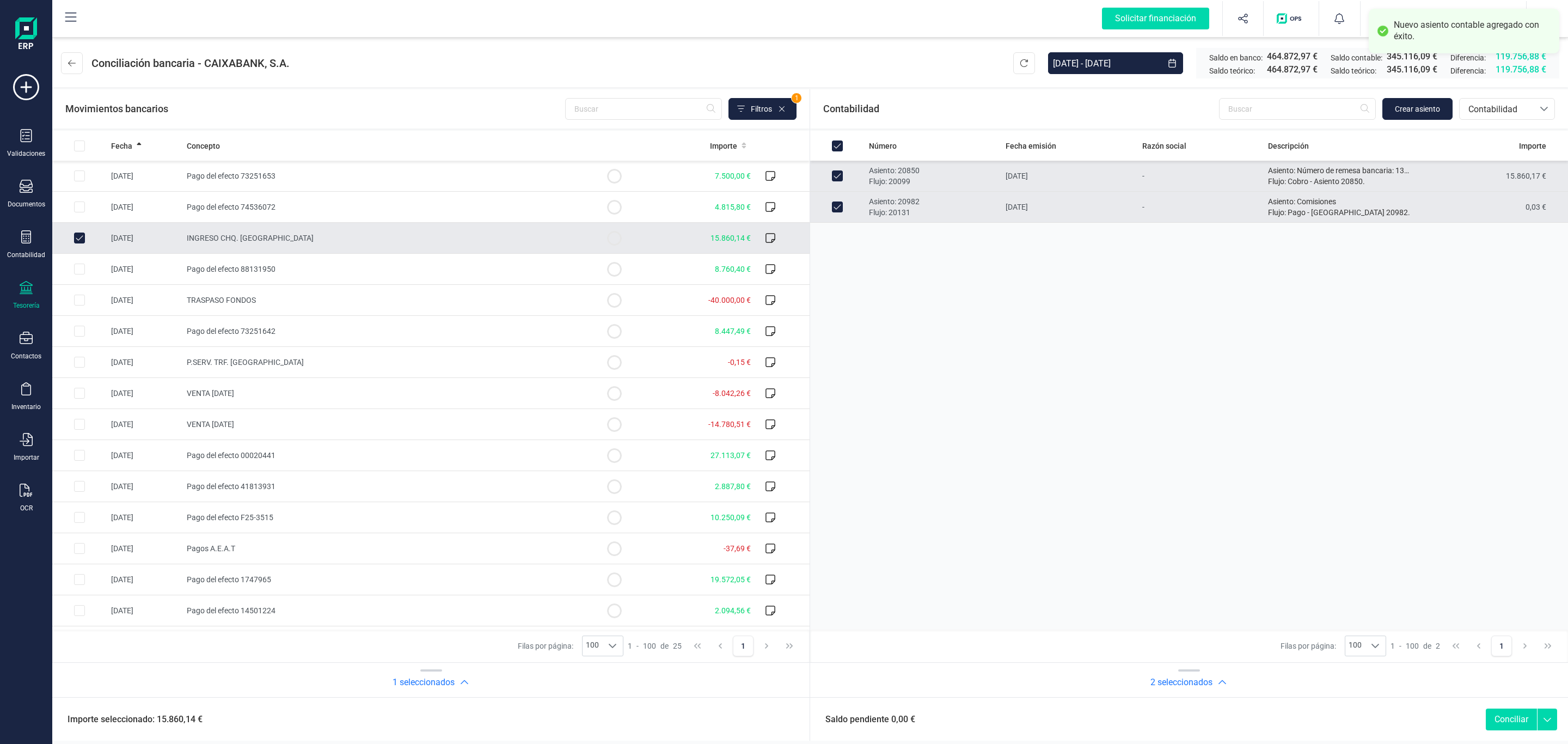
click at [1514, 724] on button "Conciliar" at bounding box center [1511, 720] width 51 height 22
checkbox input "false"
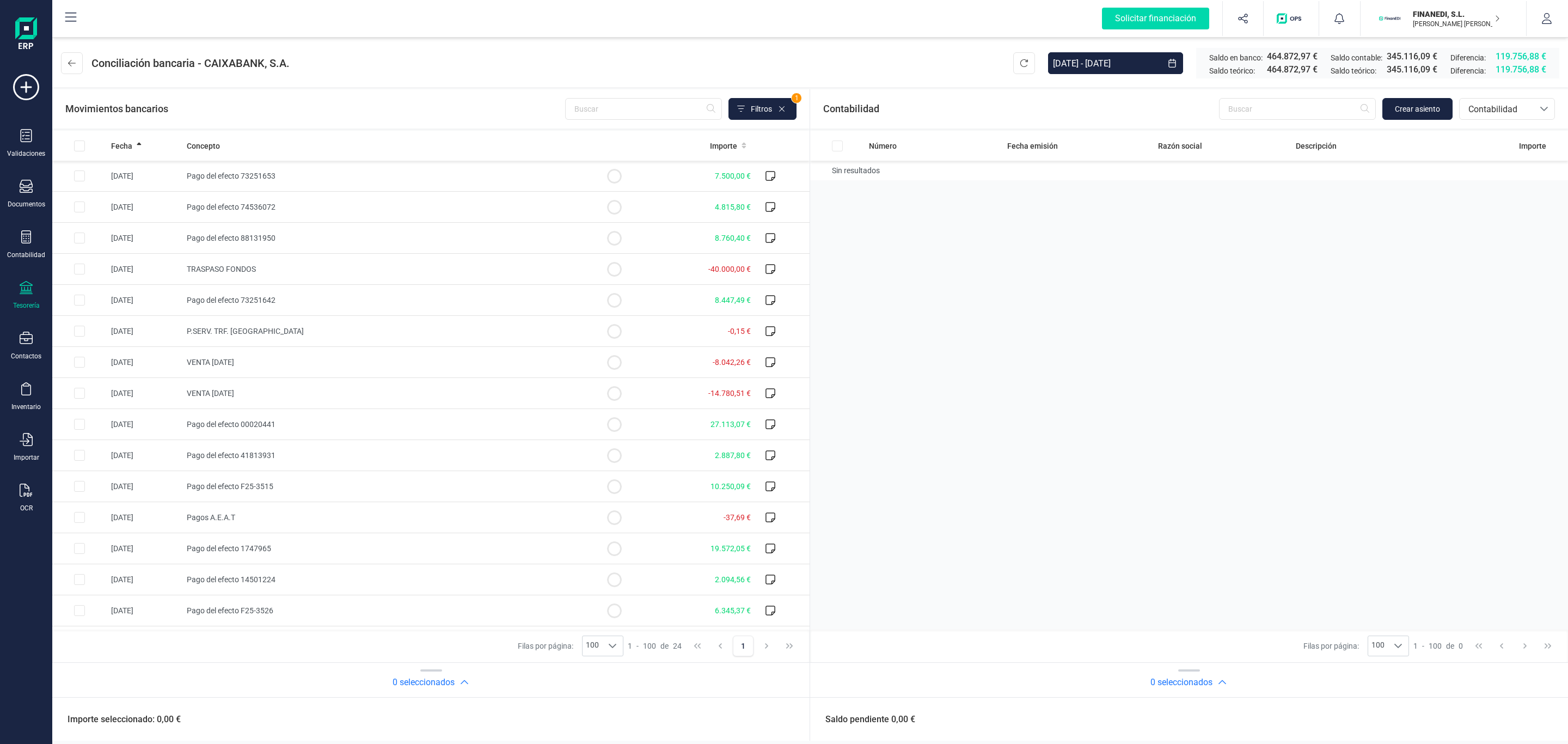
click at [1021, 311] on div "Número Fecha emisión Razón social Descripción Importe Sin resultados" at bounding box center [1189, 380] width 758 height 499
click at [1070, 414] on div "Número Fecha emisión Razón social Descripción Importe Sin resultados" at bounding box center [1189, 380] width 758 height 499
drag, startPoint x: 1200, startPoint y: 407, endPoint x: 1199, endPoint y: 423, distance: 16.0
click at [1199, 420] on div "Número Fecha emisión Razón social Descripción Importe Sin resultados" at bounding box center [1189, 380] width 758 height 499
drag, startPoint x: 1113, startPoint y: 343, endPoint x: 1021, endPoint y: 250, distance: 130.8
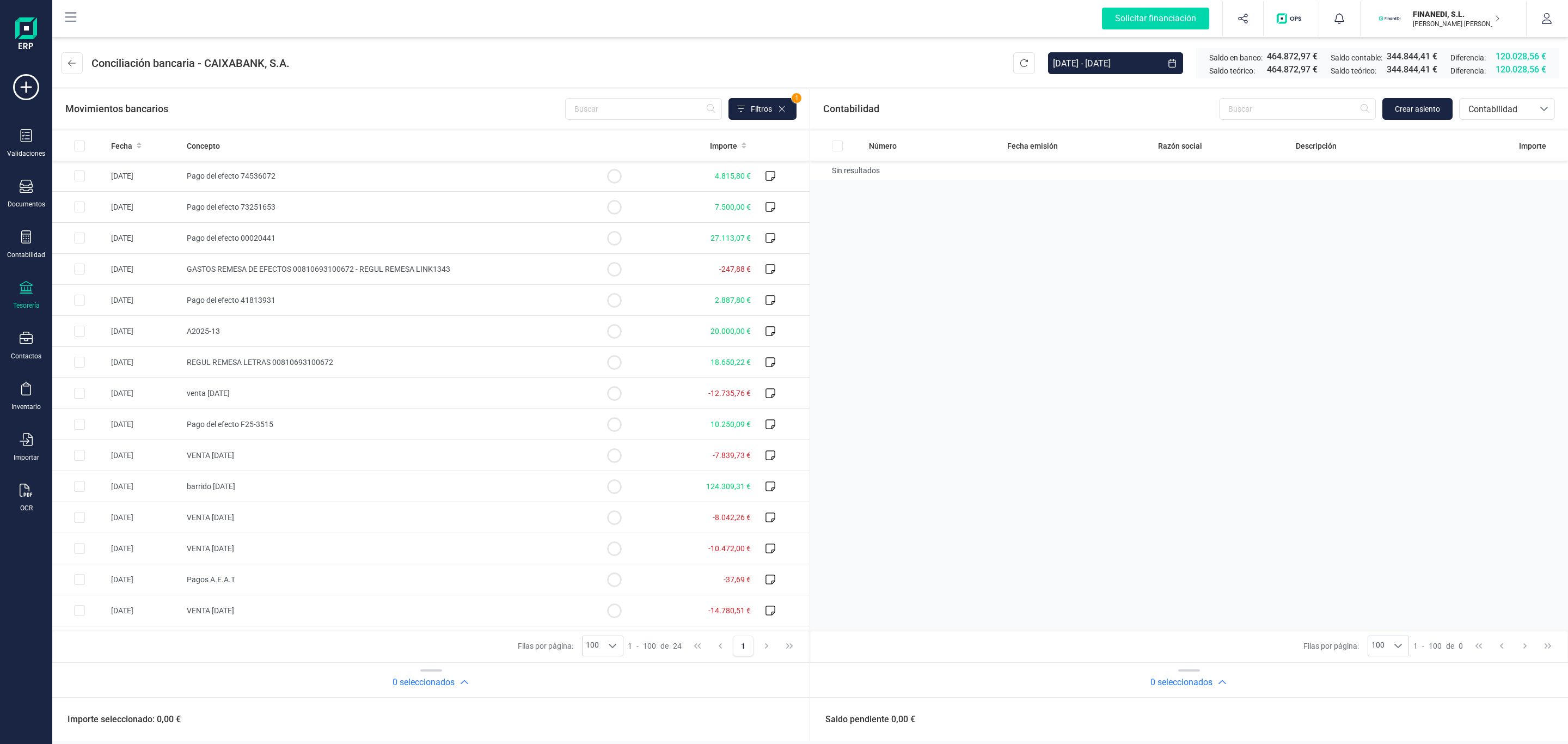
click at [1021, 250] on div "Número Fecha emisión Razón social Descripción Importe Sin resultados" at bounding box center [1189, 380] width 758 height 499
click at [861, 49] on header "Conciliación bancaria - CAIXABANK, S.A. 01/01/2025 - 02/10/2025 Saldo en banco:…" at bounding box center [810, 61] width 1516 height 52
click at [457, 82] on header "Conciliación bancaria - CAIXABANK, S.A. 01/01/2025 - 02/10/2025 Saldo en banco:…" at bounding box center [810, 61] width 1516 height 52
click at [441, 54] on header "Conciliación bancaria - CAIXABANK, S.A. 01/01/2025 - 02/10/2025 Saldo en banco:…" at bounding box center [810, 61] width 1516 height 52
drag, startPoint x: 319, startPoint y: 63, endPoint x: 208, endPoint y: 69, distance: 111.2
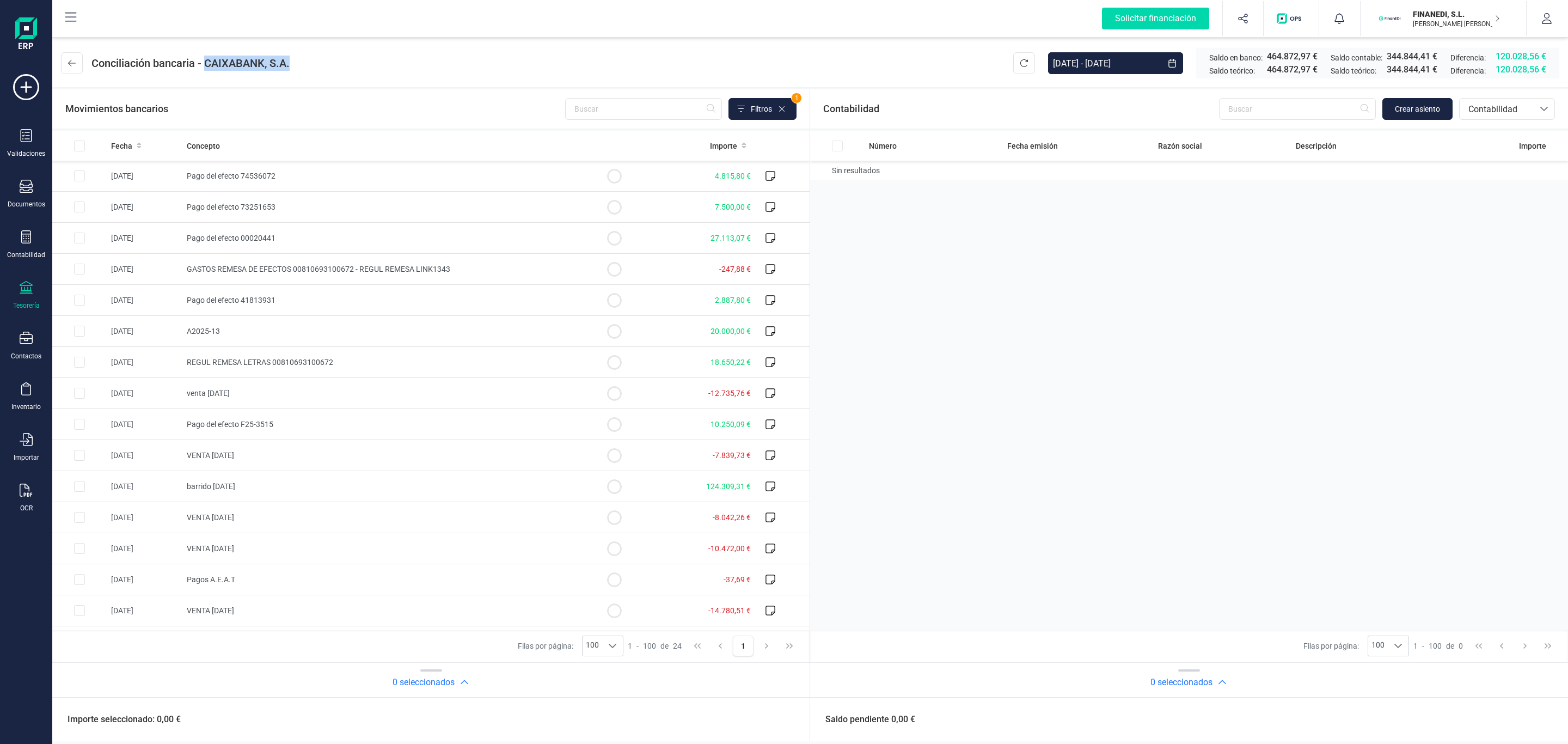
click at [208, 69] on header "Conciliación bancaria - CAIXABANK, S.A. 01/01/2025 - 02/10/2025 Saldo en banco:…" at bounding box center [810, 61] width 1516 height 52
